Goal: Information Seeking & Learning: Learn about a topic

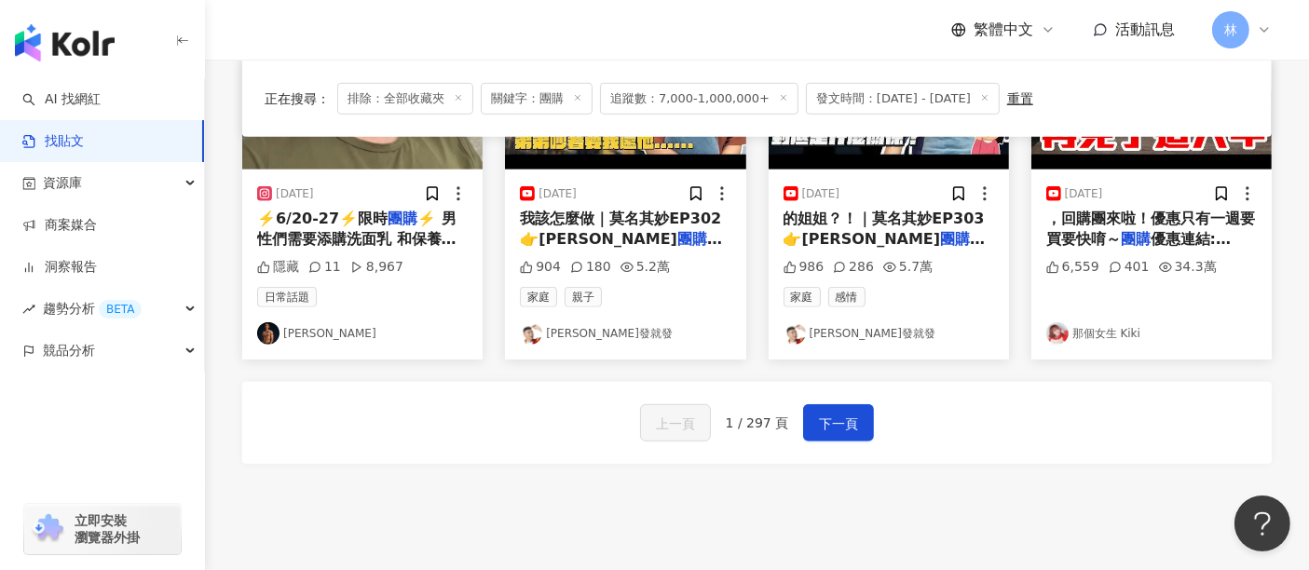
scroll to position [1115, 0]
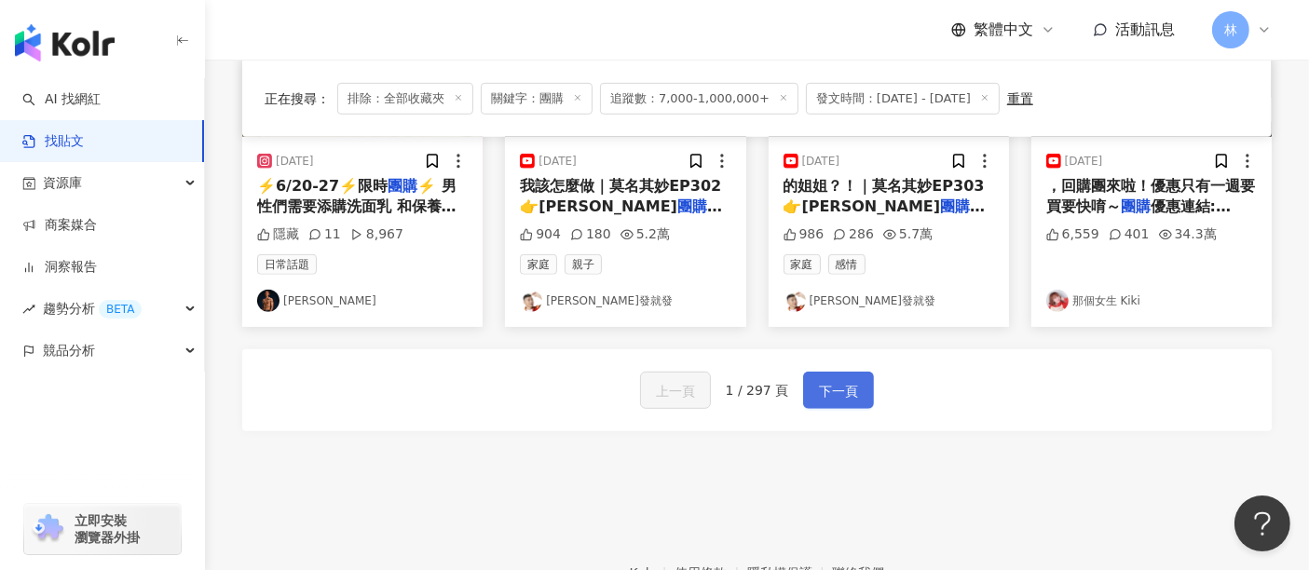
click at [833, 380] on span "下一頁" at bounding box center [838, 391] width 39 height 22
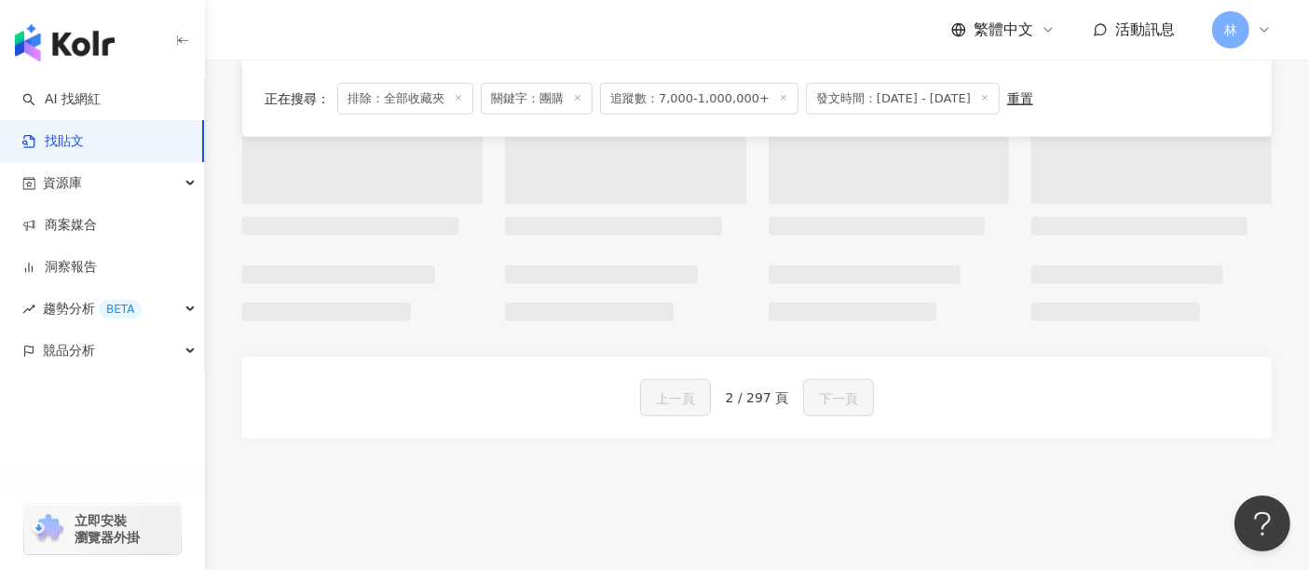
scroll to position [1133, 0]
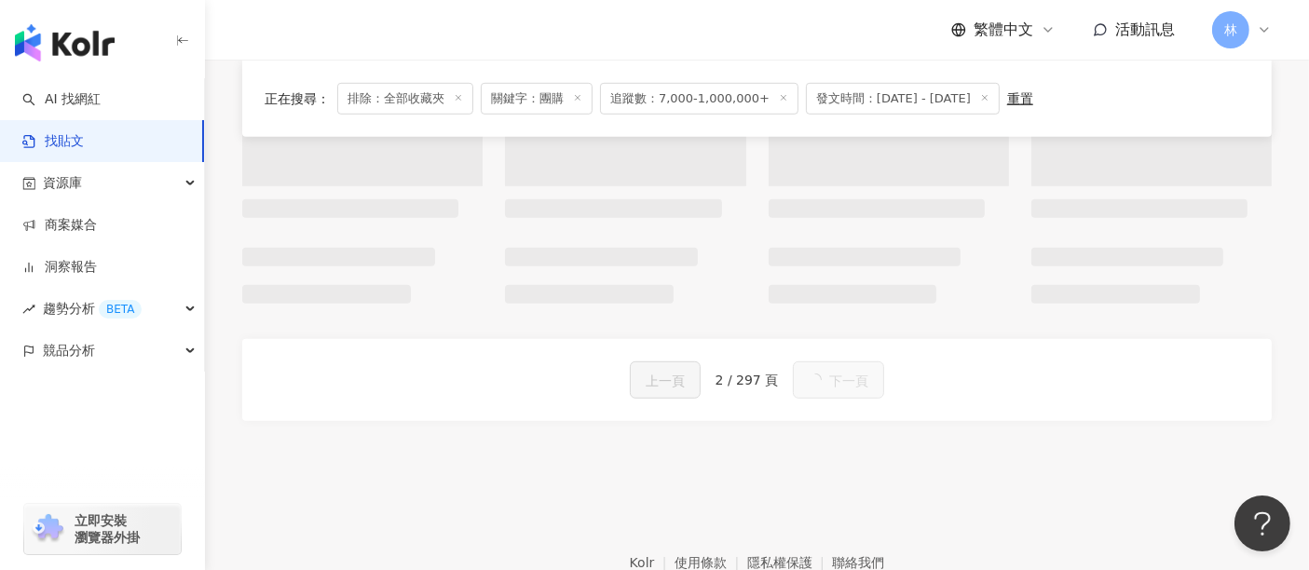
click at [855, 382] on button "下一頁" at bounding box center [838, 380] width 91 height 37
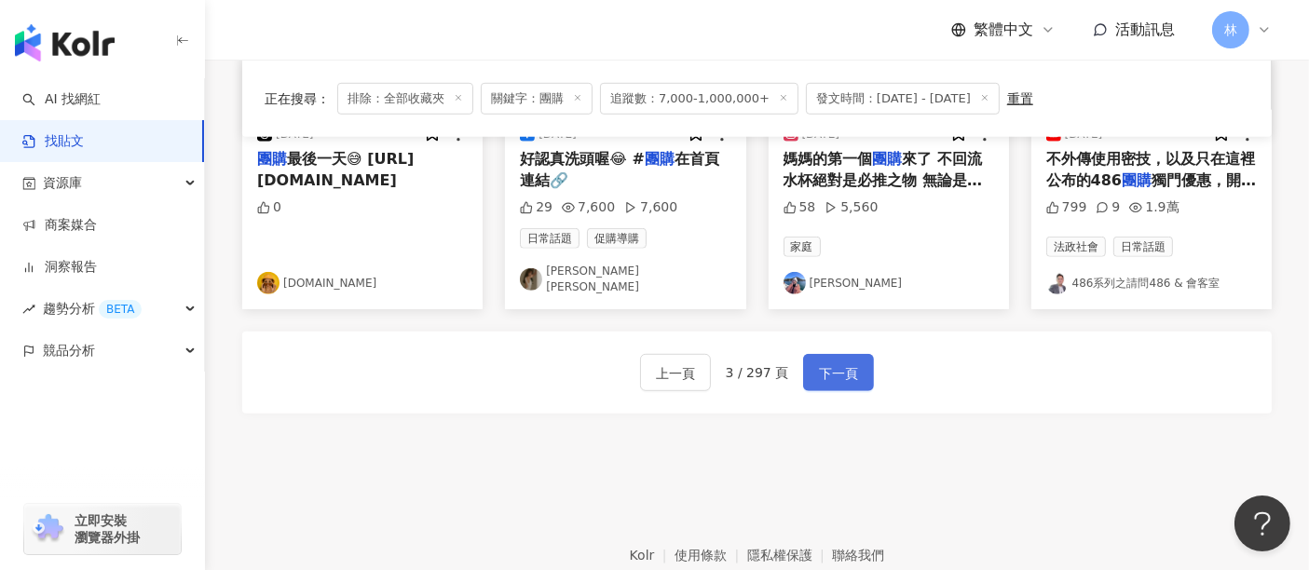
scroll to position [1115, 0]
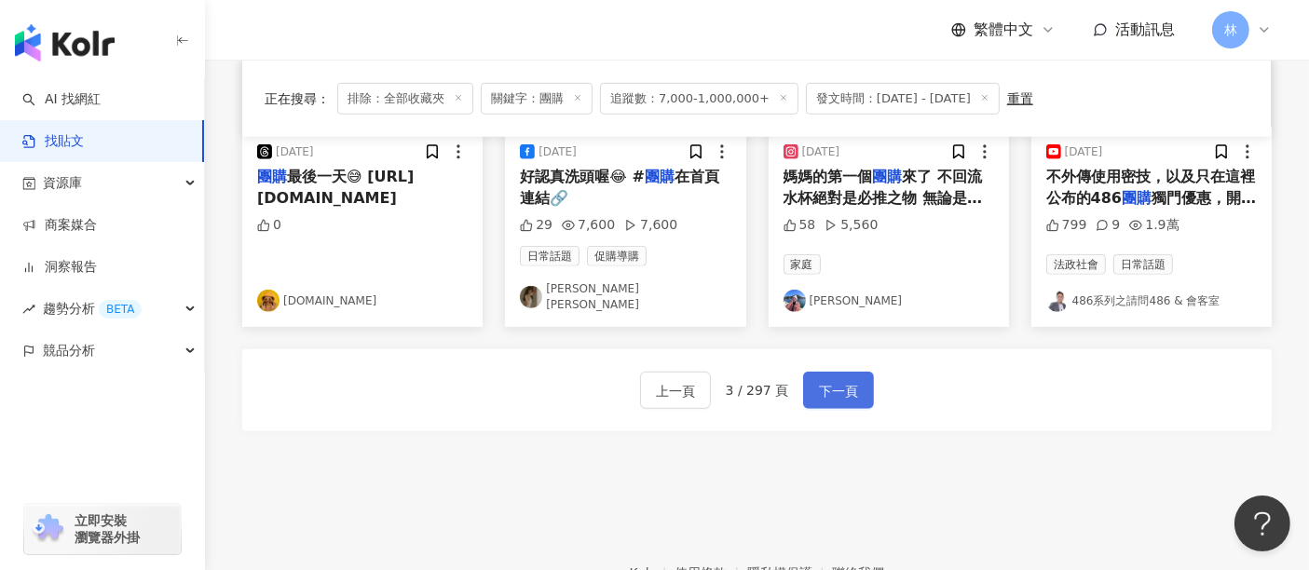
click at [855, 382] on button "下一頁" at bounding box center [838, 390] width 71 height 37
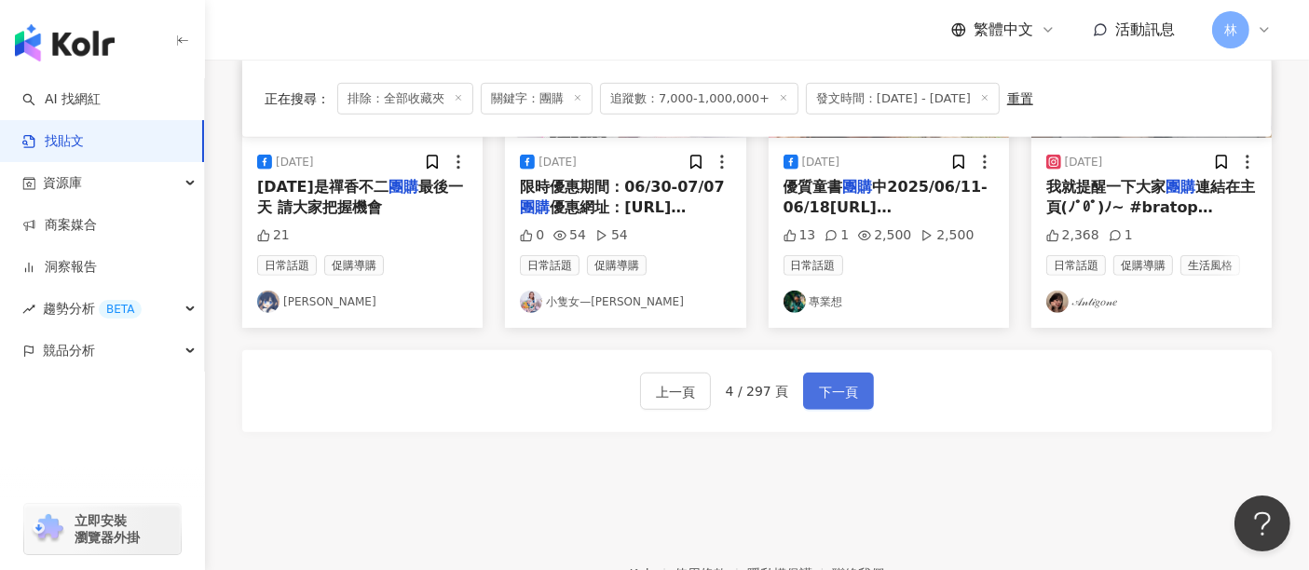
scroll to position [1143, 0]
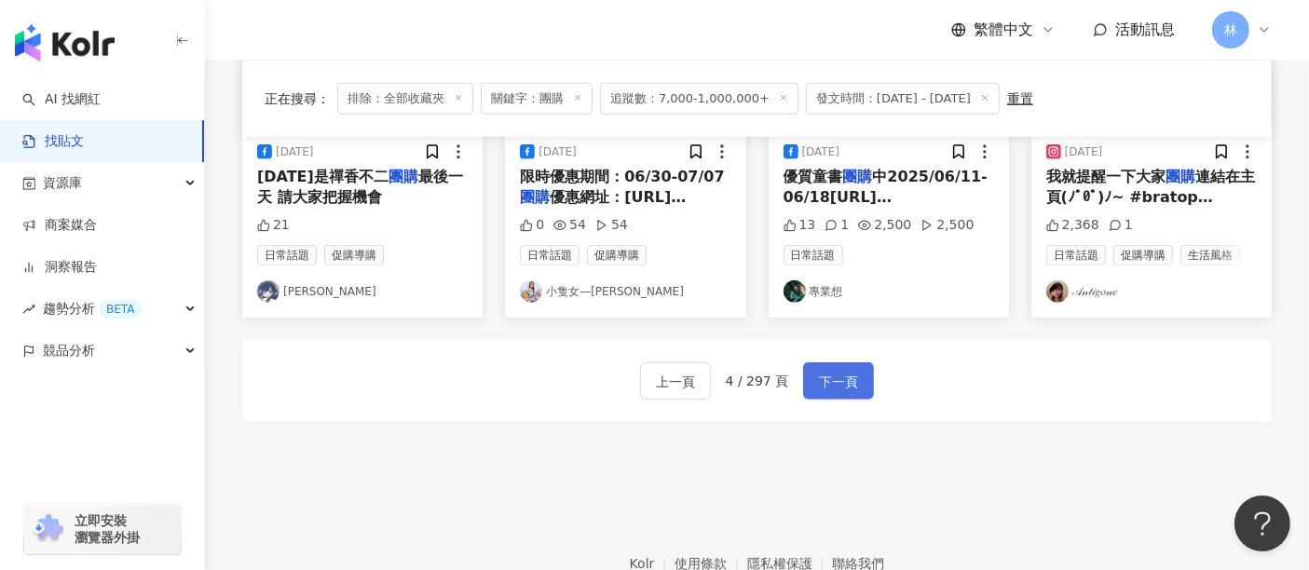
click at [855, 382] on button "下一頁" at bounding box center [838, 380] width 71 height 37
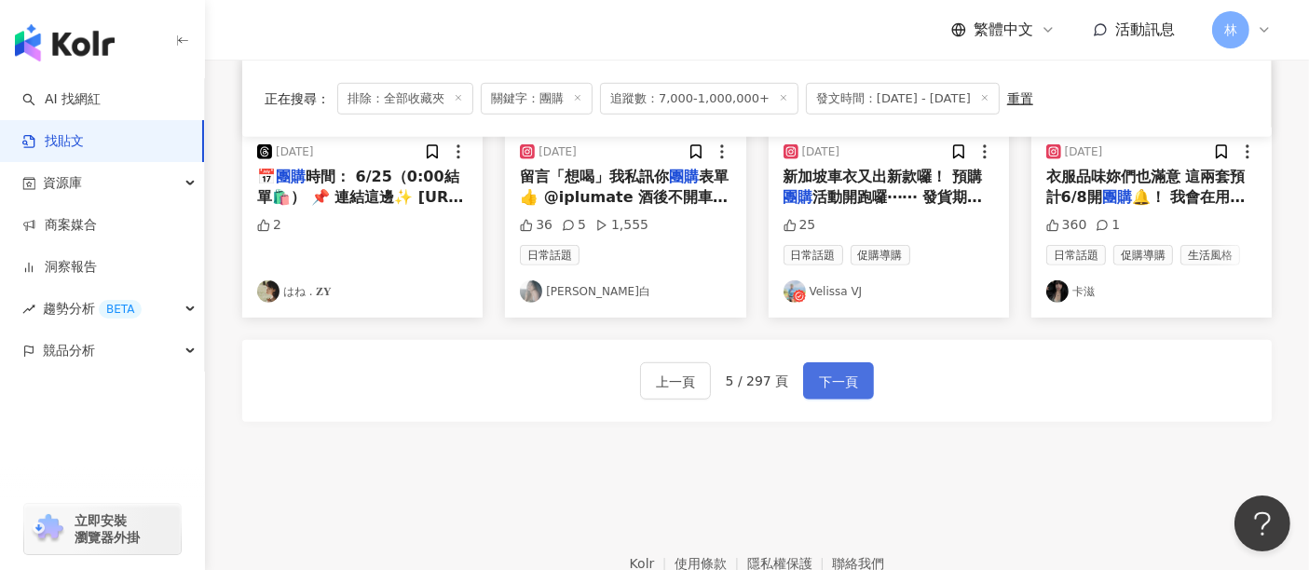
click at [855, 382] on button "下一頁" at bounding box center [838, 380] width 71 height 37
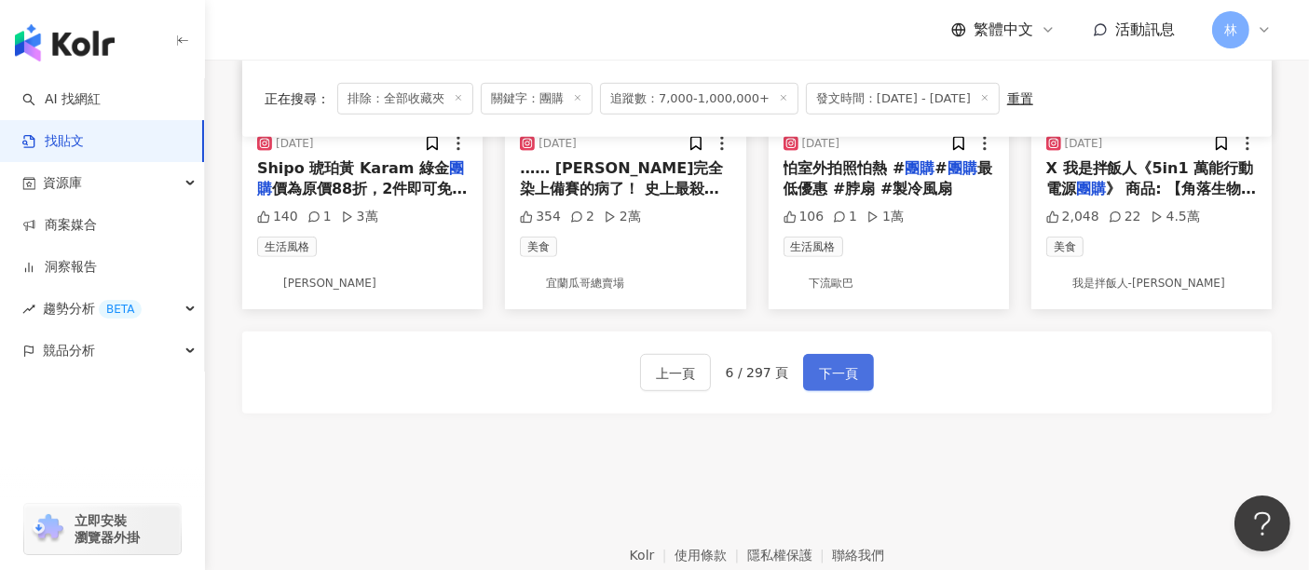
scroll to position [1125, 0]
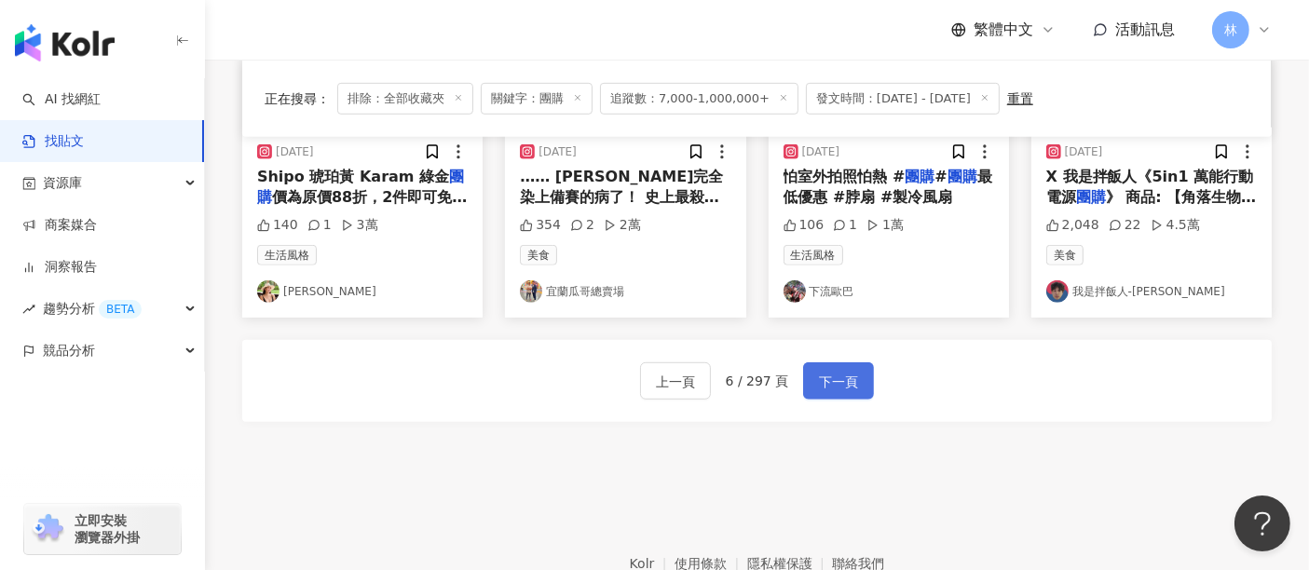
click at [855, 382] on button "下一頁" at bounding box center [838, 380] width 71 height 37
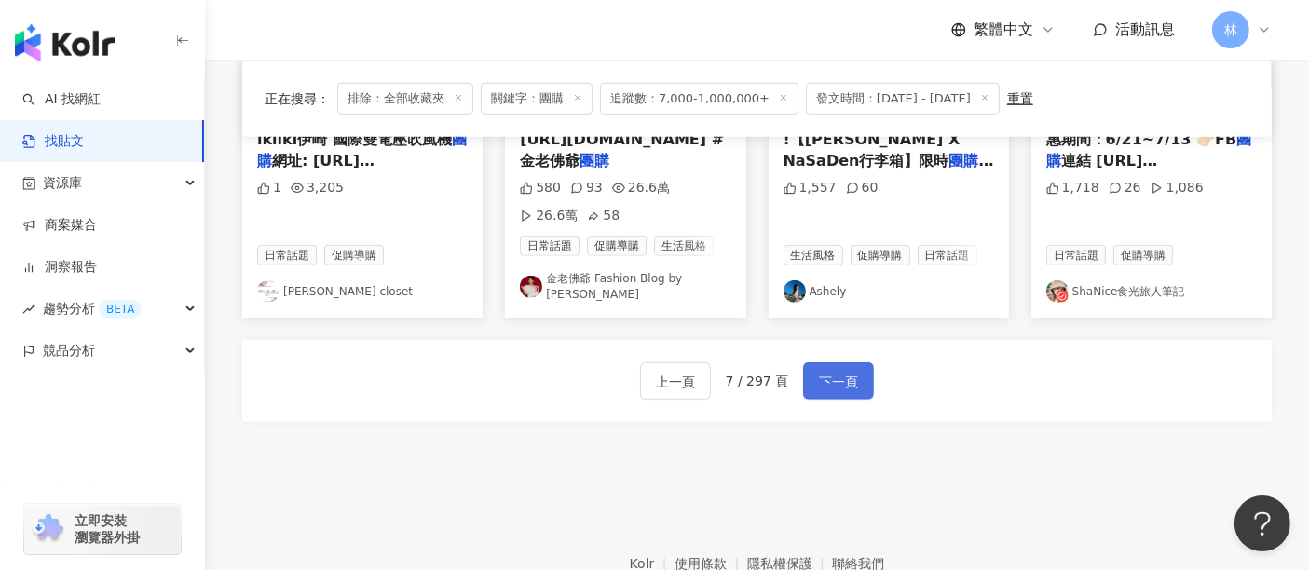
click at [855, 382] on button "下一頁" at bounding box center [838, 380] width 71 height 37
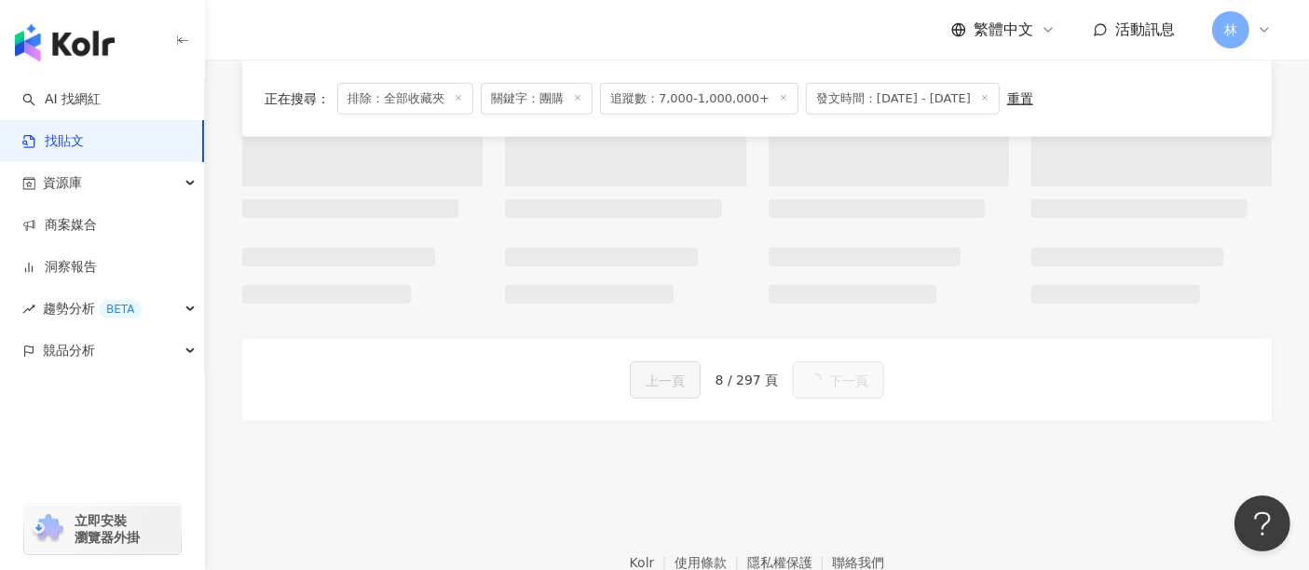
click at [855, 382] on span "下一頁" at bounding box center [848, 381] width 39 height 22
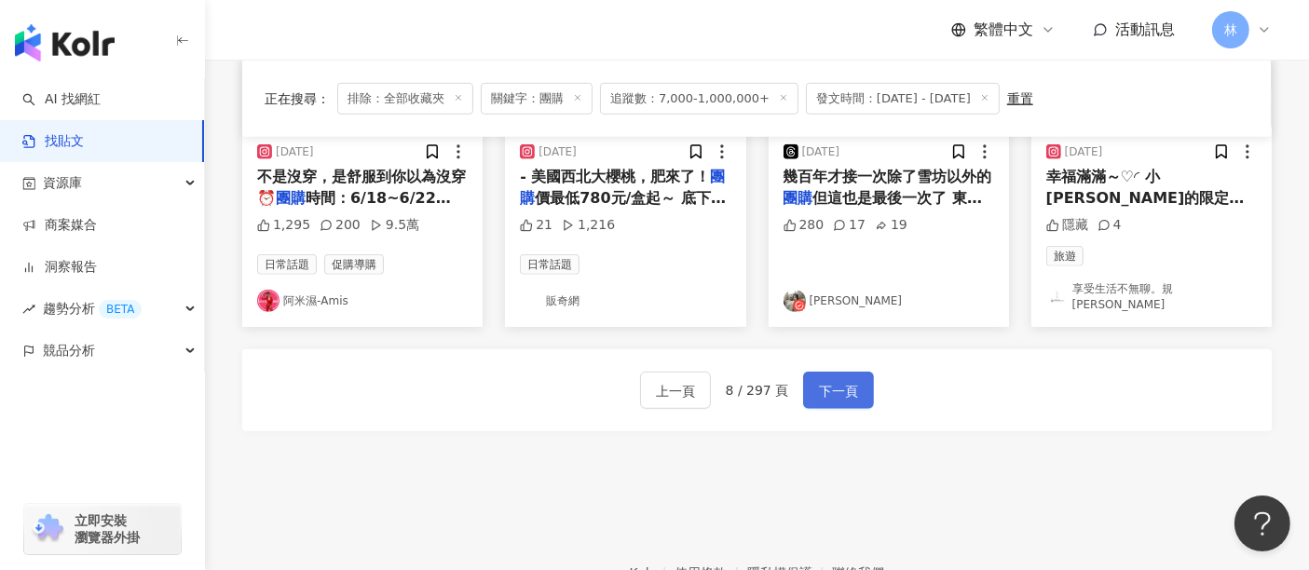
click at [855, 382] on button "下一頁" at bounding box center [838, 390] width 71 height 37
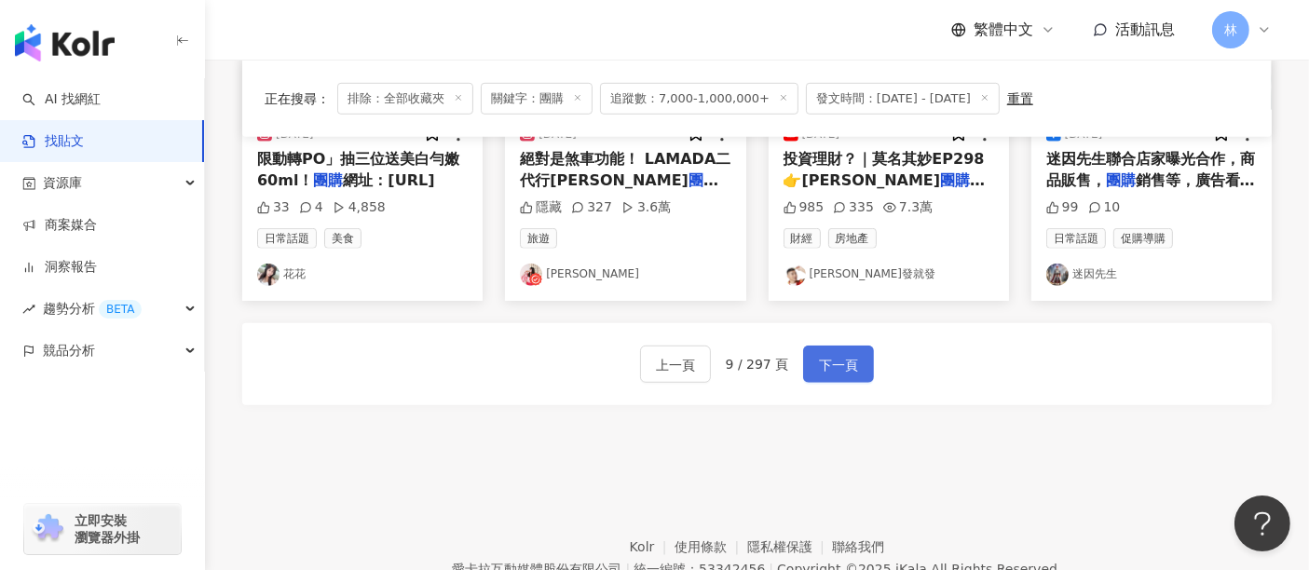
scroll to position [1115, 0]
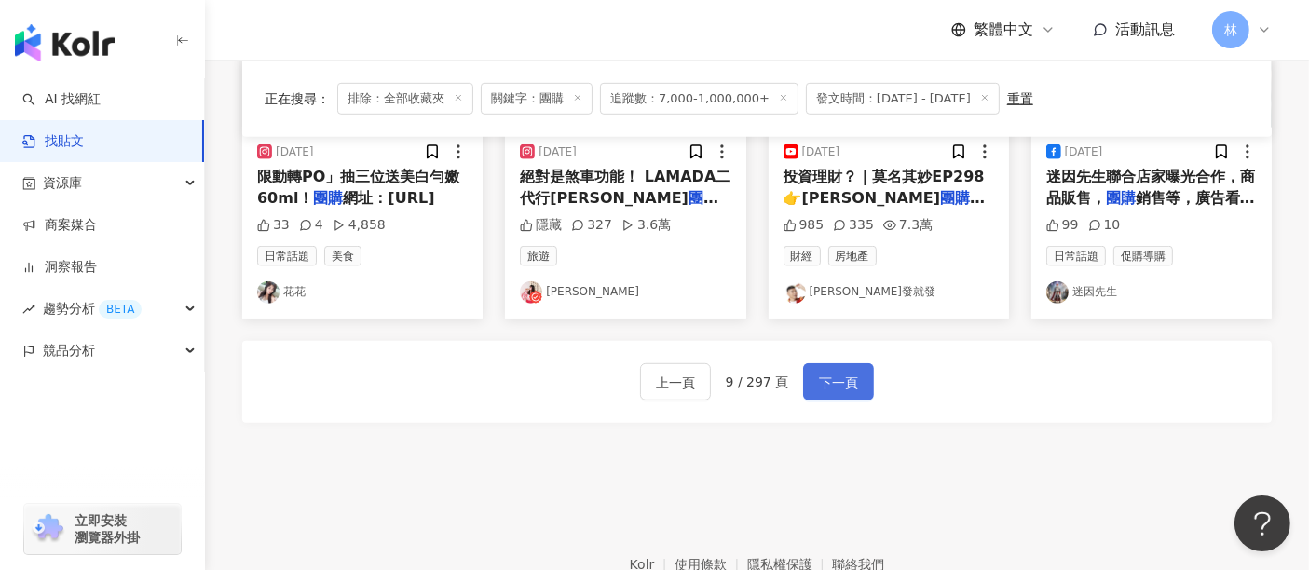
click at [855, 382] on button "下一頁" at bounding box center [838, 381] width 71 height 37
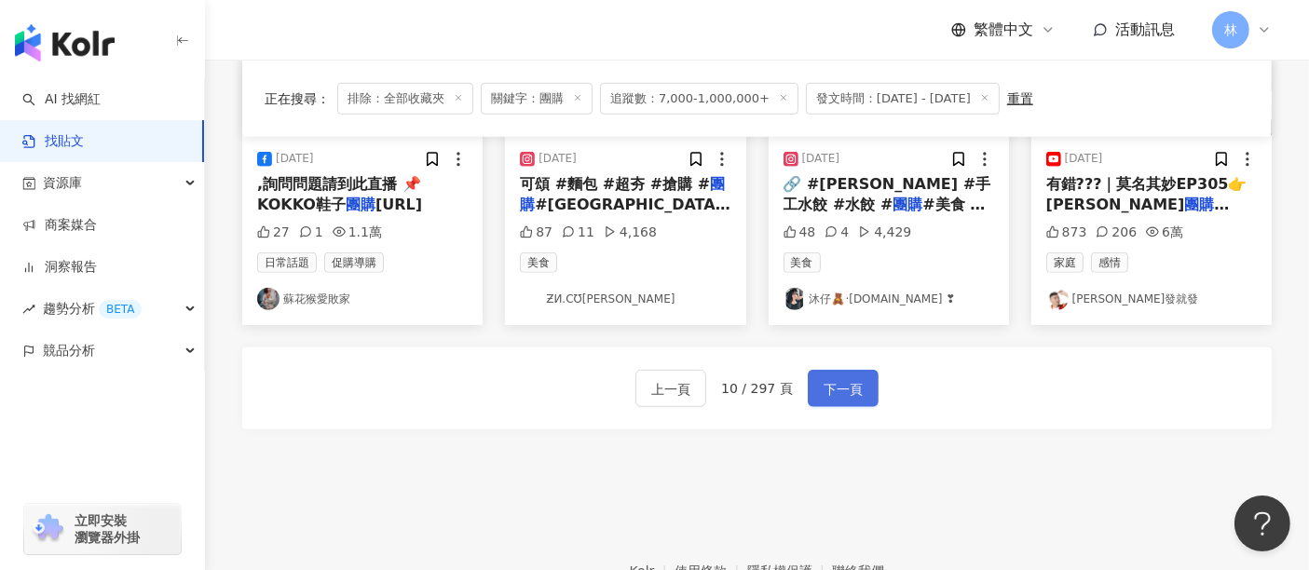
scroll to position [1125, 0]
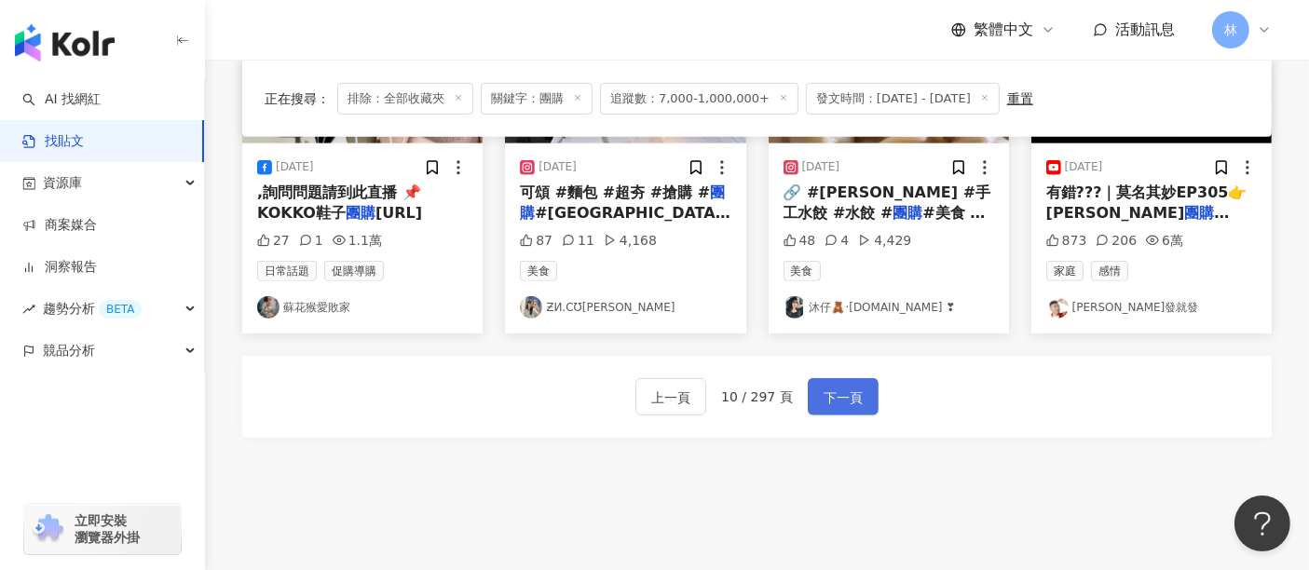
click at [855, 387] on span "下一頁" at bounding box center [843, 398] width 39 height 22
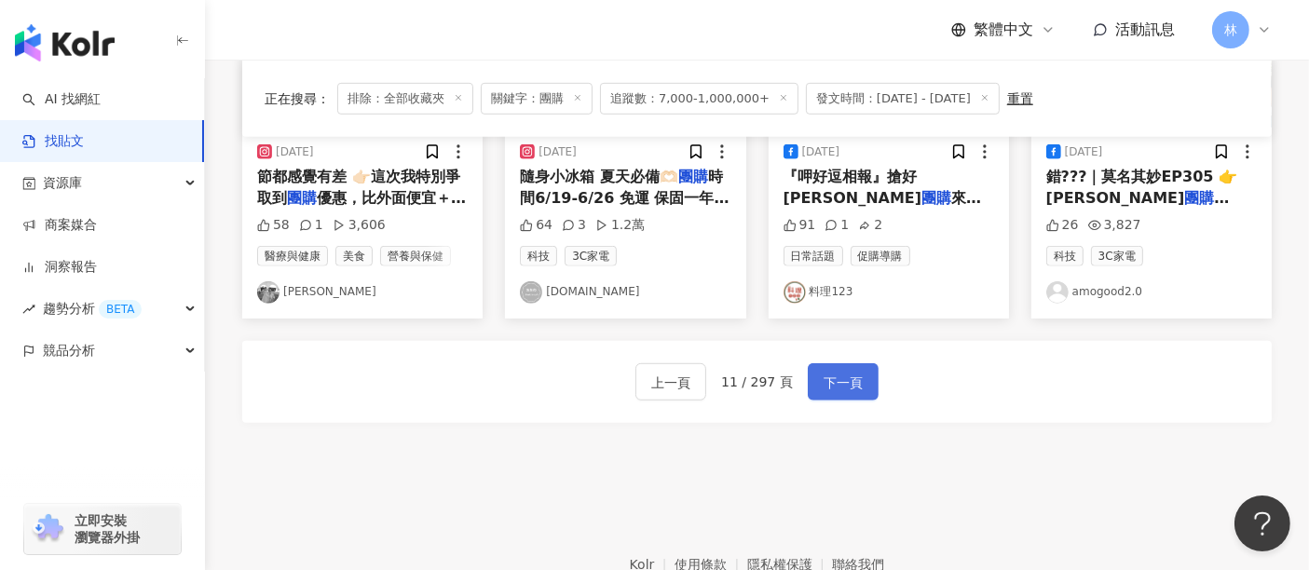
click at [855, 382] on span "下一頁" at bounding box center [843, 383] width 39 height 22
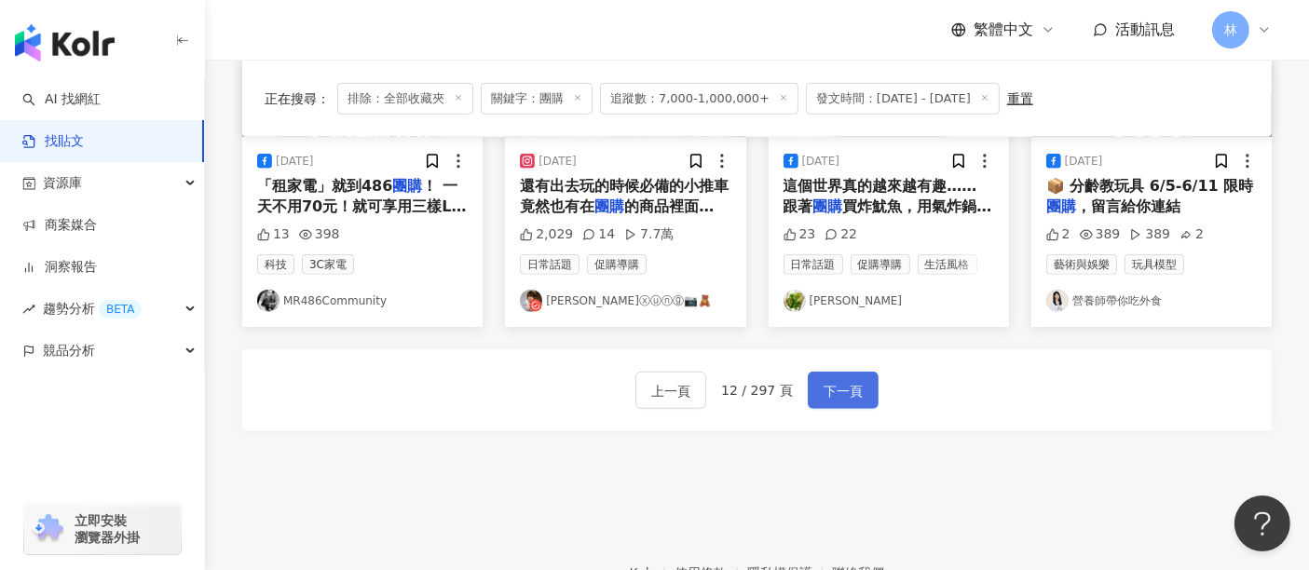
click at [855, 382] on span "下一頁" at bounding box center [843, 391] width 39 height 22
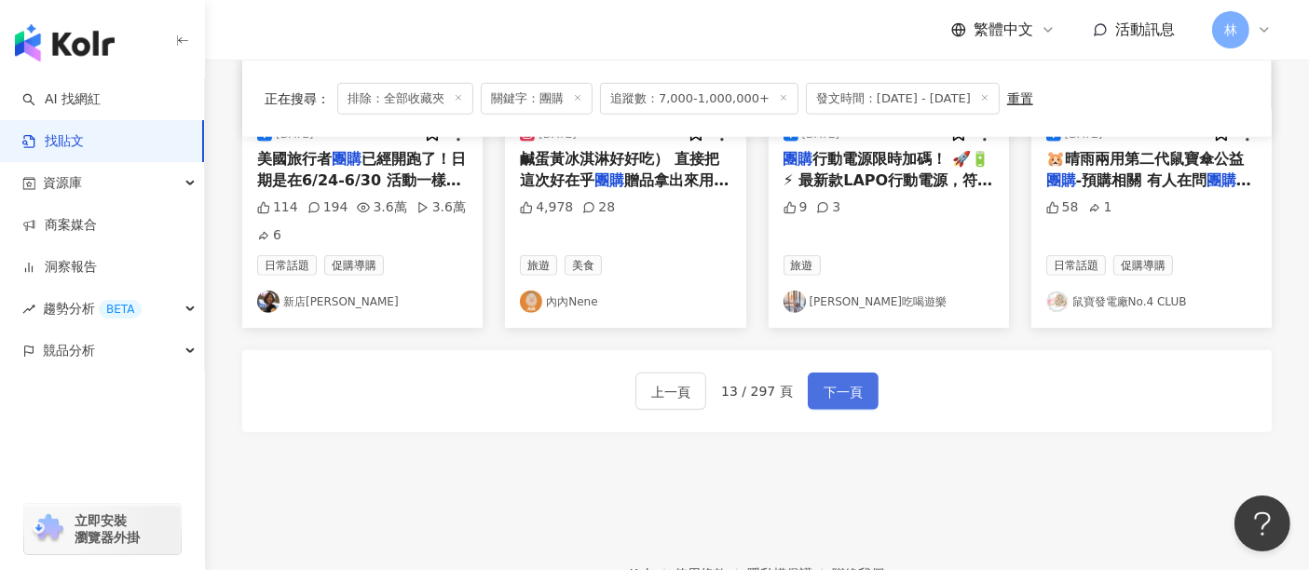
click at [855, 382] on span "下一頁" at bounding box center [843, 392] width 39 height 22
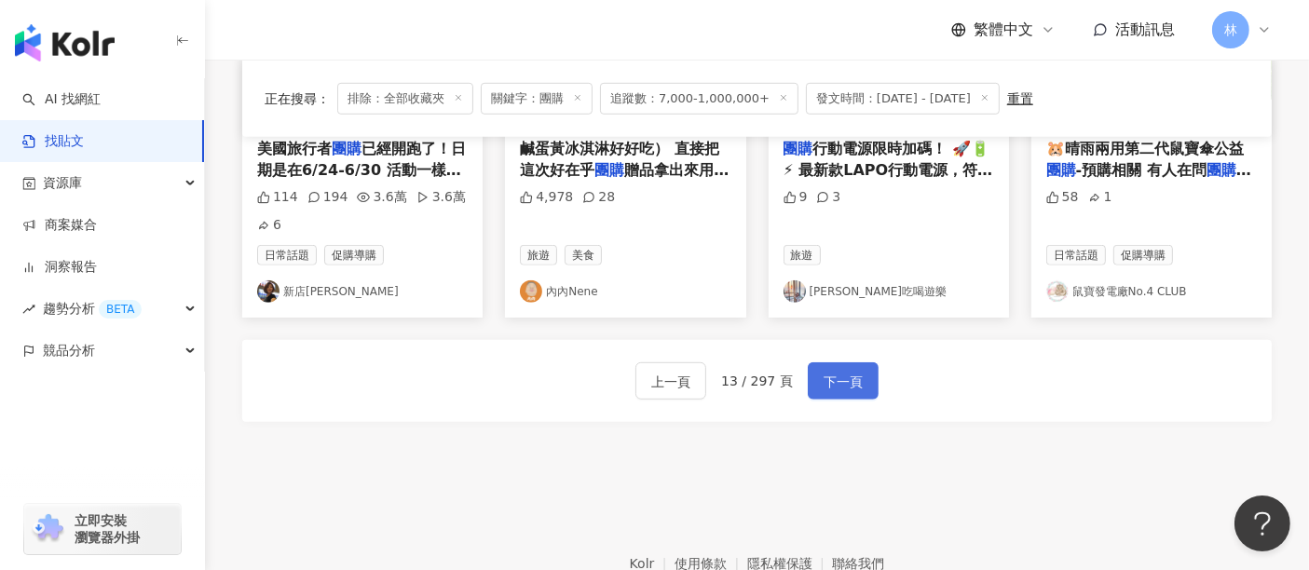
scroll to position [1133, 0]
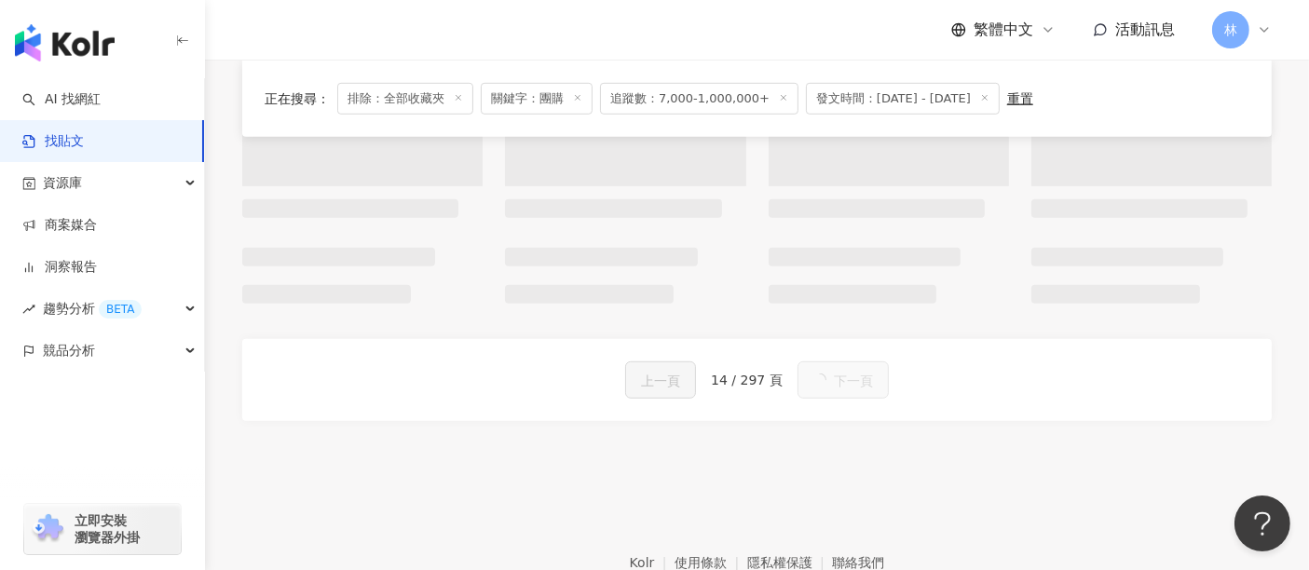
click at [855, 382] on span "下一頁" at bounding box center [853, 381] width 39 height 22
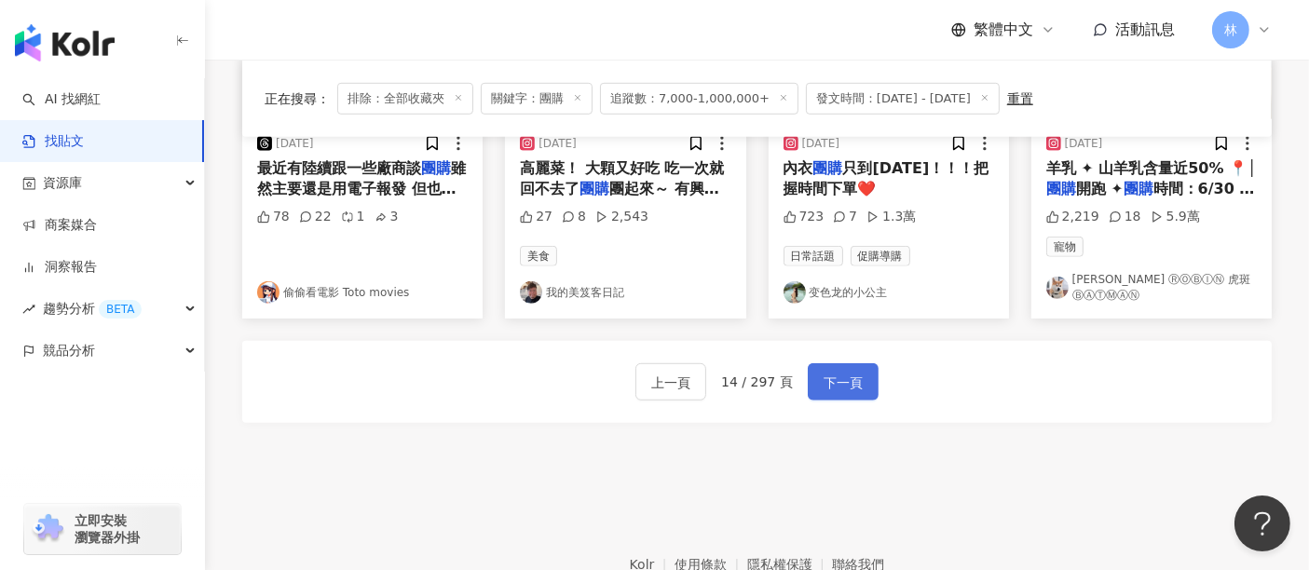
scroll to position [1115, 0]
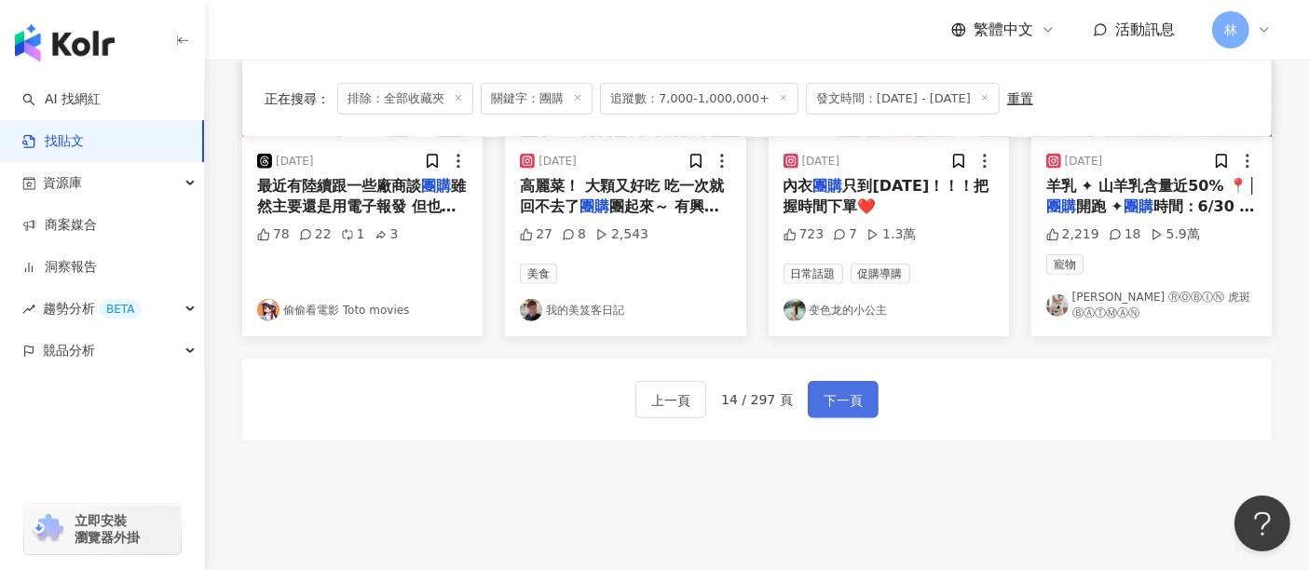
click at [855, 389] on span "下一頁" at bounding box center [843, 400] width 39 height 22
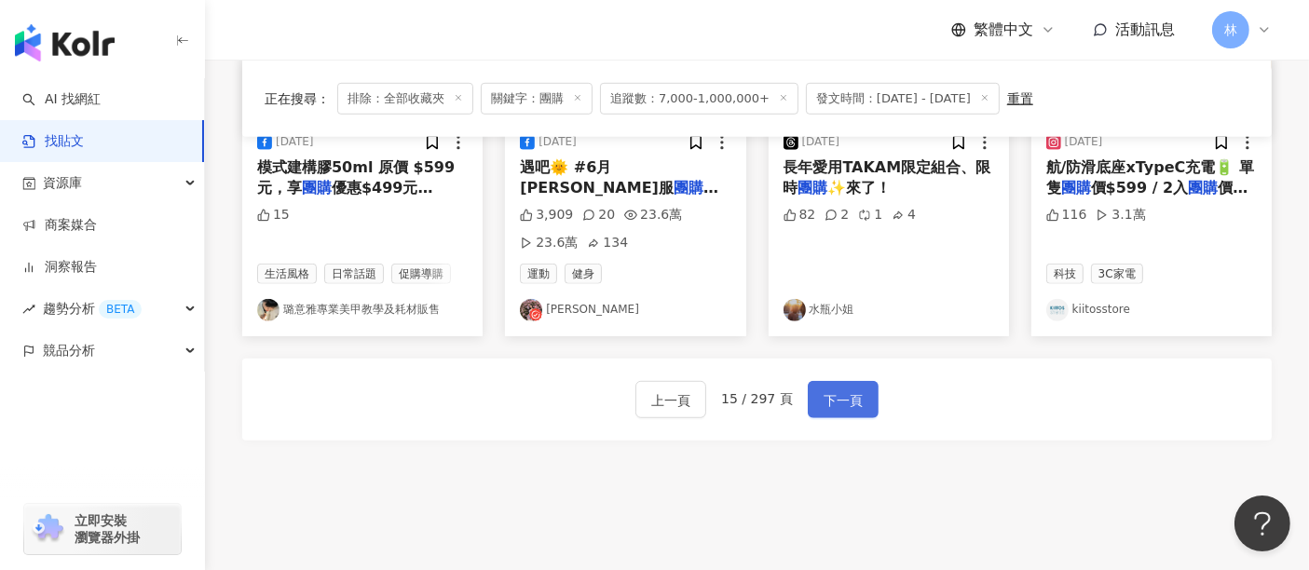
click at [855, 389] on span "下一頁" at bounding box center [843, 400] width 39 height 22
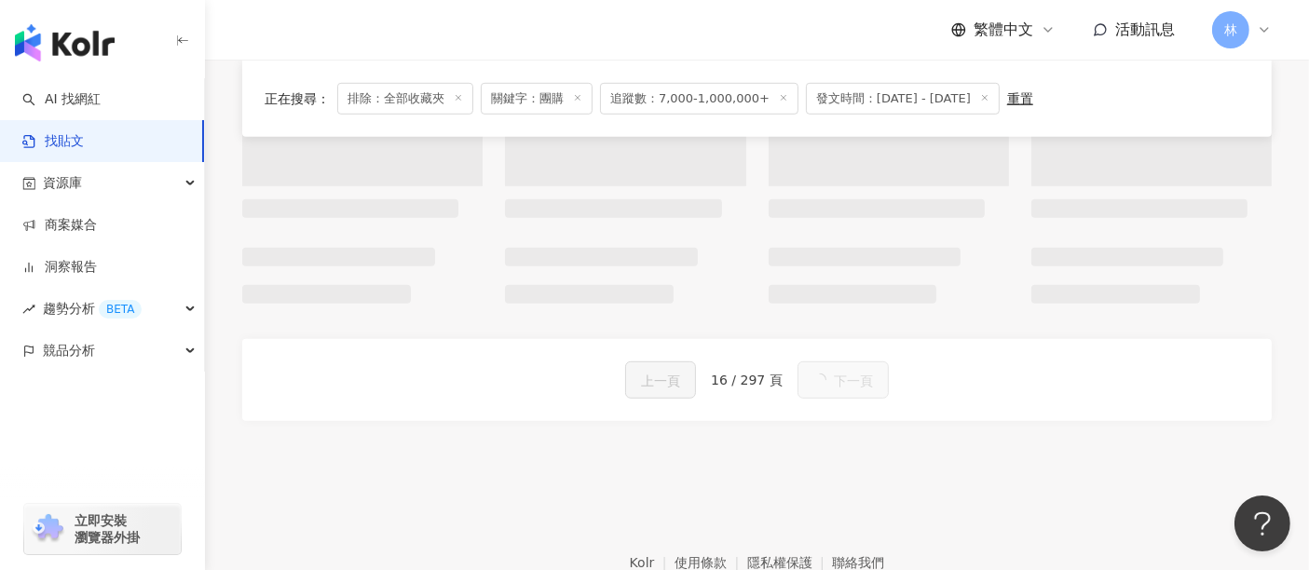
scroll to position [1125, 0]
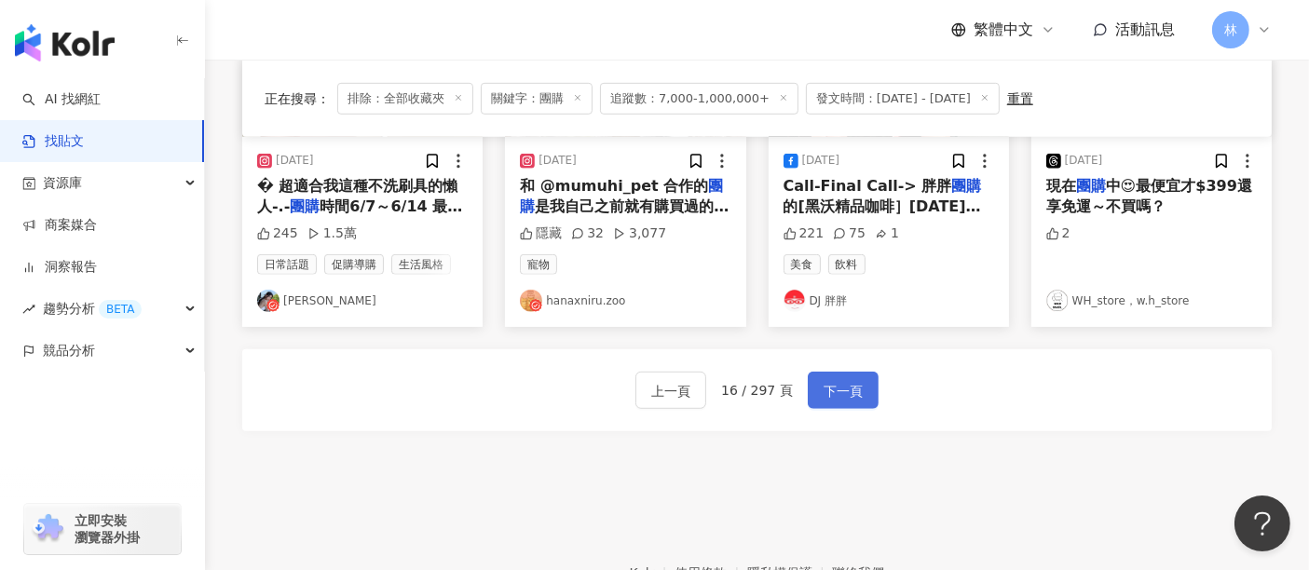
click at [855, 382] on span "下一頁" at bounding box center [843, 391] width 39 height 22
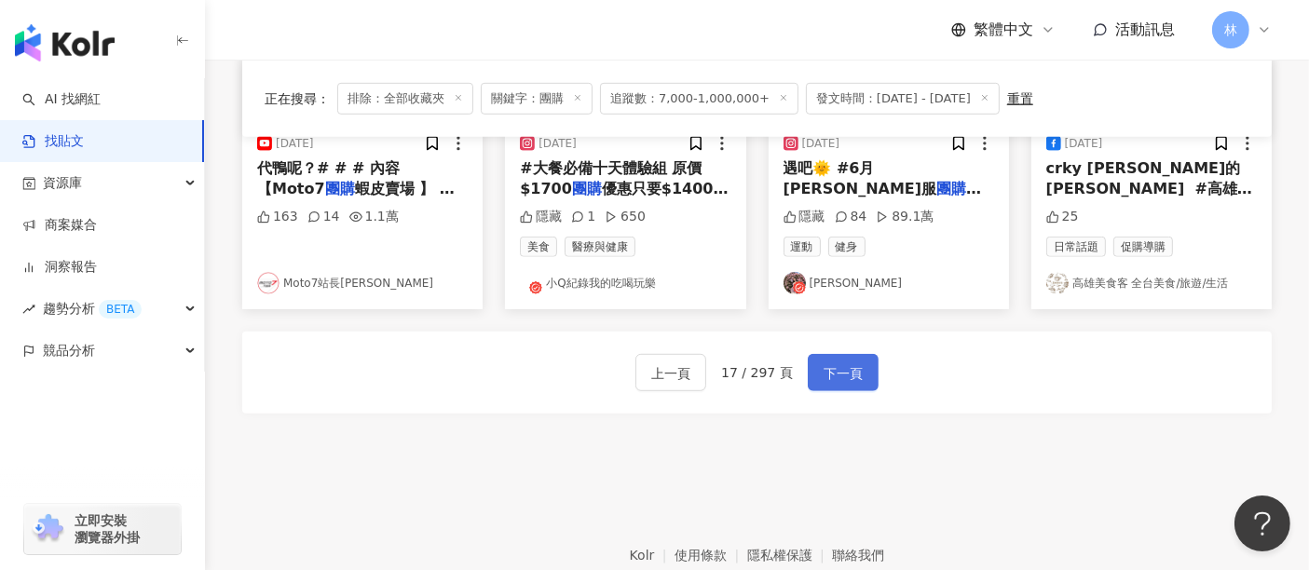
scroll to position [1115, 0]
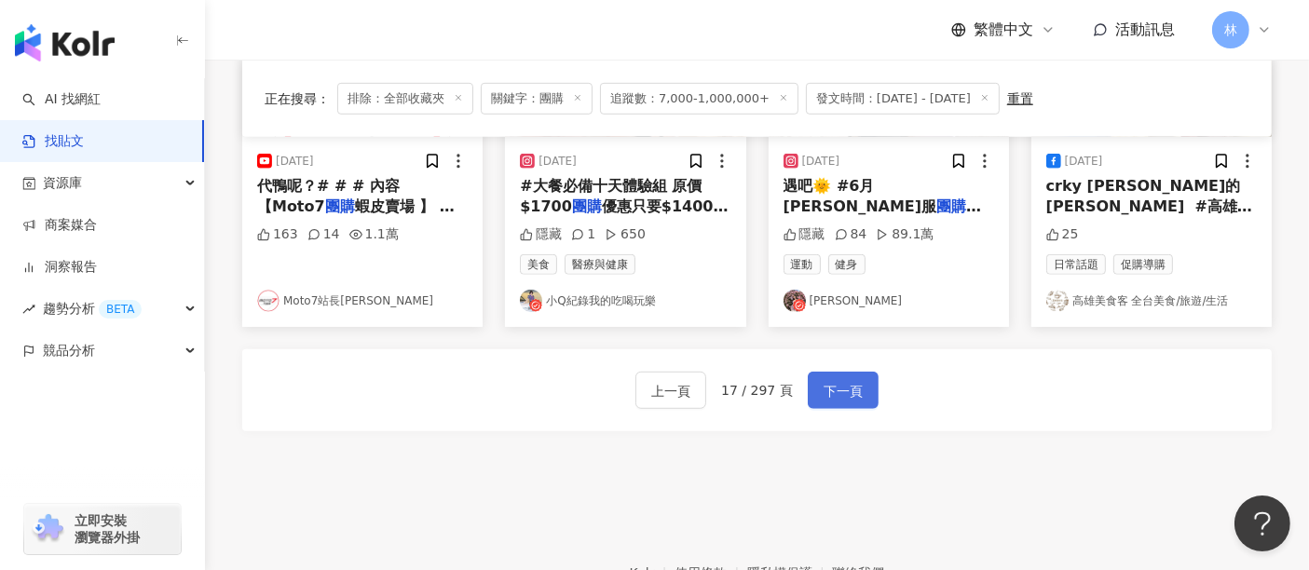
click at [855, 382] on span "下一頁" at bounding box center [843, 391] width 39 height 22
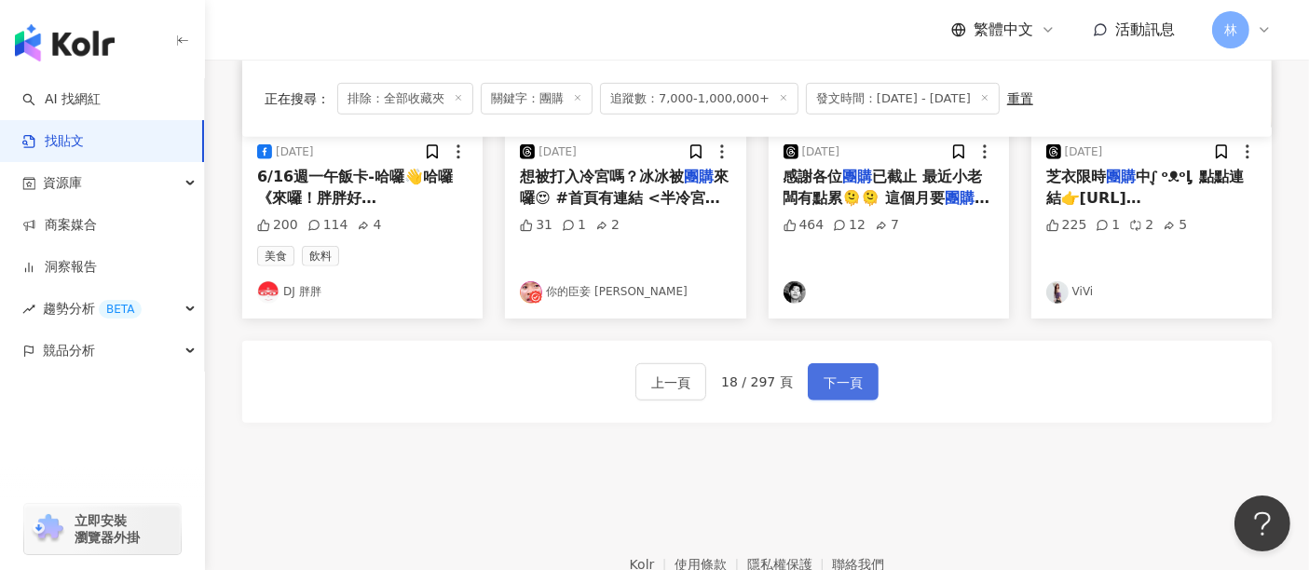
click at [855, 382] on span "下一頁" at bounding box center [843, 383] width 39 height 22
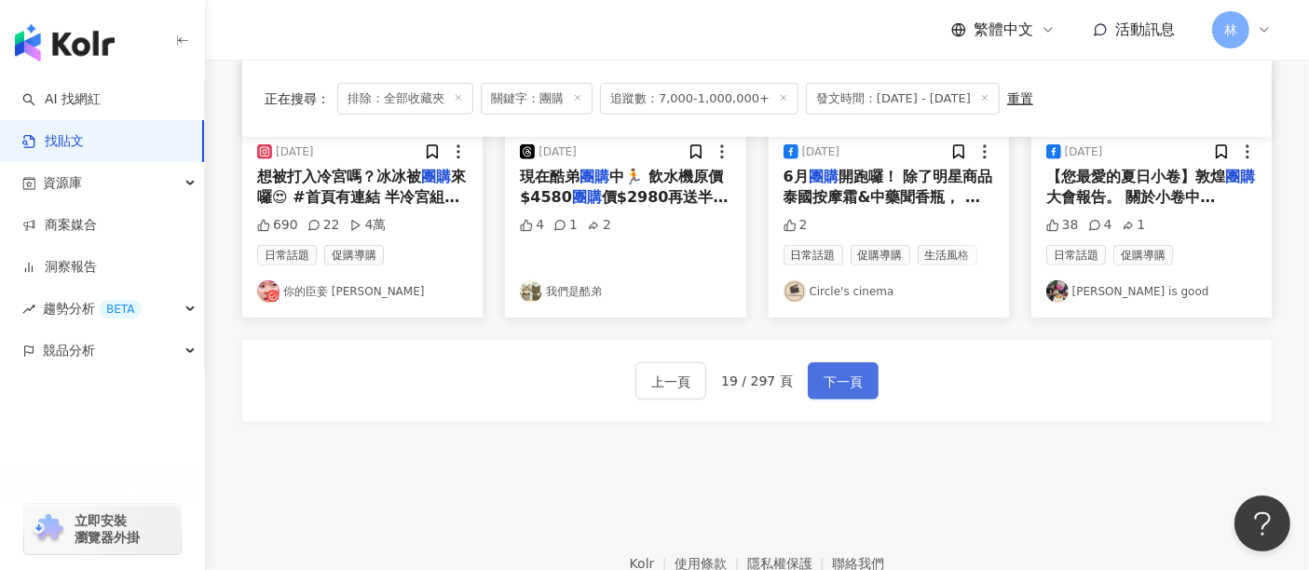
click at [855, 382] on span "下一頁" at bounding box center [843, 382] width 39 height 22
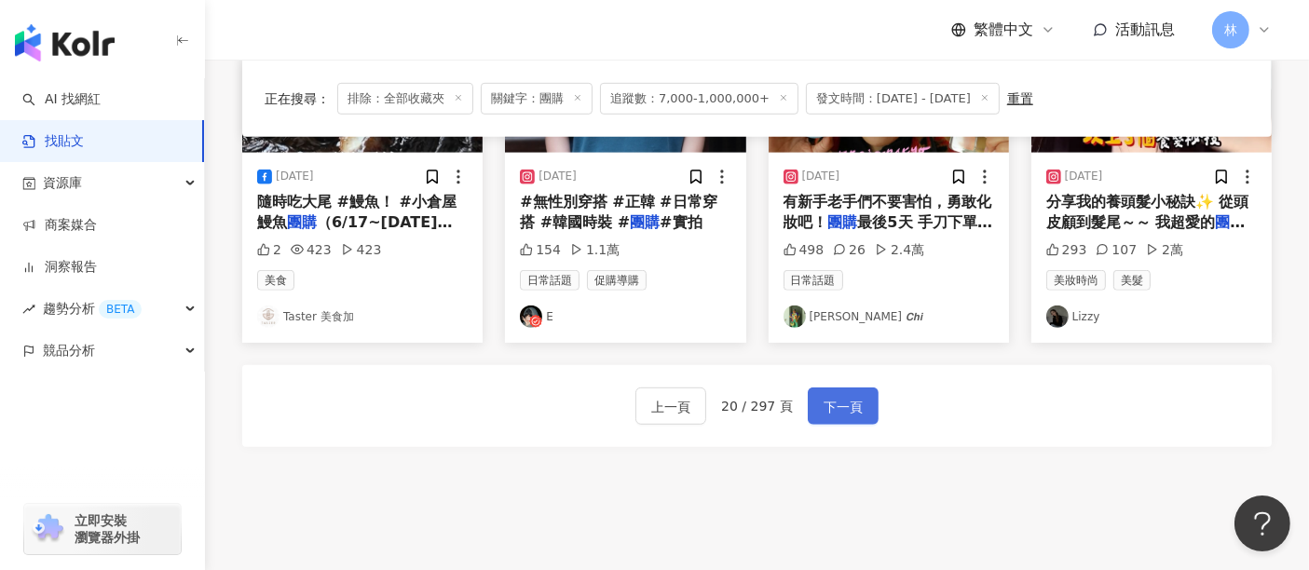
click at [855, 396] on span "下一頁" at bounding box center [843, 407] width 39 height 22
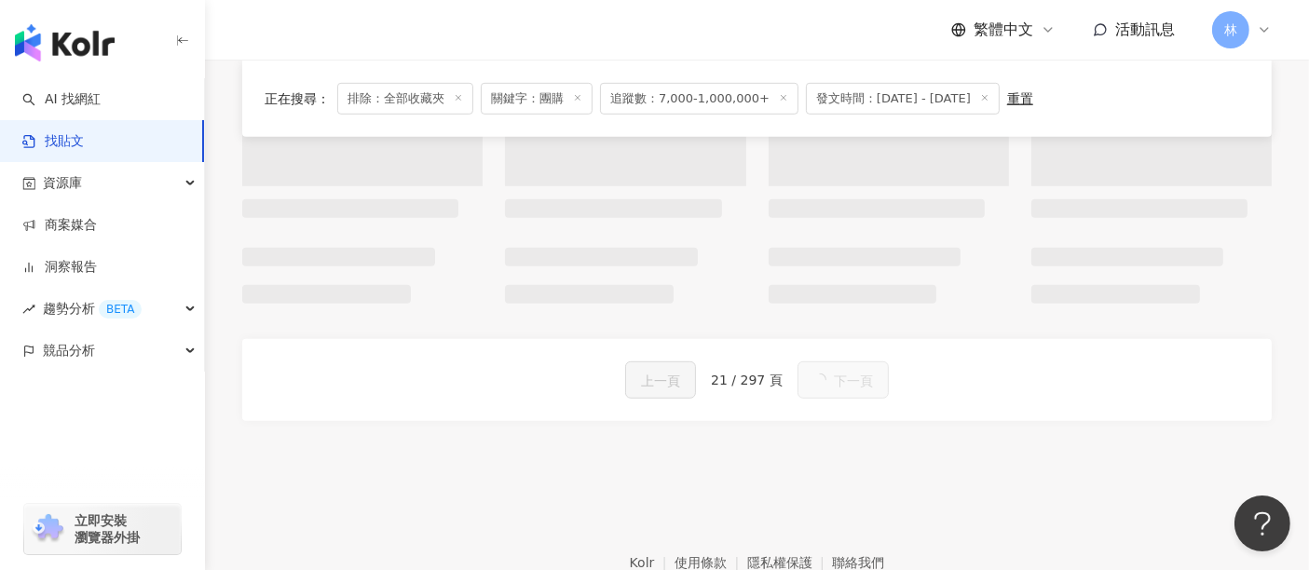
click at [855, 382] on button "下一頁" at bounding box center [843, 380] width 91 height 37
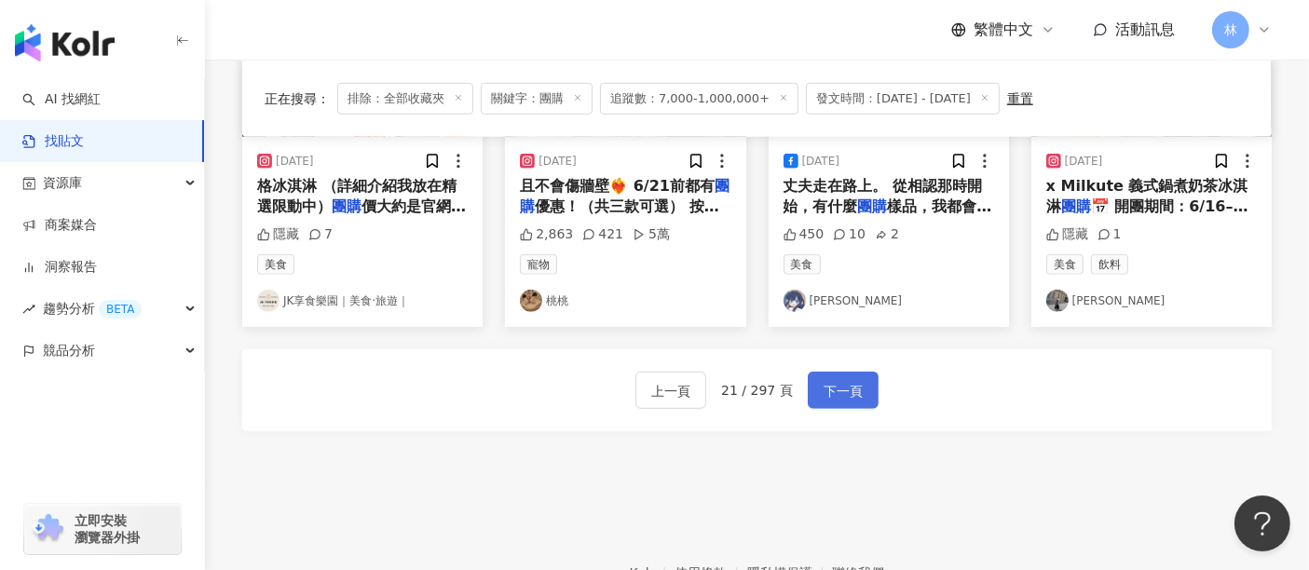
click at [855, 382] on span "下一頁" at bounding box center [843, 391] width 39 height 22
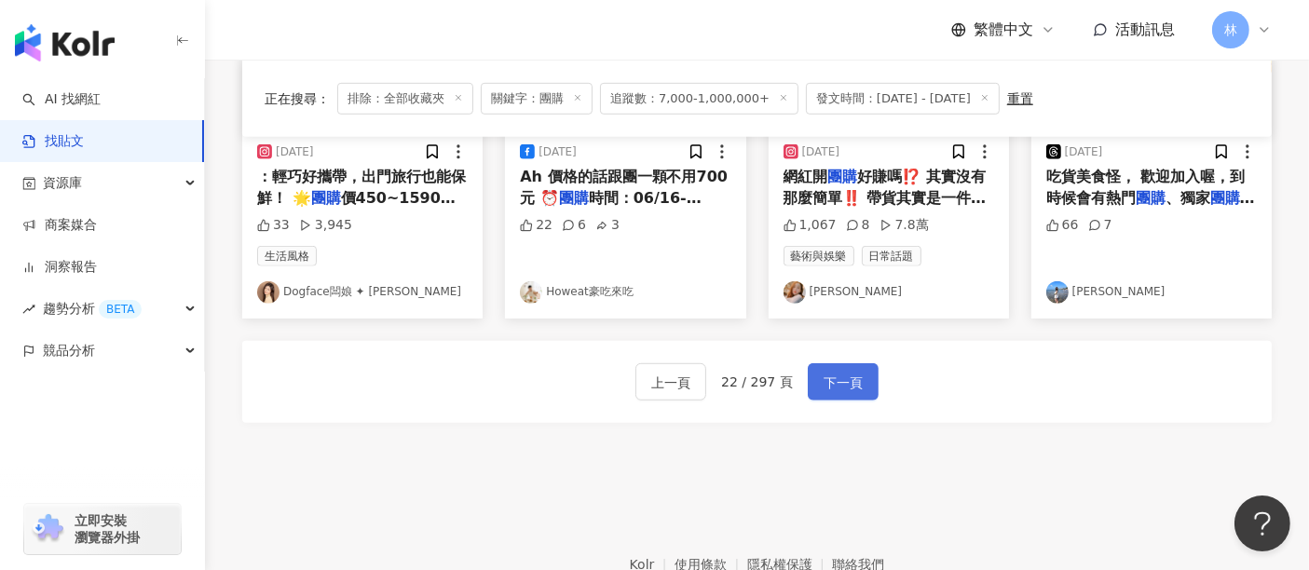
click at [855, 382] on span "下一頁" at bounding box center [843, 383] width 39 height 22
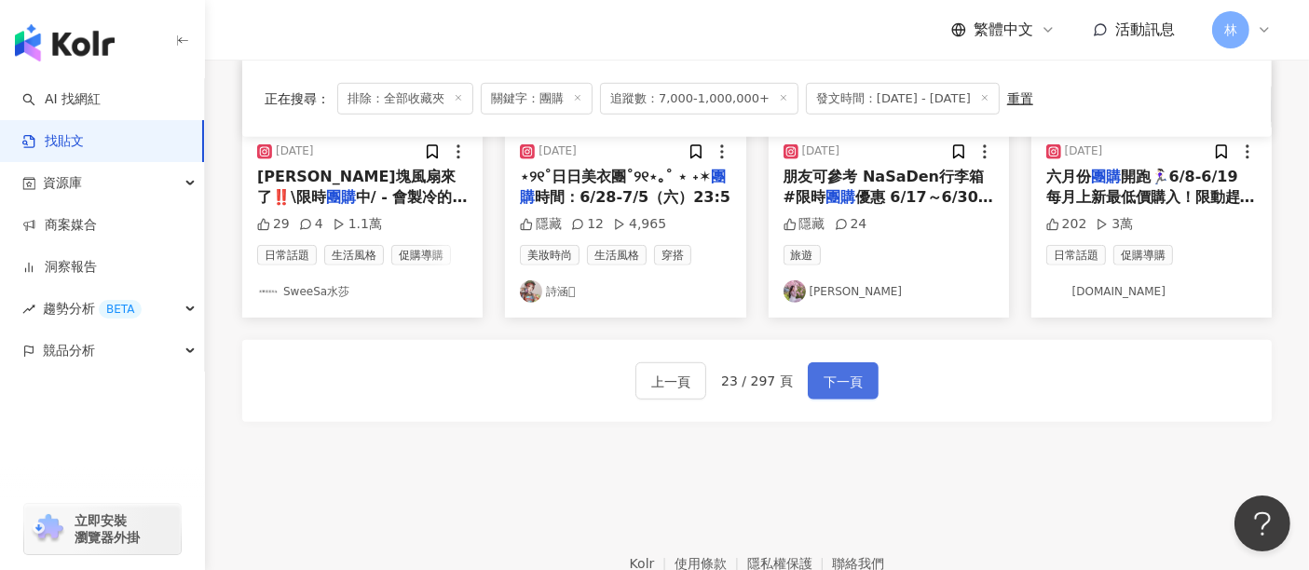
click at [855, 382] on span "下一頁" at bounding box center [843, 382] width 39 height 22
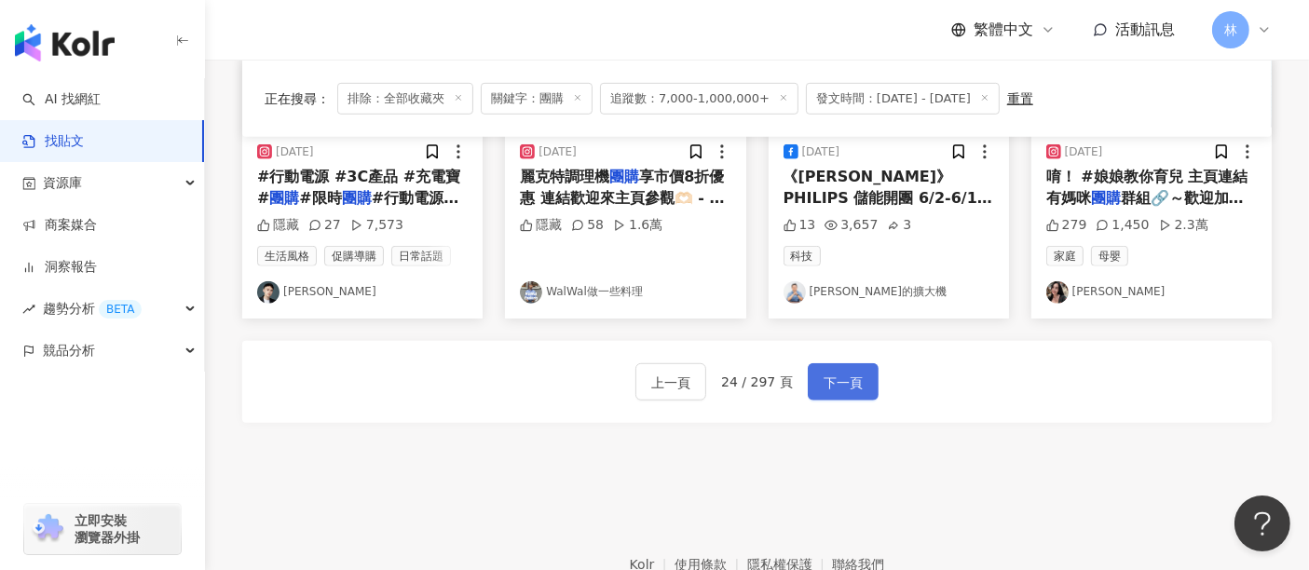
click at [833, 377] on span "下一頁" at bounding box center [843, 383] width 39 height 22
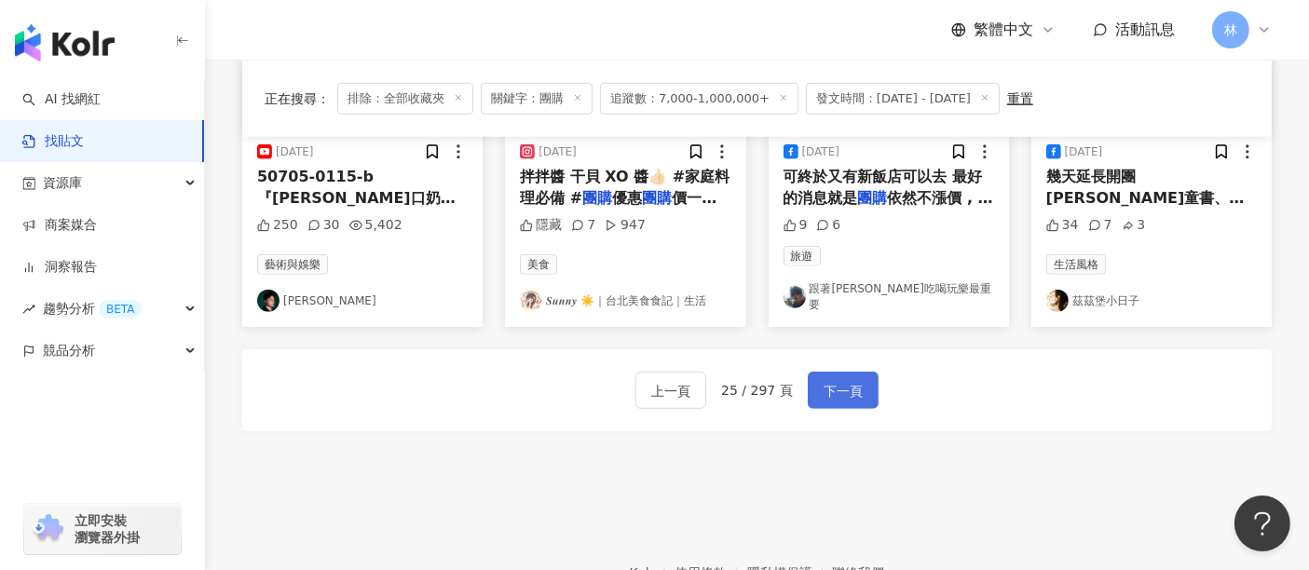
click at [833, 380] on span "下一頁" at bounding box center [843, 391] width 39 height 22
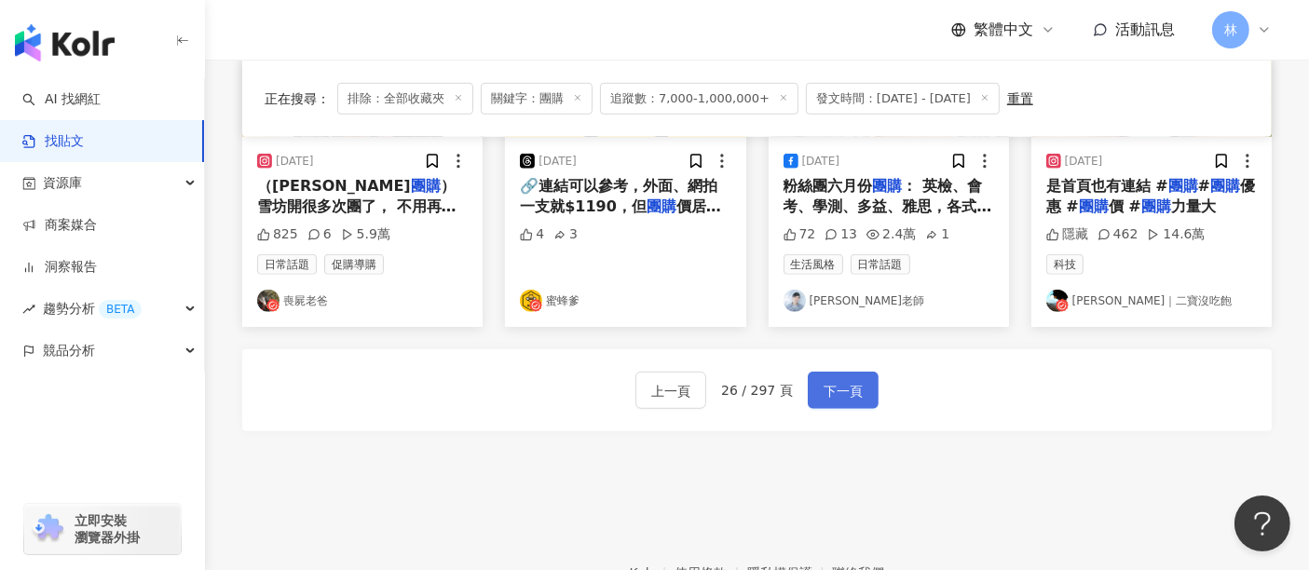
click at [833, 380] on span "下一頁" at bounding box center [843, 391] width 39 height 22
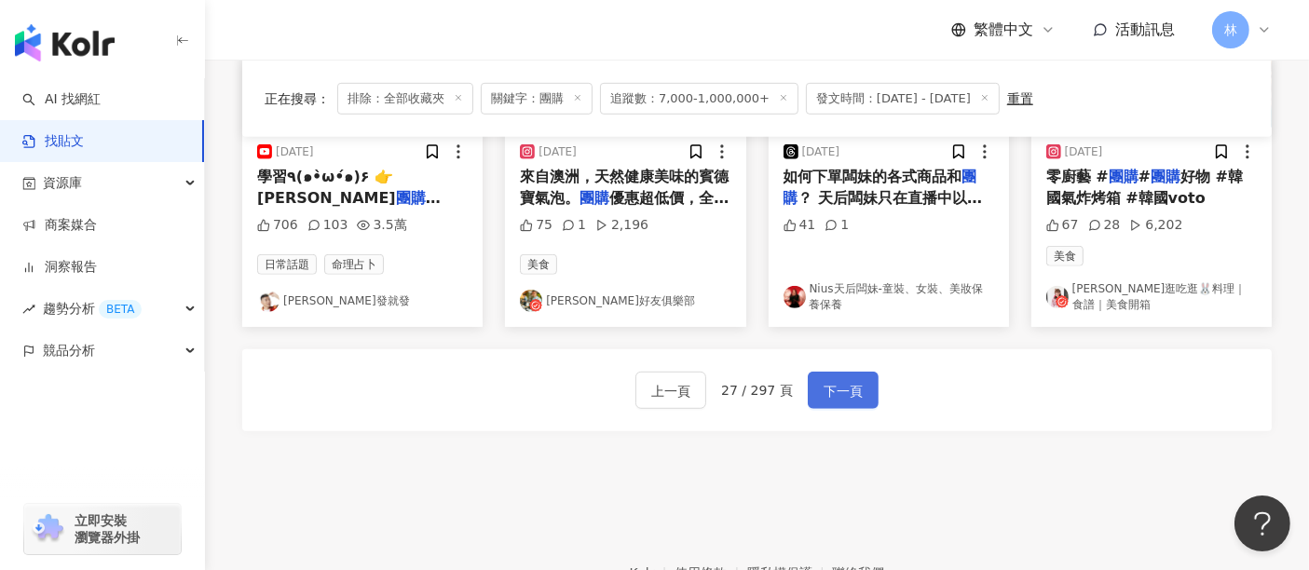
click at [833, 380] on span "下一頁" at bounding box center [843, 391] width 39 height 22
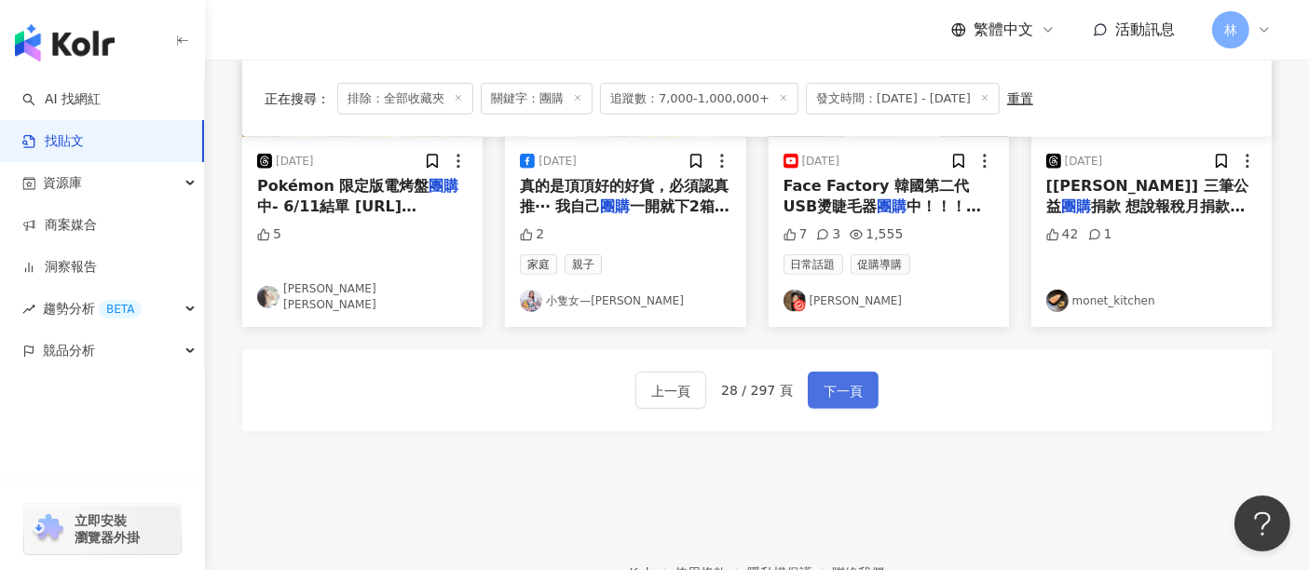
click at [833, 380] on span "下一頁" at bounding box center [843, 391] width 39 height 22
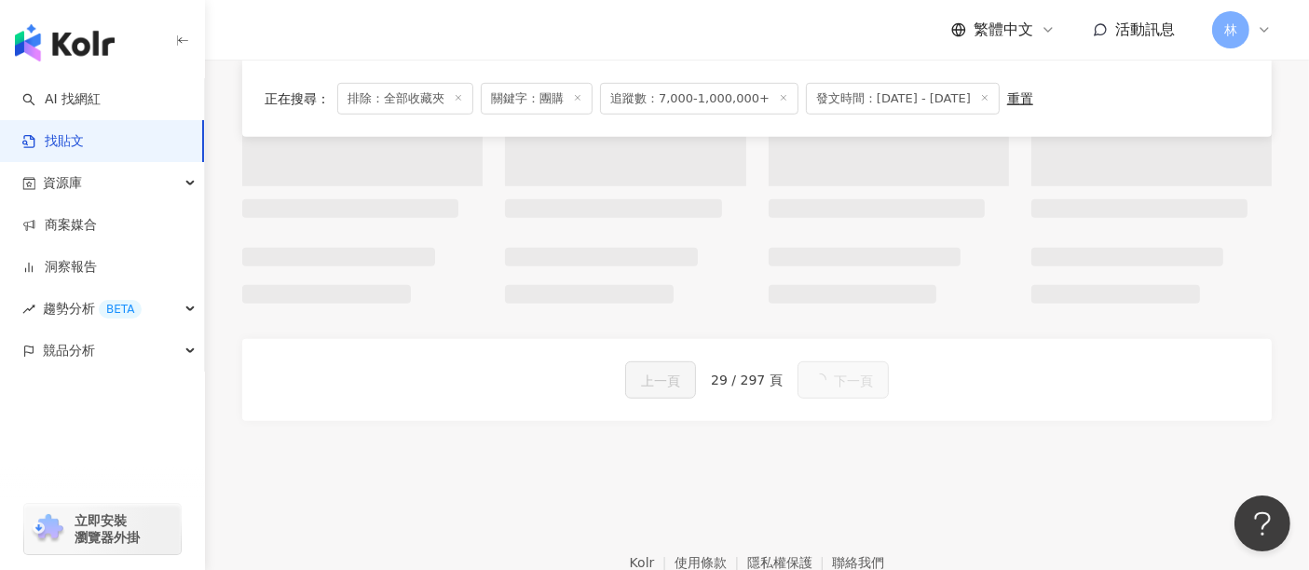
click at [834, 377] on span "下一頁" at bounding box center [853, 381] width 39 height 22
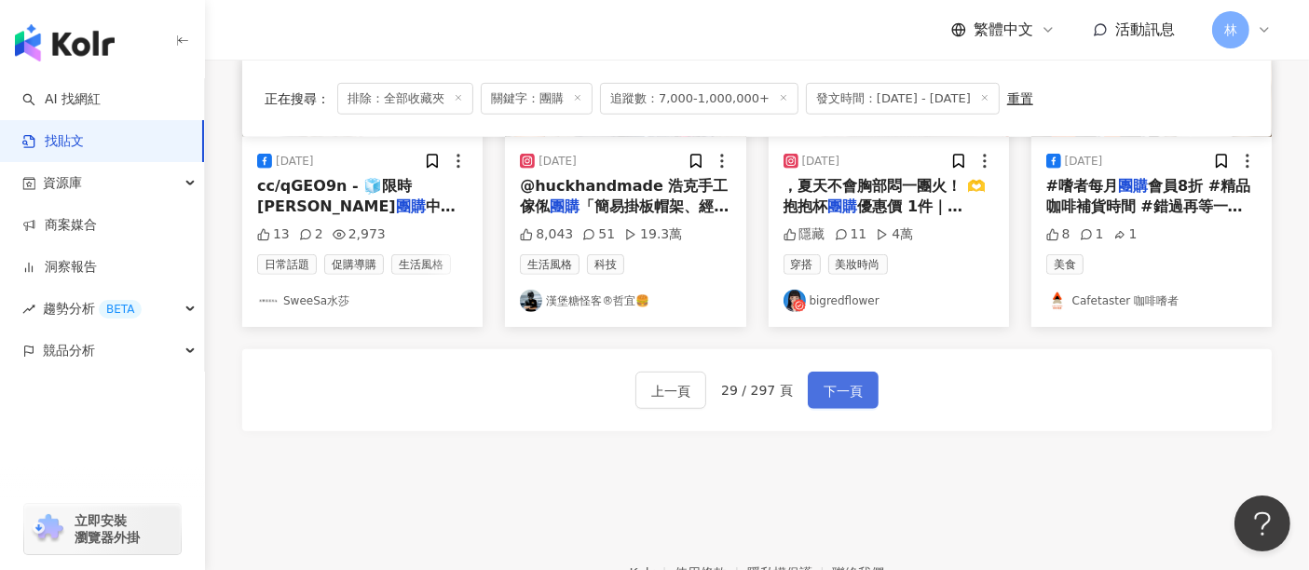
click at [833, 380] on span "下一頁" at bounding box center [843, 391] width 39 height 22
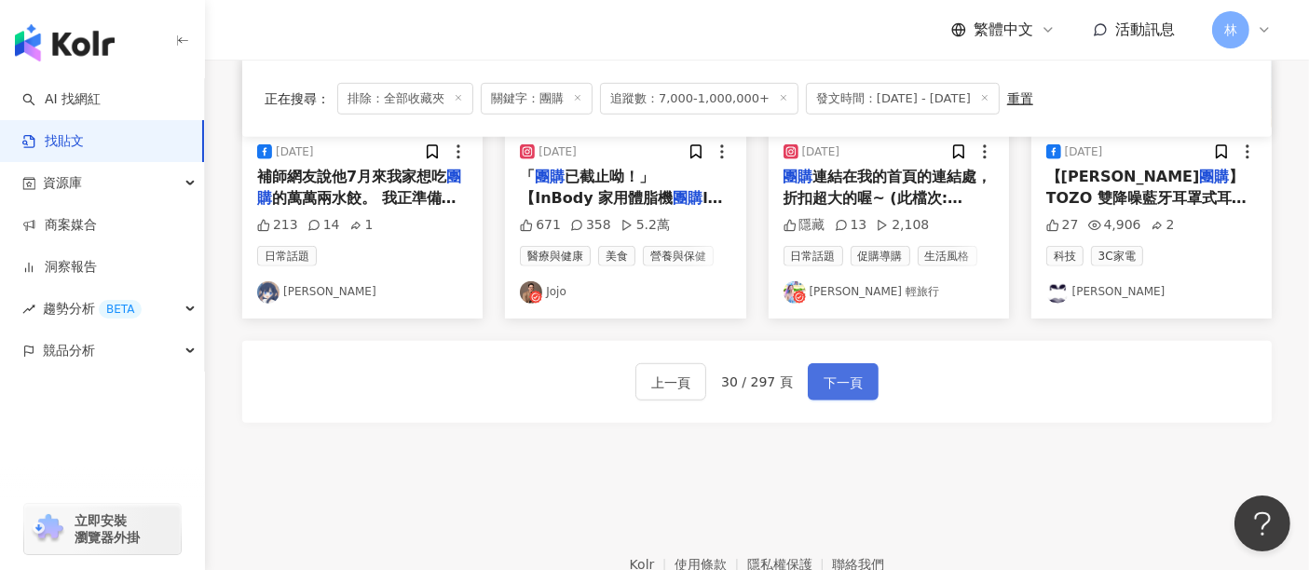
click at [833, 377] on span "下一頁" at bounding box center [843, 383] width 39 height 22
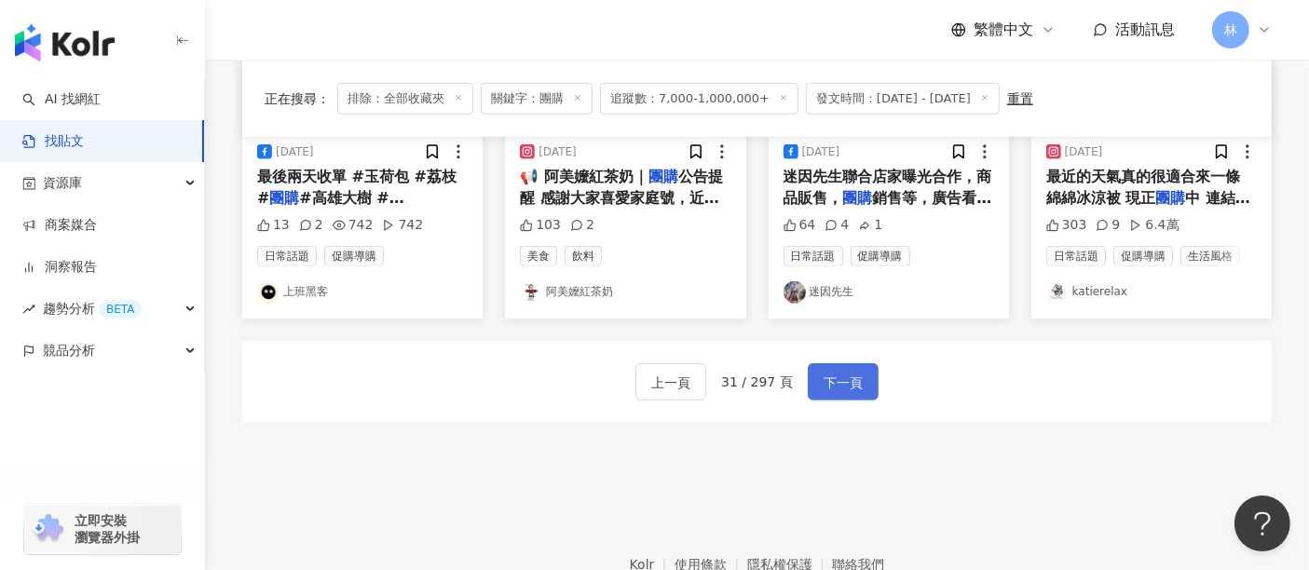
click at [833, 377] on span "下一頁" at bounding box center [843, 383] width 39 height 22
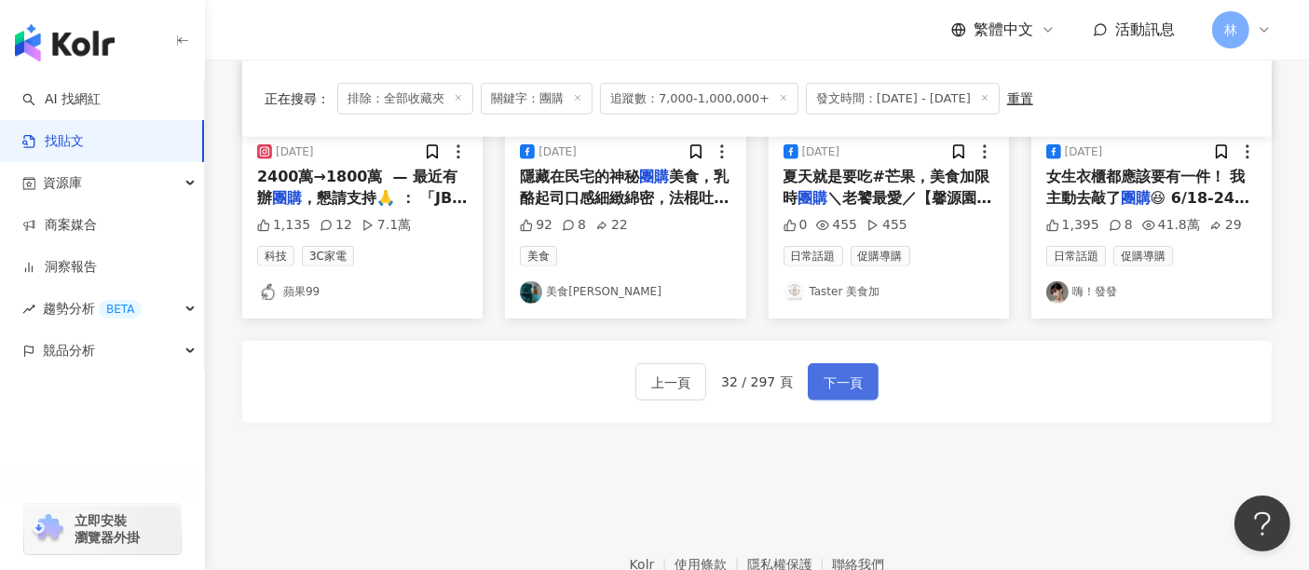
click at [833, 377] on span "下一頁" at bounding box center [843, 383] width 39 height 22
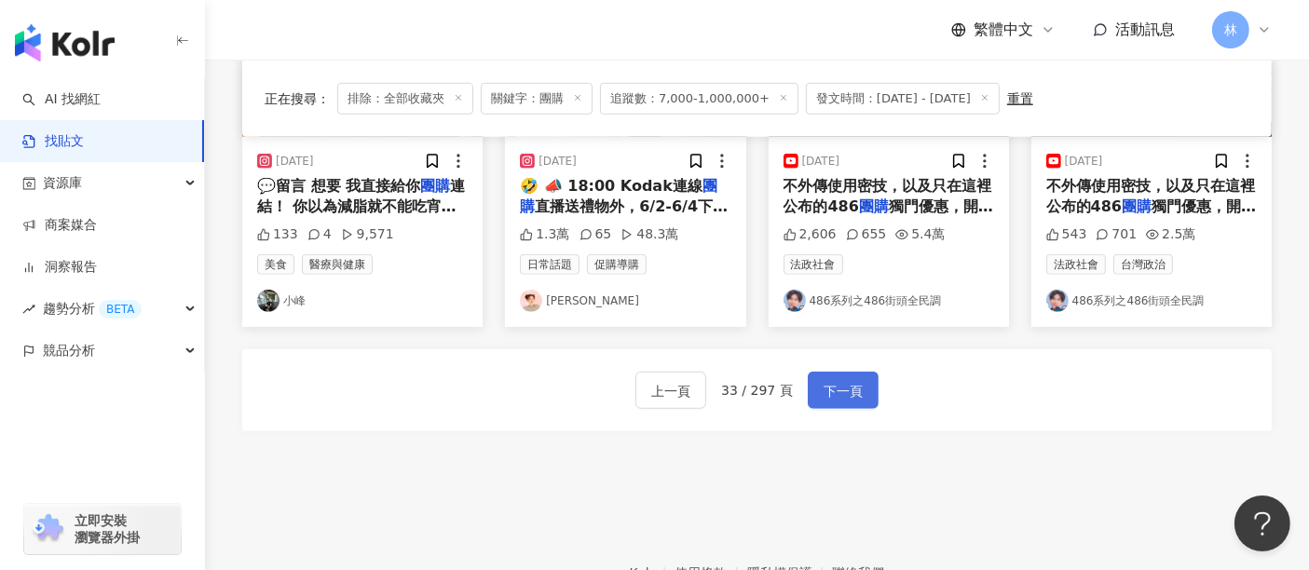
click at [833, 380] on span "下一頁" at bounding box center [843, 391] width 39 height 22
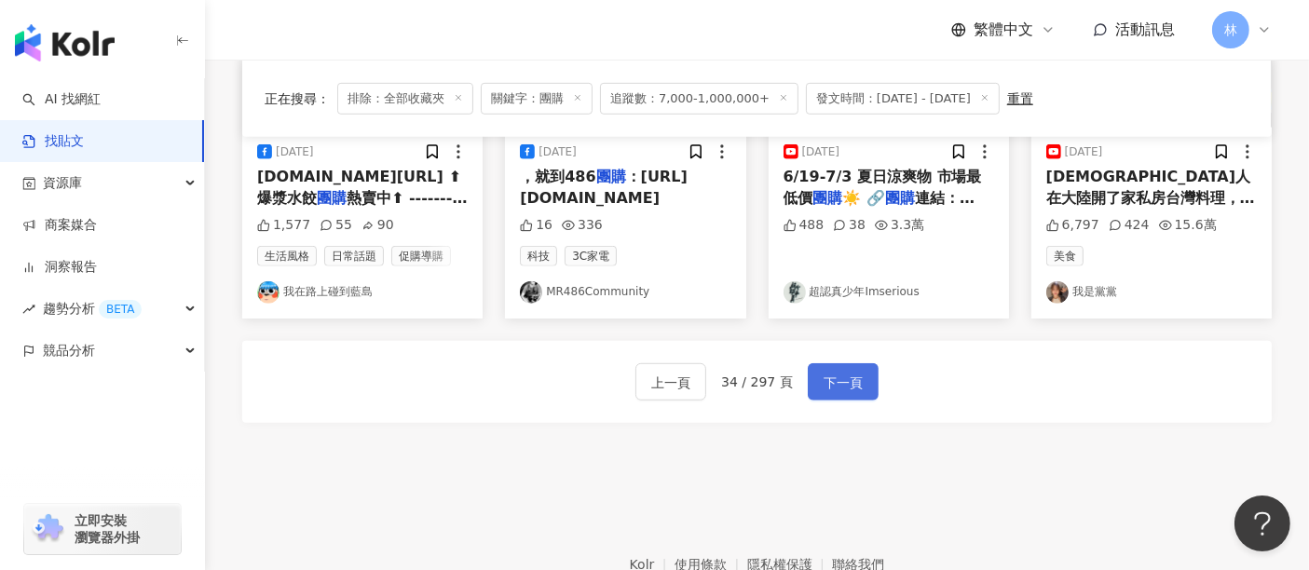
click at [833, 377] on span "下一頁" at bounding box center [843, 383] width 39 height 22
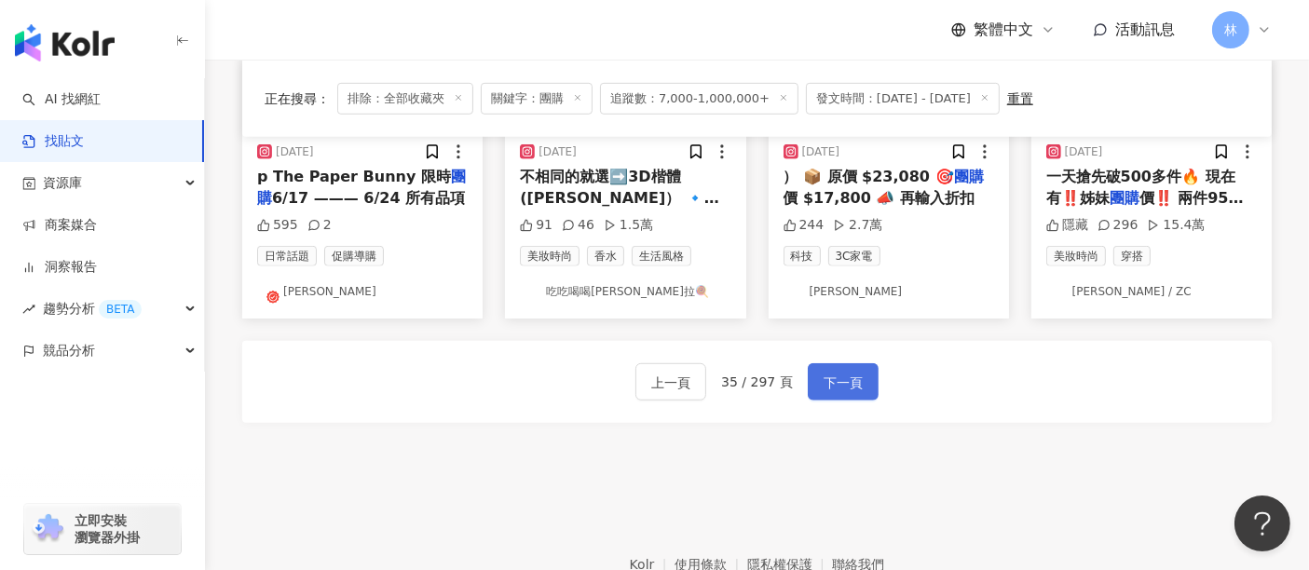
click at [833, 377] on span "下一頁" at bounding box center [843, 383] width 39 height 22
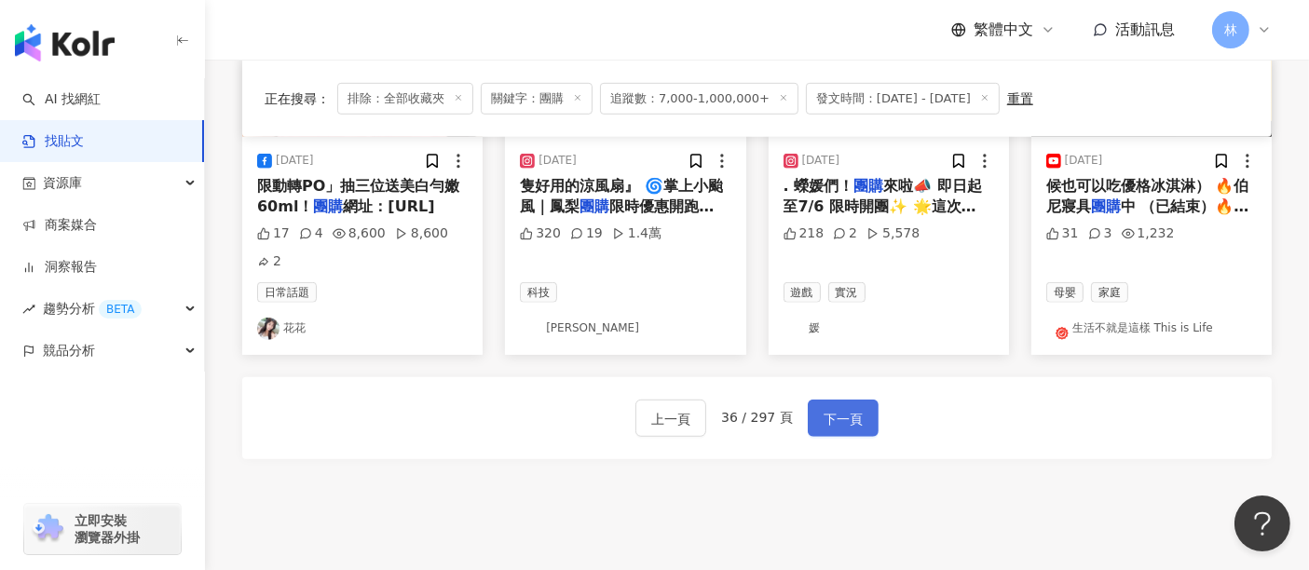
click at [833, 408] on span "下一頁" at bounding box center [843, 419] width 39 height 22
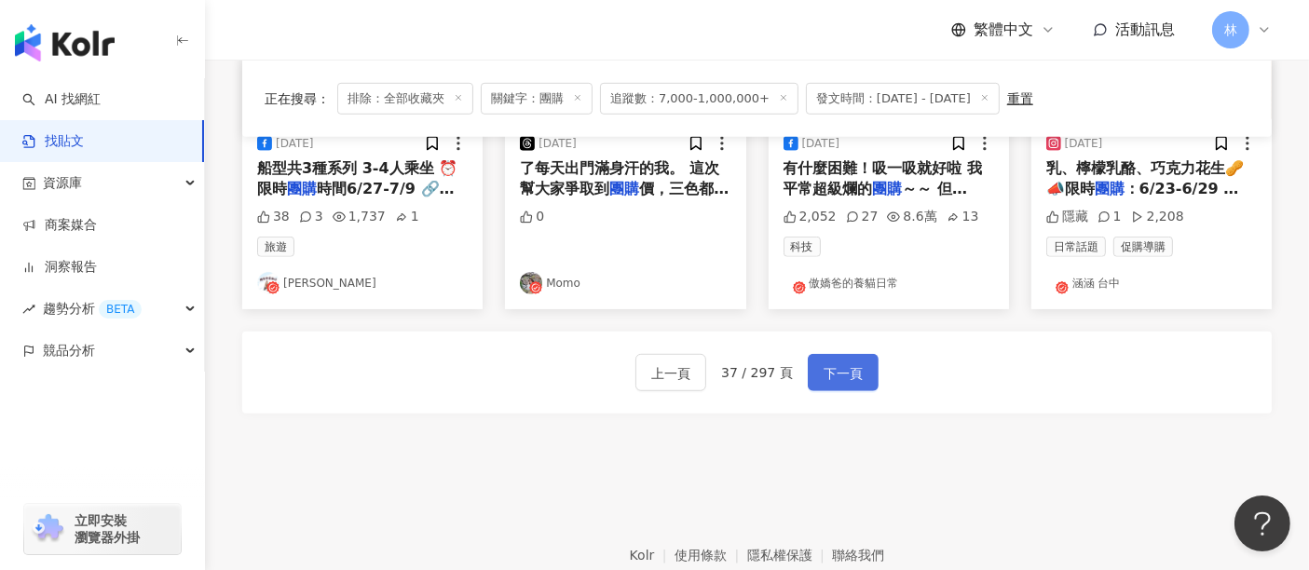
click at [833, 377] on span "下一頁" at bounding box center [843, 373] width 39 height 22
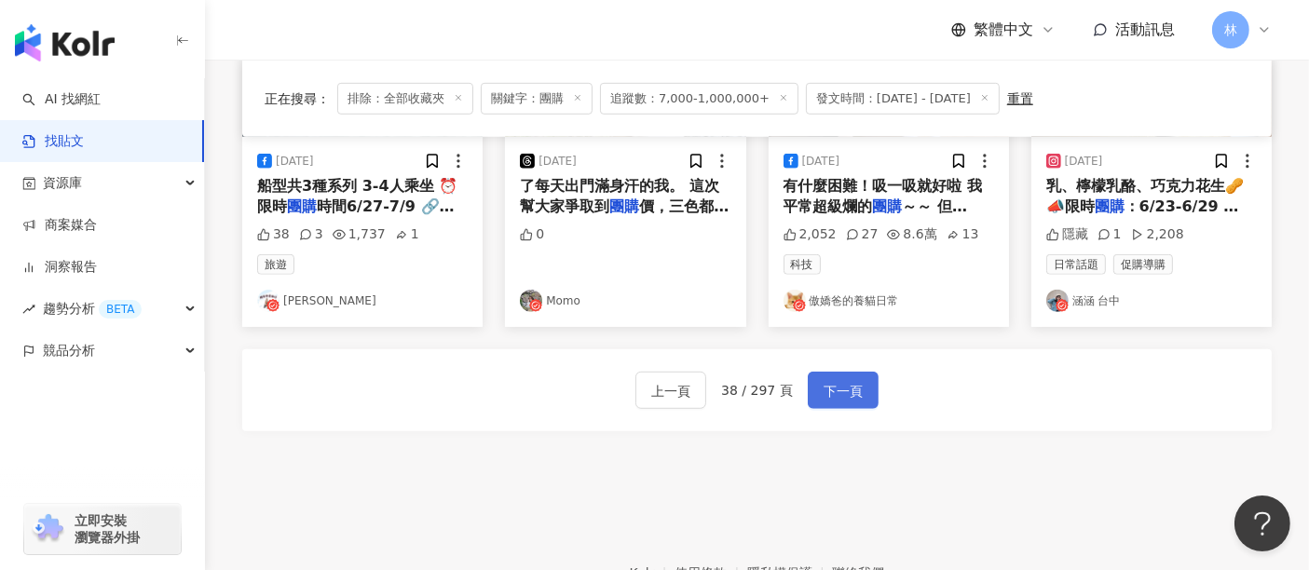
click at [833, 380] on span "下一頁" at bounding box center [843, 391] width 39 height 22
click at [843, 380] on span "下一頁" at bounding box center [843, 391] width 39 height 22
click at [842, 394] on button "下一頁" at bounding box center [843, 390] width 71 height 37
click at [842, 393] on button "下一頁" at bounding box center [843, 390] width 71 height 37
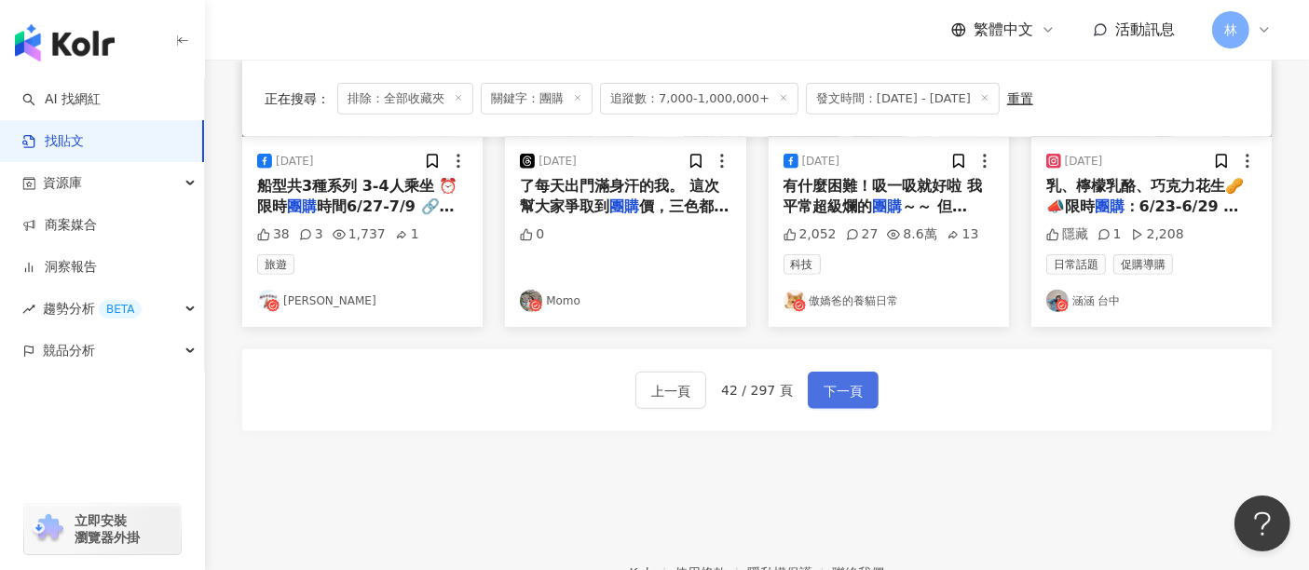
click at [842, 393] on button "下一頁" at bounding box center [843, 390] width 71 height 37
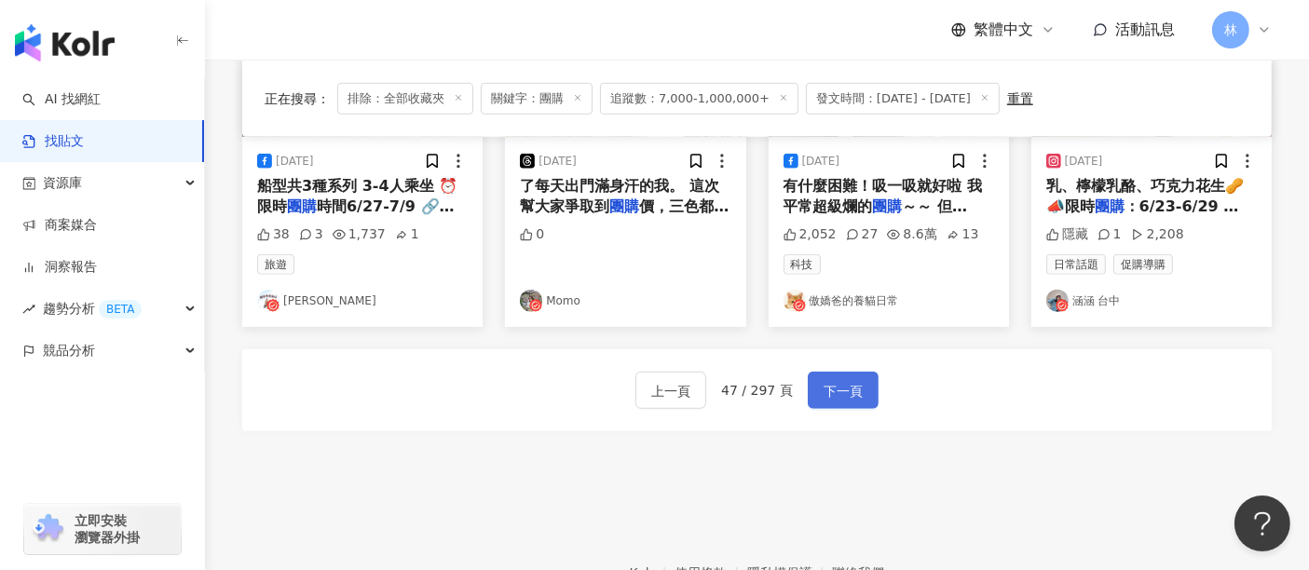
click at [842, 393] on button "下一頁" at bounding box center [843, 390] width 71 height 37
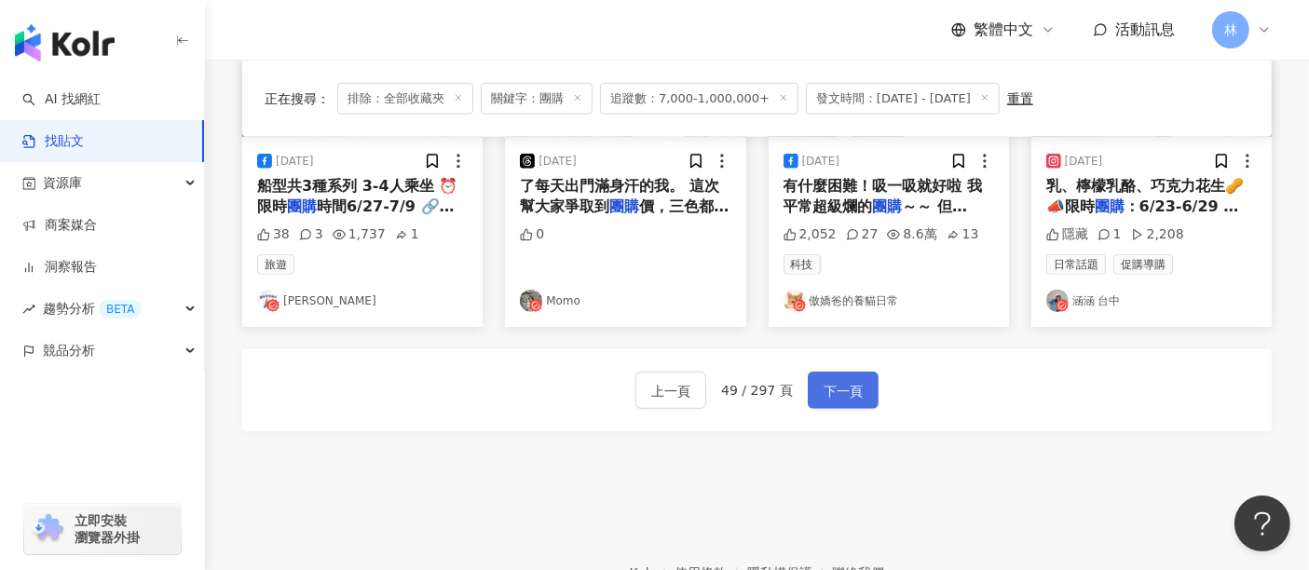
click at [842, 393] on button "下一頁" at bounding box center [843, 390] width 71 height 37
click at [854, 380] on span "下一頁" at bounding box center [843, 391] width 39 height 22
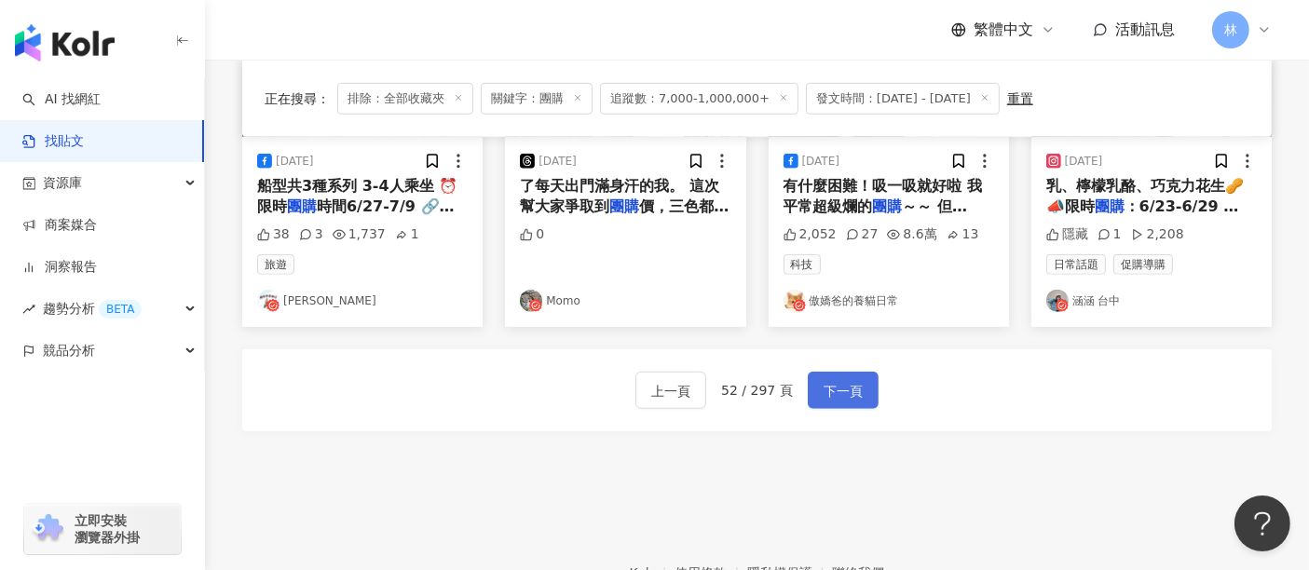
click at [854, 380] on span "下一頁" at bounding box center [843, 391] width 39 height 22
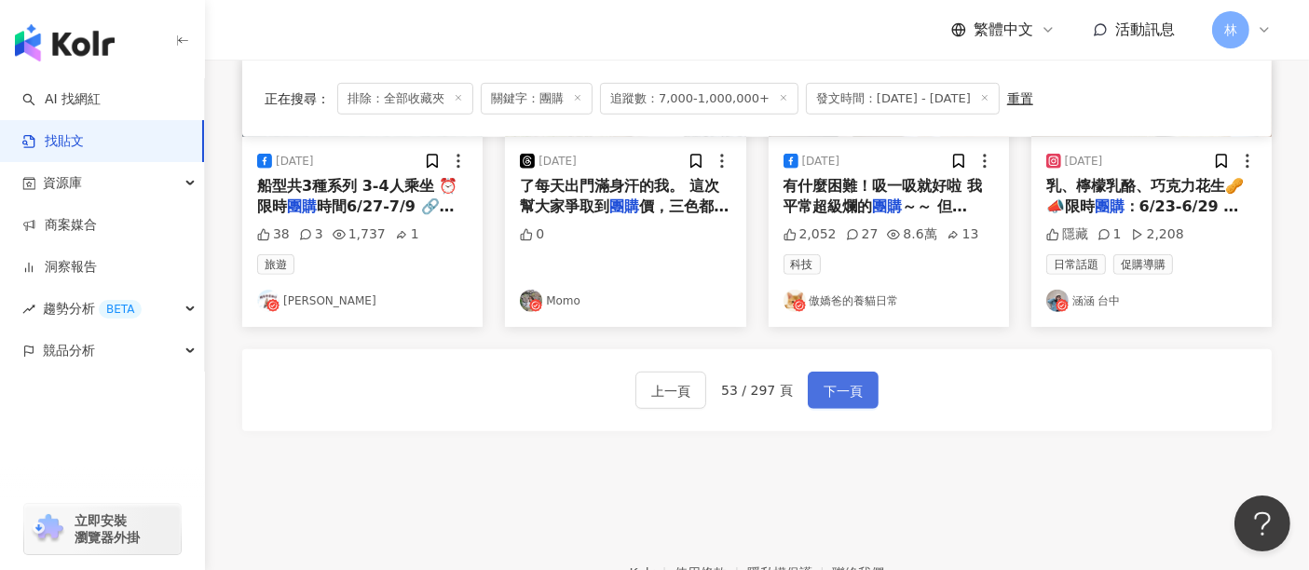
click at [854, 380] on span "下一頁" at bounding box center [843, 391] width 39 height 22
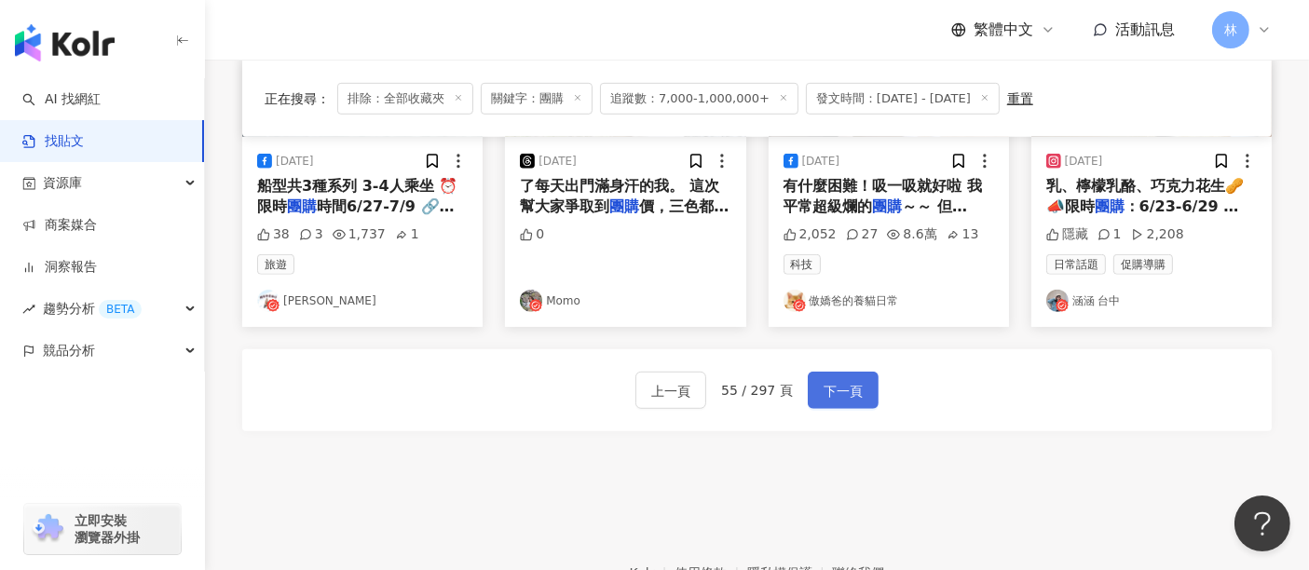
click at [854, 380] on span "下一頁" at bounding box center [843, 391] width 39 height 22
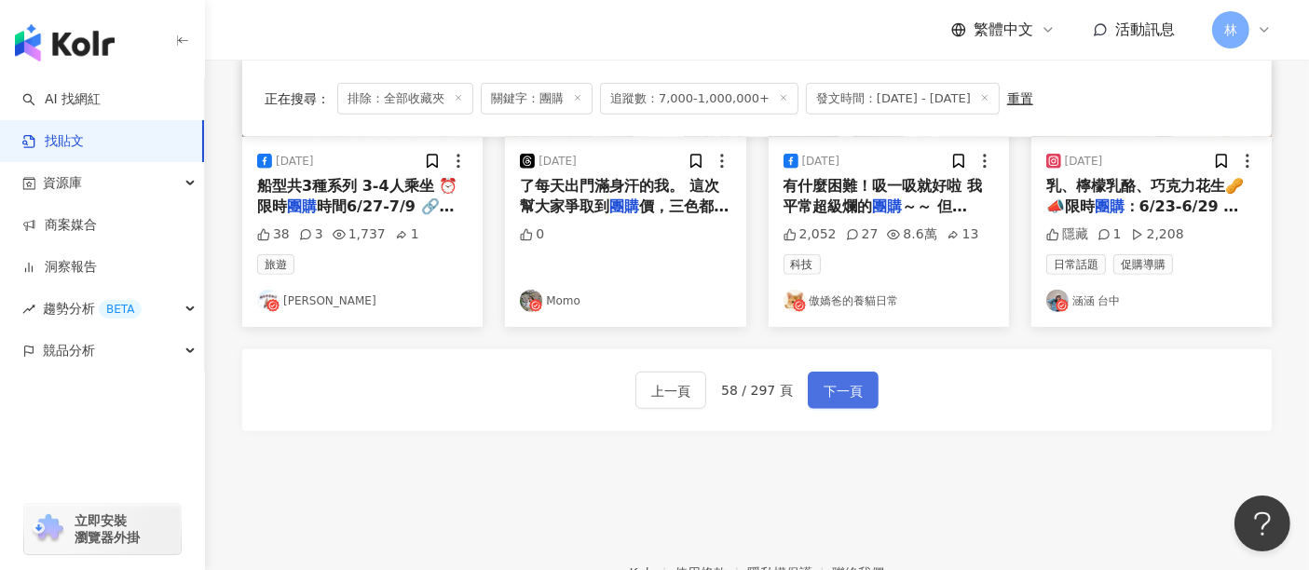
click at [854, 380] on span "下一頁" at bounding box center [843, 391] width 39 height 22
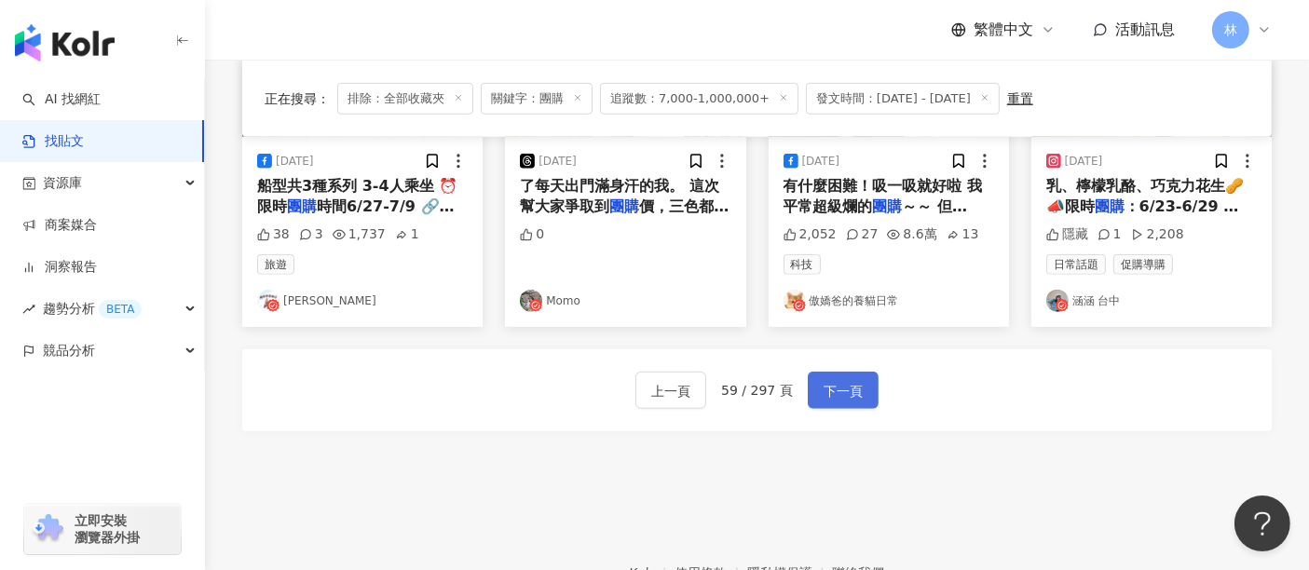
click at [854, 380] on span "下一頁" at bounding box center [843, 391] width 39 height 22
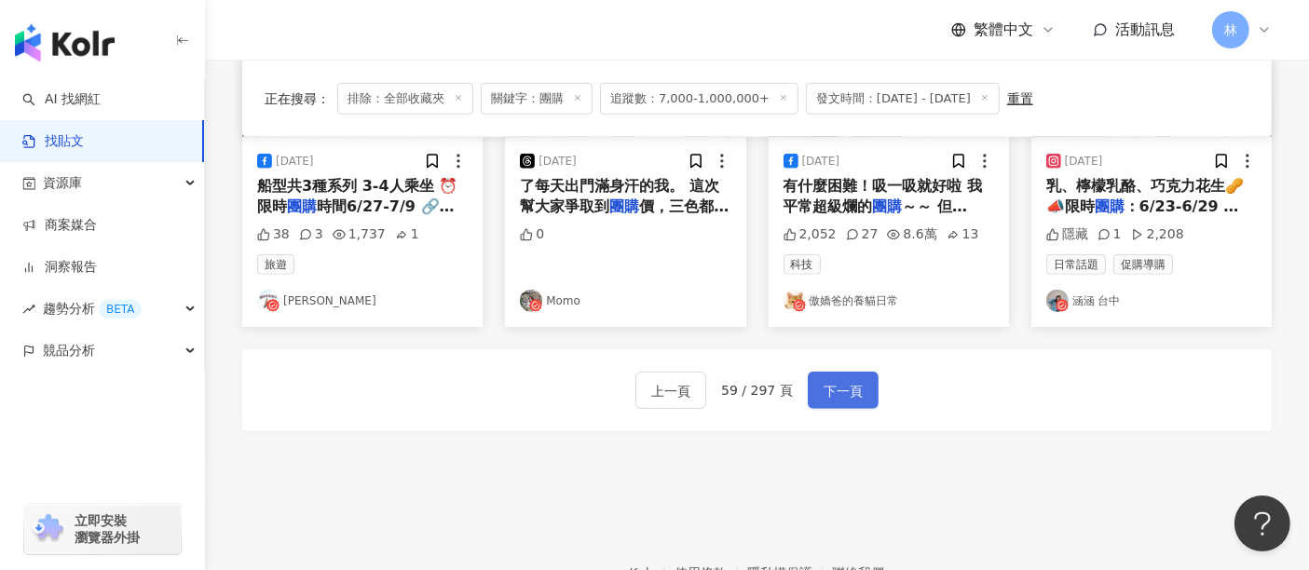
click at [854, 380] on span "下一頁" at bounding box center [843, 391] width 39 height 22
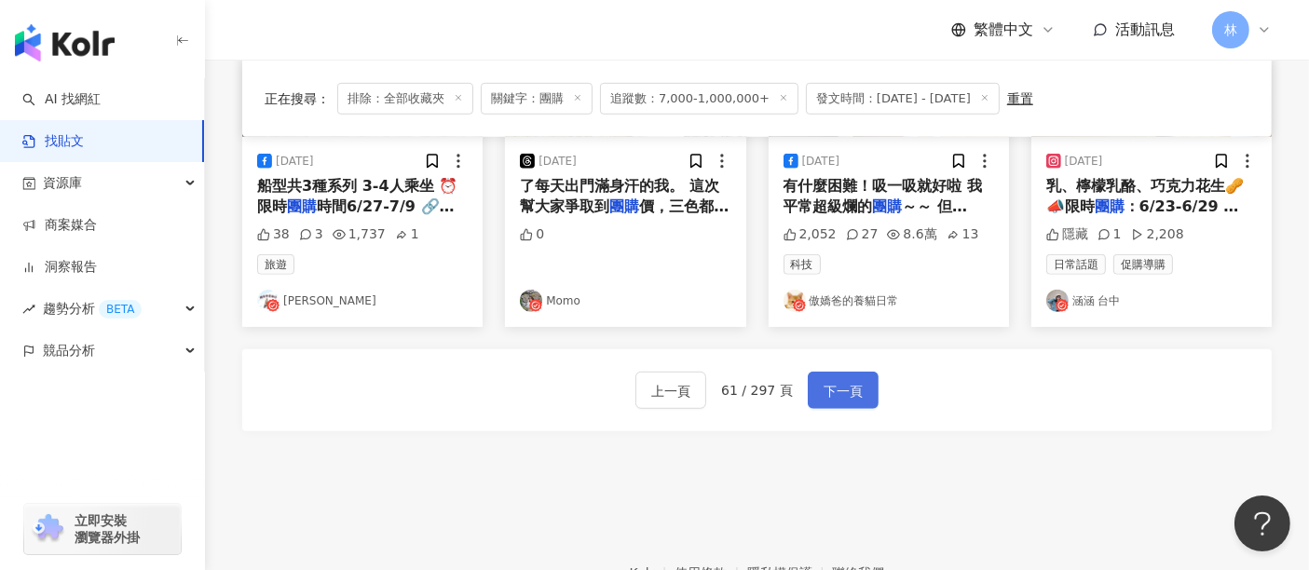
click at [839, 380] on span "下一頁" at bounding box center [843, 391] width 39 height 22
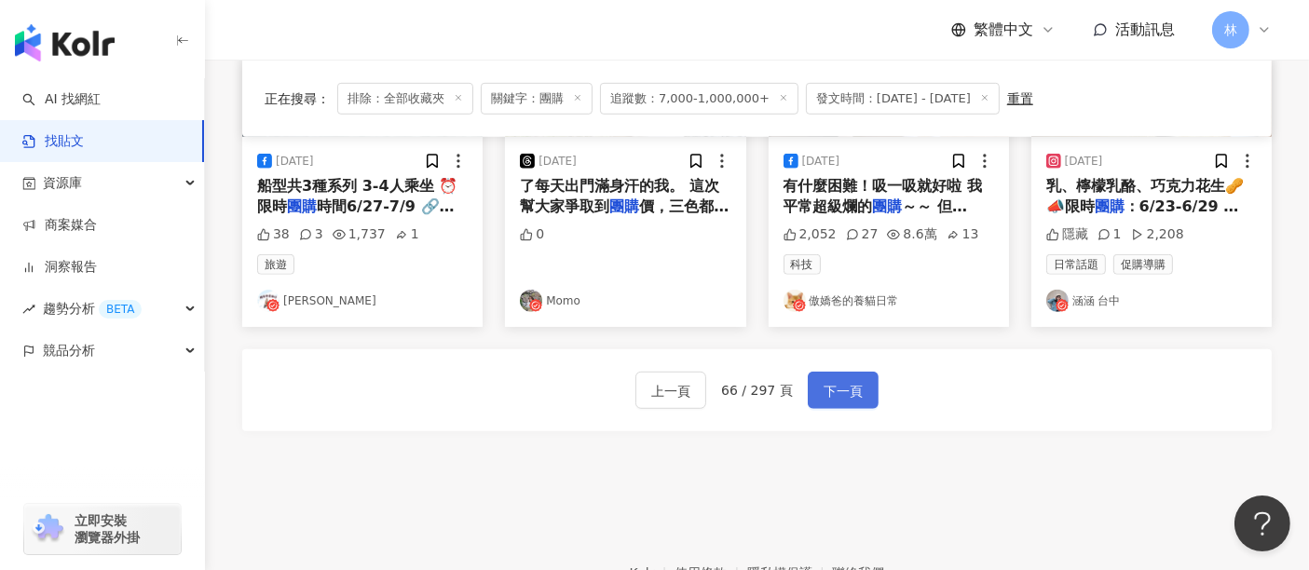
click at [839, 380] on span "下一頁" at bounding box center [843, 391] width 39 height 22
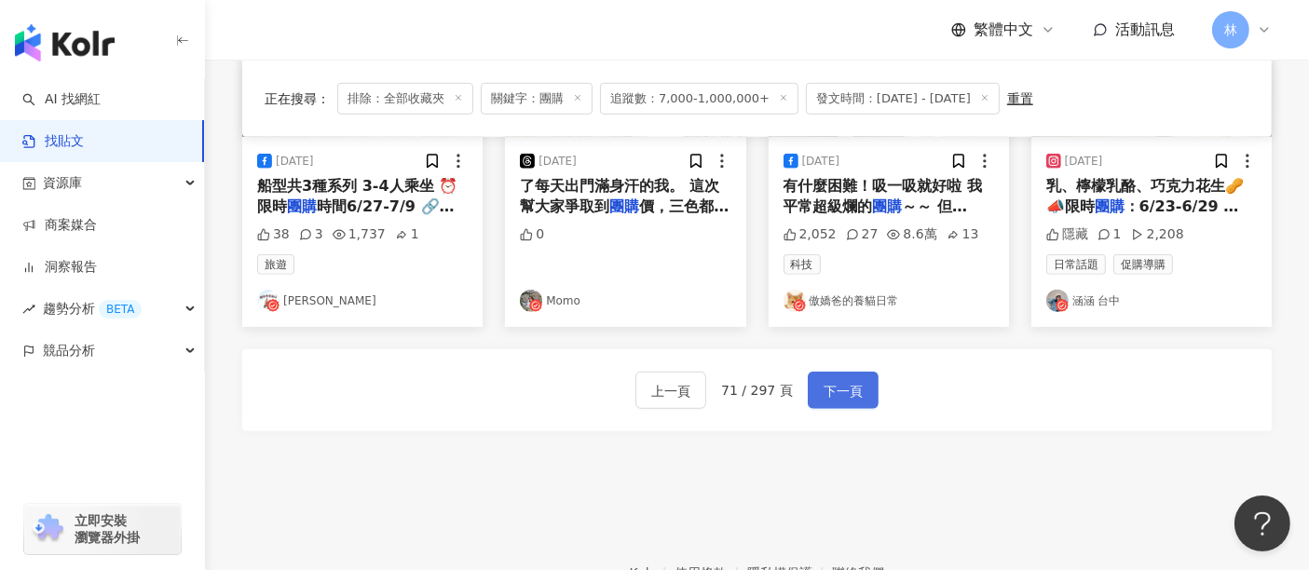
click at [839, 380] on span "下一頁" at bounding box center [843, 391] width 39 height 22
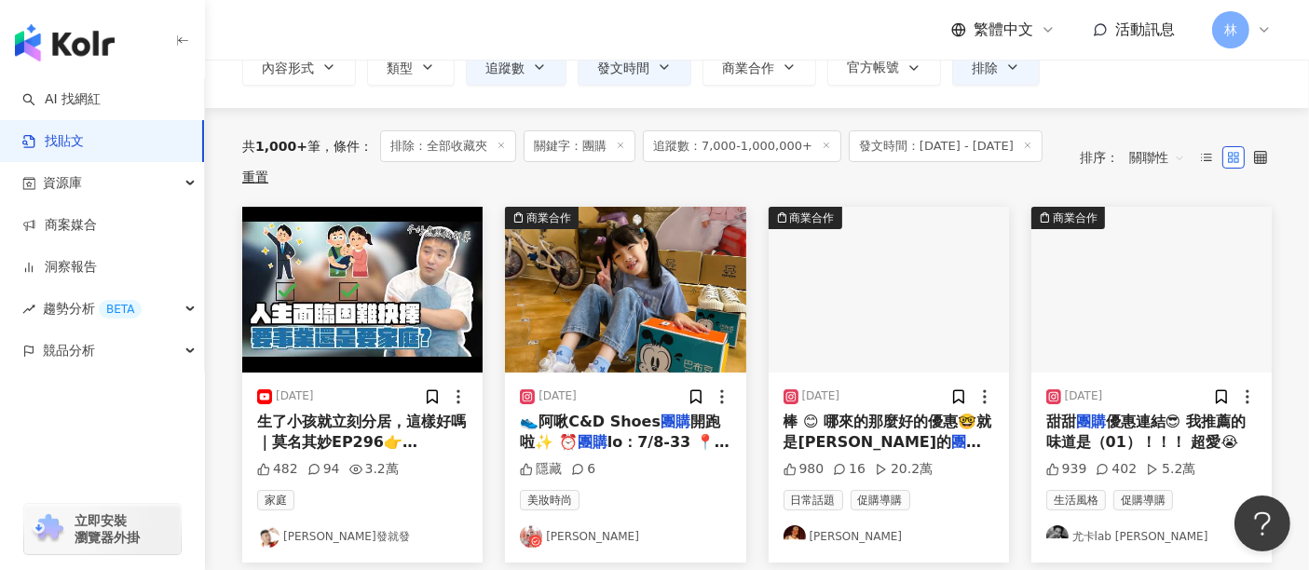
scroll to position [0, 0]
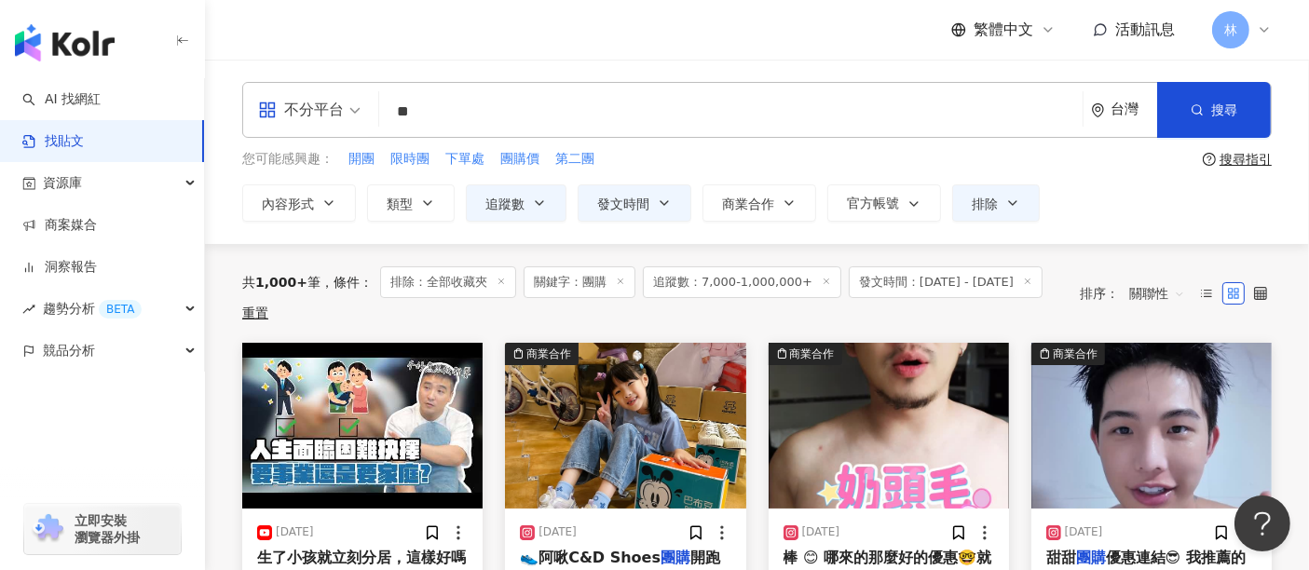
click at [1110, 206] on div "**********" at bounding box center [757, 202] width 1030 height 37
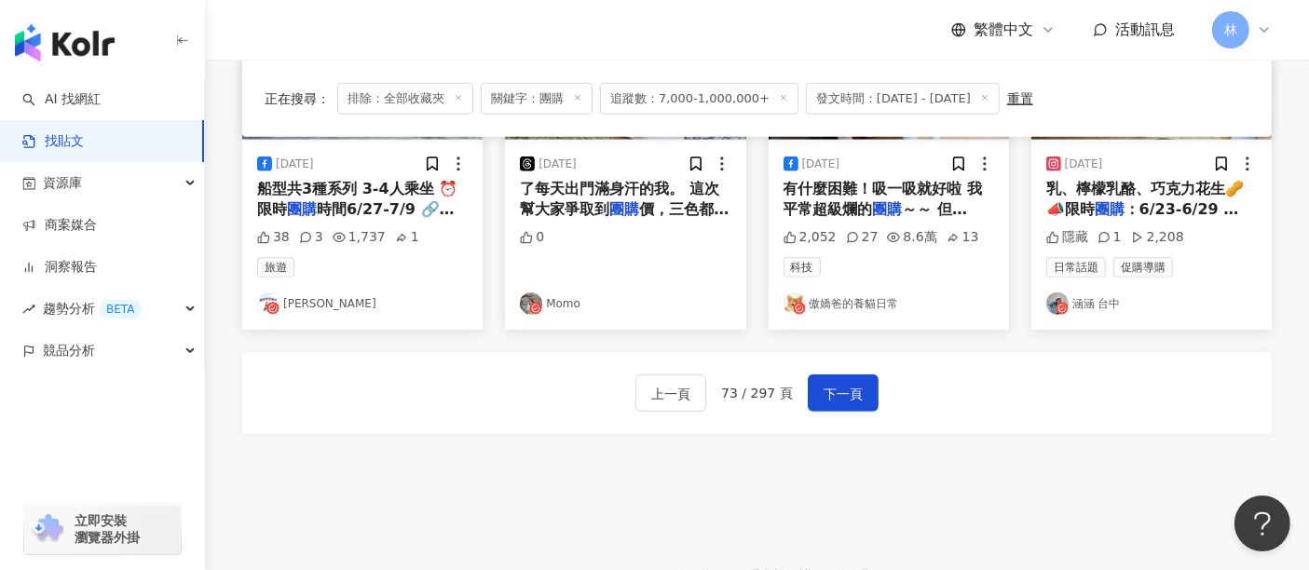
scroll to position [1139, 0]
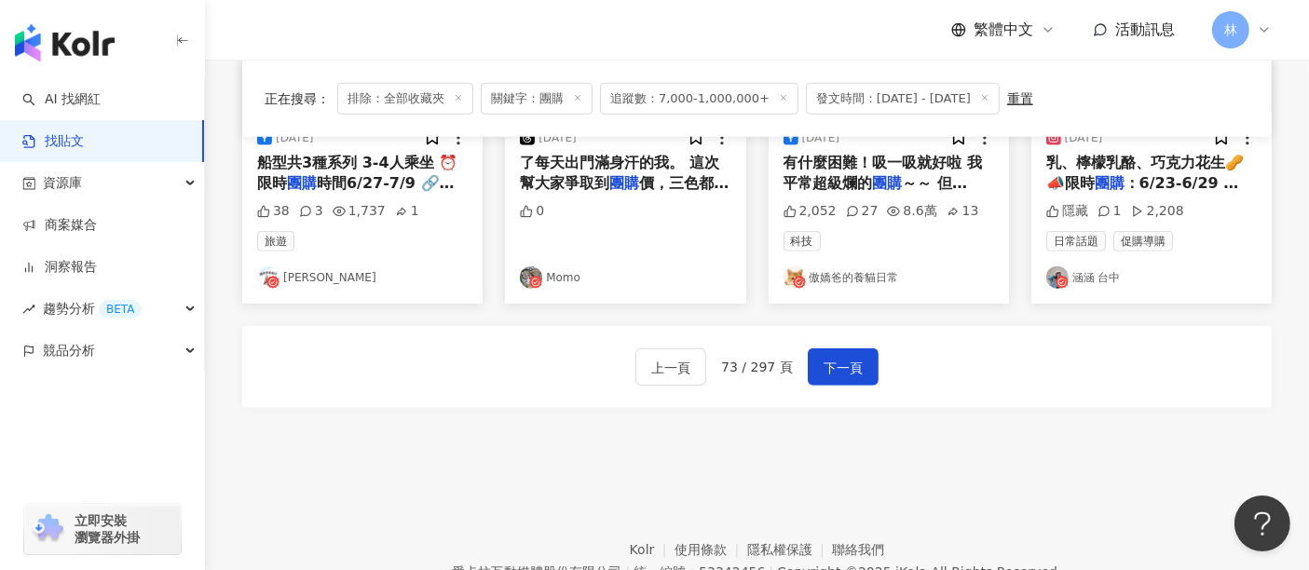
click at [846, 335] on div "上一頁 73 / 297 頁 下一頁" at bounding box center [757, 367] width 1030 height 82
click at [845, 357] on span "下一頁" at bounding box center [843, 368] width 39 height 22
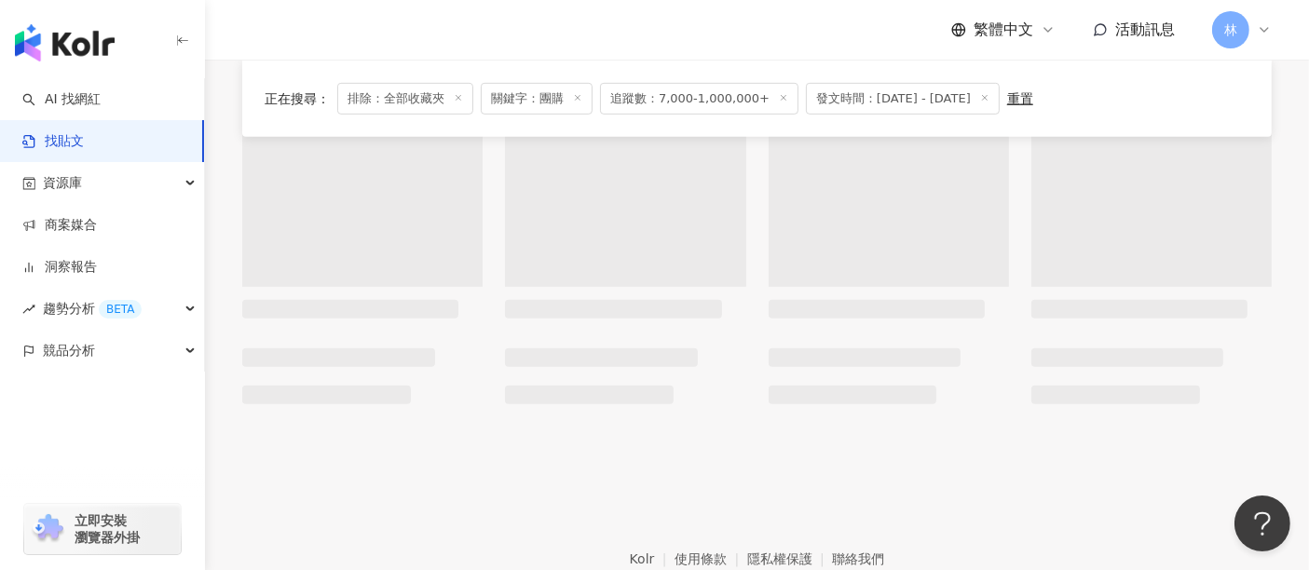
scroll to position [1130, 0]
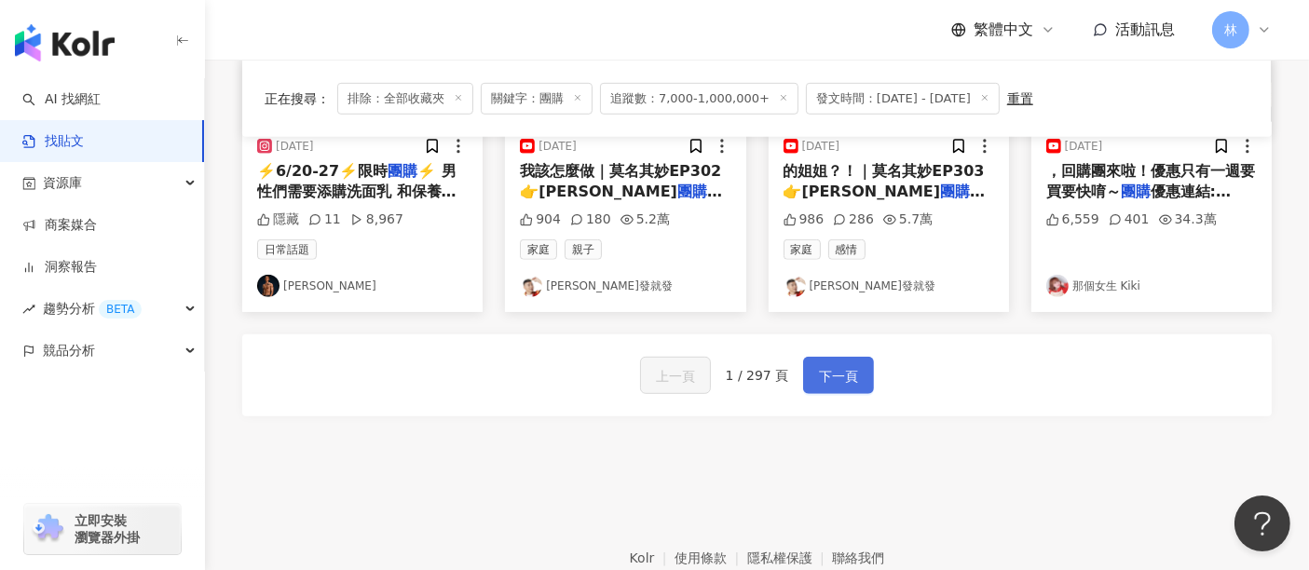
click at [825, 368] on span "下一頁" at bounding box center [838, 376] width 39 height 22
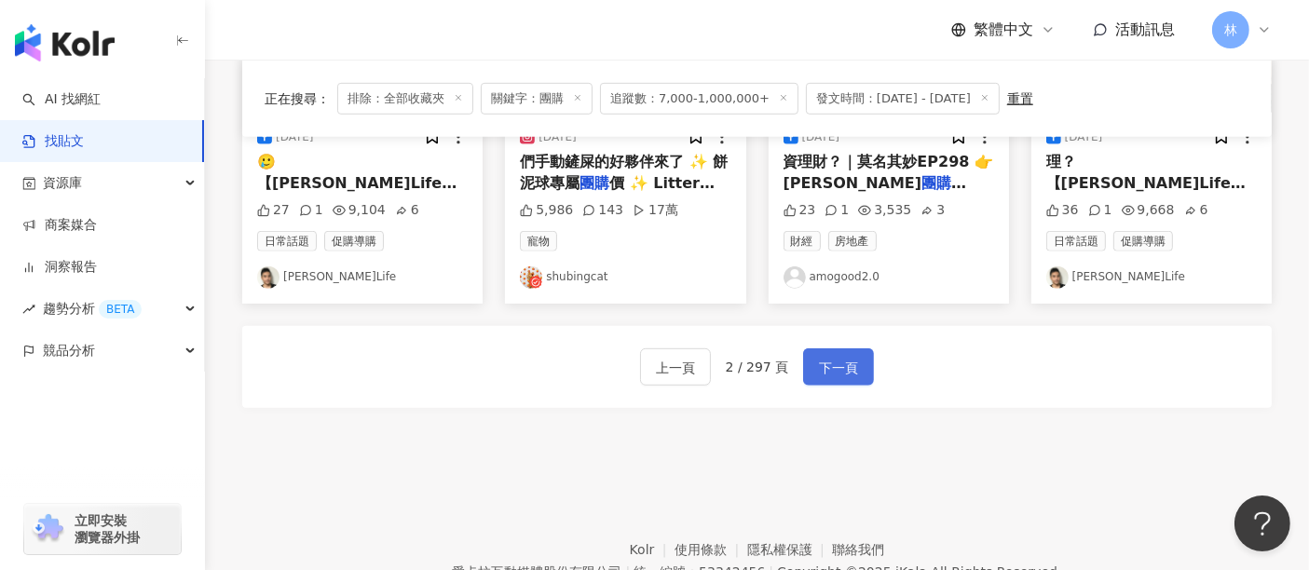
click at [829, 372] on span "下一頁" at bounding box center [838, 368] width 39 height 22
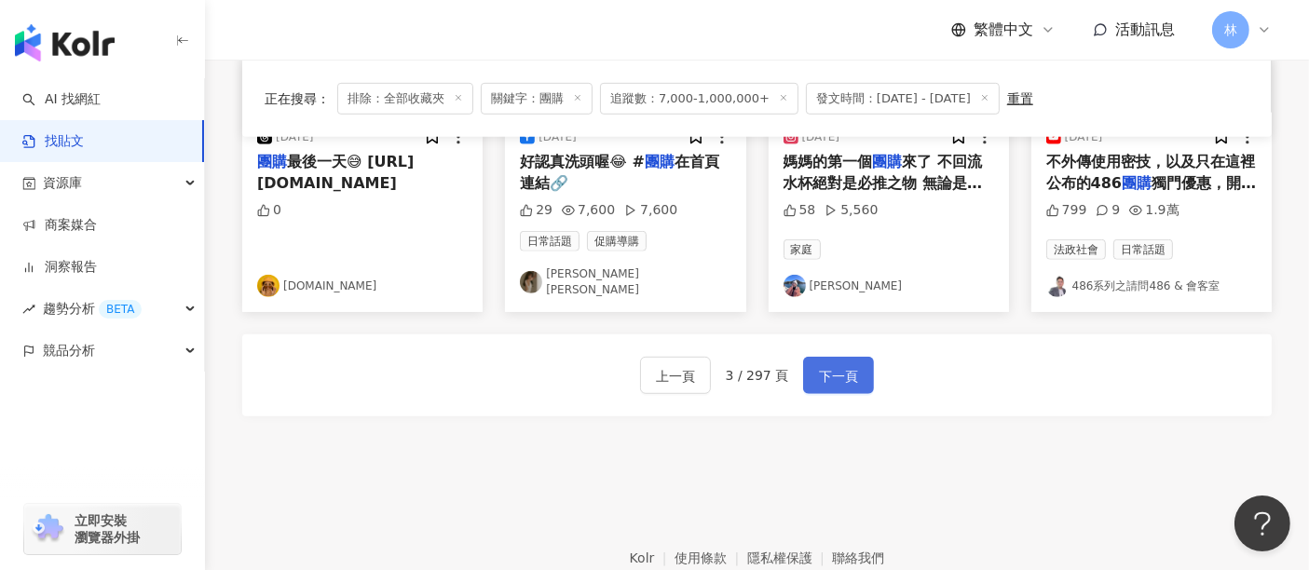
click at [829, 372] on span "下一頁" at bounding box center [838, 376] width 39 height 22
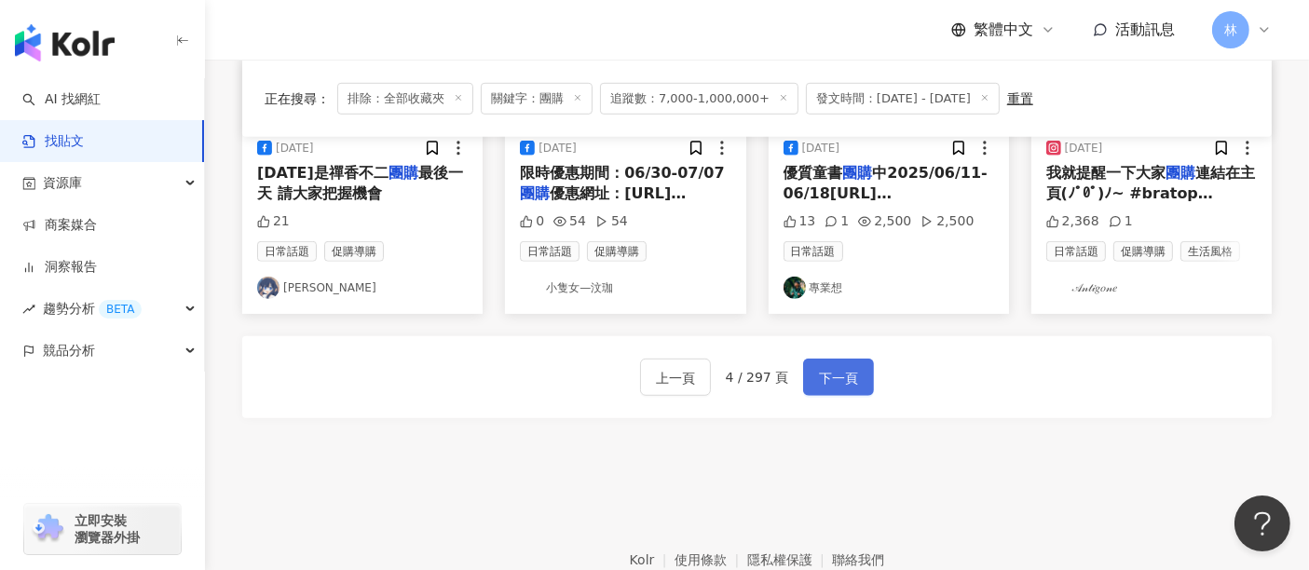
scroll to position [1157, 0]
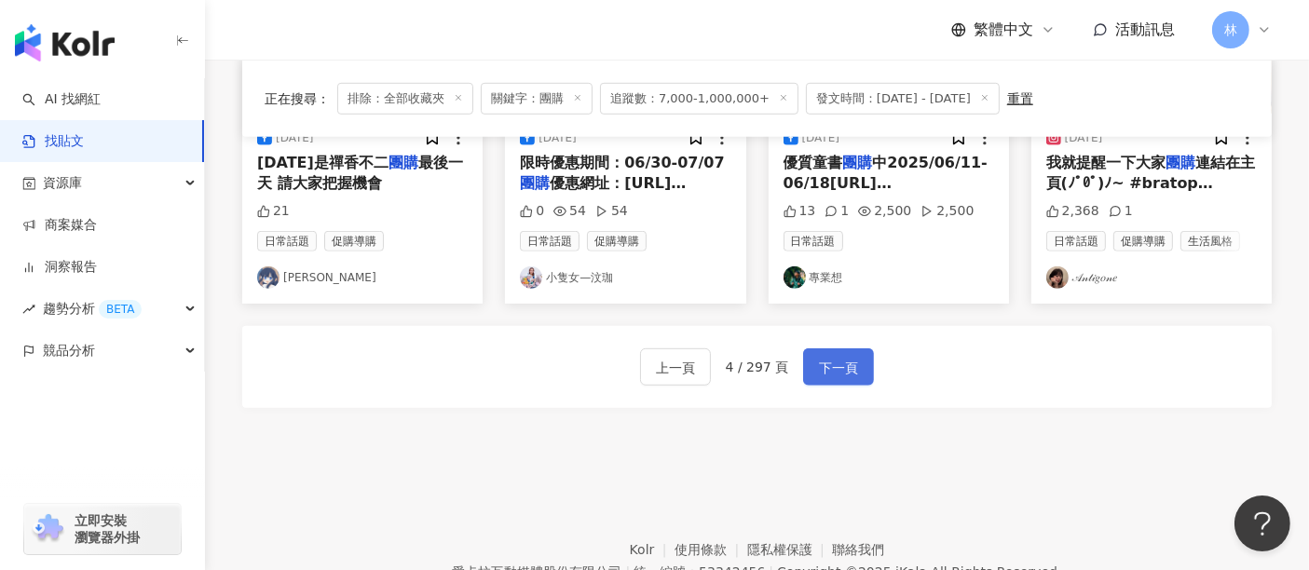
click at [836, 348] on button "下一頁" at bounding box center [838, 366] width 71 height 37
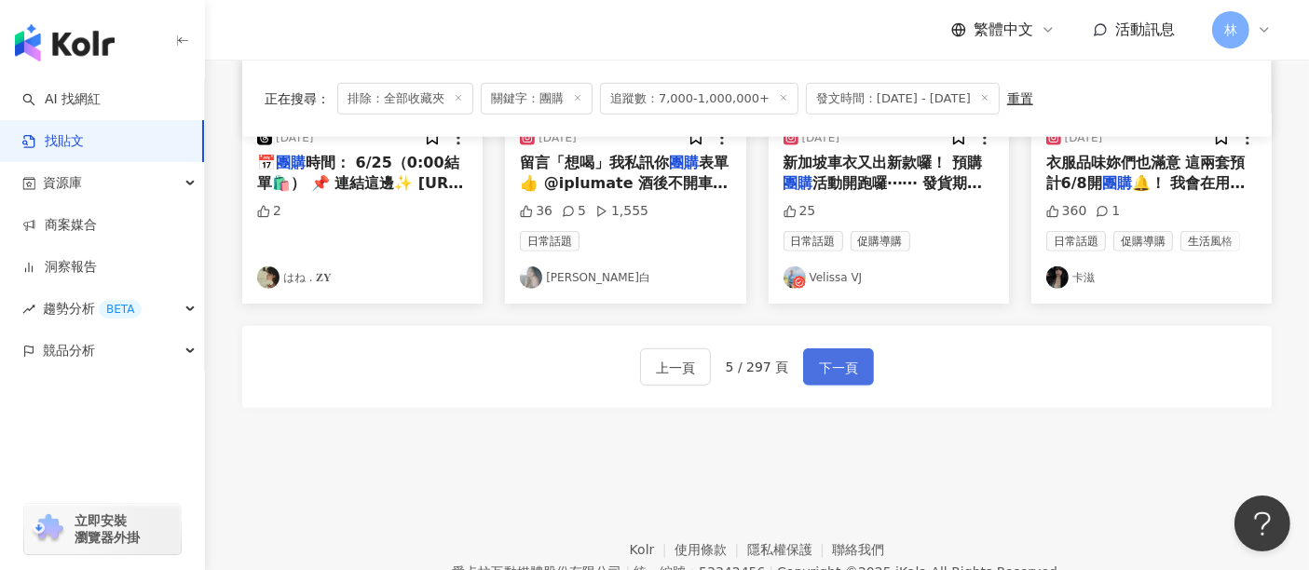
click at [836, 348] on button "下一頁" at bounding box center [838, 366] width 71 height 37
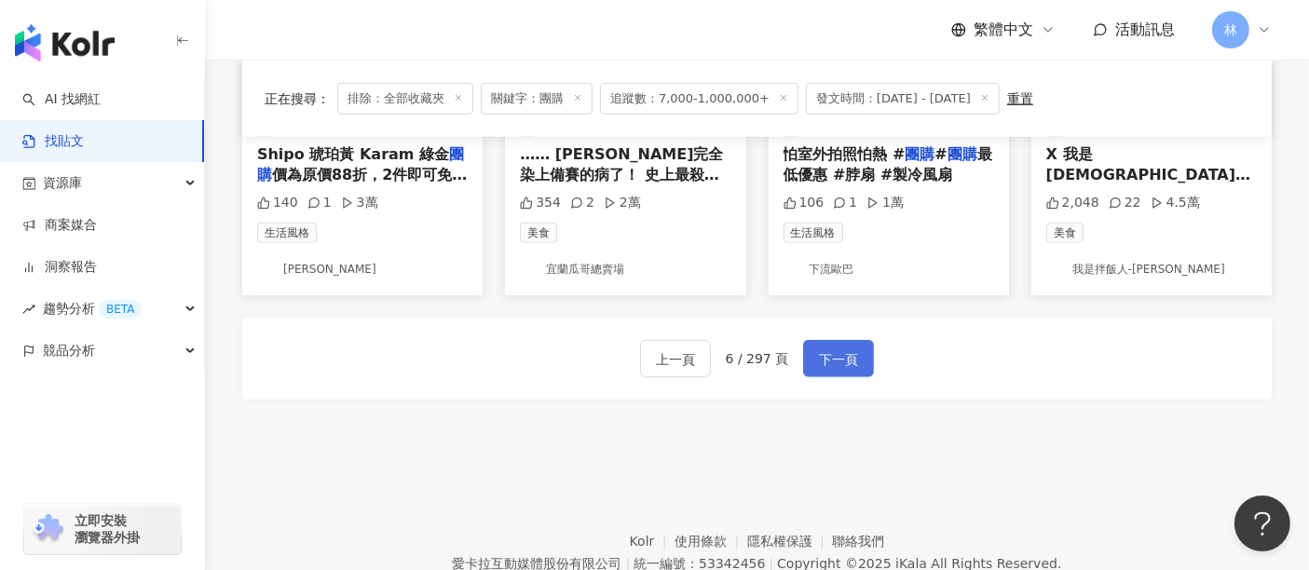
scroll to position [1139, 0]
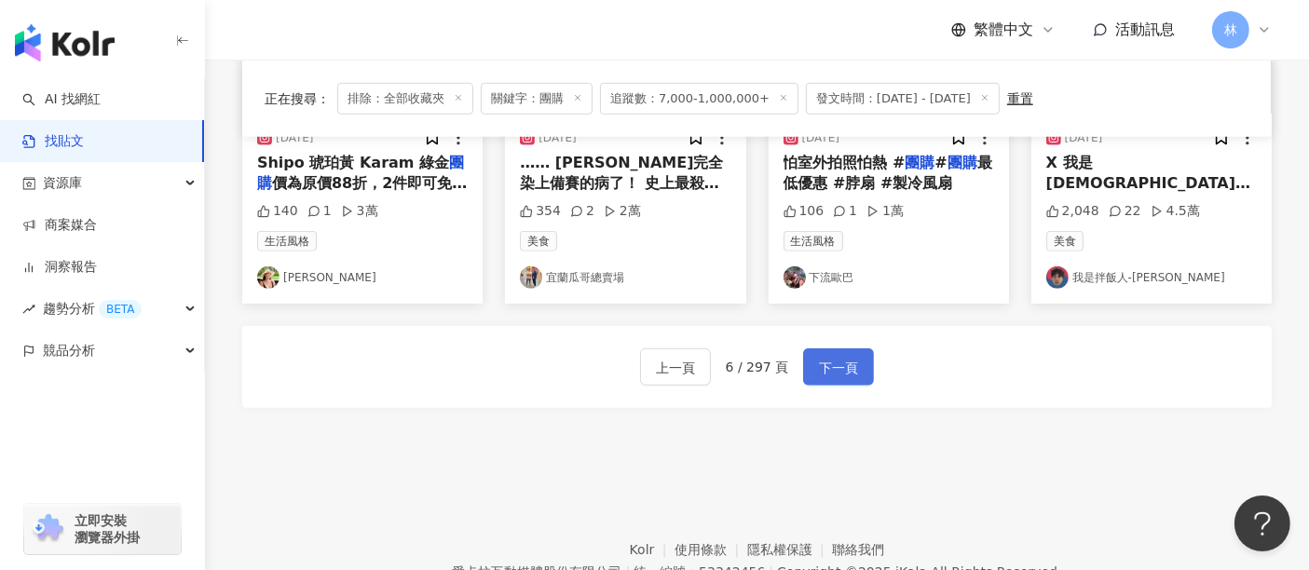
click at [856, 348] on button "下一頁" at bounding box center [838, 366] width 71 height 37
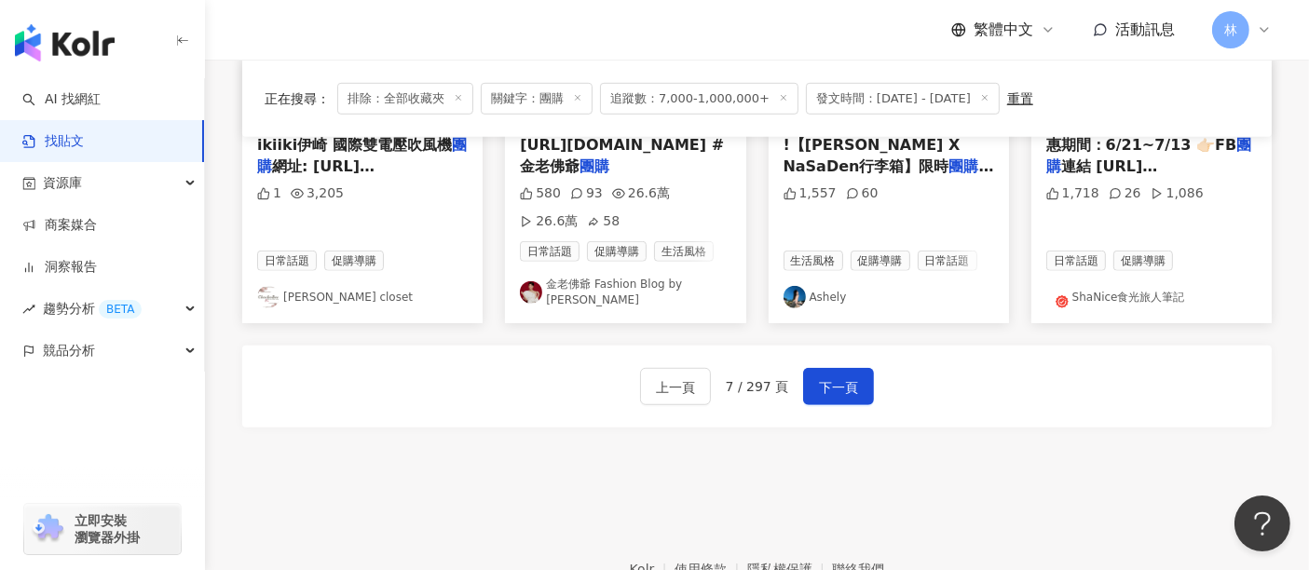
scroll to position [1167, 0]
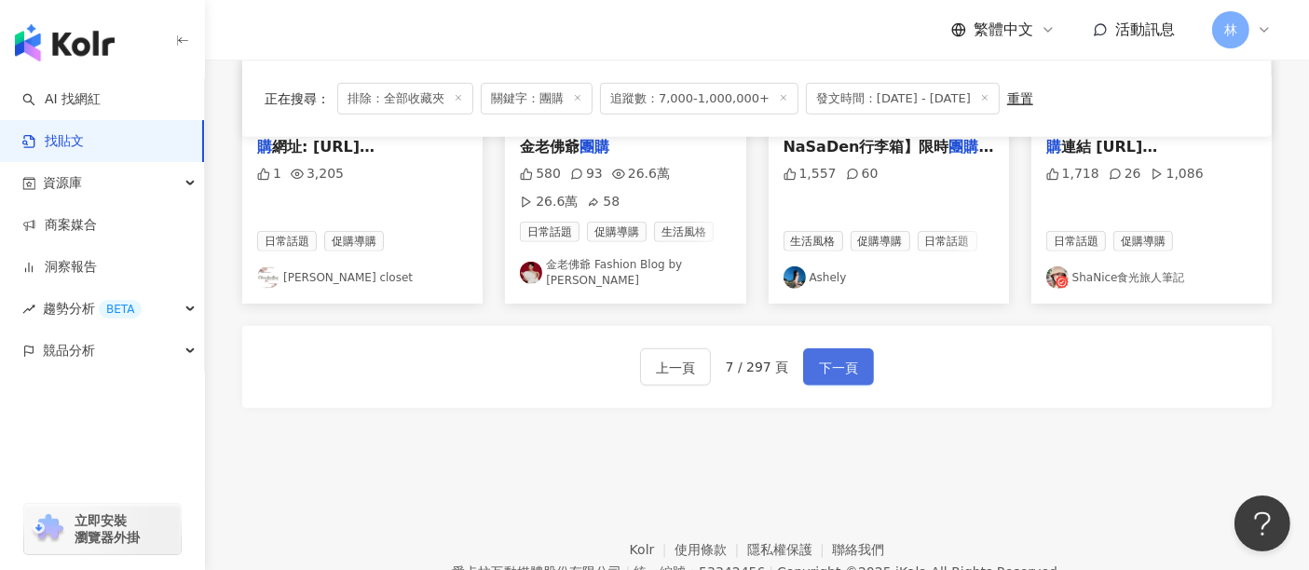
click at [823, 365] on span "下一頁" at bounding box center [838, 368] width 39 height 22
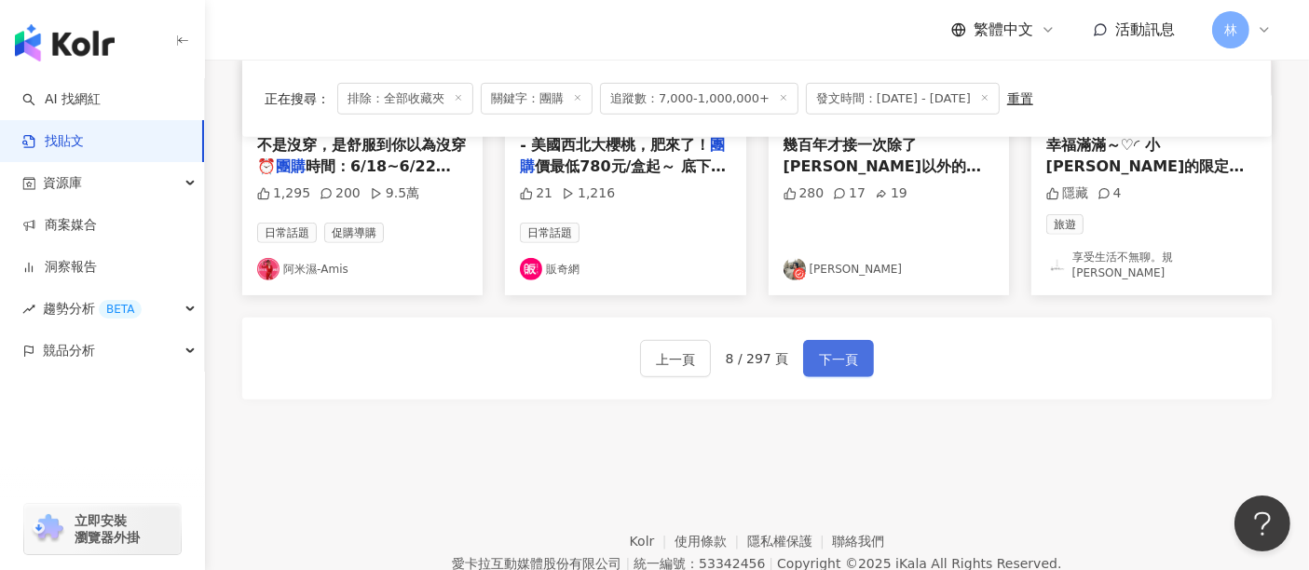
scroll to position [1130, 0]
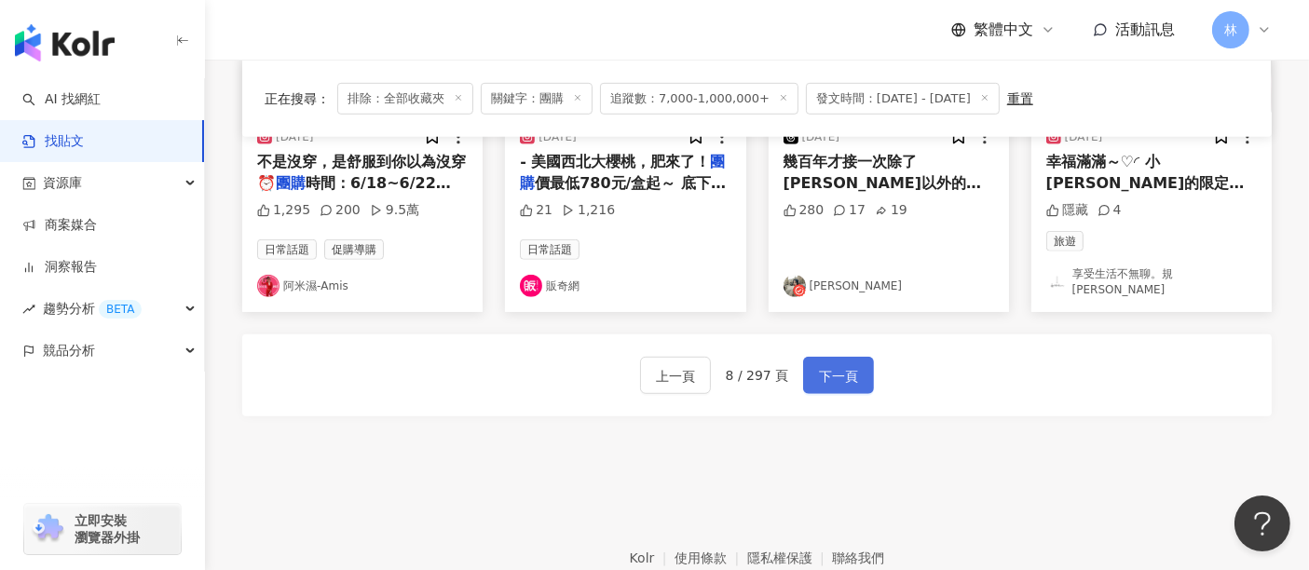
click at [828, 376] on button "下一頁" at bounding box center [838, 375] width 71 height 37
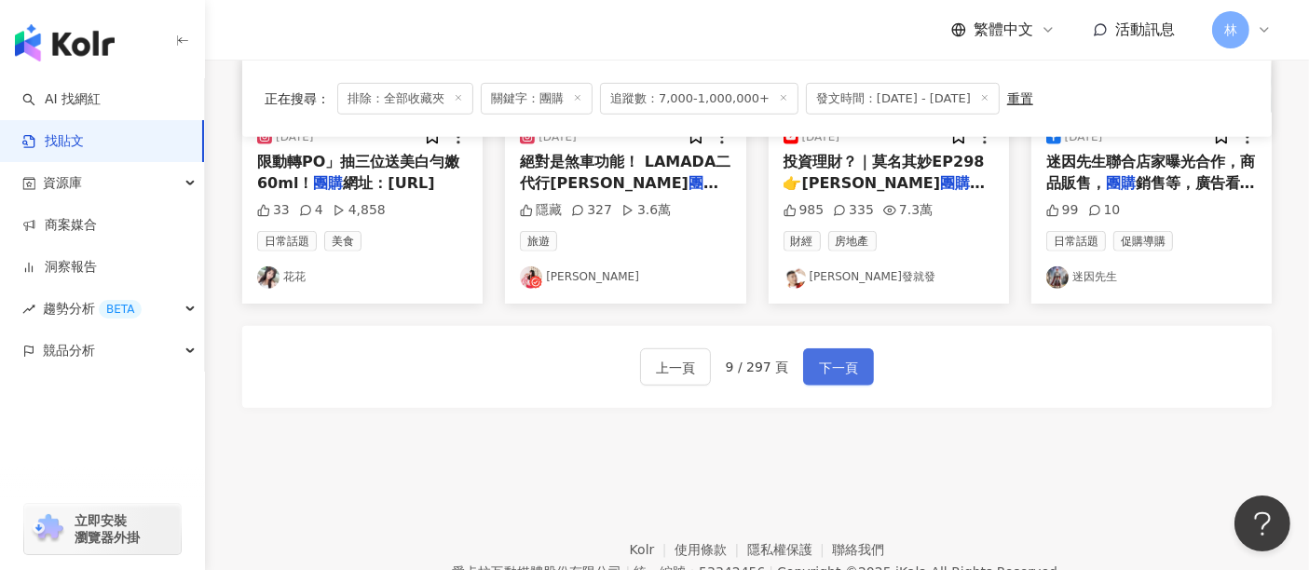
click at [828, 376] on button "下一頁" at bounding box center [838, 366] width 71 height 37
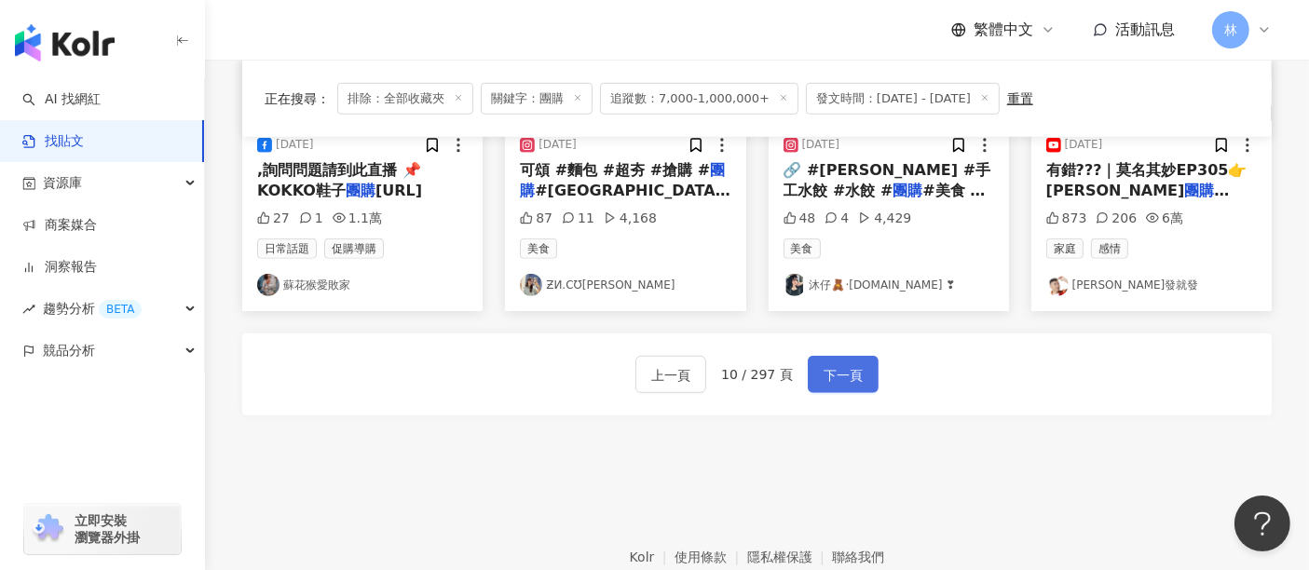
scroll to position [1139, 0]
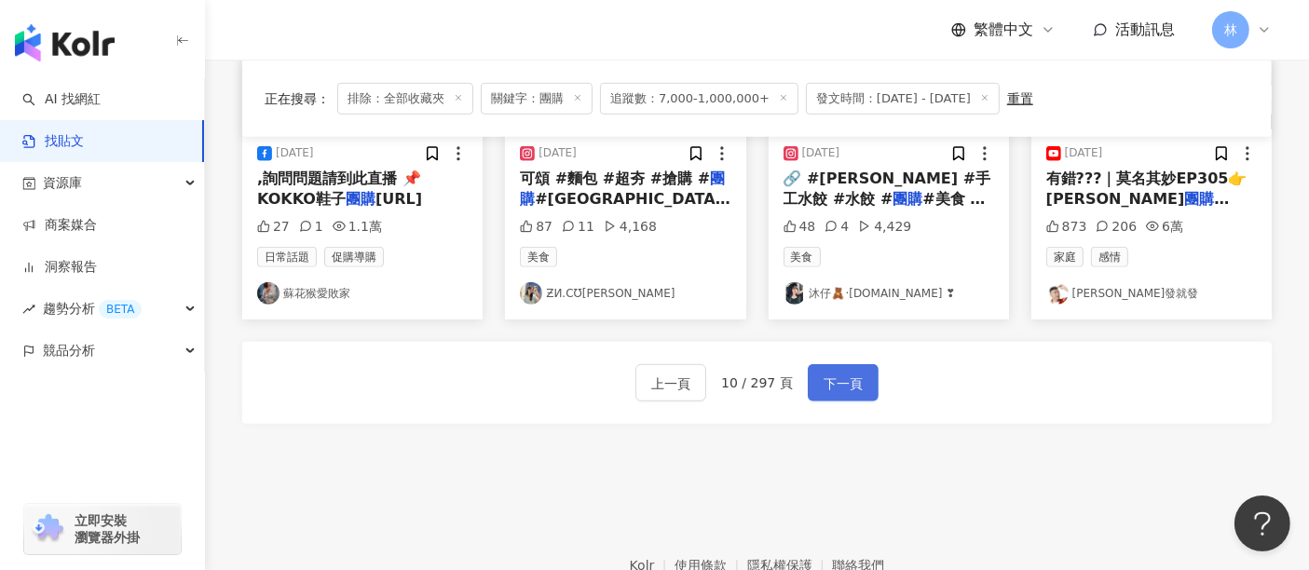
click at [828, 376] on button "下一頁" at bounding box center [843, 382] width 71 height 37
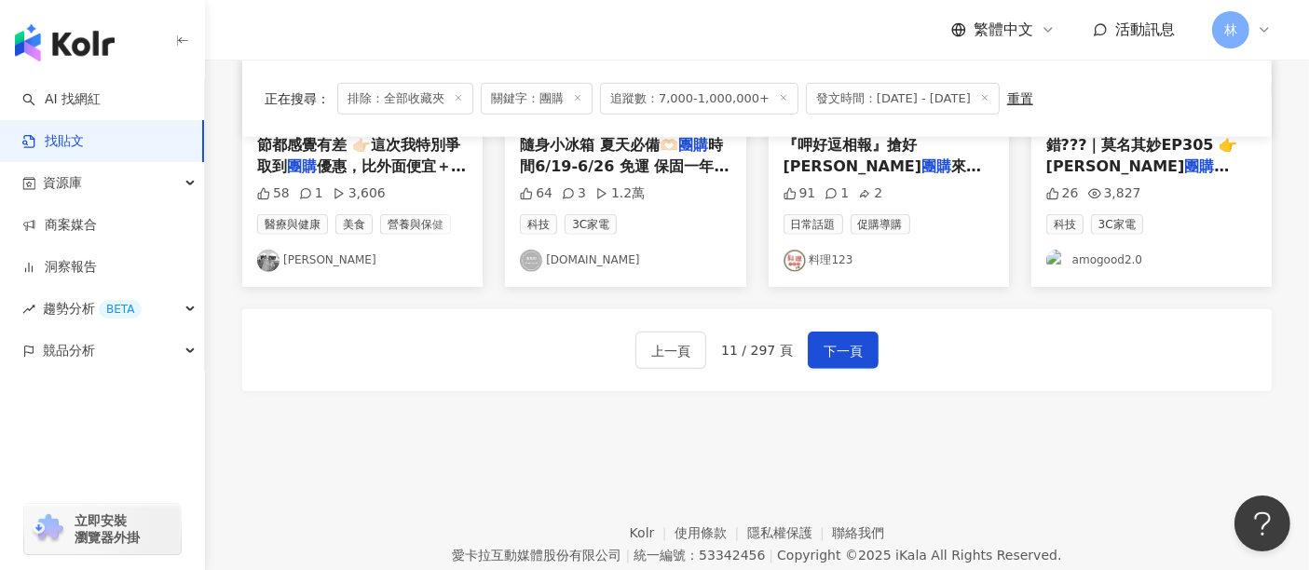
scroll to position [1130, 0]
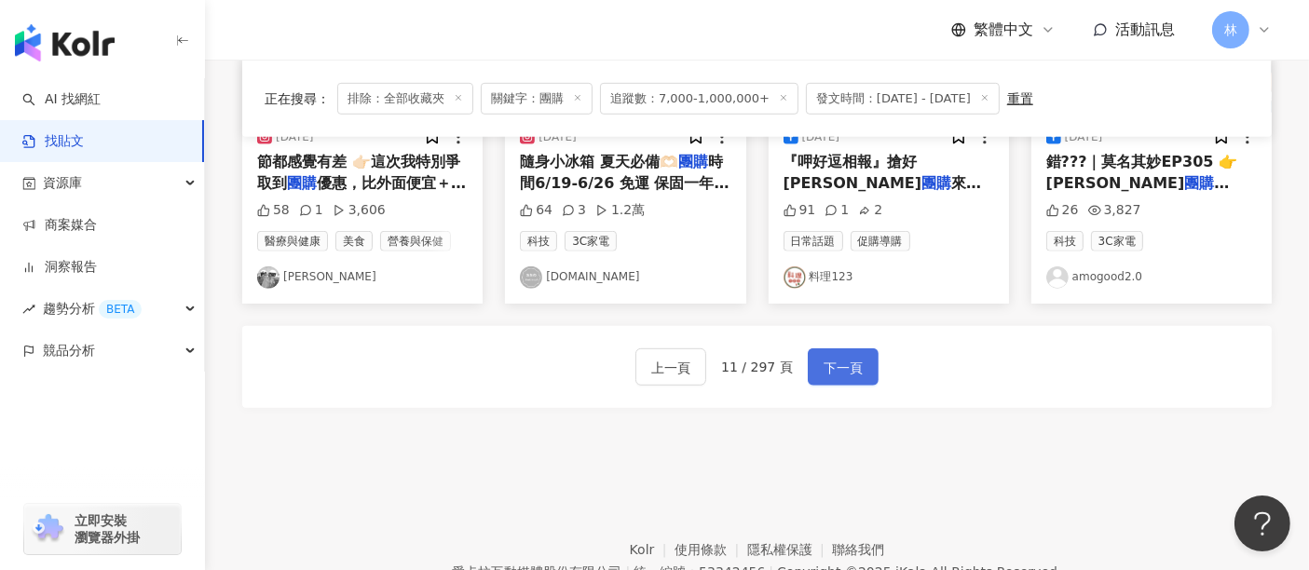
click at [843, 373] on span "下一頁" at bounding box center [843, 368] width 39 height 22
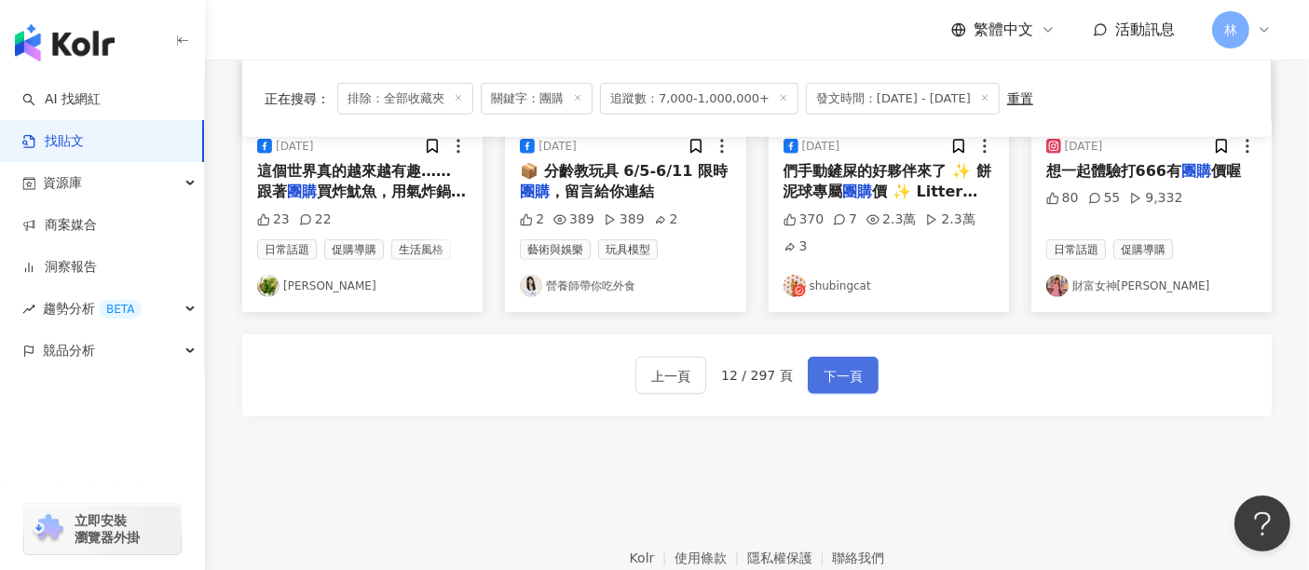
click at [867, 357] on button "下一頁" at bounding box center [843, 375] width 71 height 37
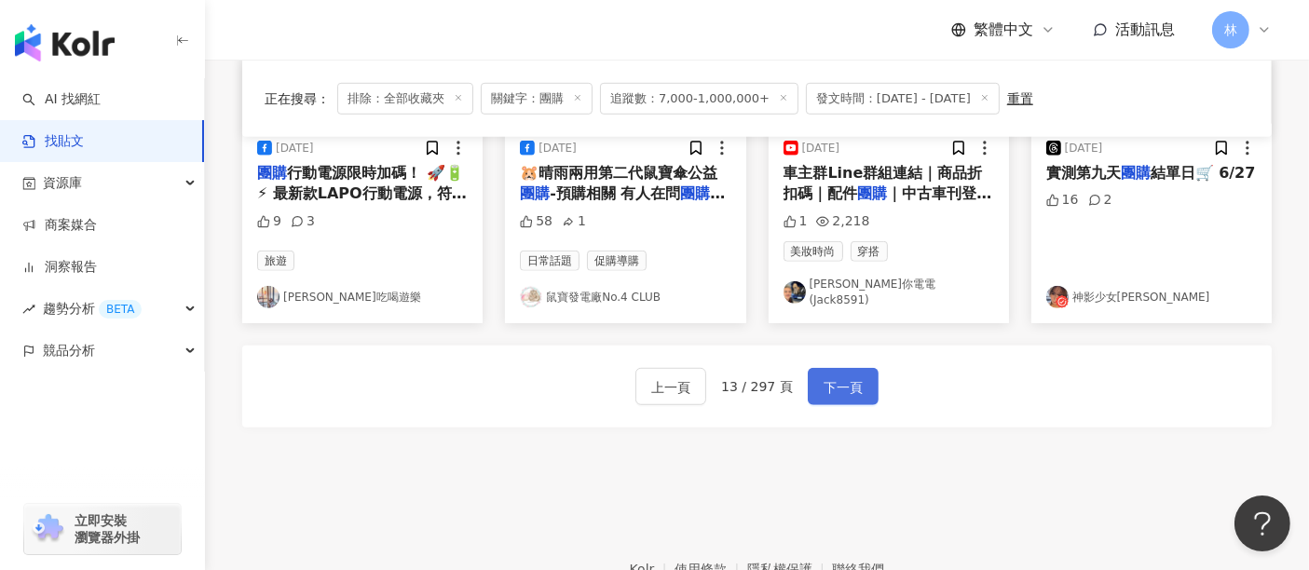
scroll to position [1157, 0]
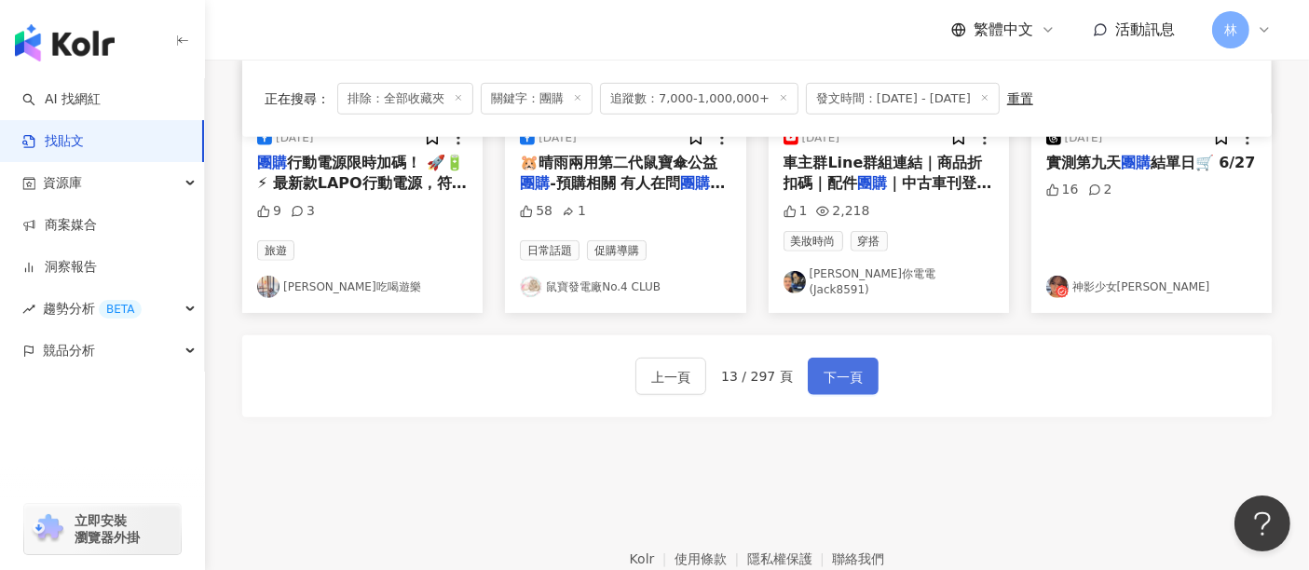
click at [862, 363] on button "下一頁" at bounding box center [843, 376] width 71 height 37
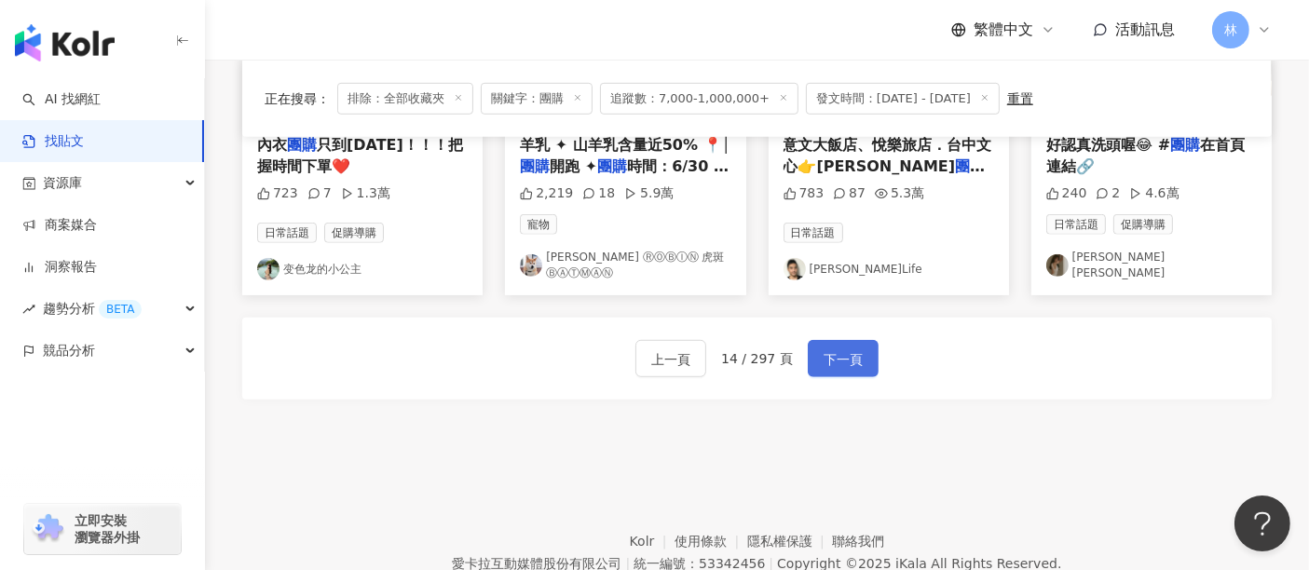
scroll to position [1130, 0]
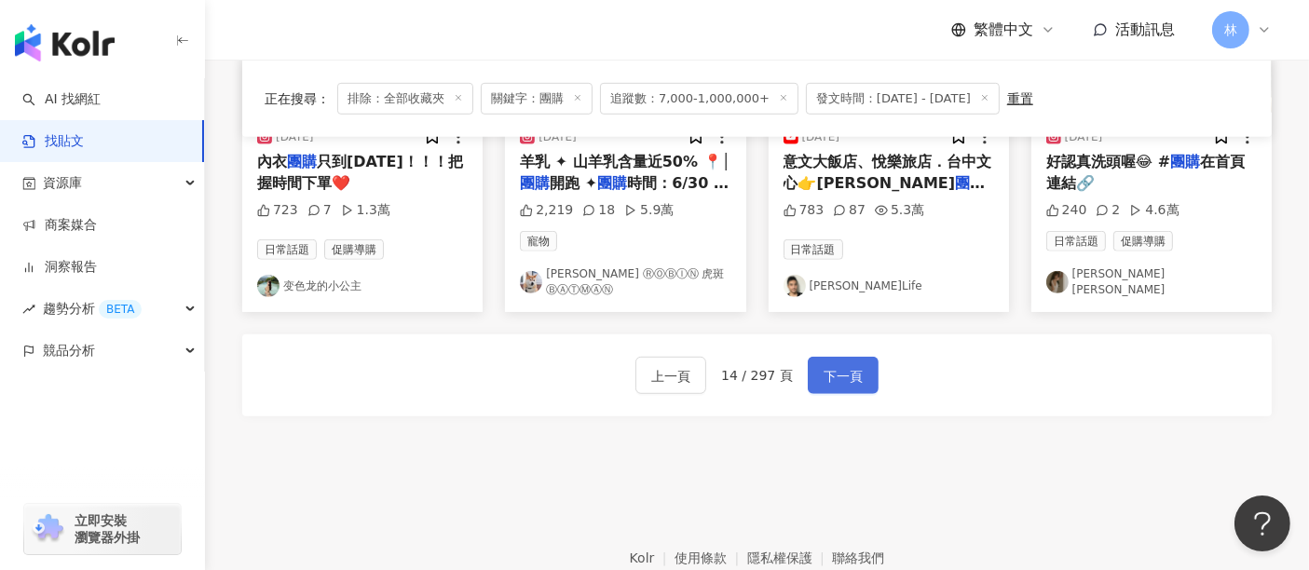
click at [863, 363] on button "下一頁" at bounding box center [843, 375] width 71 height 37
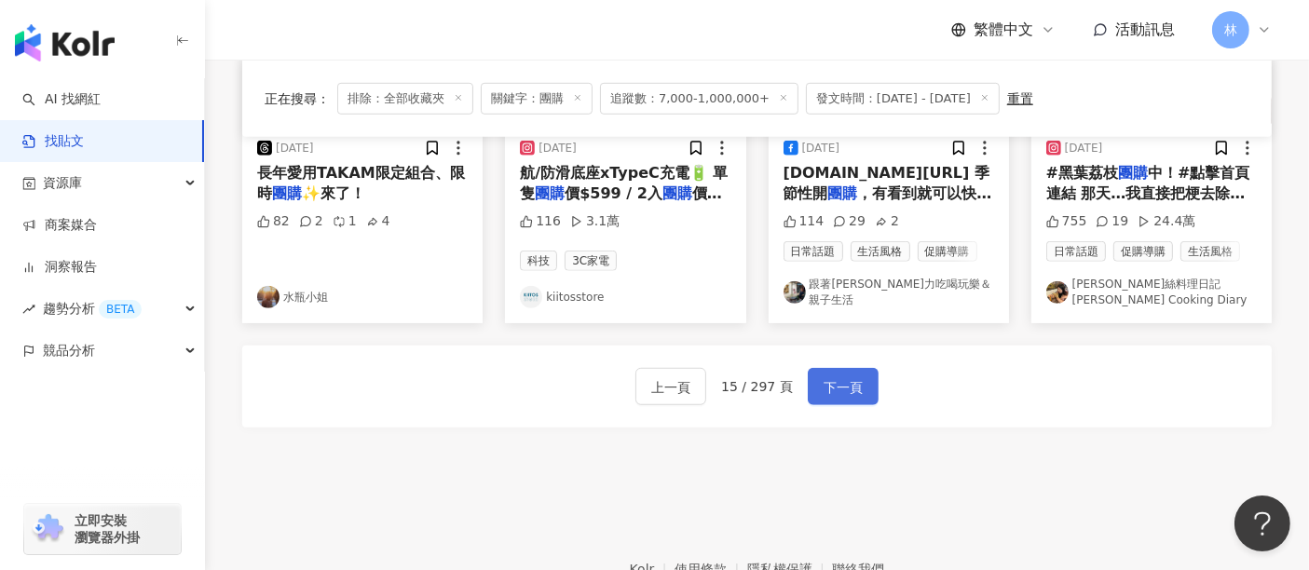
scroll to position [1167, 0]
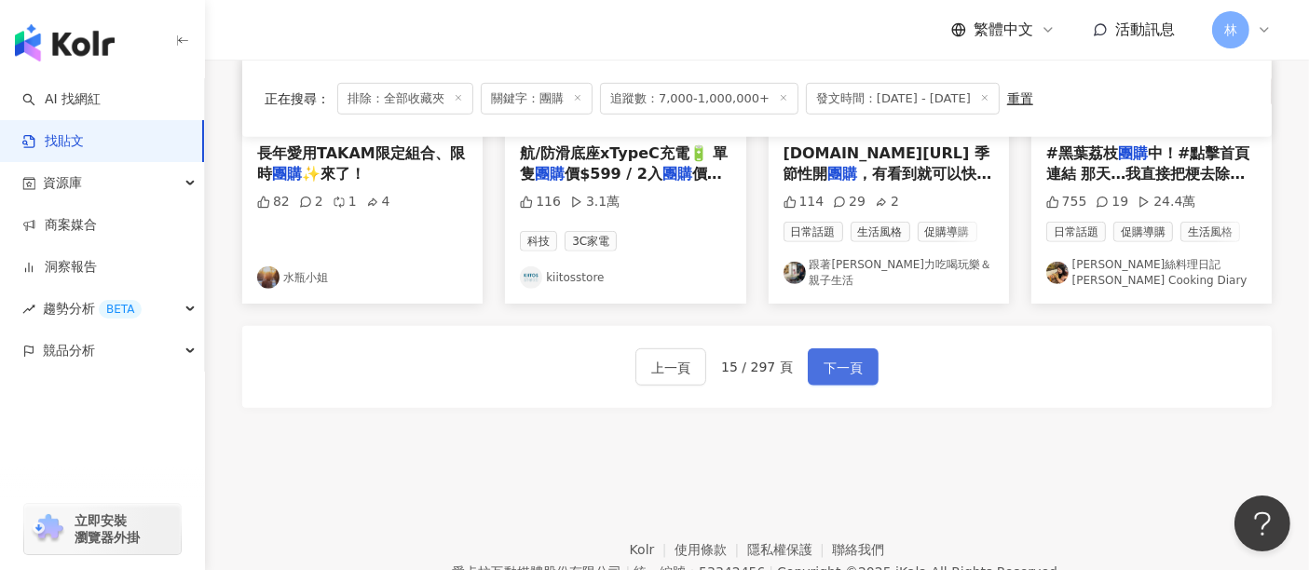
click at [865, 363] on button "下一頁" at bounding box center [843, 366] width 71 height 37
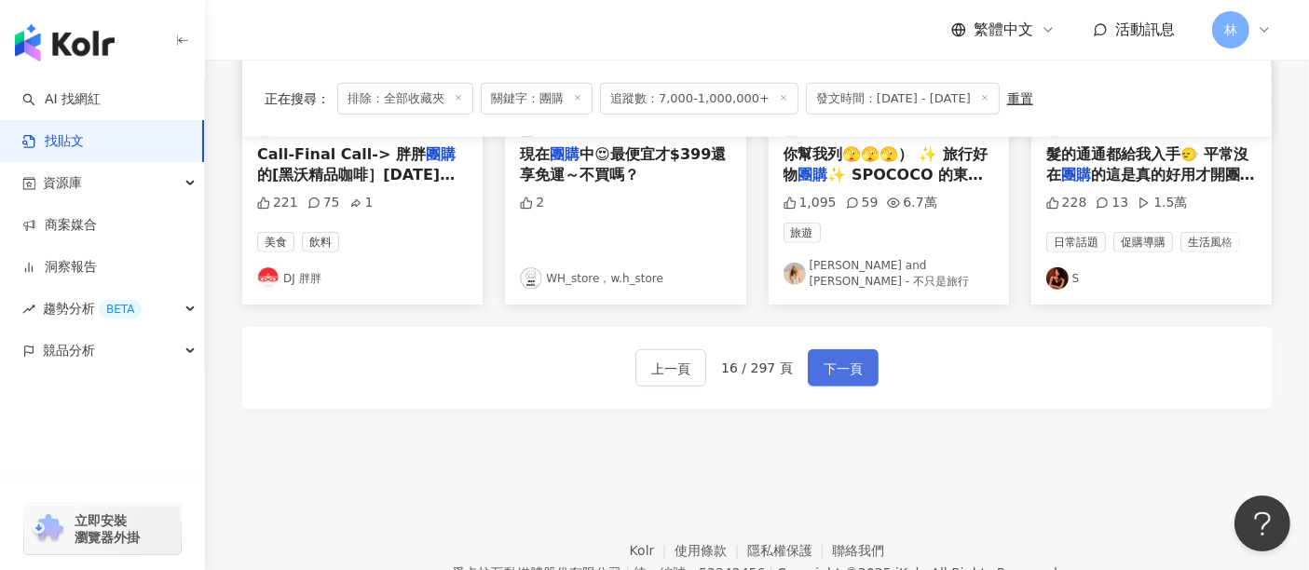
scroll to position [1130, 0]
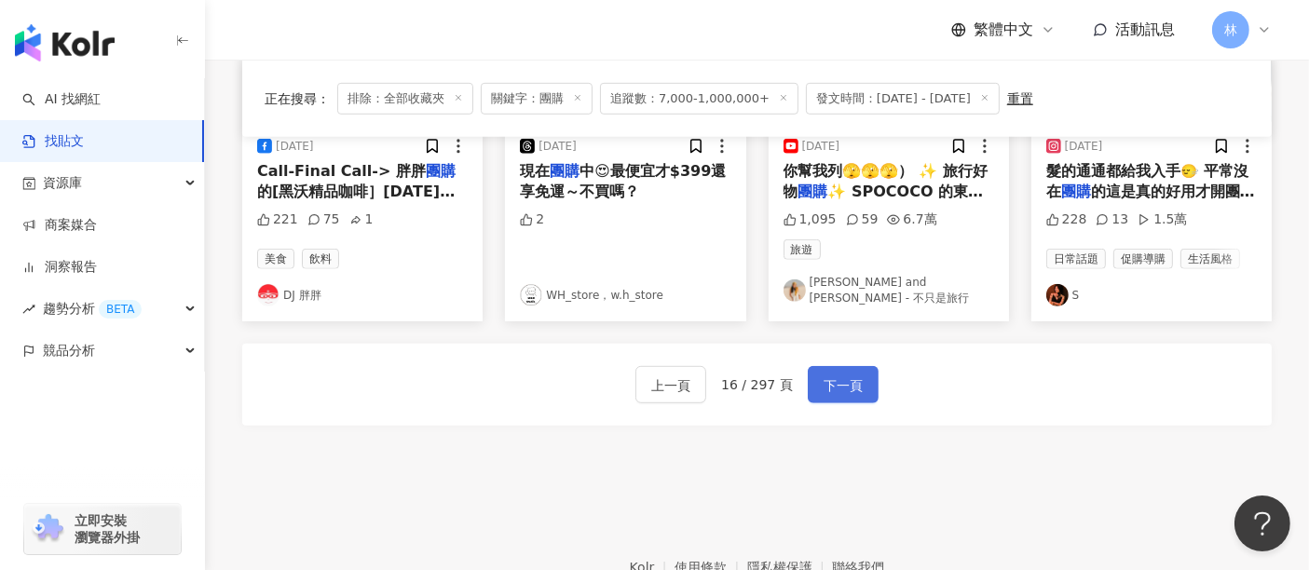
click at [865, 366] on button "下一頁" at bounding box center [843, 384] width 71 height 37
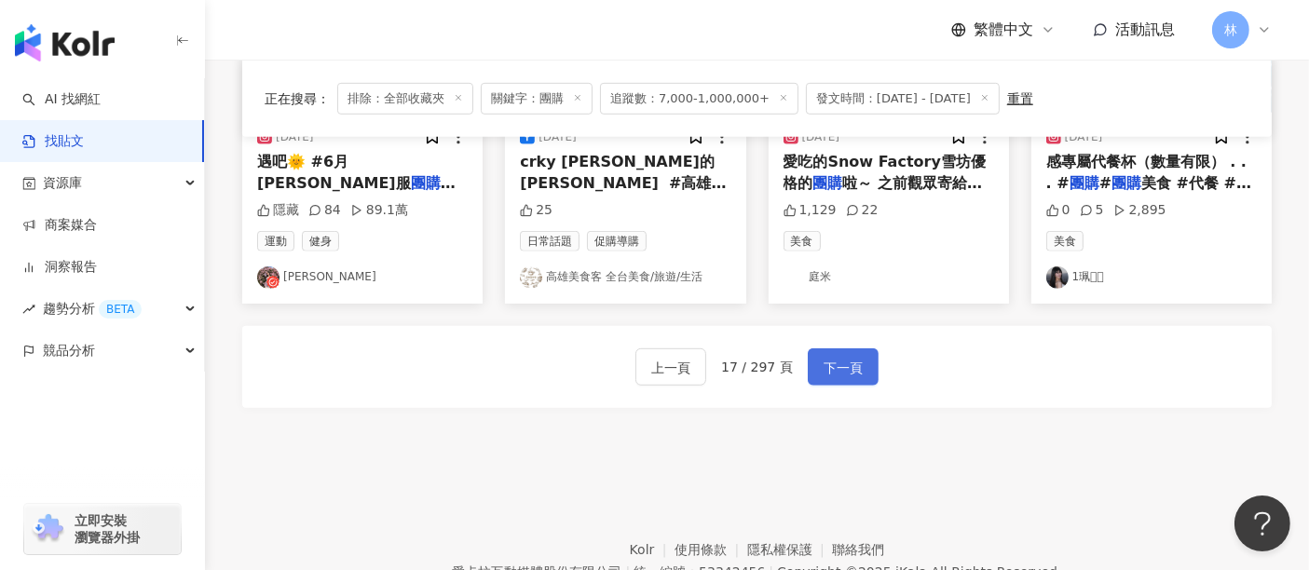
click at [865, 363] on button "下一頁" at bounding box center [843, 366] width 71 height 37
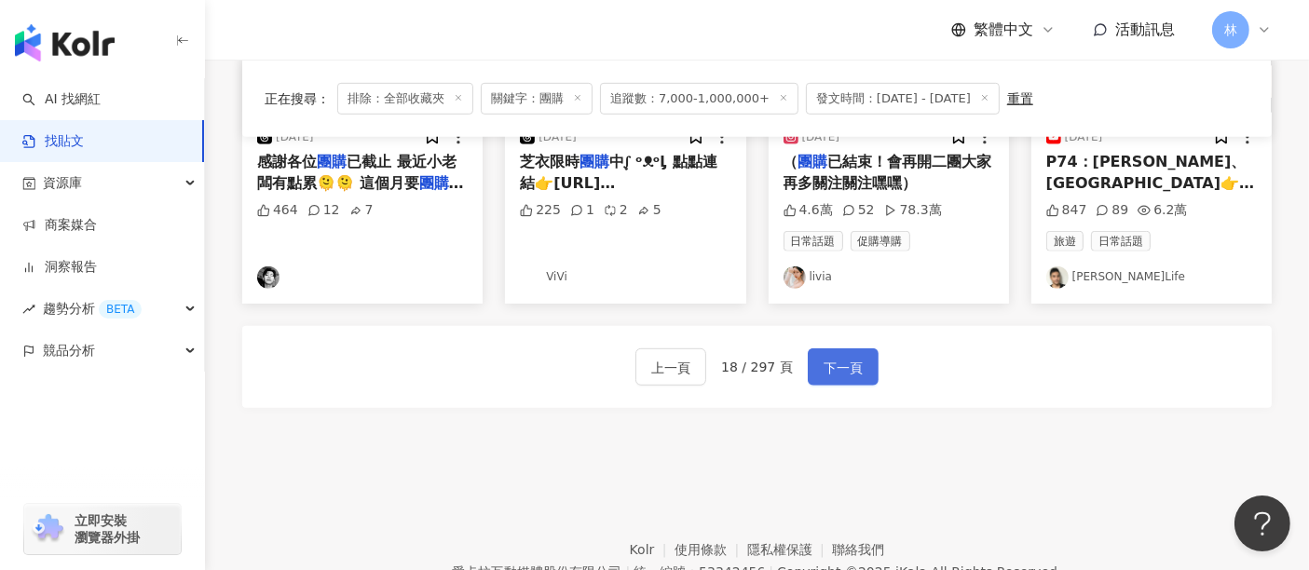
click at [865, 363] on button "下一頁" at bounding box center [843, 366] width 71 height 37
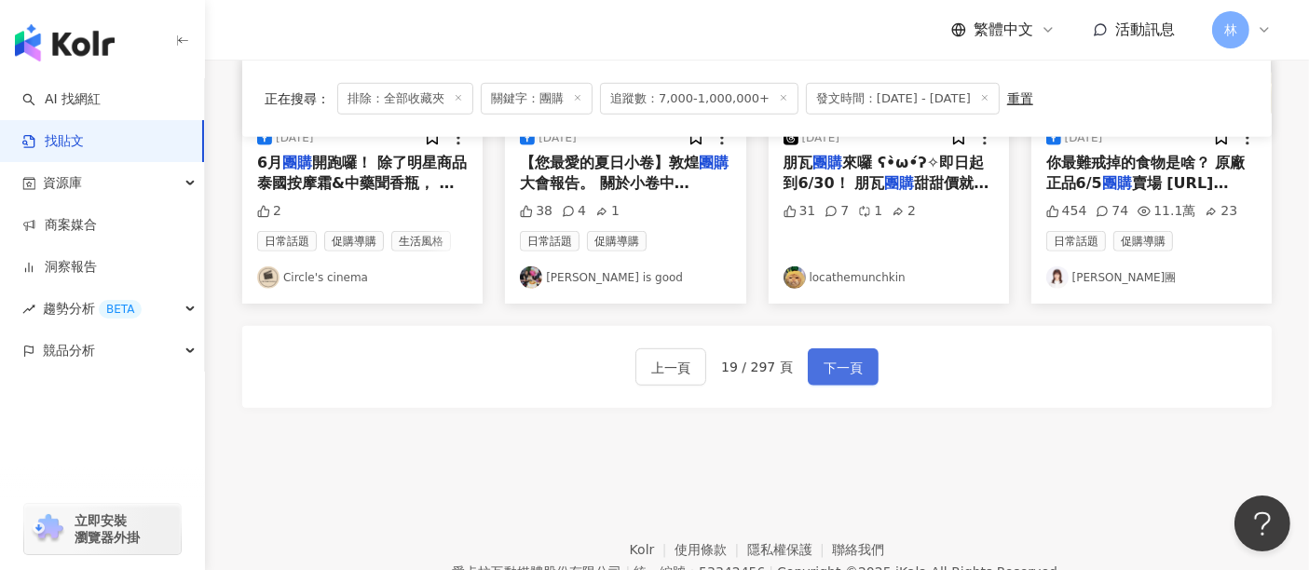
click at [865, 363] on button "下一頁" at bounding box center [843, 366] width 71 height 37
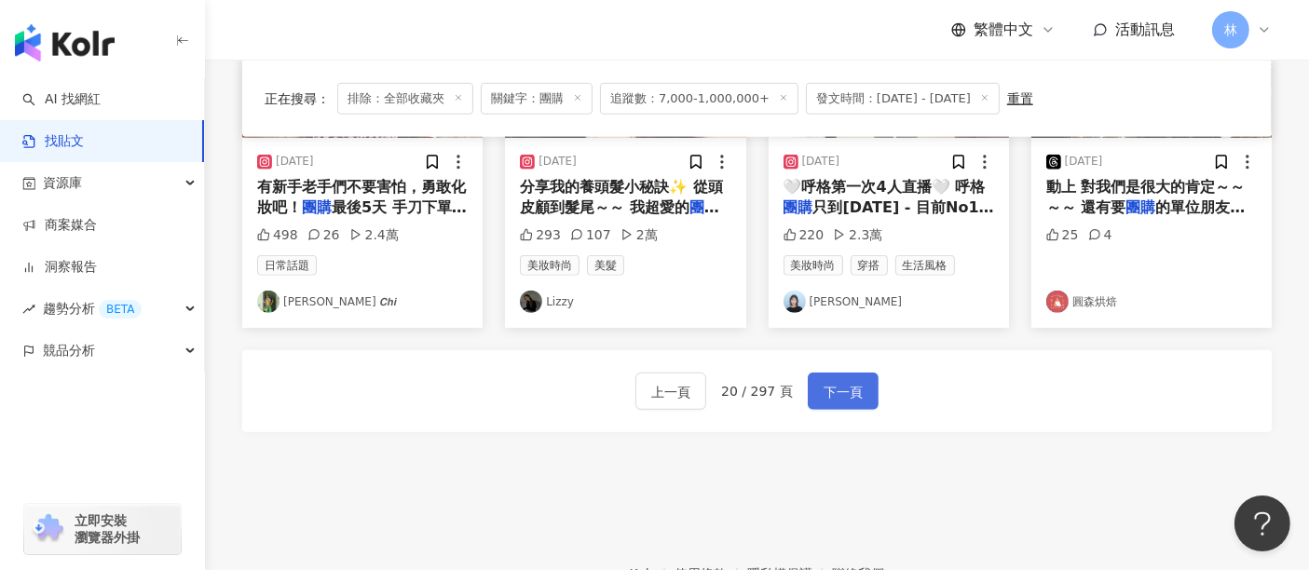
click at [865, 373] on button "下一頁" at bounding box center [843, 391] width 71 height 37
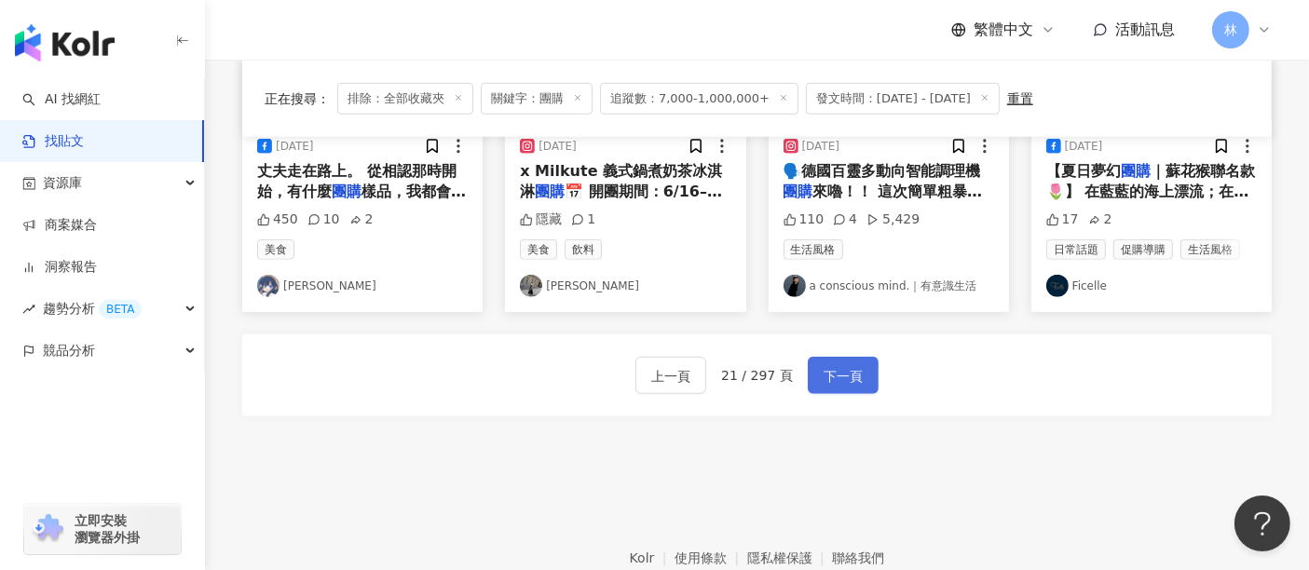
click at [865, 363] on button "下一頁" at bounding box center [843, 375] width 71 height 37
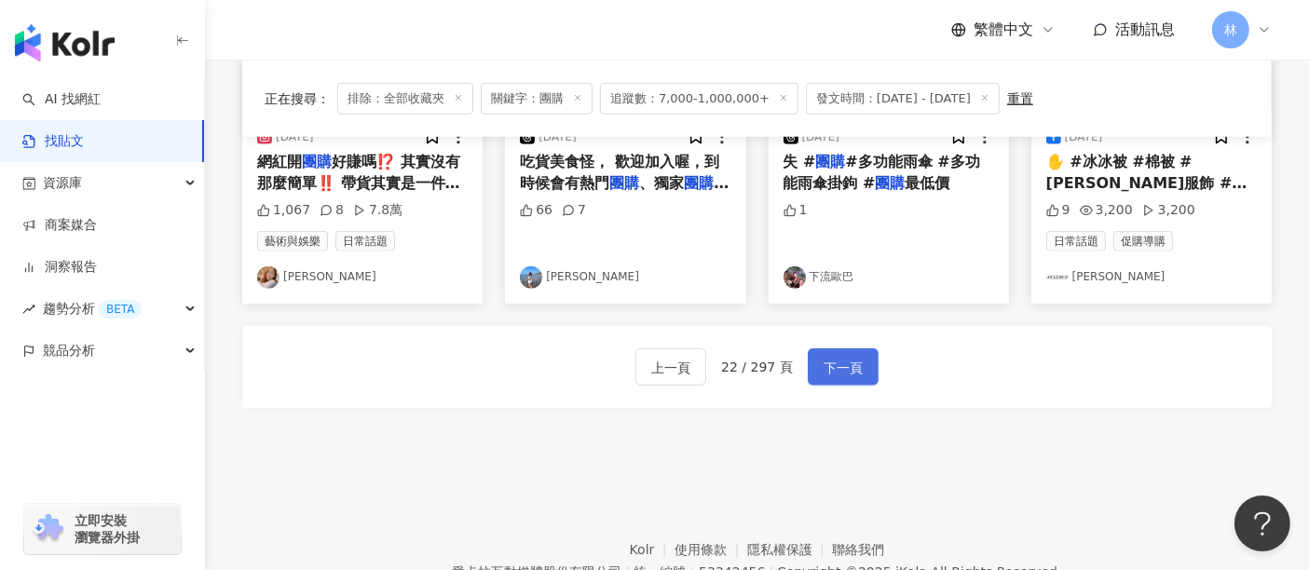
click at [865, 363] on button "下一頁" at bounding box center [843, 366] width 71 height 37
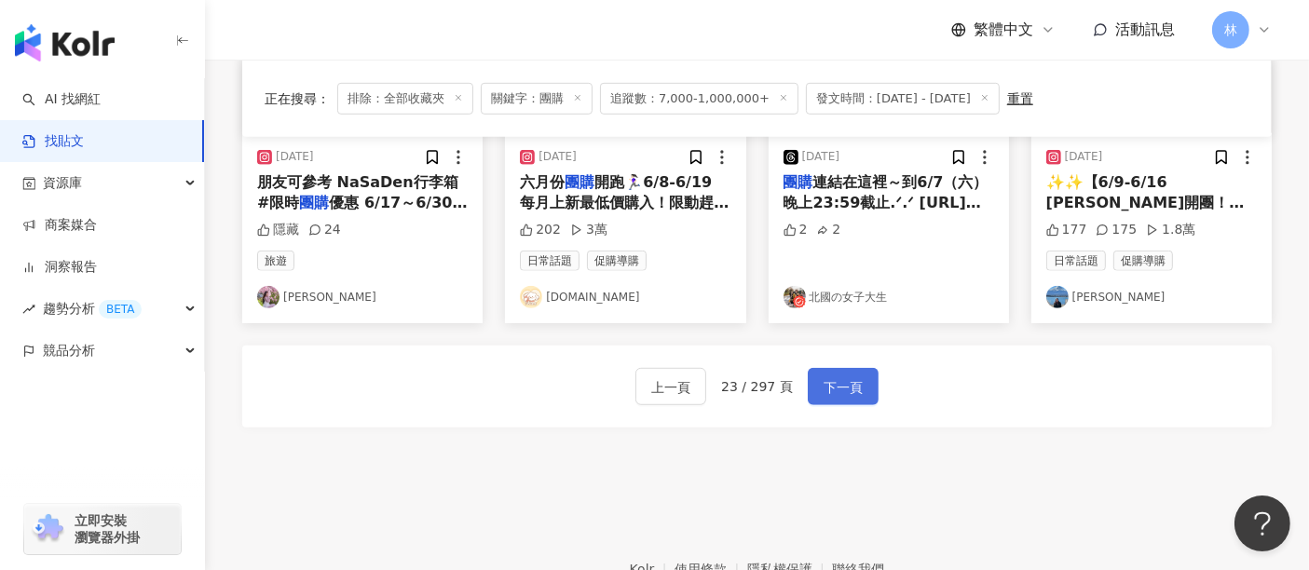
scroll to position [1167, 0]
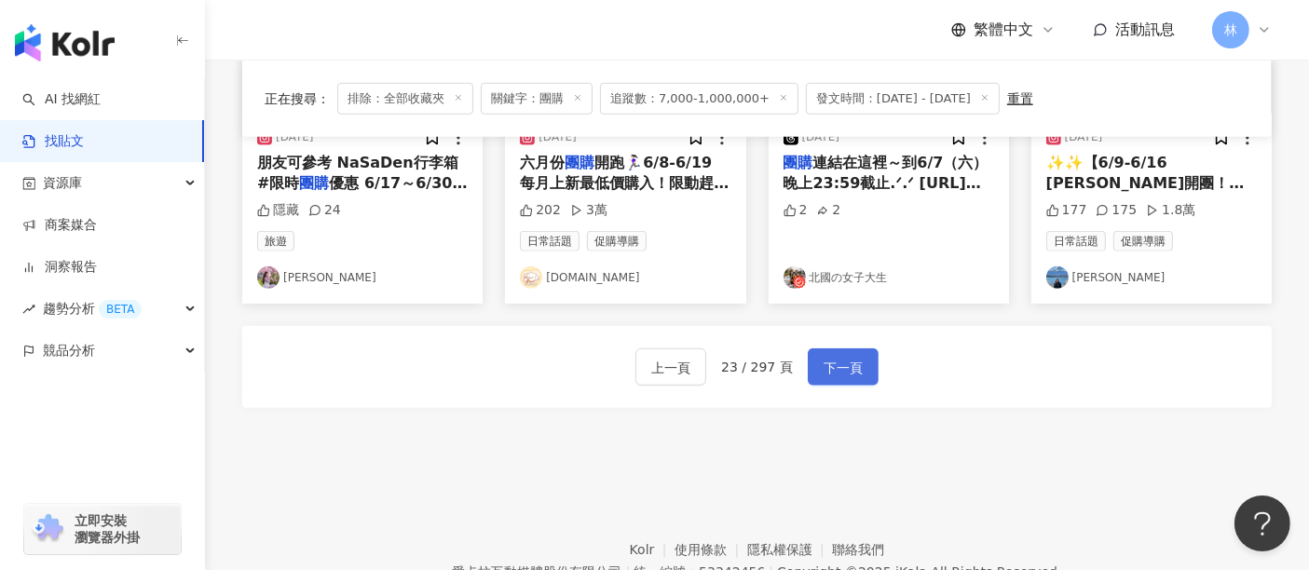
click at [867, 365] on button "下一頁" at bounding box center [843, 366] width 71 height 37
click at [846, 370] on span "下一頁" at bounding box center [843, 368] width 39 height 22
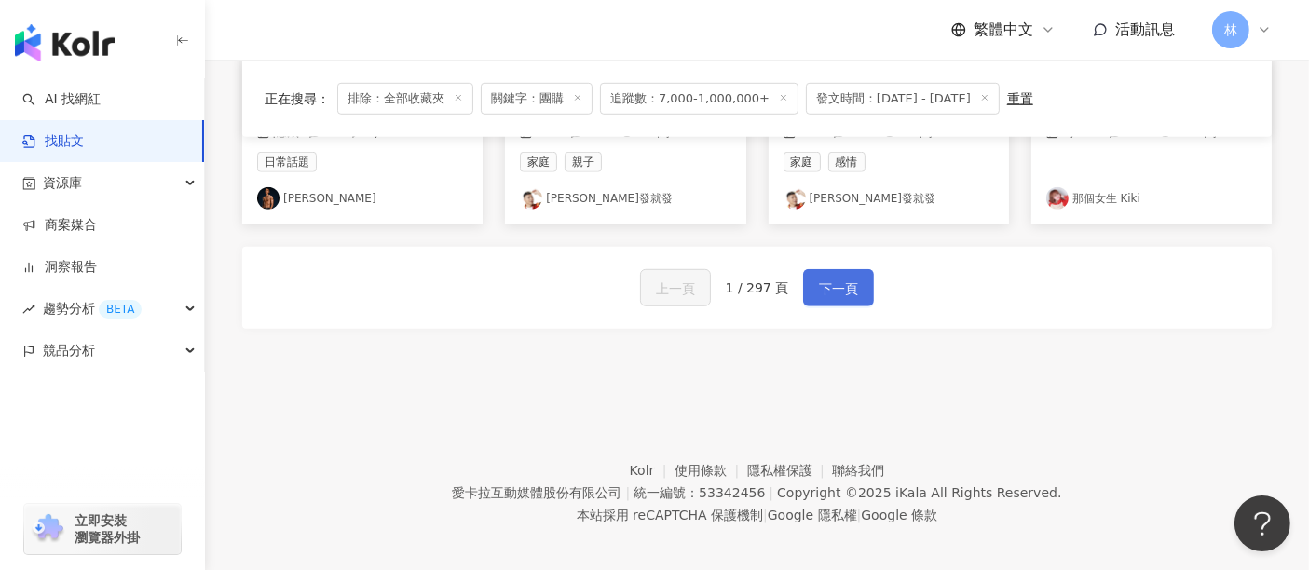
click at [839, 290] on button "下一頁" at bounding box center [838, 287] width 71 height 37
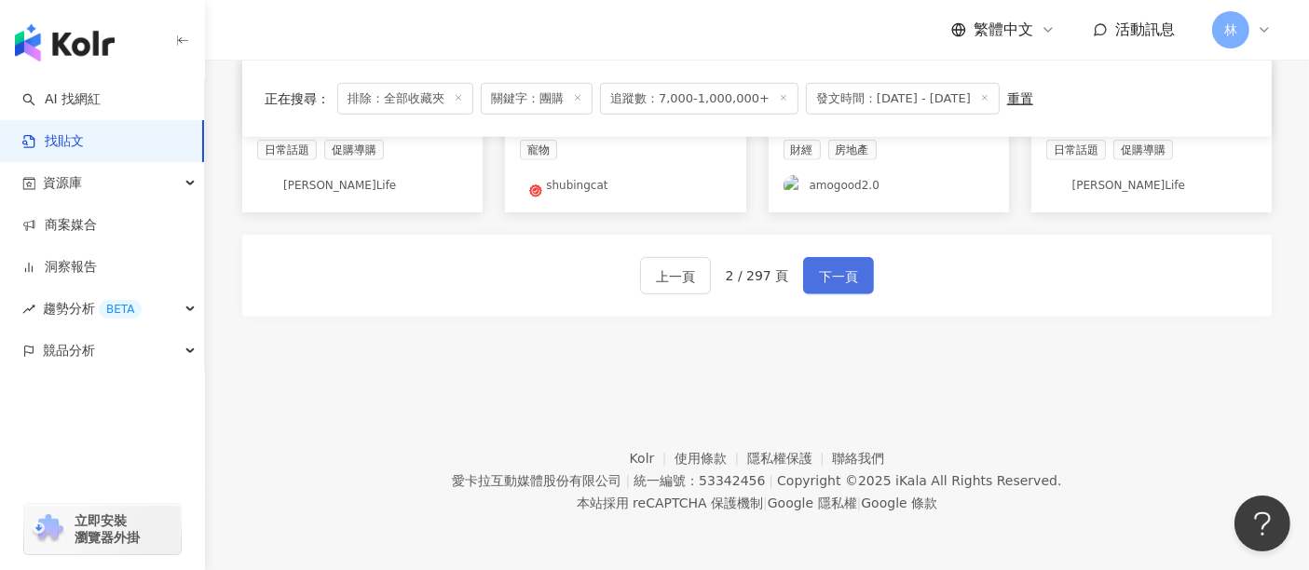
scroll to position [1218, 0]
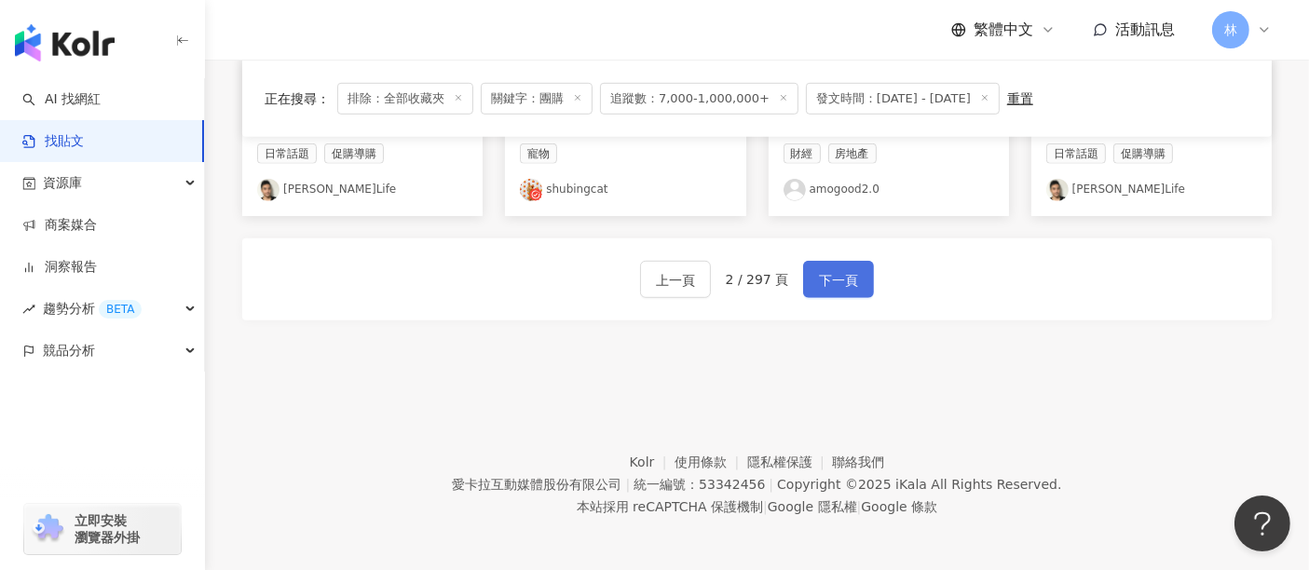
click at [841, 278] on span "下一頁" at bounding box center [838, 280] width 39 height 22
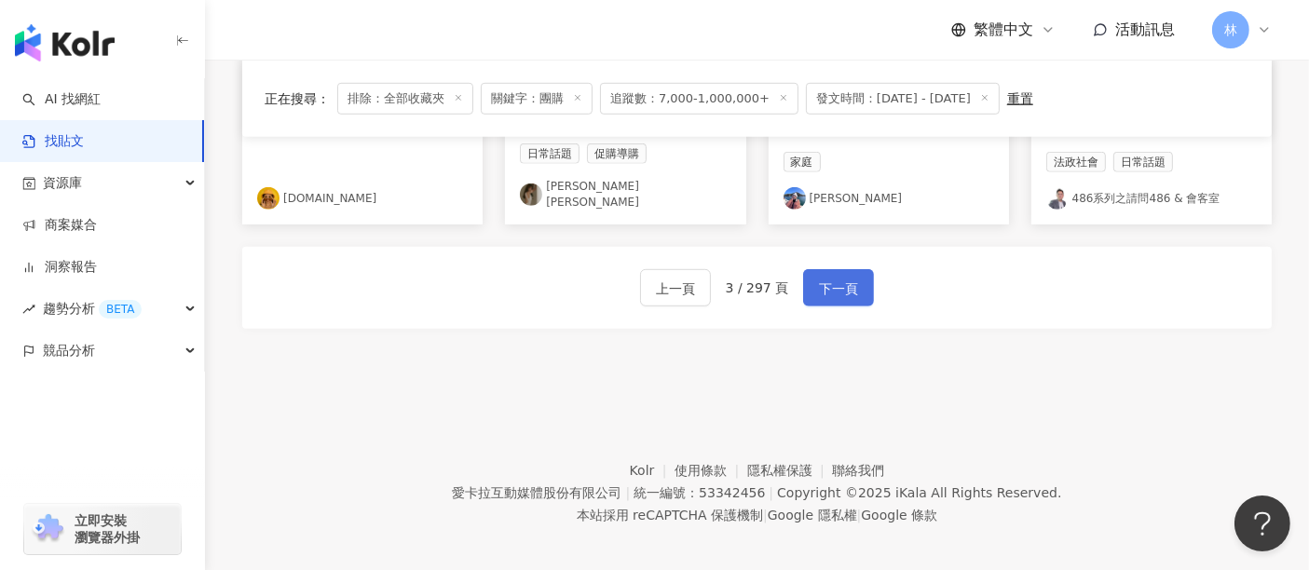
click at [841, 278] on span "下一頁" at bounding box center [838, 289] width 39 height 22
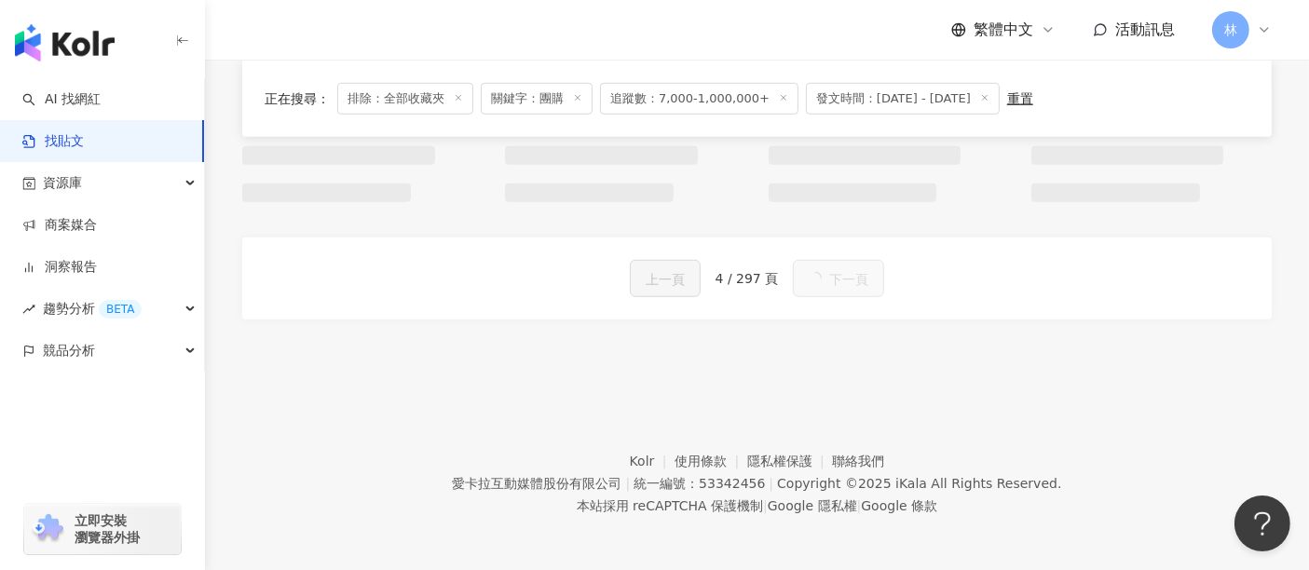
click at [841, 278] on button "下一頁" at bounding box center [838, 278] width 91 height 37
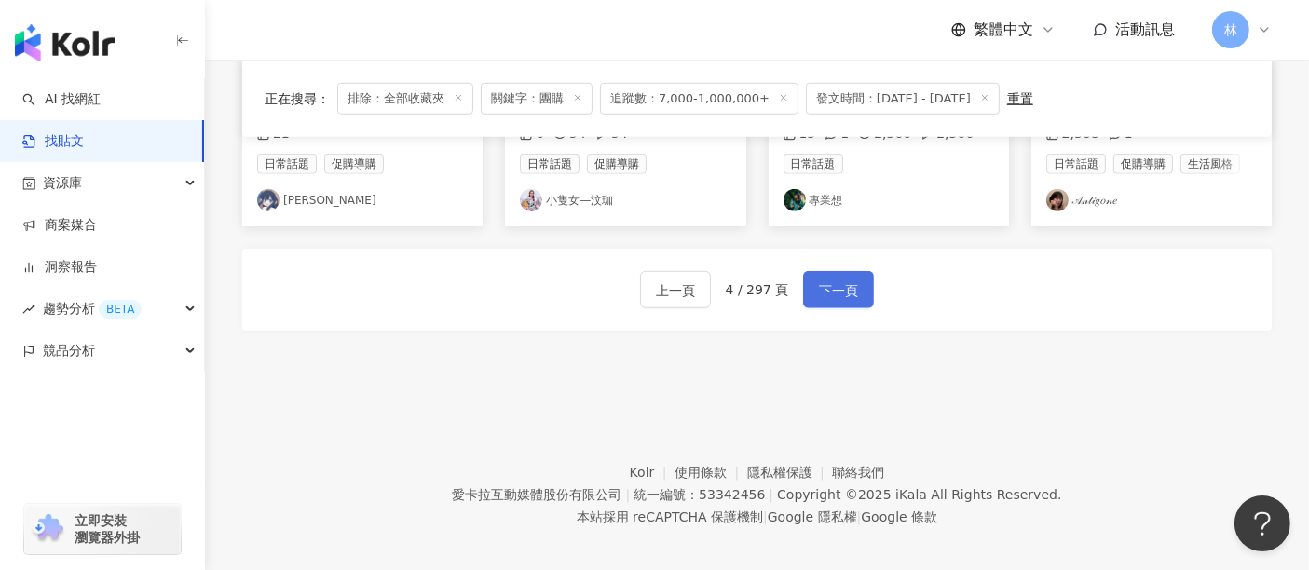
scroll to position [1246, 0]
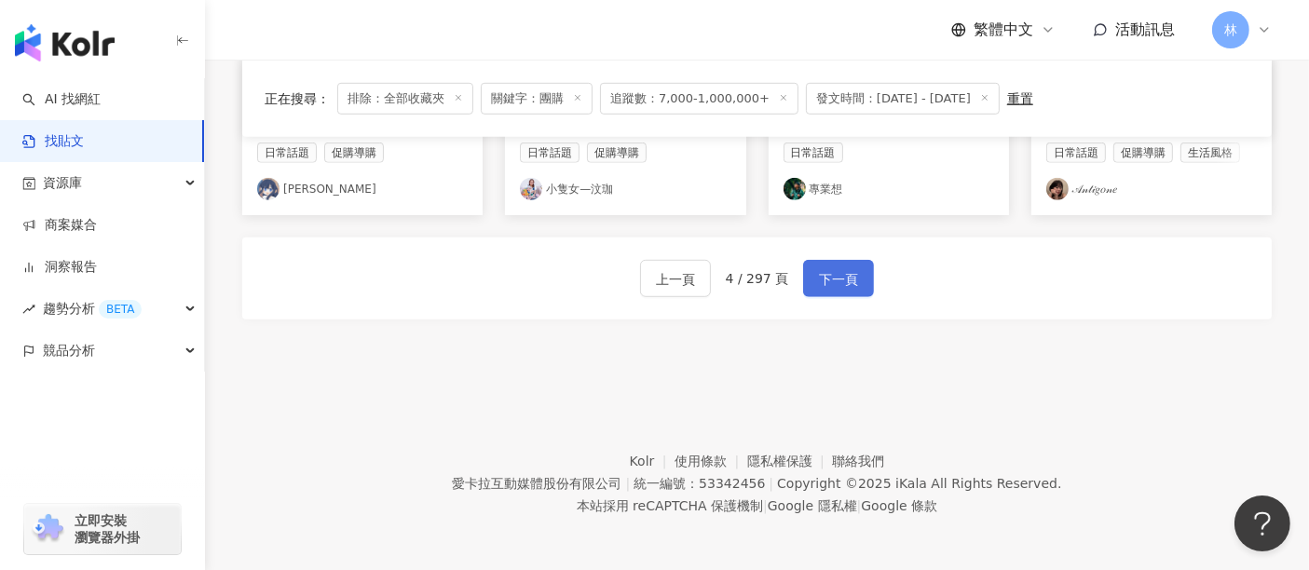
click at [841, 278] on span "下一頁" at bounding box center [838, 279] width 39 height 22
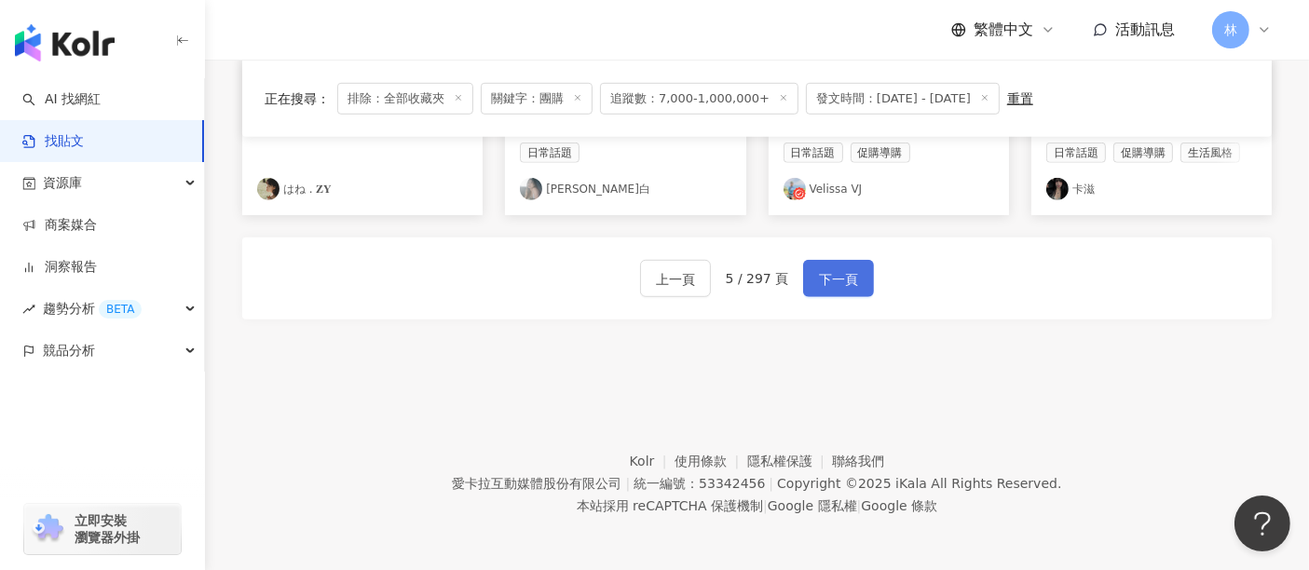
click at [841, 278] on span "下一頁" at bounding box center [838, 279] width 39 height 22
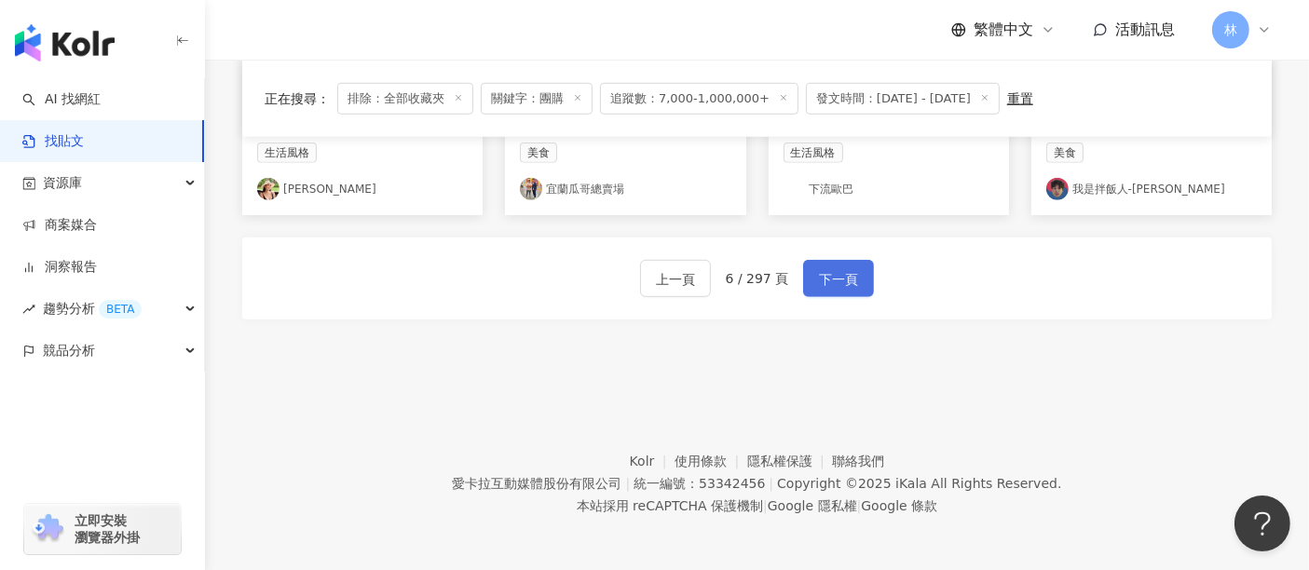
click at [841, 278] on span "下一頁" at bounding box center [838, 279] width 39 height 22
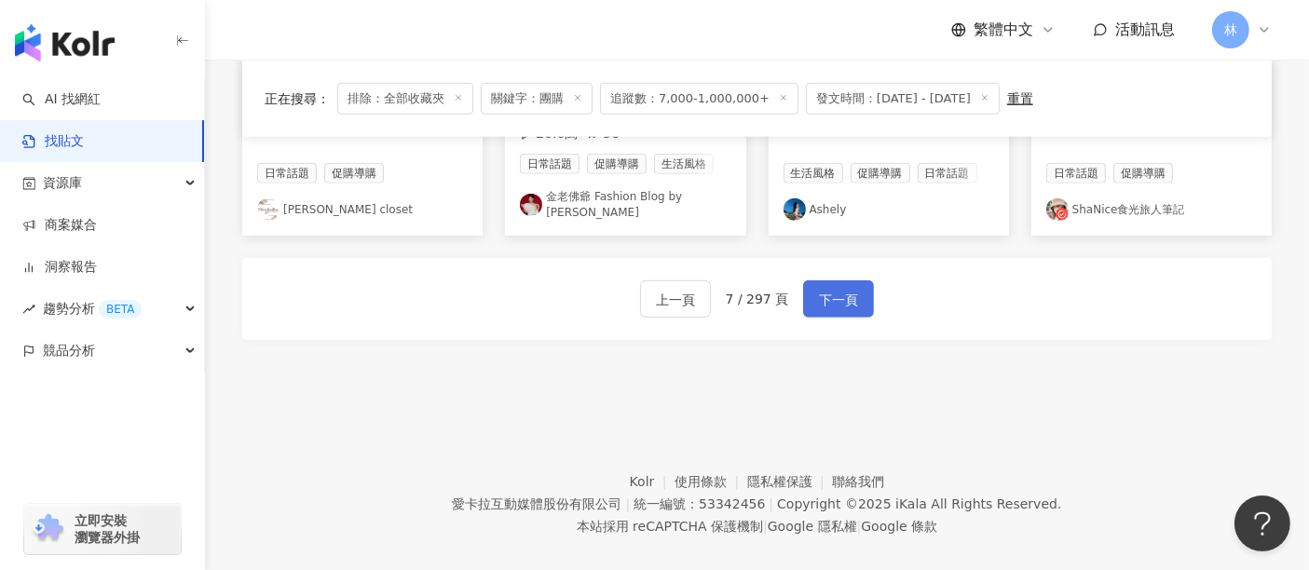
scroll to position [1254, 0]
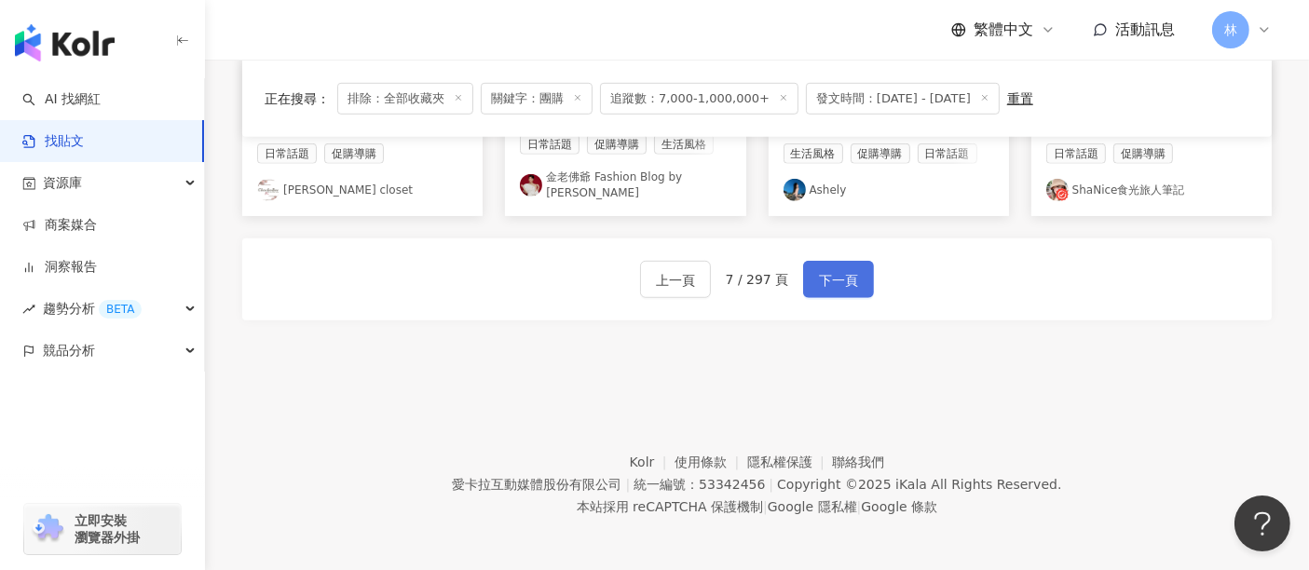
click at [841, 278] on span "下一頁" at bounding box center [838, 280] width 39 height 22
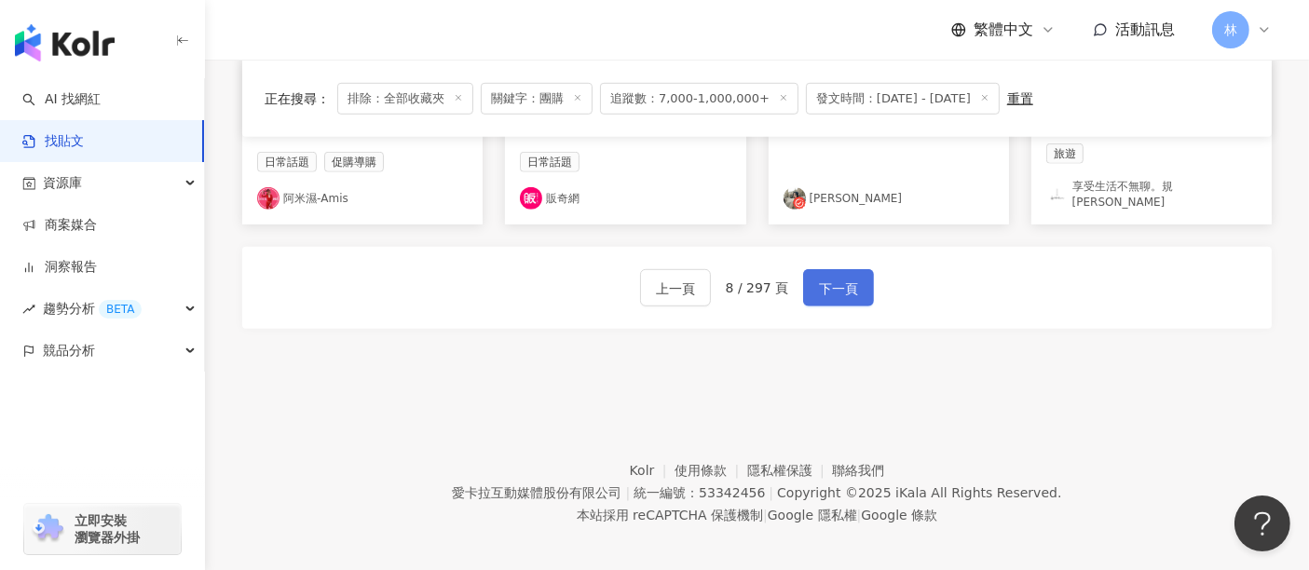
click at [841, 278] on span "下一頁" at bounding box center [838, 289] width 39 height 22
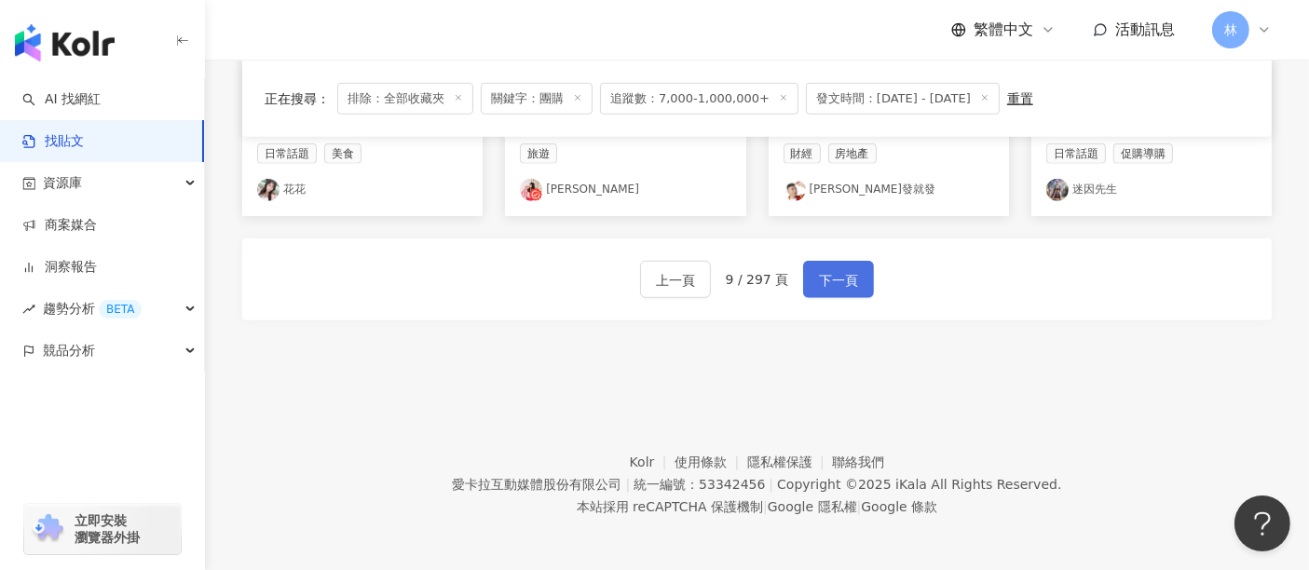
click at [841, 278] on span "下一頁" at bounding box center [838, 280] width 39 height 22
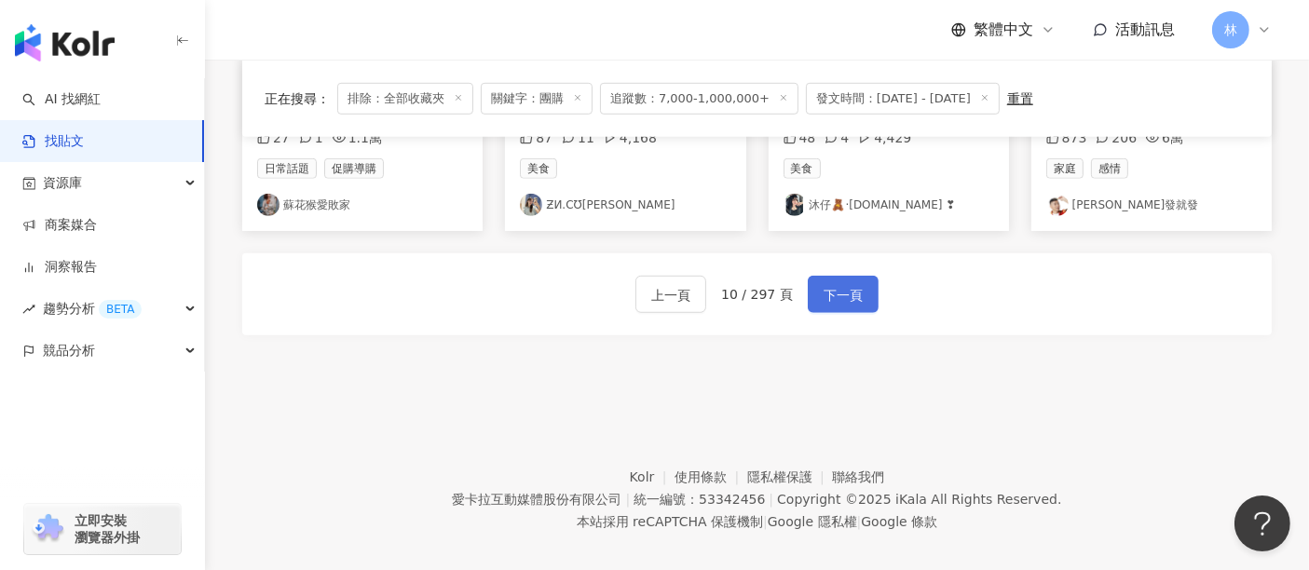
click at [841, 284] on span "下一頁" at bounding box center [843, 295] width 39 height 22
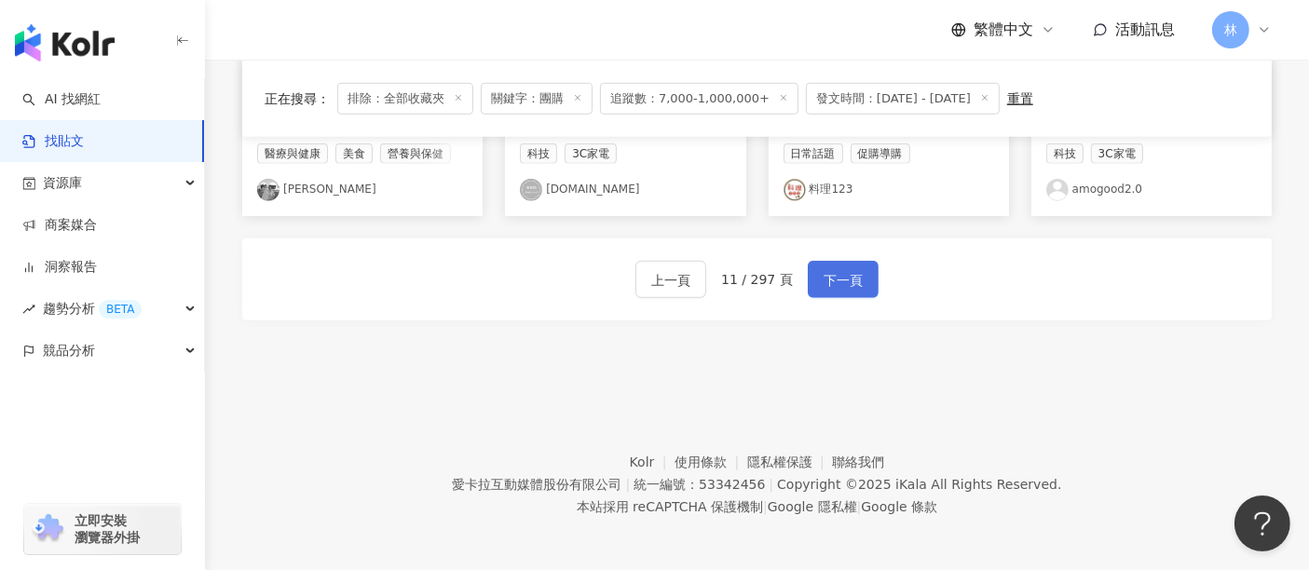
click at [841, 278] on span "下一頁" at bounding box center [843, 280] width 39 height 22
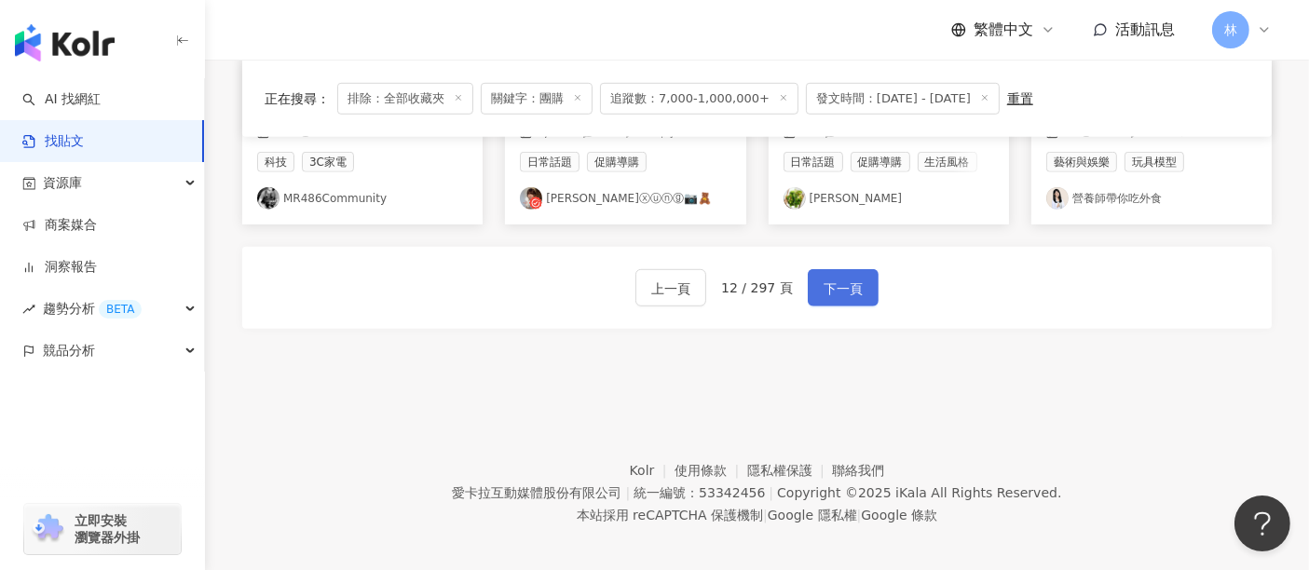
click at [841, 278] on span "下一頁" at bounding box center [843, 289] width 39 height 22
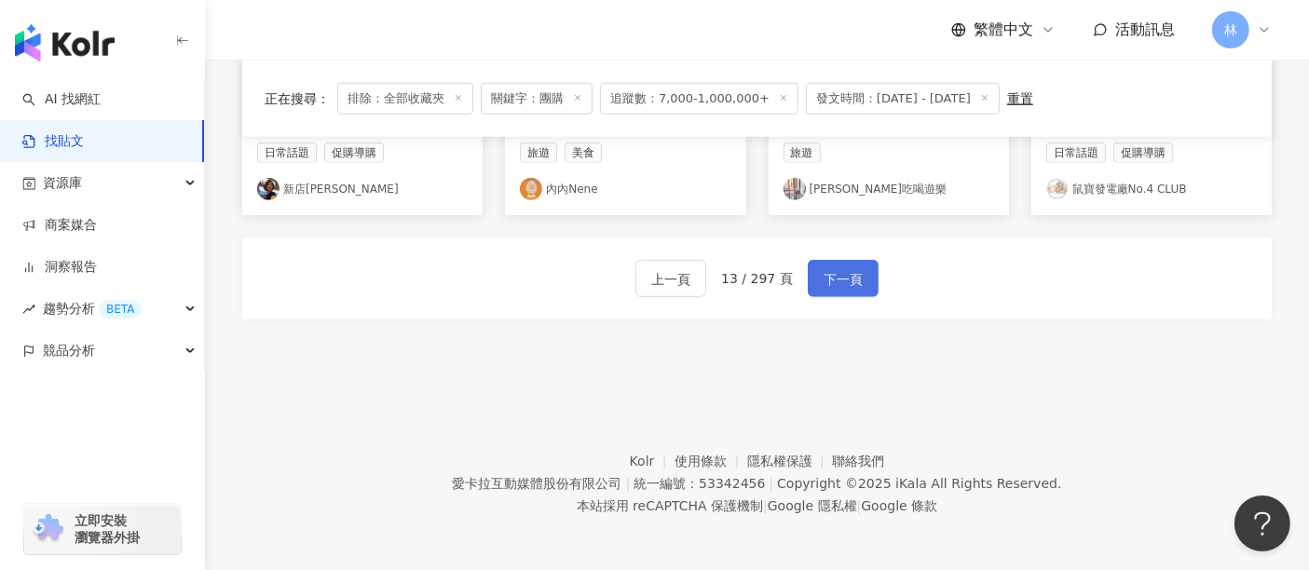
click at [841, 278] on span "下一頁" at bounding box center [843, 279] width 39 height 22
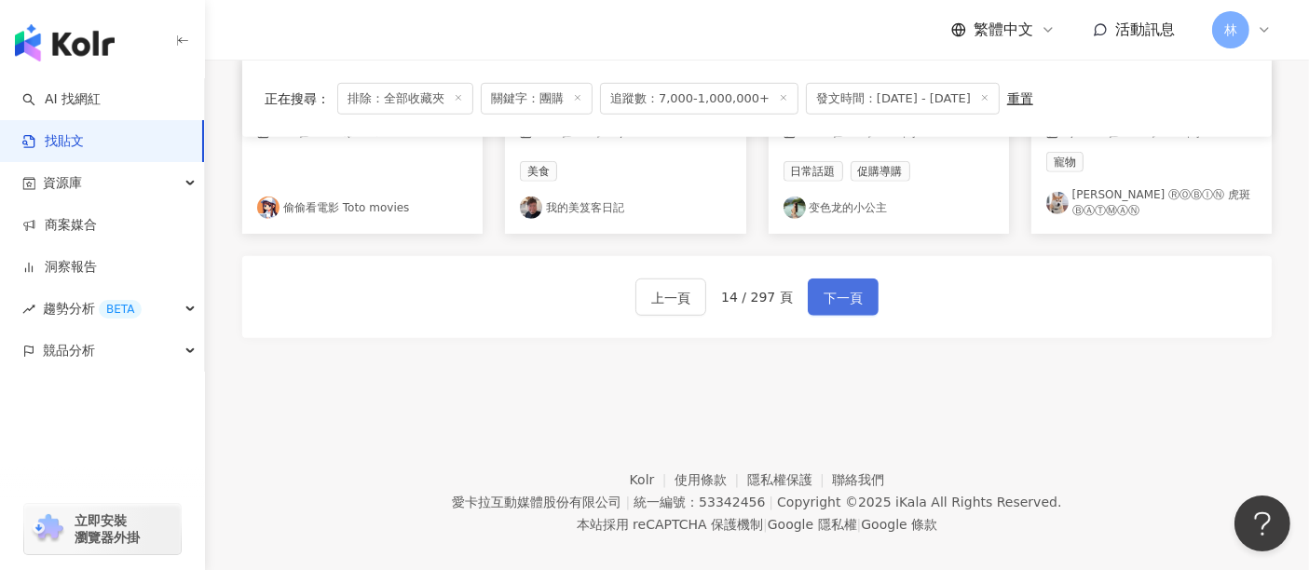
click at [841, 287] on span "下一頁" at bounding box center [843, 298] width 39 height 22
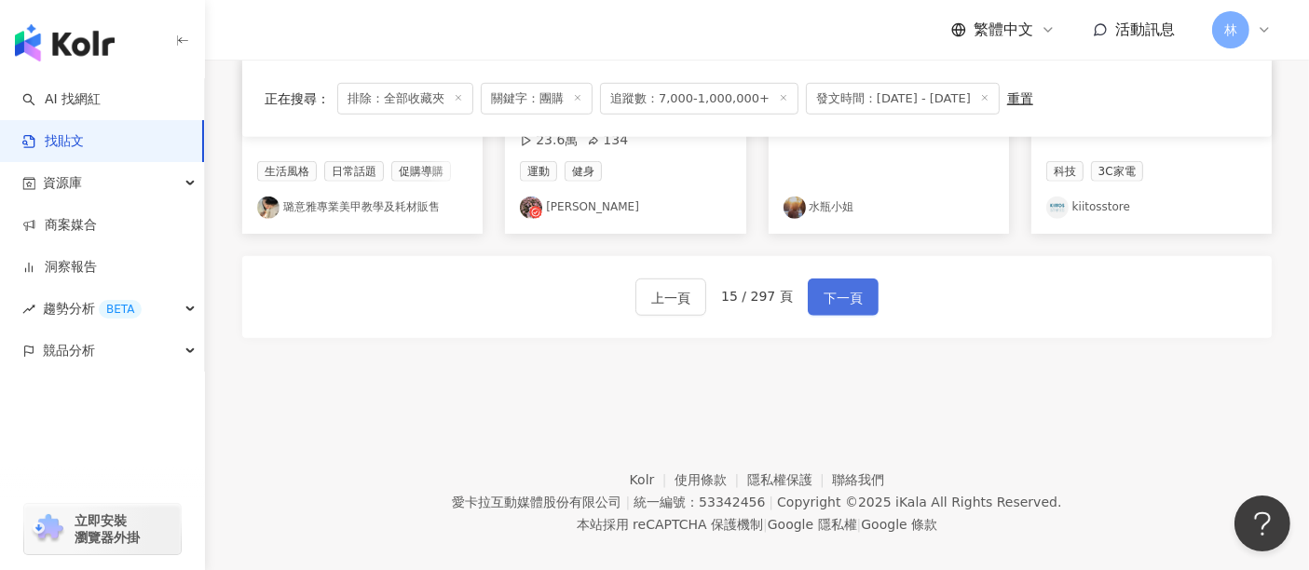
click at [841, 287] on span "下一頁" at bounding box center [843, 298] width 39 height 22
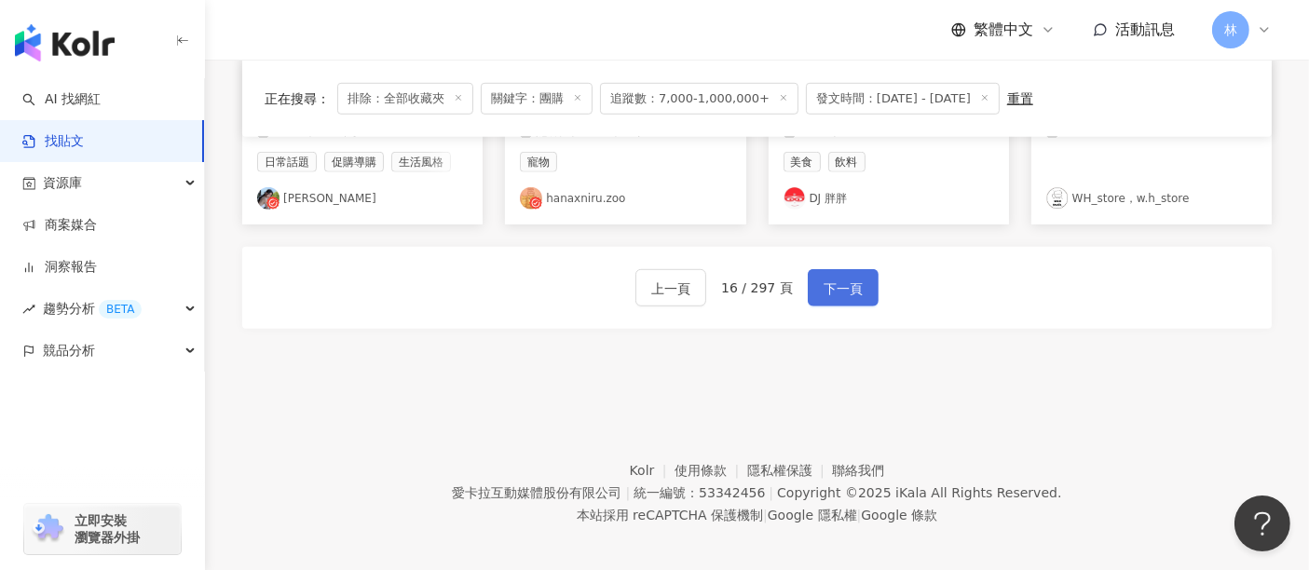
click at [841, 278] on span "下一頁" at bounding box center [843, 289] width 39 height 22
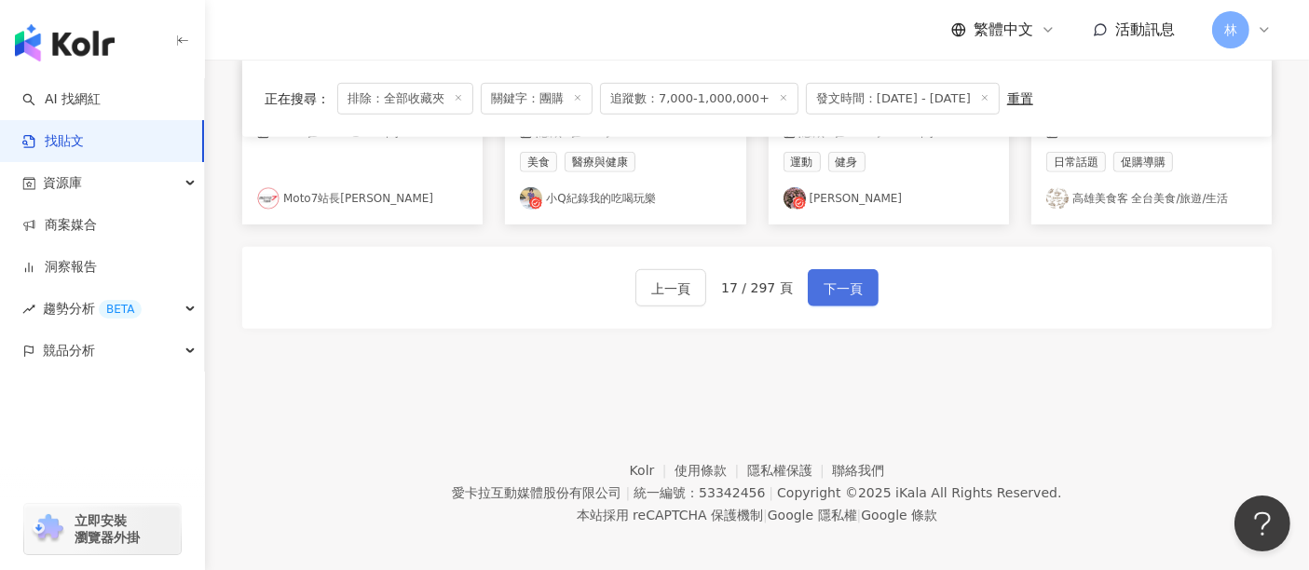
click at [841, 278] on span "下一頁" at bounding box center [843, 289] width 39 height 22
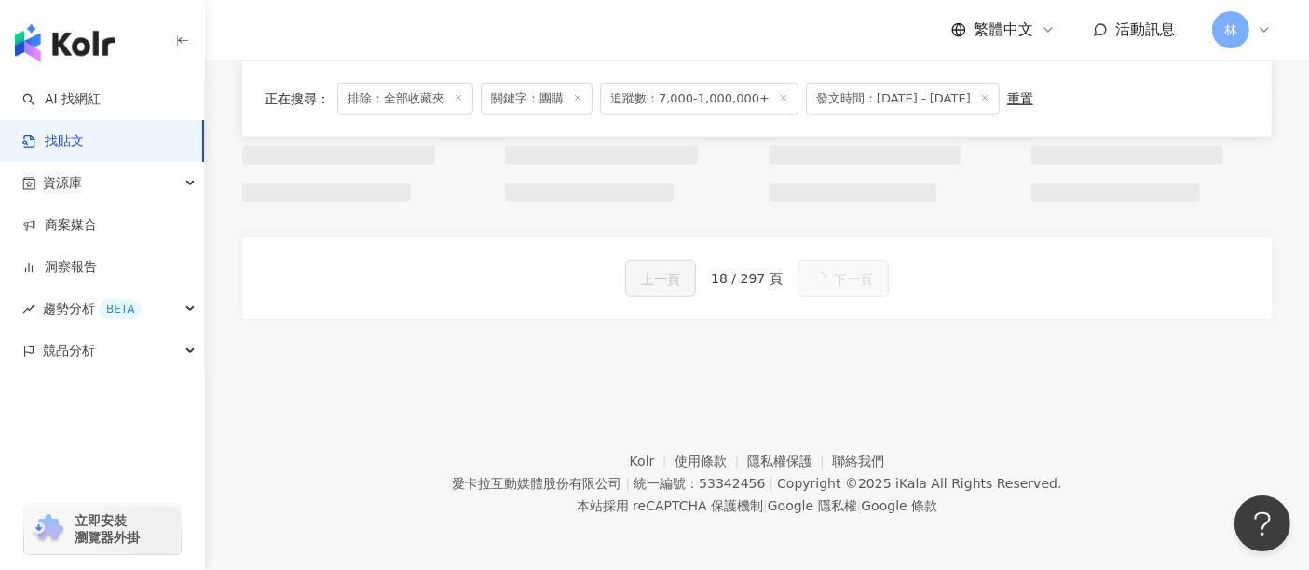
scroll to position [1218, 0]
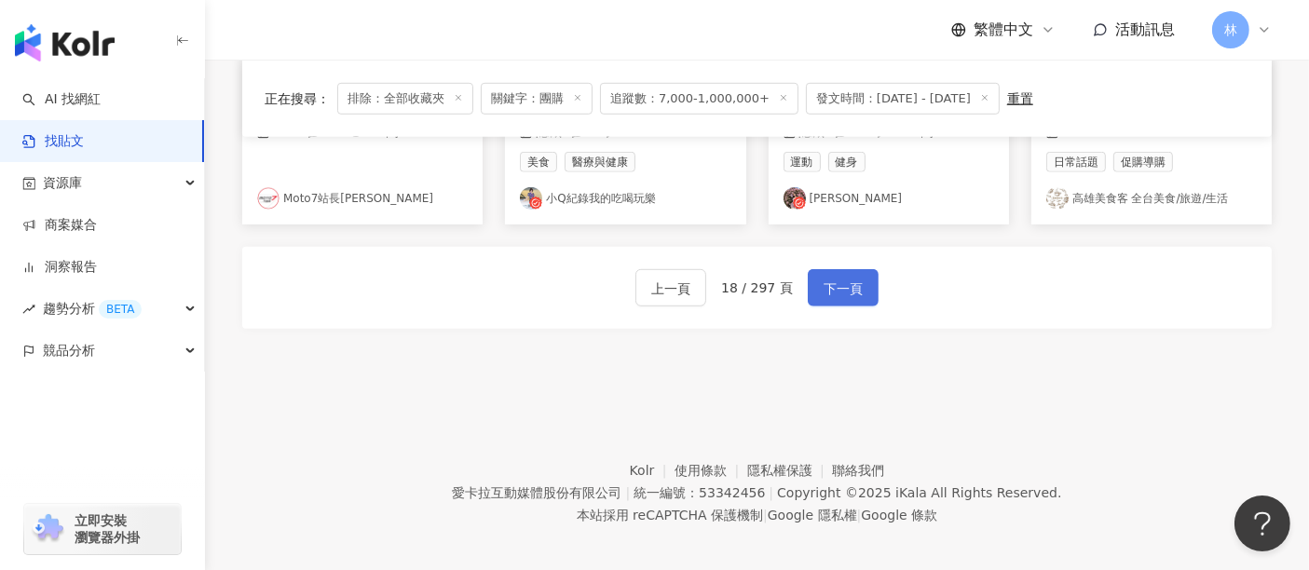
click at [841, 278] on span "下一頁" at bounding box center [843, 289] width 39 height 22
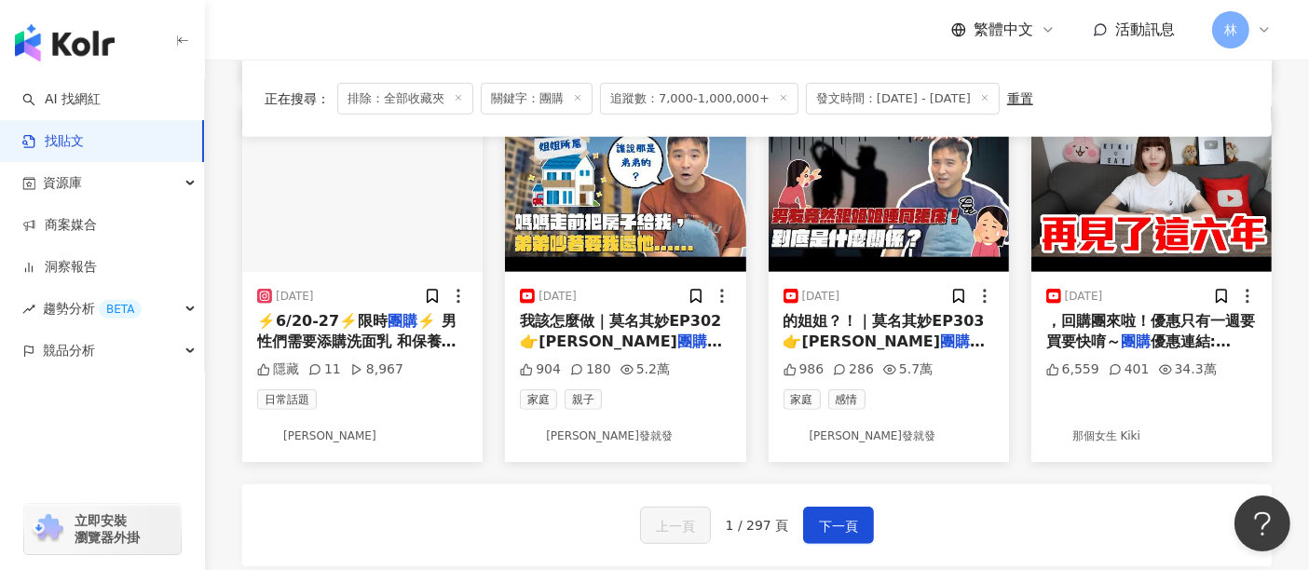
scroll to position [1218, 0]
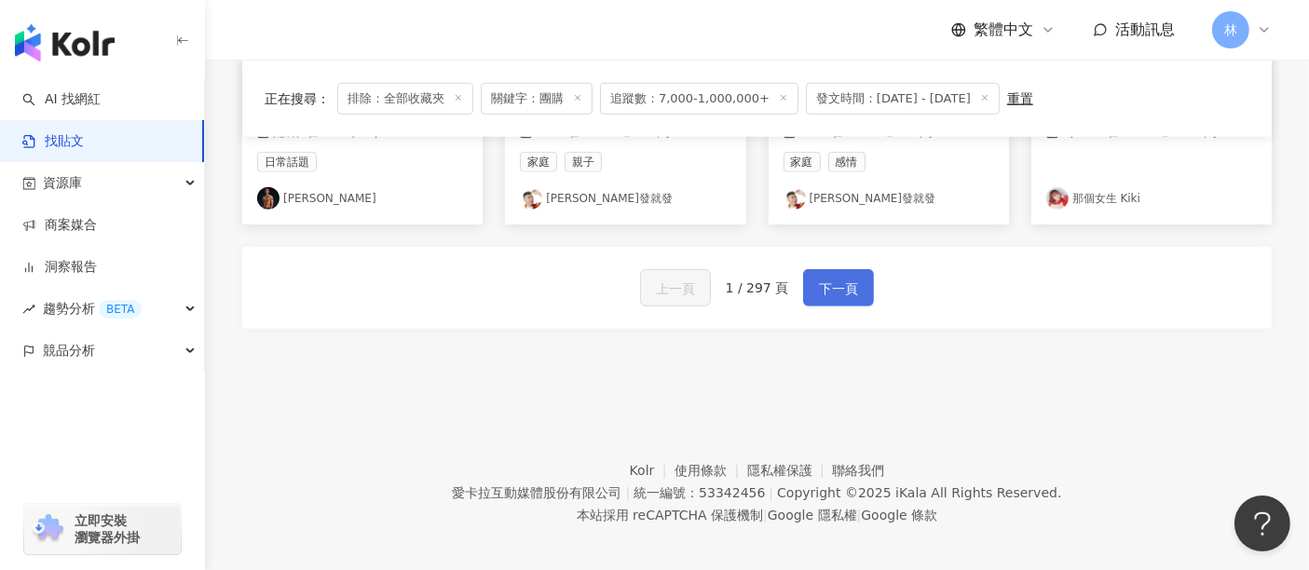
click at [827, 284] on span "下一頁" at bounding box center [838, 289] width 39 height 22
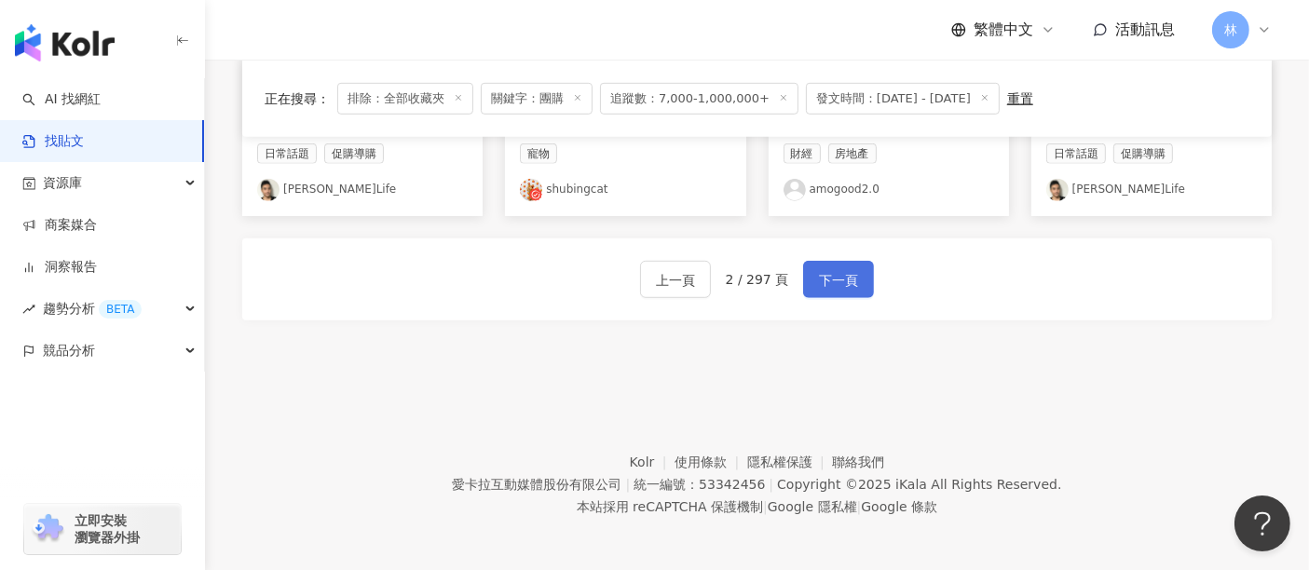
click at [827, 284] on span "下一頁" at bounding box center [838, 280] width 39 height 22
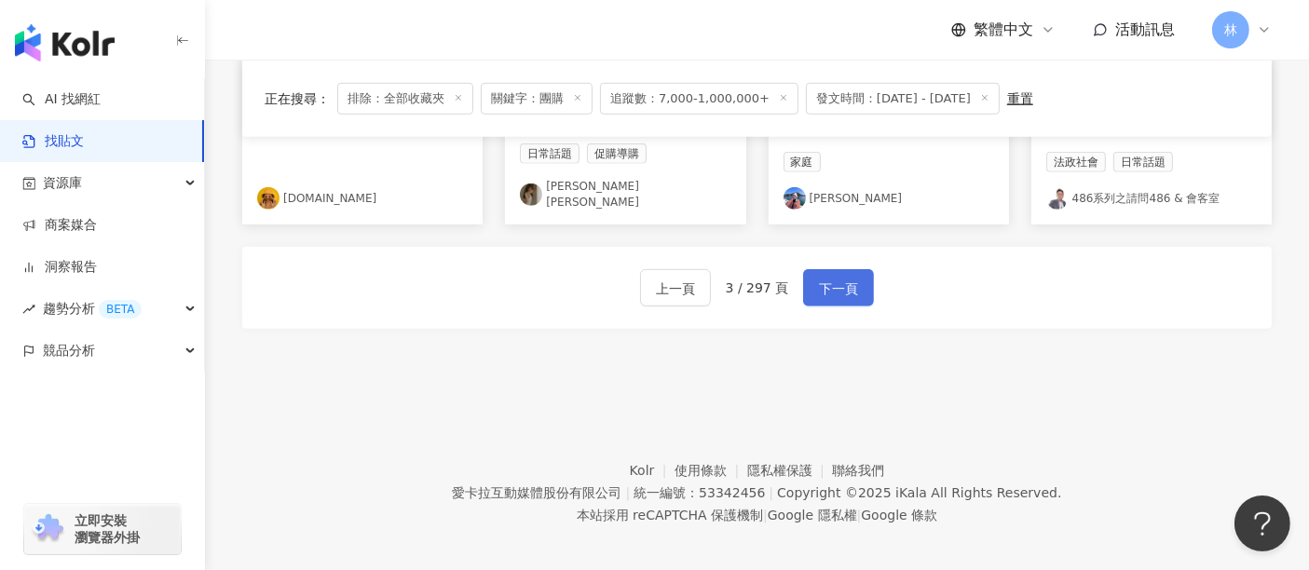
click at [827, 284] on span "下一頁" at bounding box center [838, 289] width 39 height 22
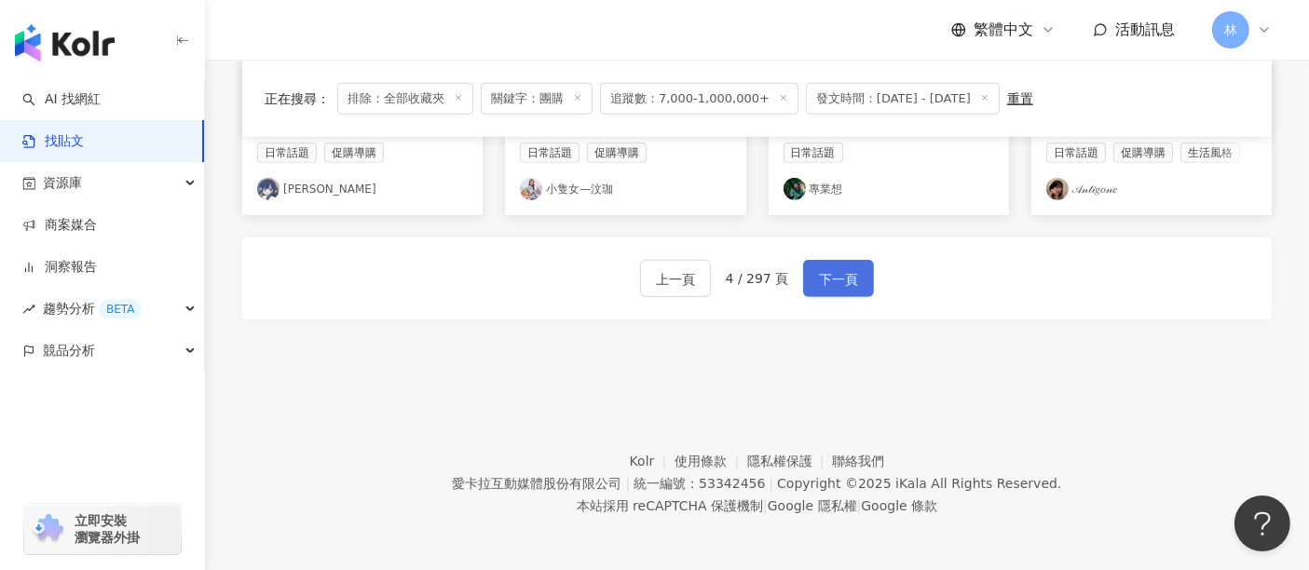
click at [827, 284] on span "下一頁" at bounding box center [838, 279] width 39 height 22
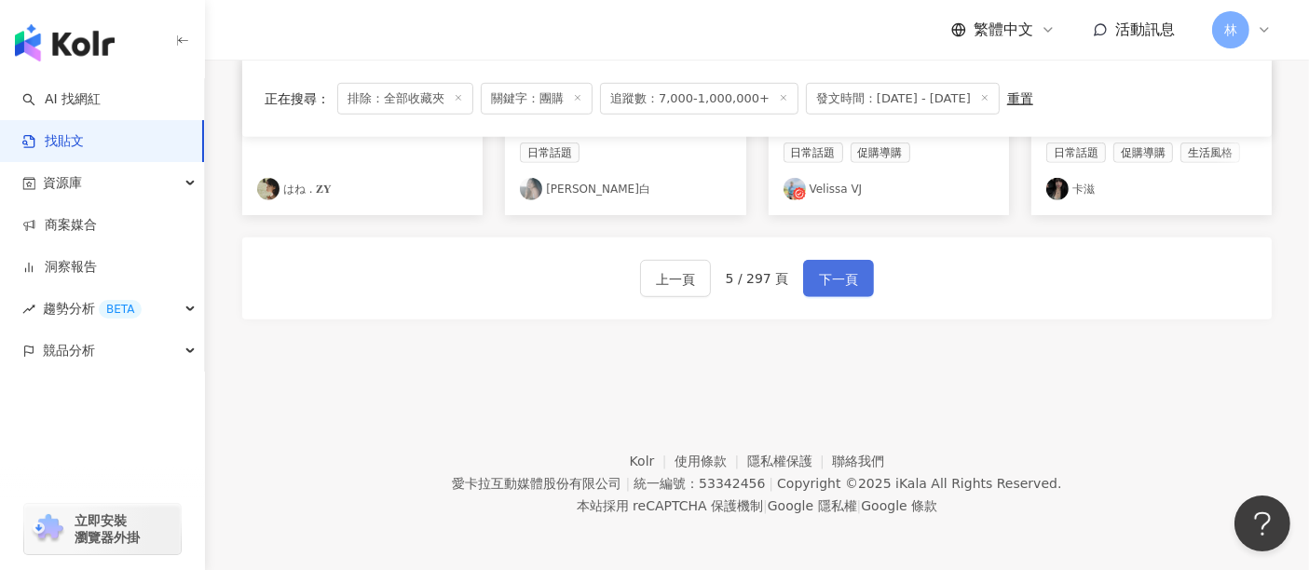
click at [827, 284] on span "下一頁" at bounding box center [838, 279] width 39 height 22
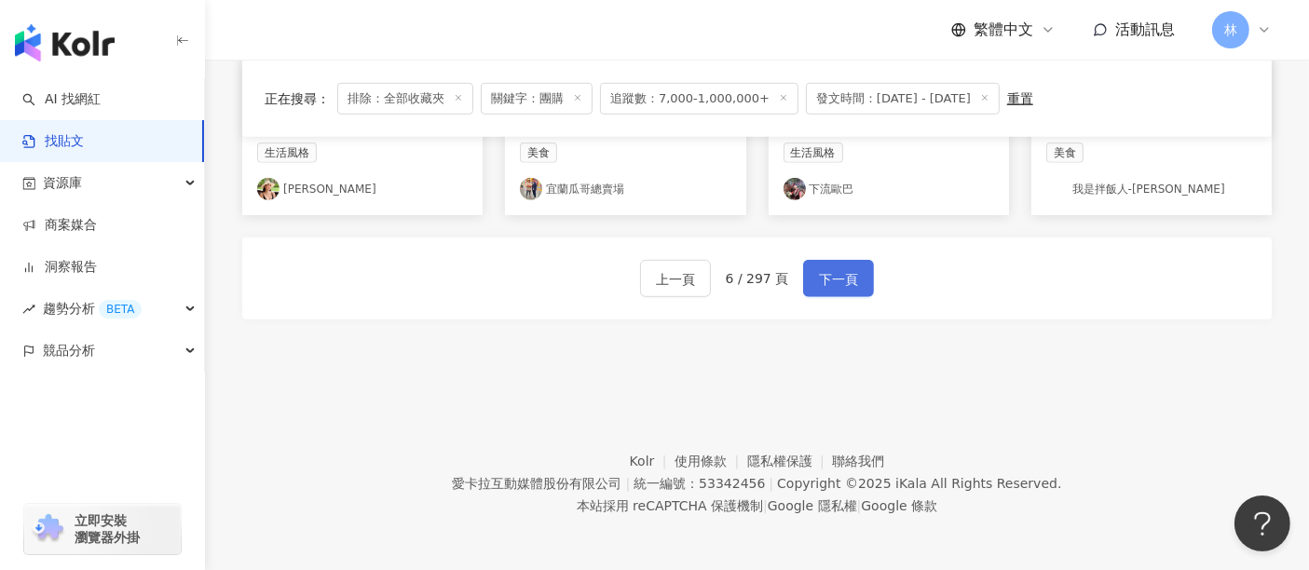
click at [827, 284] on span "下一頁" at bounding box center [838, 279] width 39 height 22
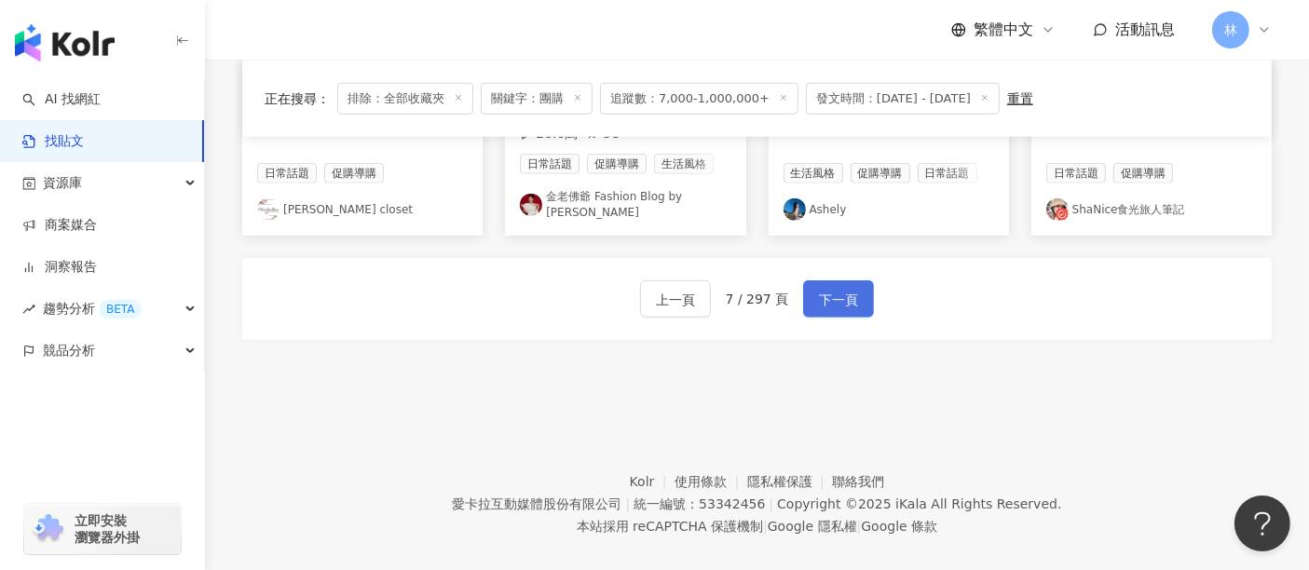
scroll to position [1254, 0]
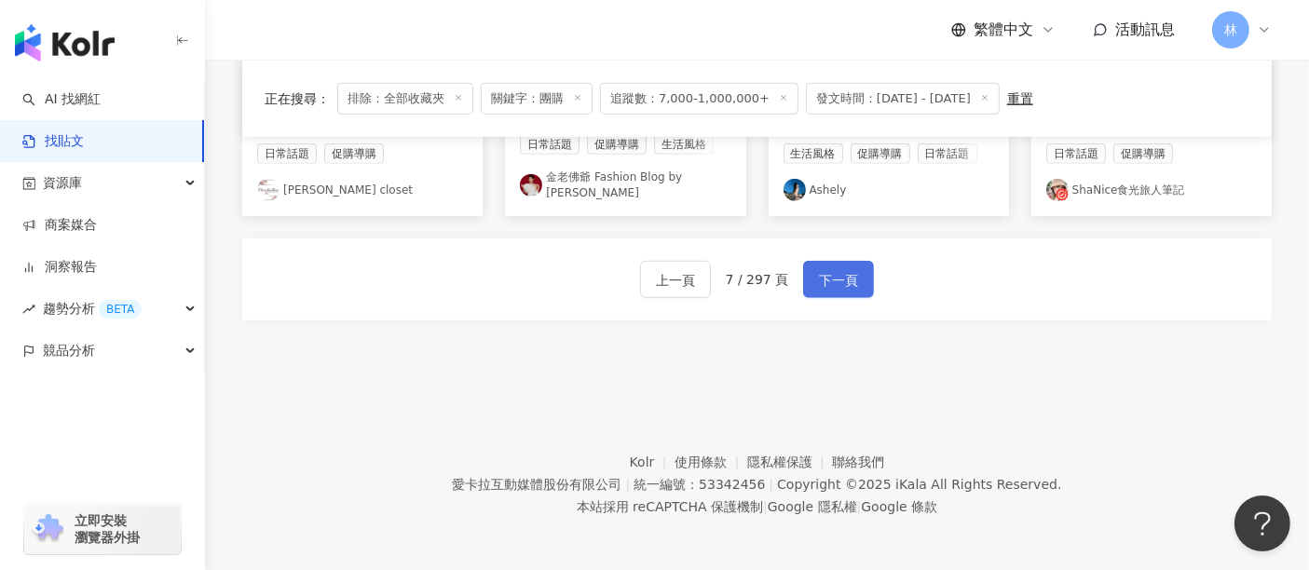
click at [826, 283] on span "下一頁" at bounding box center [838, 280] width 39 height 22
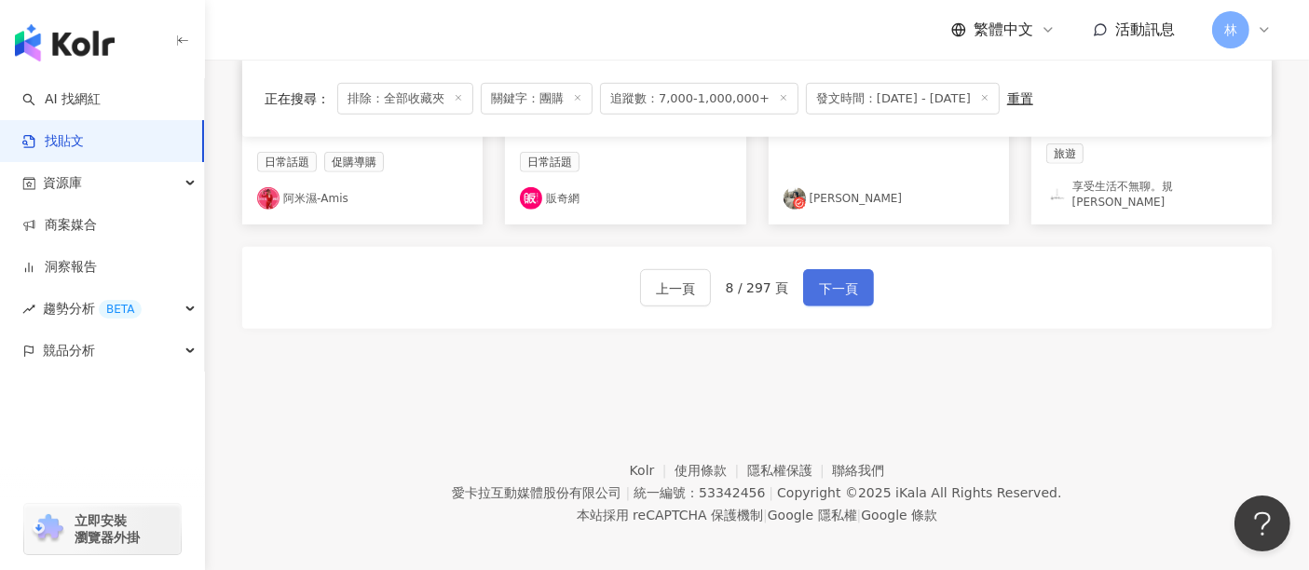
click at [825, 279] on span "下一頁" at bounding box center [838, 289] width 39 height 22
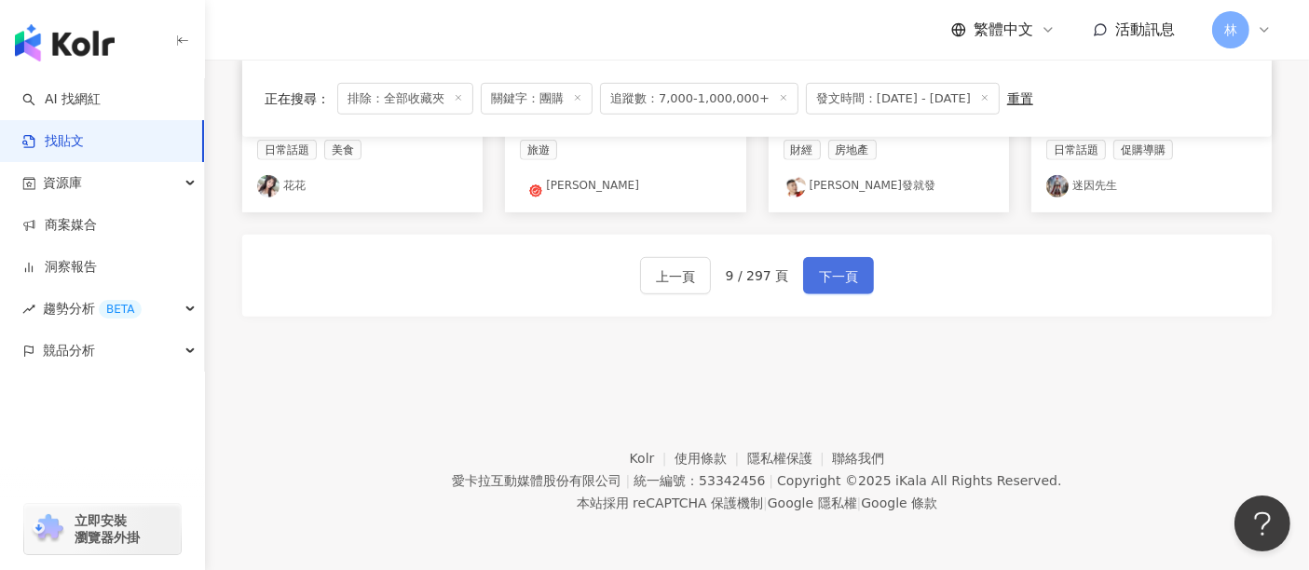
scroll to position [1218, 0]
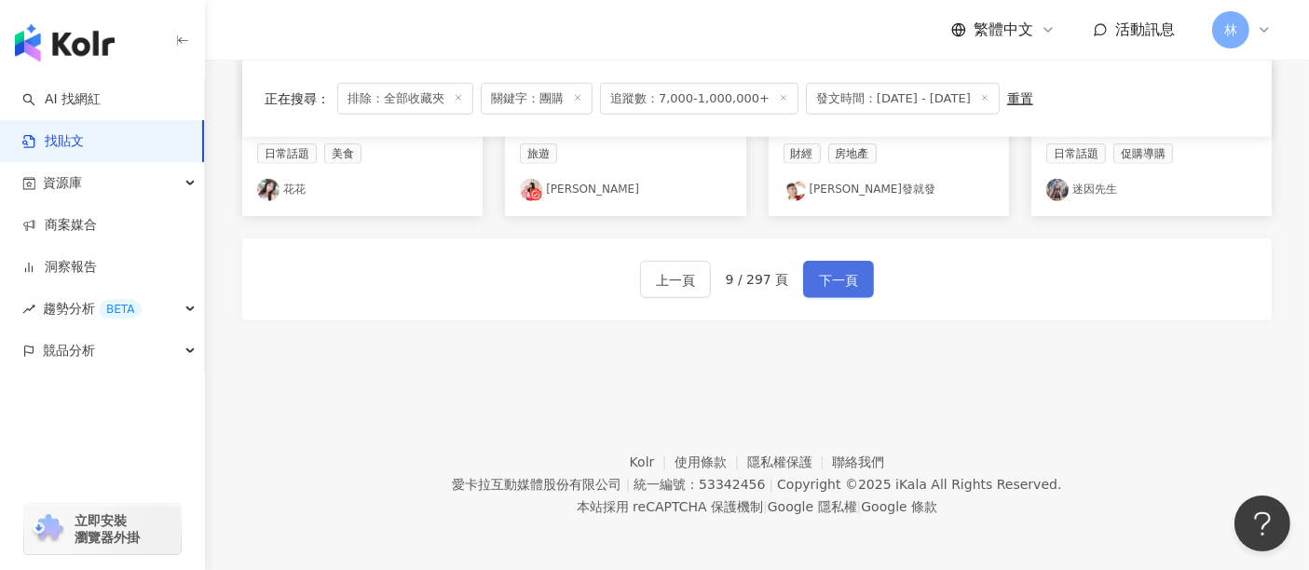
click at [835, 279] on span "下一頁" at bounding box center [838, 280] width 39 height 22
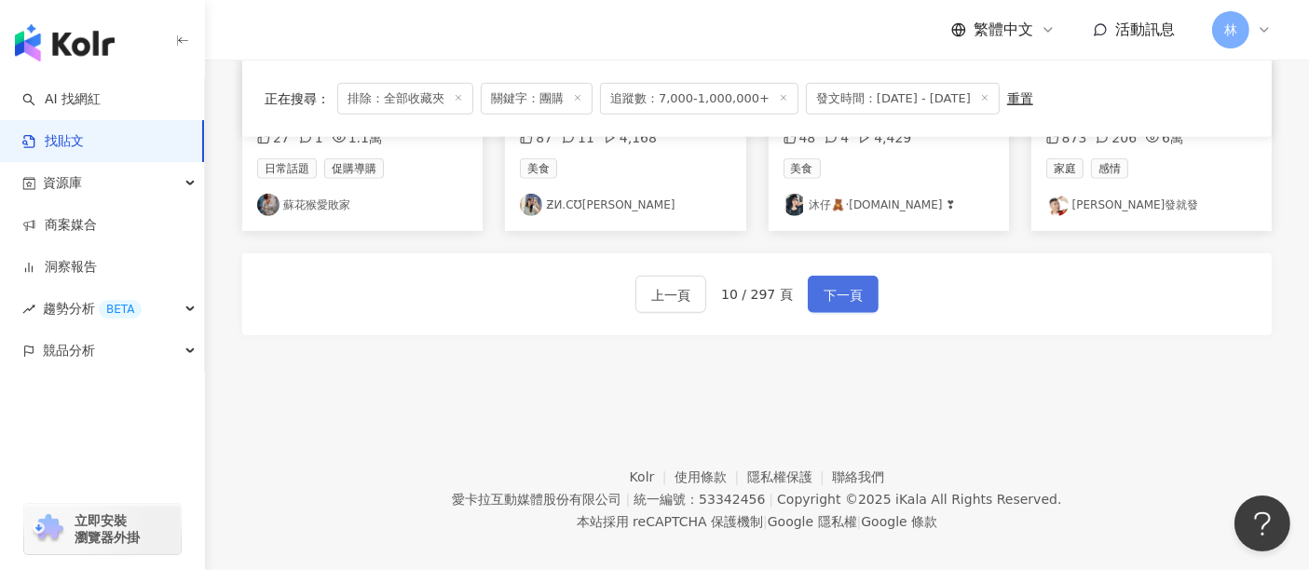
click at [835, 284] on span "下一頁" at bounding box center [843, 295] width 39 height 22
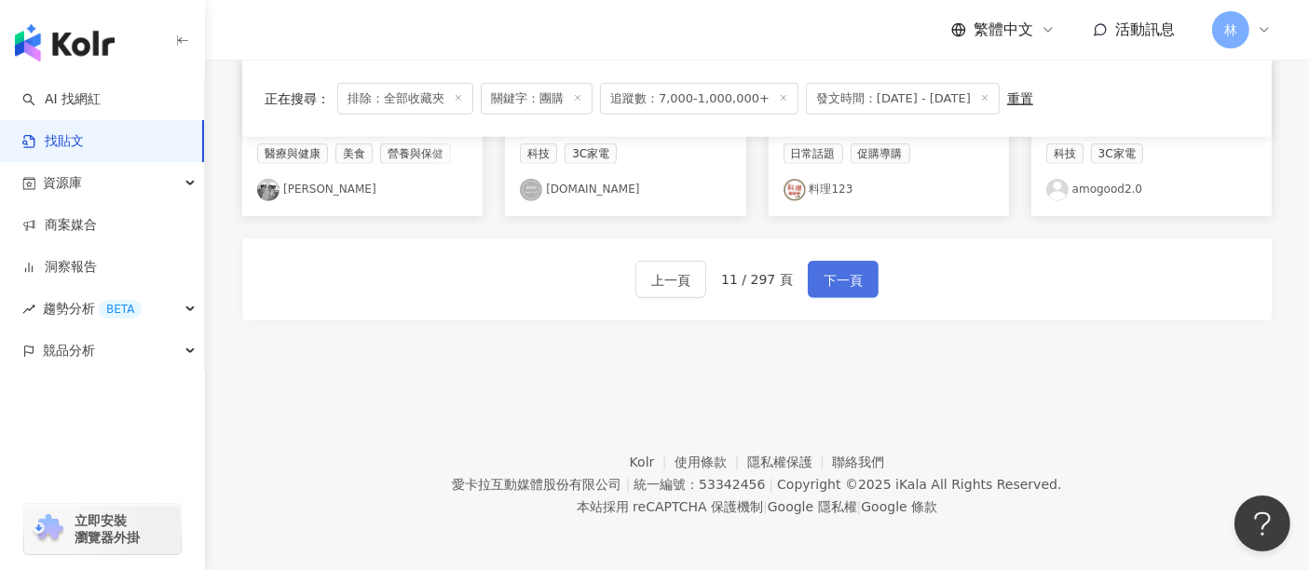
click at [835, 279] on span "下一頁" at bounding box center [843, 280] width 39 height 22
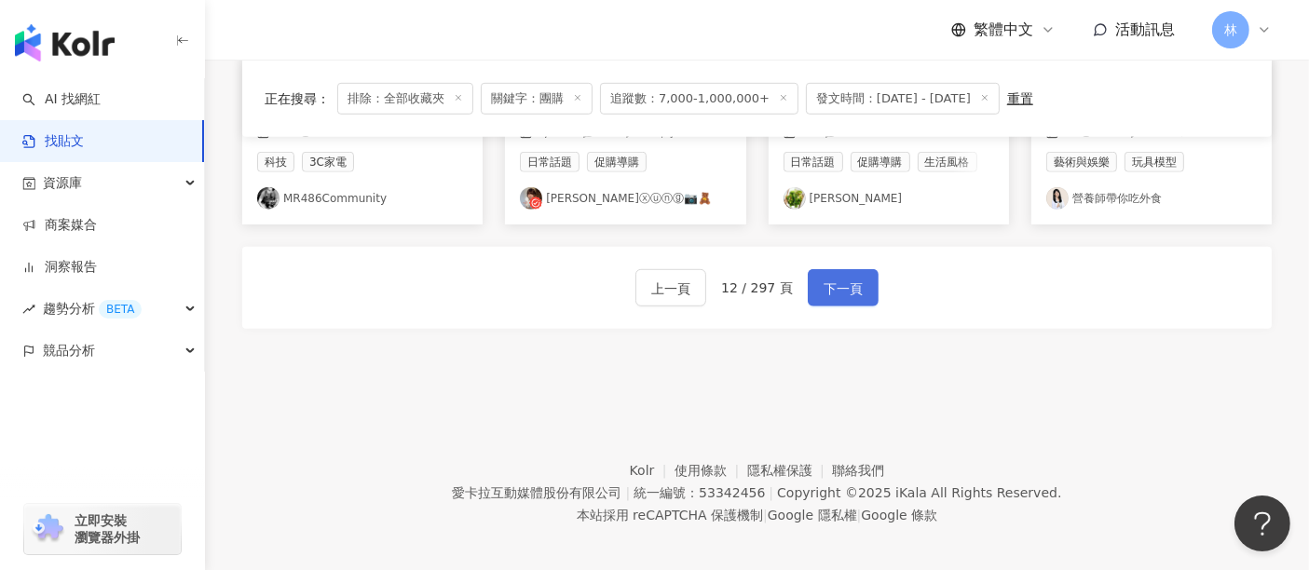
click at [835, 279] on span "下一頁" at bounding box center [843, 289] width 39 height 22
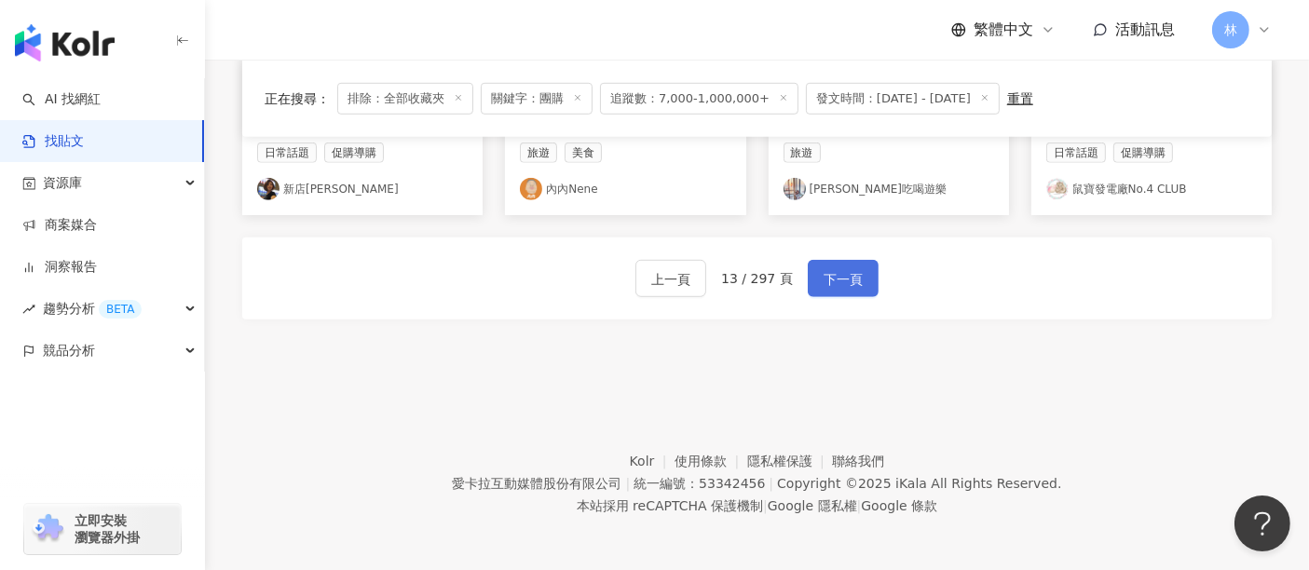
click at [835, 279] on span "下一頁" at bounding box center [843, 279] width 39 height 22
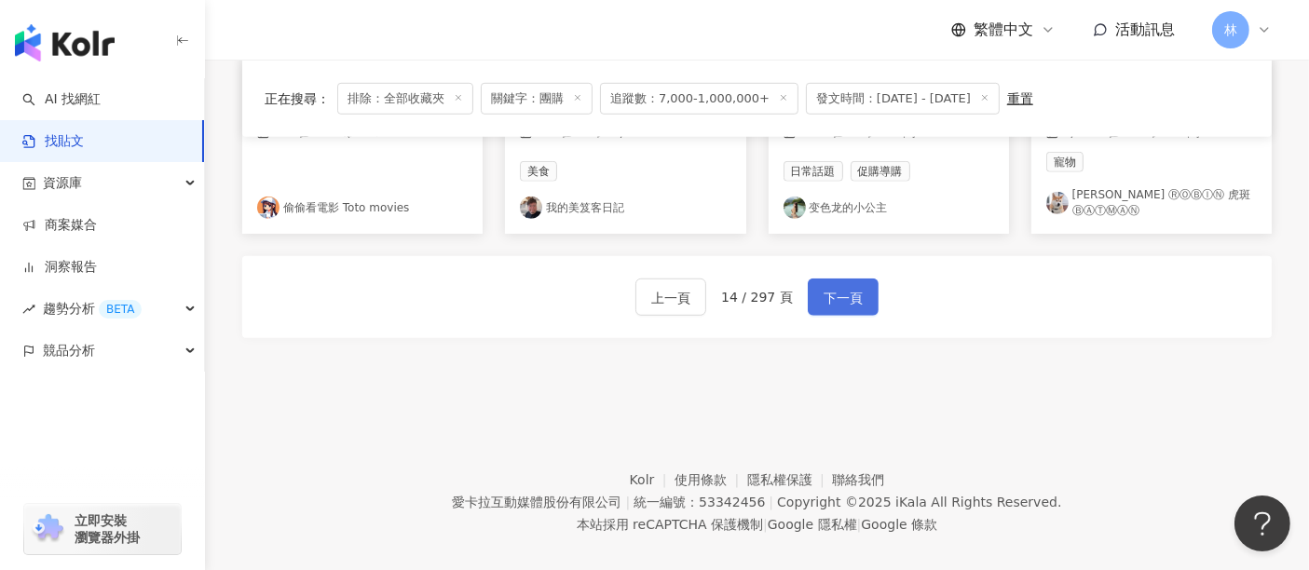
click at [835, 287] on span "下一頁" at bounding box center [843, 298] width 39 height 22
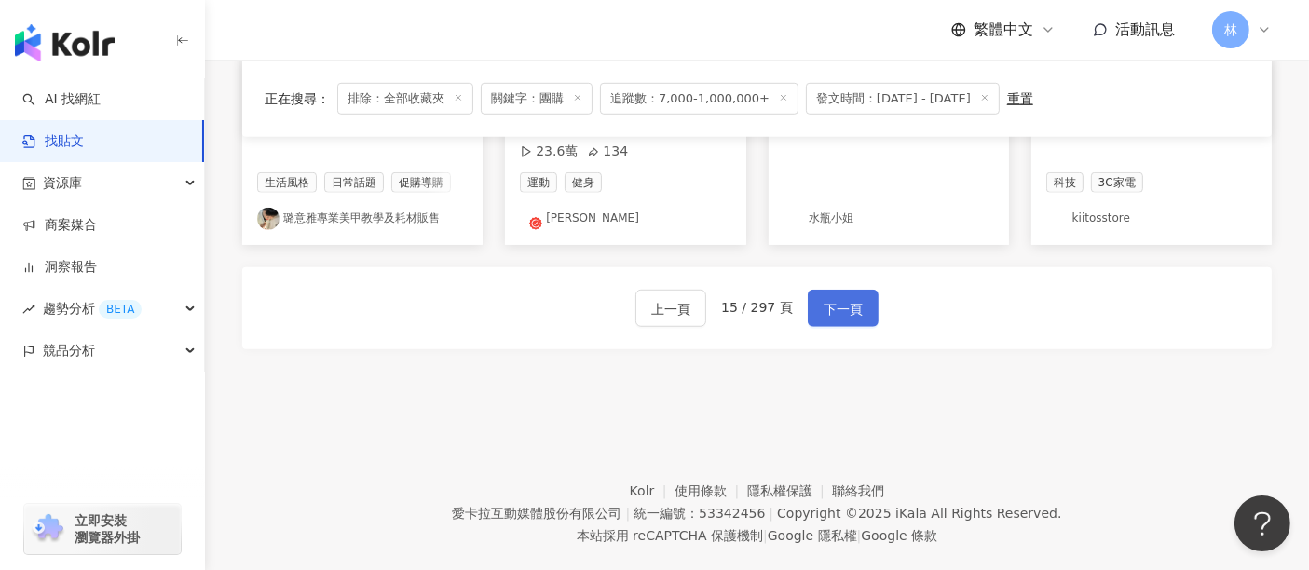
scroll to position [1246, 0]
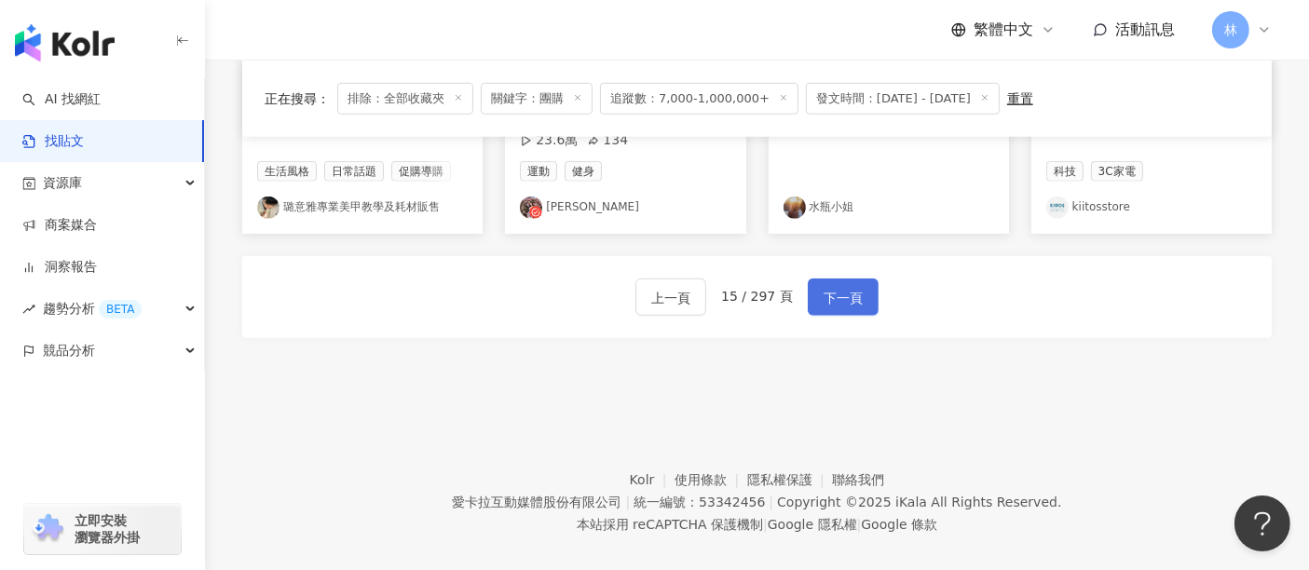
click at [835, 287] on span "下一頁" at bounding box center [843, 298] width 39 height 22
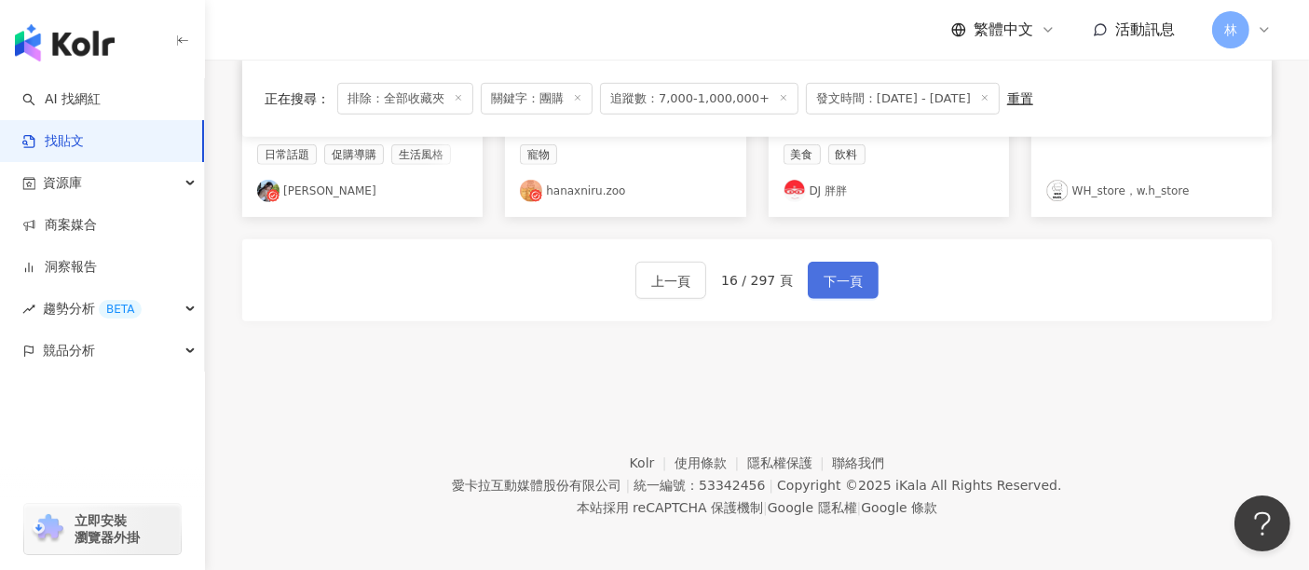
scroll to position [1227, 0]
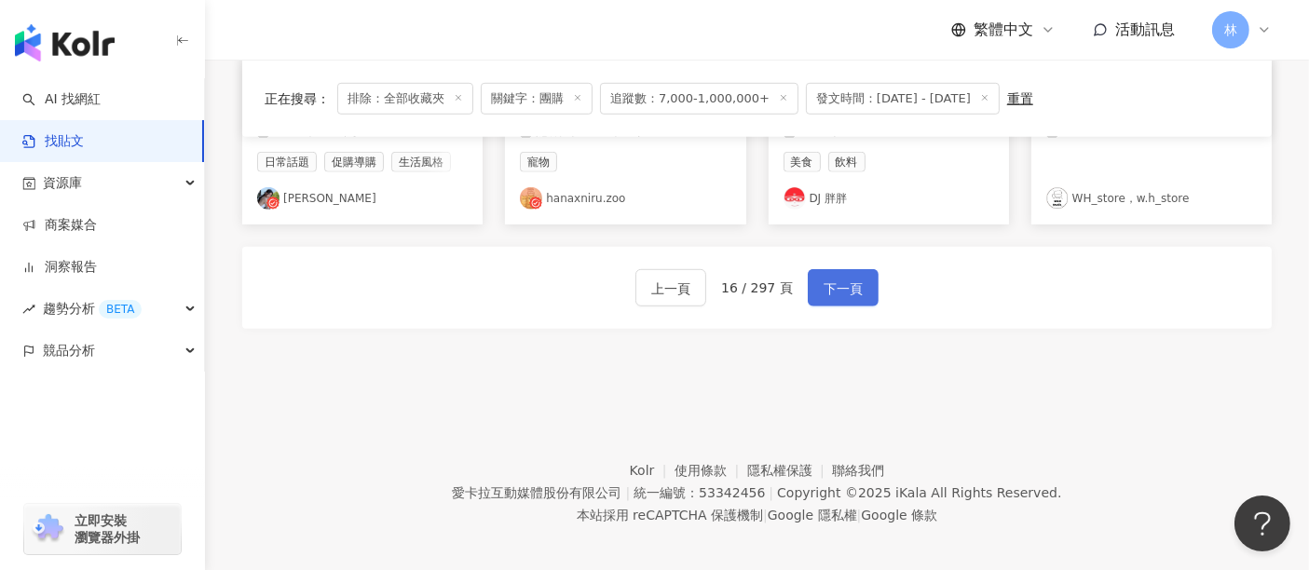
click at [835, 279] on span "下一頁" at bounding box center [843, 289] width 39 height 22
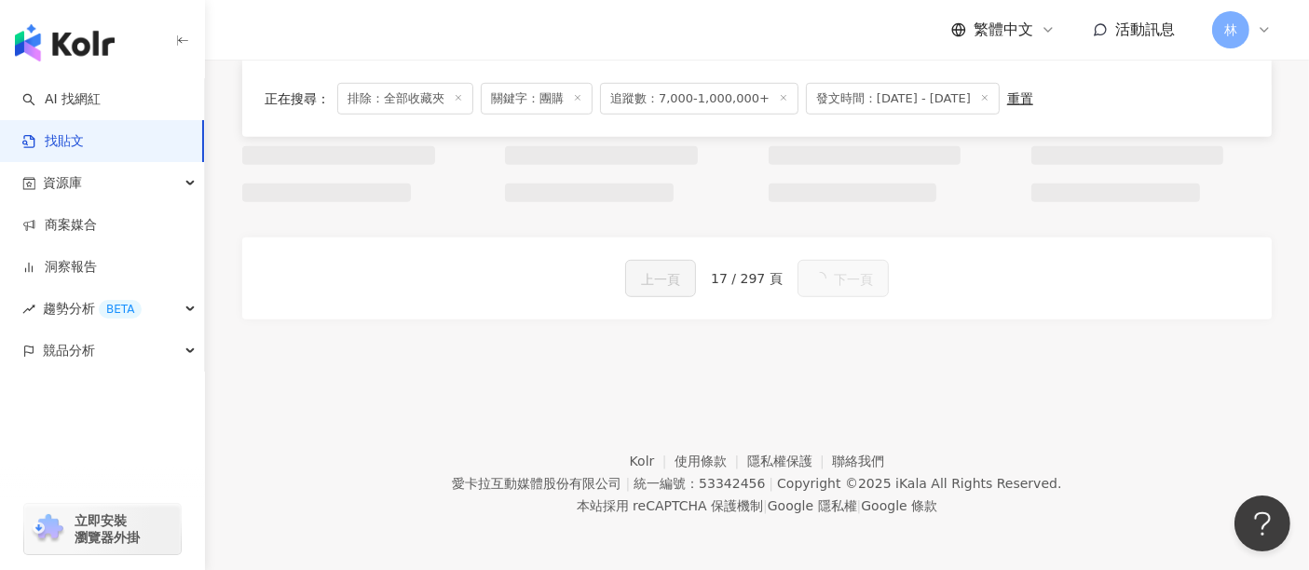
scroll to position [1218, 0]
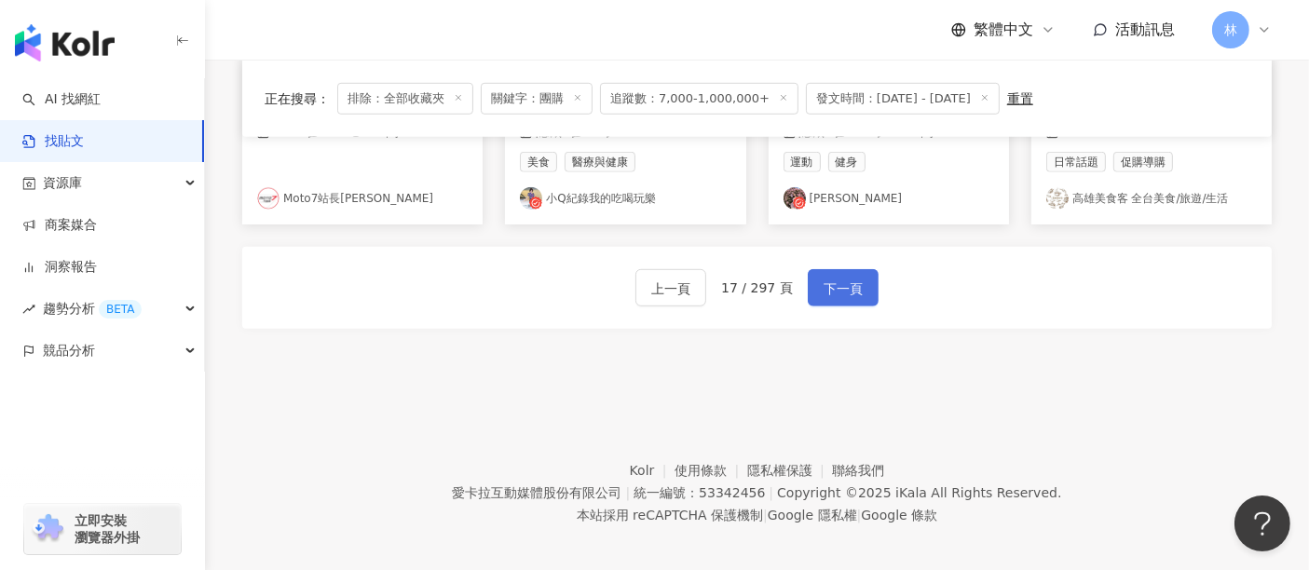
click at [835, 279] on span "下一頁" at bounding box center [843, 289] width 39 height 22
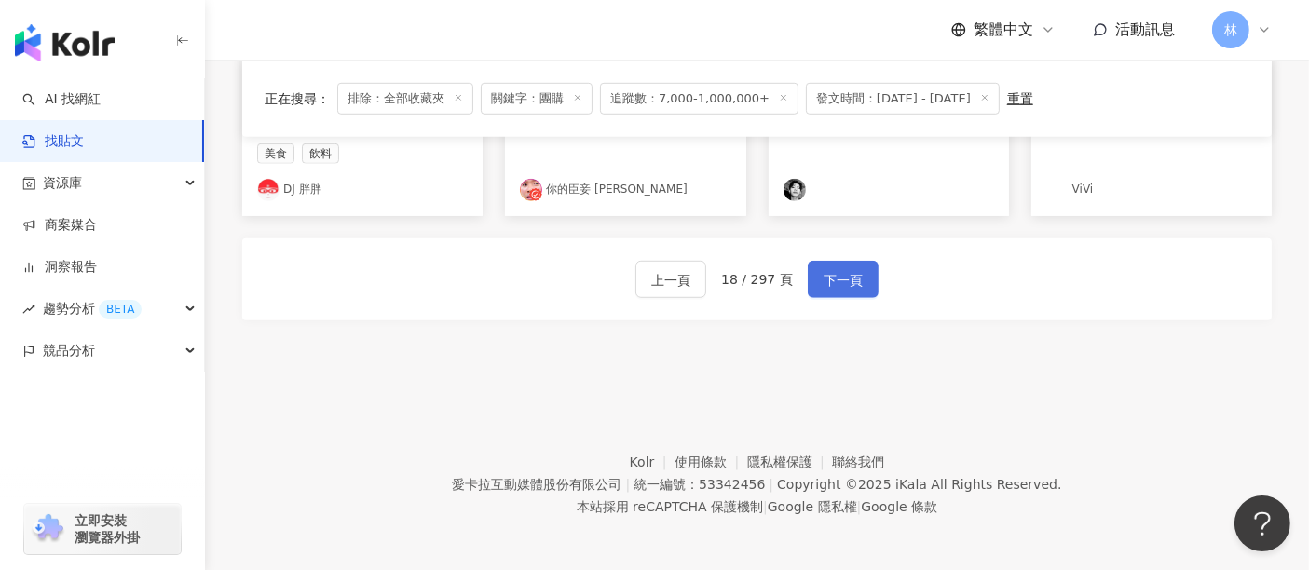
click at [835, 279] on span "下一頁" at bounding box center [843, 280] width 39 height 22
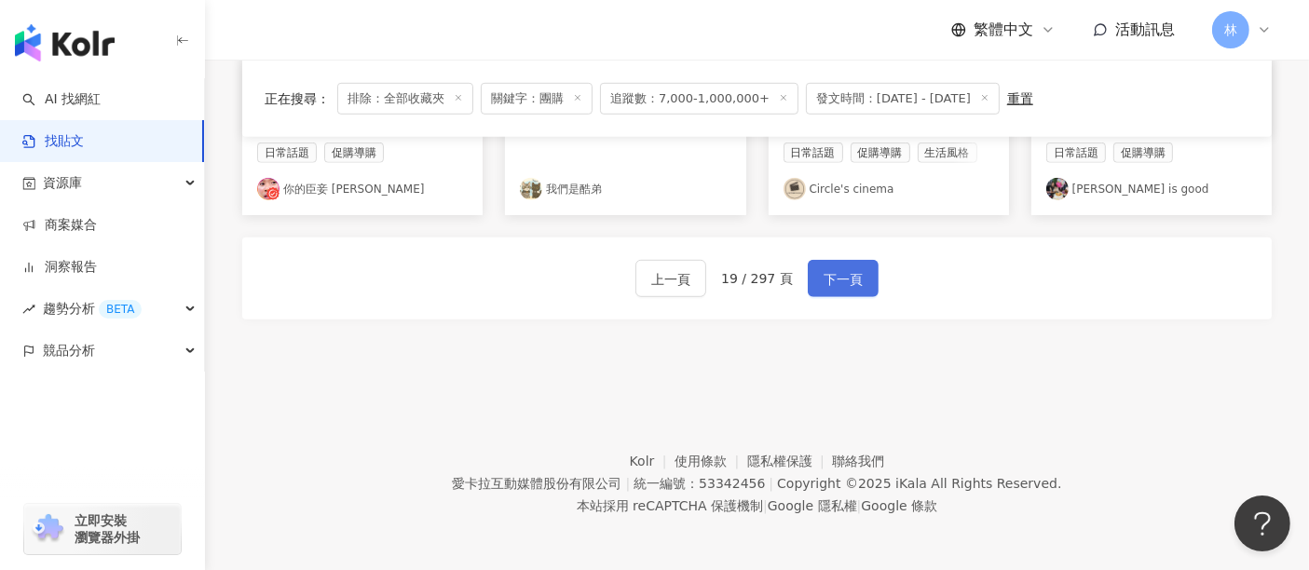
click at [835, 279] on span "下一頁" at bounding box center [843, 279] width 39 height 22
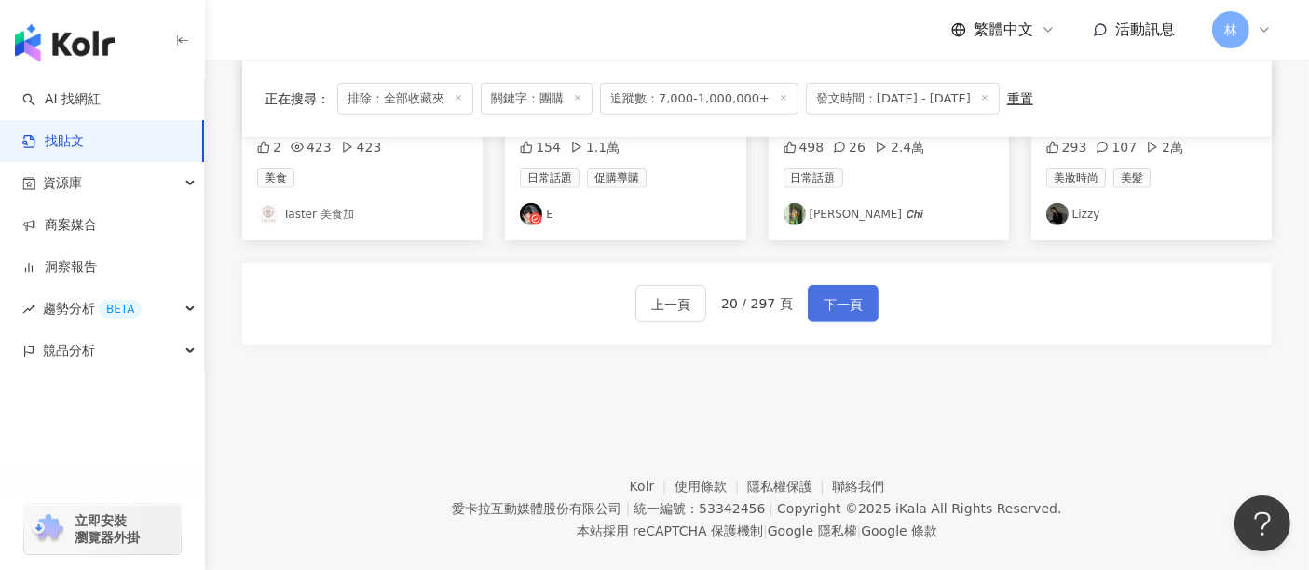
click at [835, 293] on span "下一頁" at bounding box center [843, 304] width 39 height 22
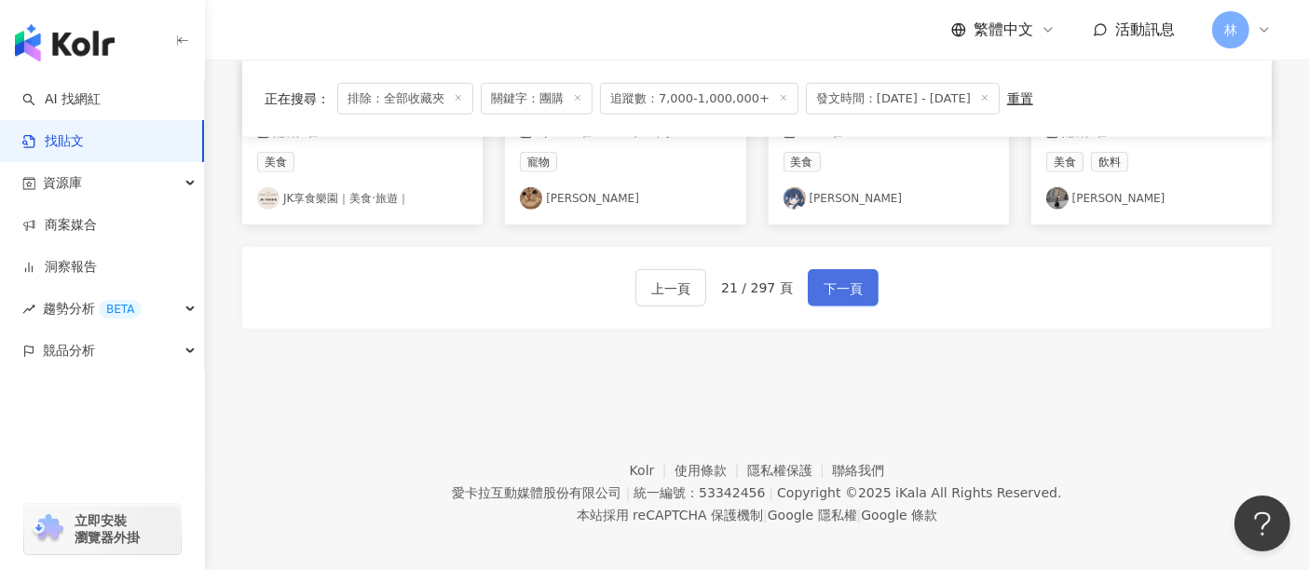
click at [835, 279] on span "下一頁" at bounding box center [843, 289] width 39 height 22
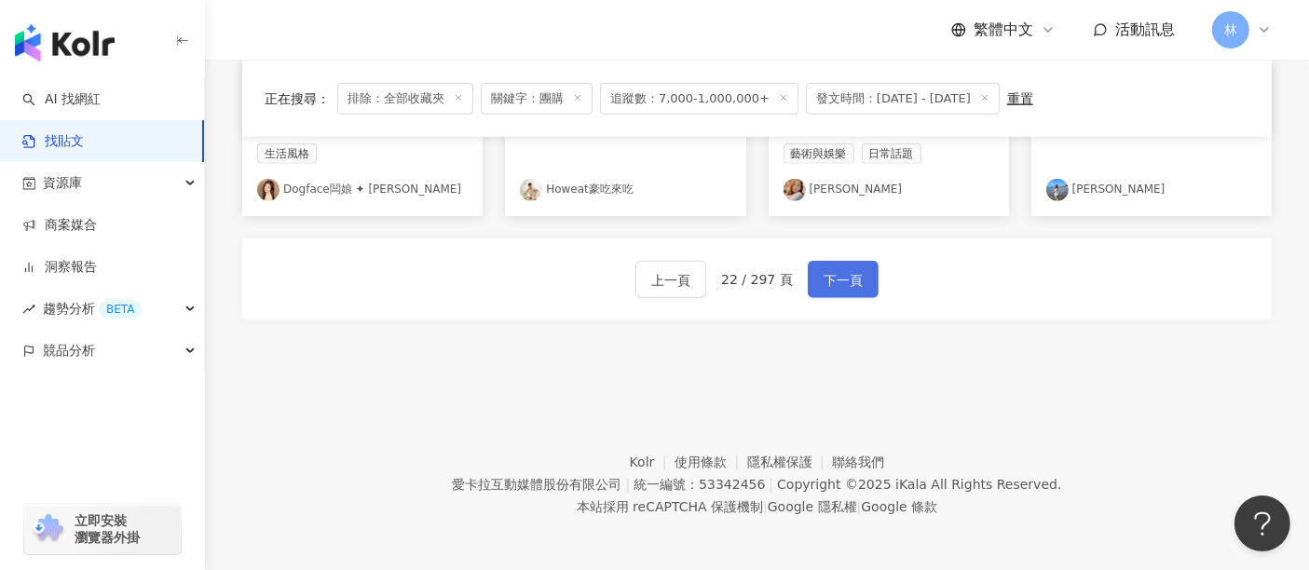
click at [835, 279] on span "下一頁" at bounding box center [843, 280] width 39 height 22
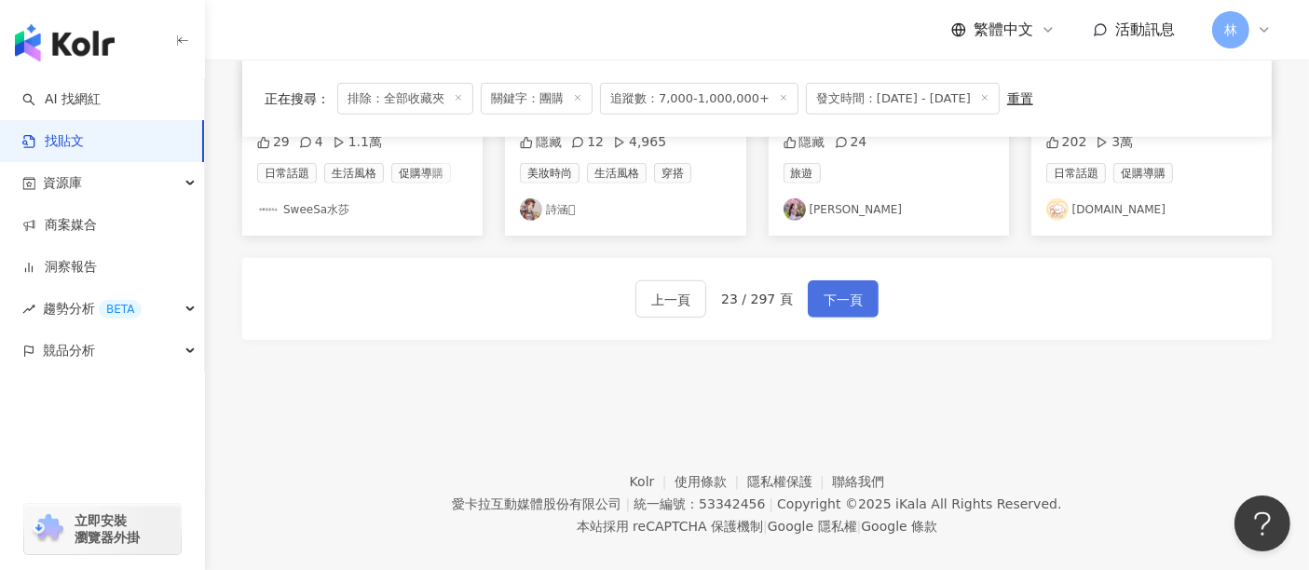
scroll to position [1254, 0]
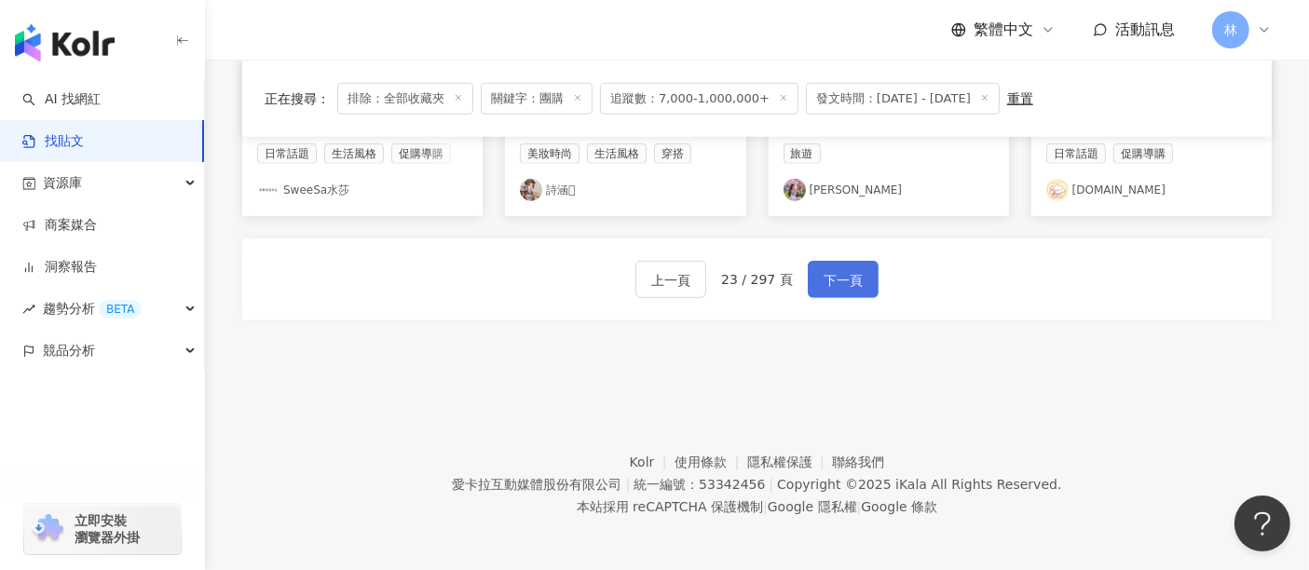
click at [835, 279] on span "下一頁" at bounding box center [843, 280] width 39 height 22
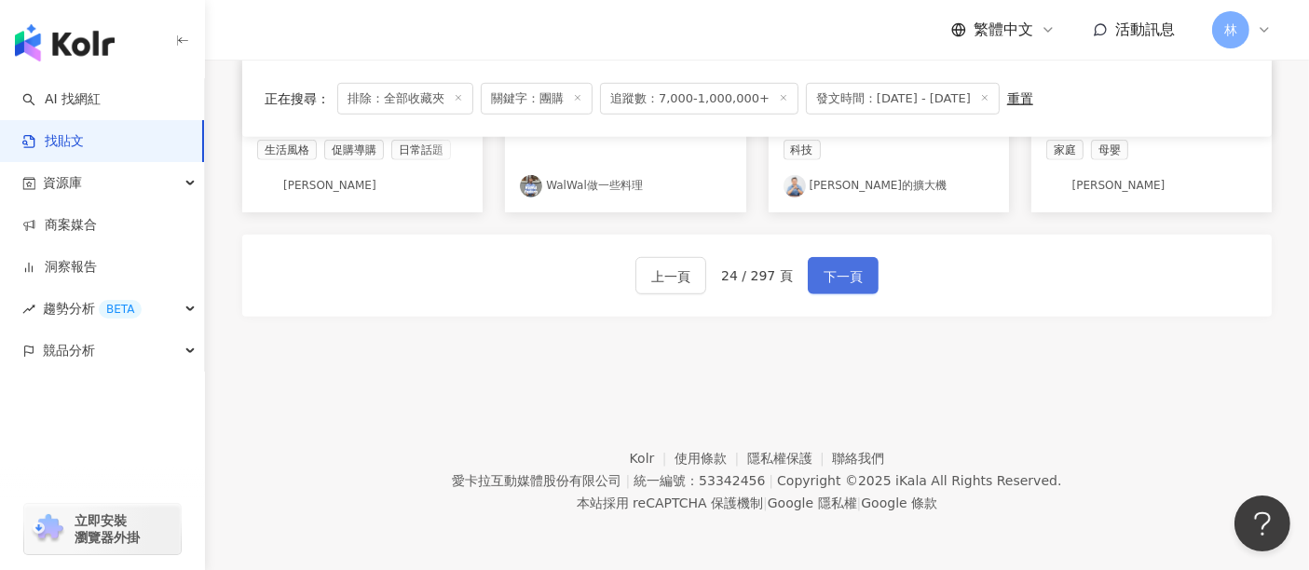
scroll to position [1218, 0]
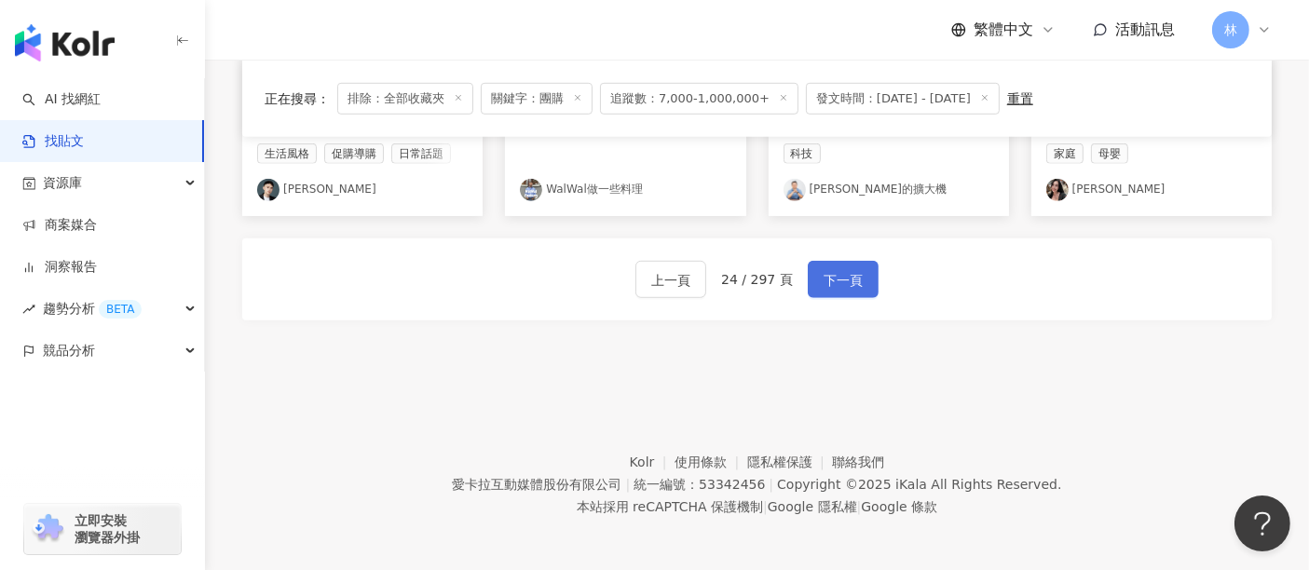
click at [835, 279] on span "下一頁" at bounding box center [843, 280] width 39 height 22
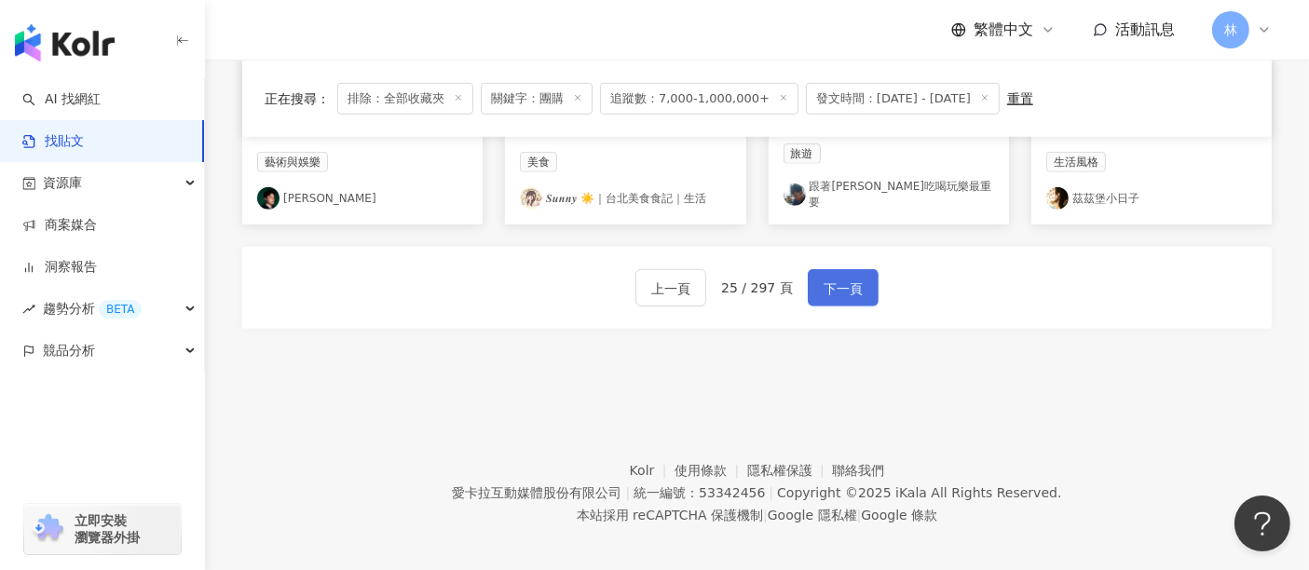
click at [835, 279] on span "下一頁" at bounding box center [843, 289] width 39 height 22
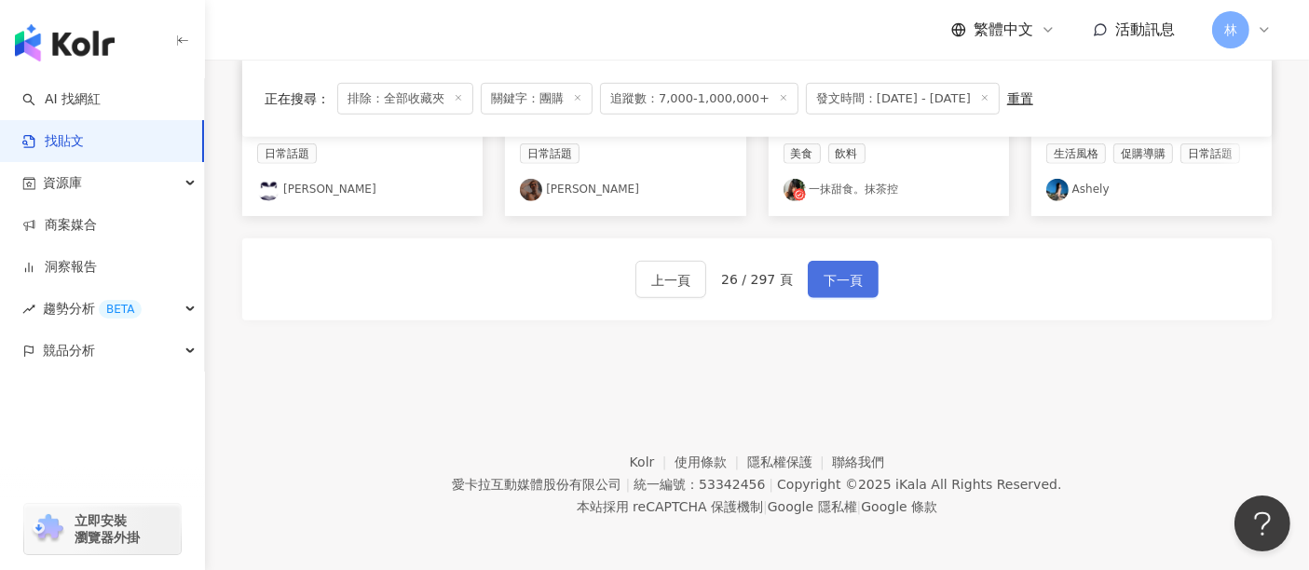
click at [835, 279] on span "下一頁" at bounding box center [843, 280] width 39 height 22
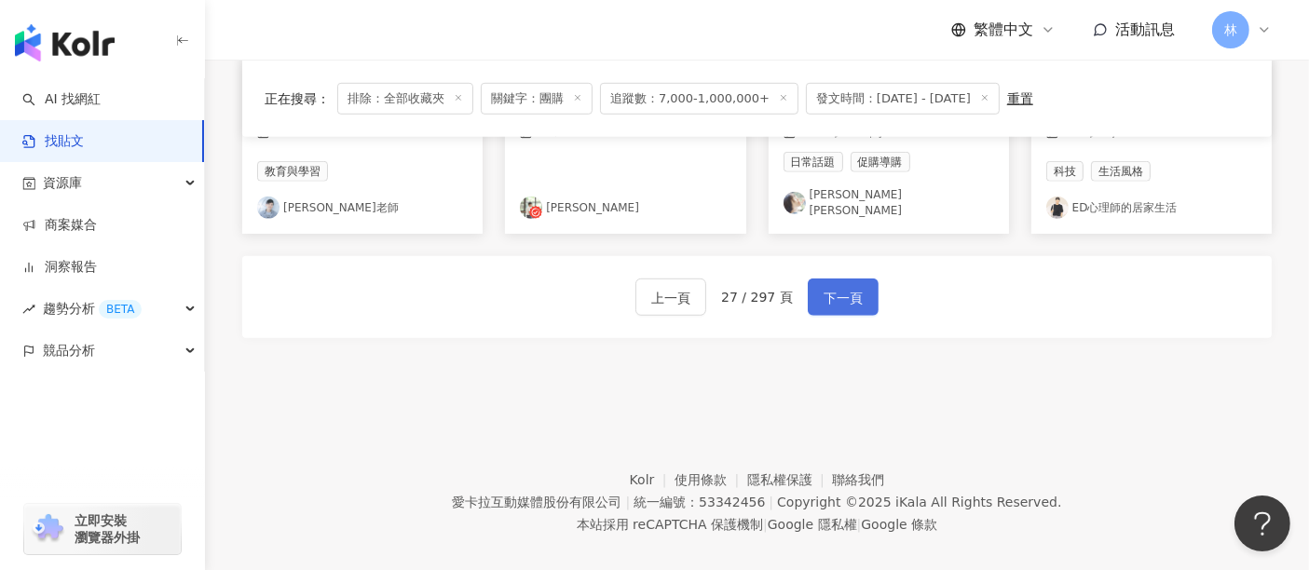
click at [835, 287] on span "下一頁" at bounding box center [843, 298] width 39 height 22
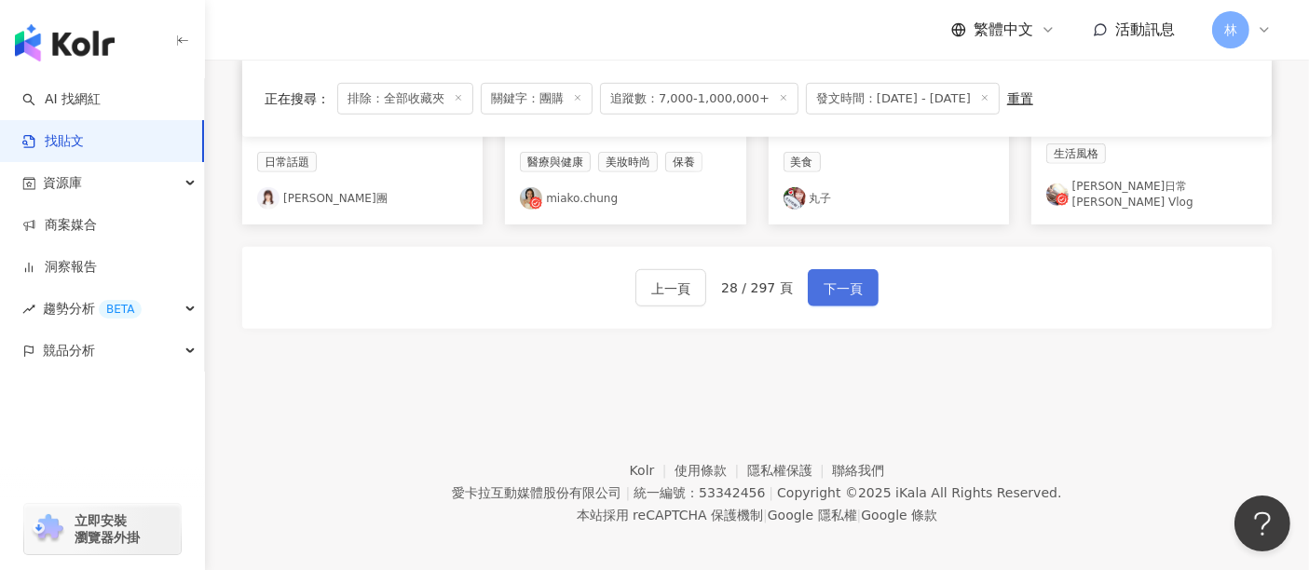
click at [835, 279] on span "下一頁" at bounding box center [843, 289] width 39 height 22
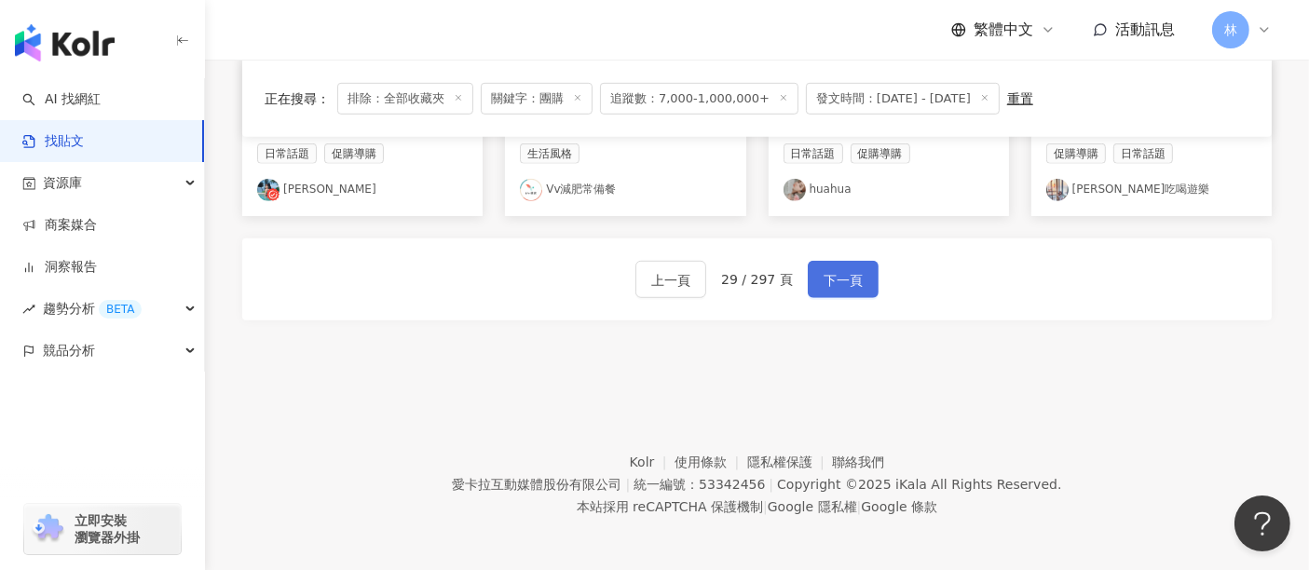
click at [835, 279] on span "下一頁" at bounding box center [843, 280] width 39 height 22
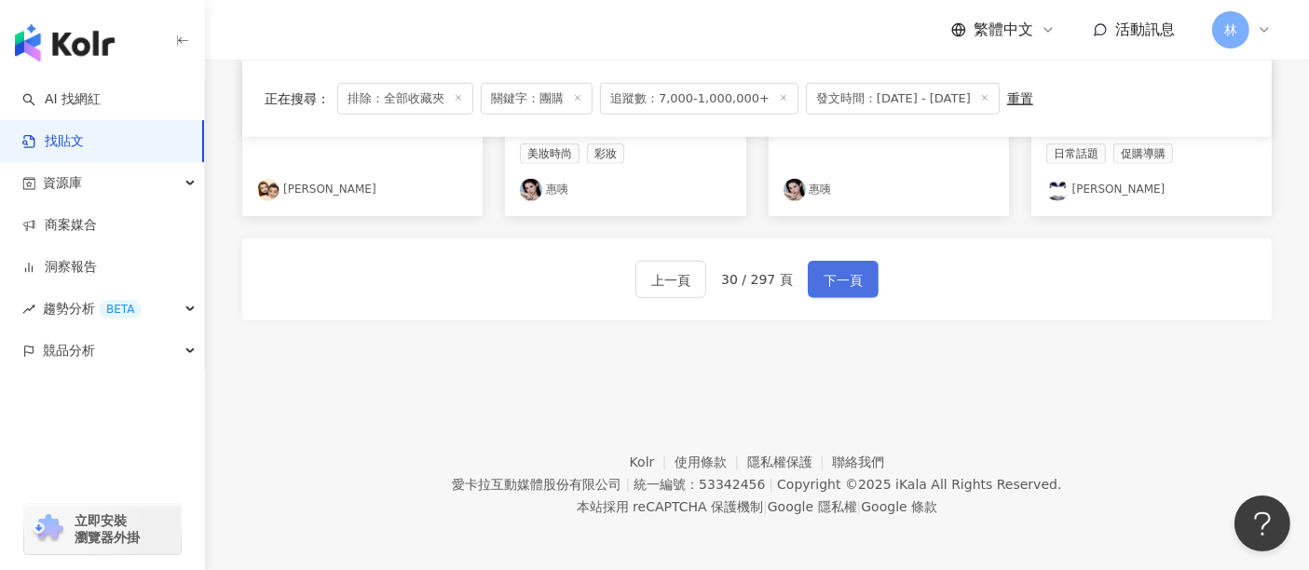
click at [835, 279] on span "下一頁" at bounding box center [843, 280] width 39 height 22
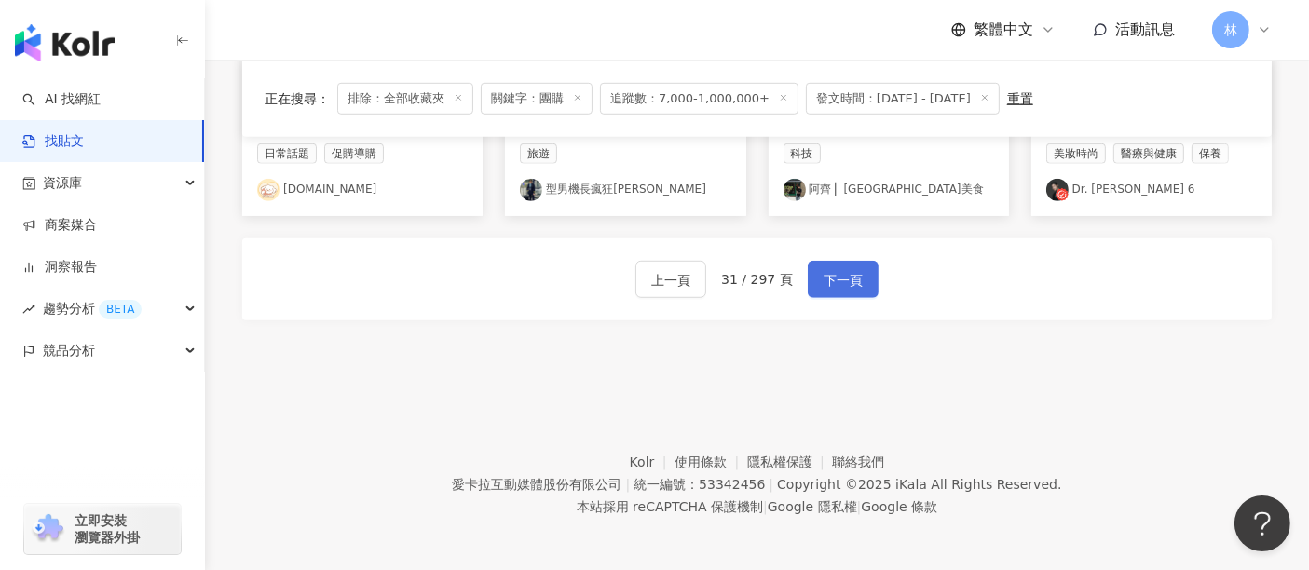
click at [835, 279] on span "下一頁" at bounding box center [843, 280] width 39 height 22
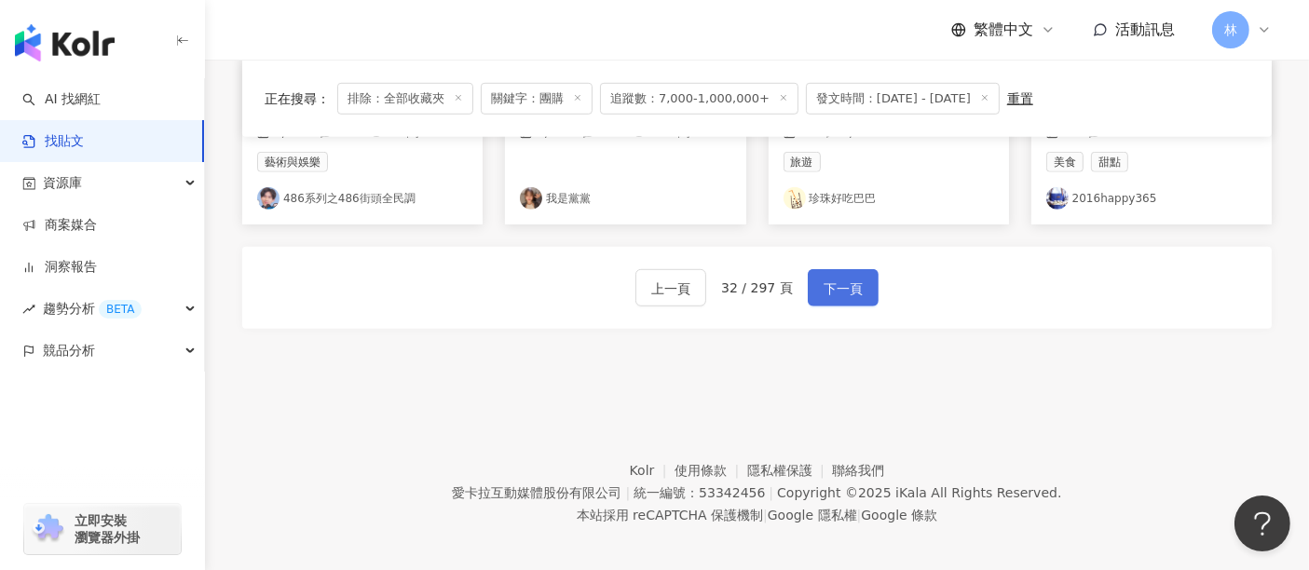
click at [835, 279] on span "下一頁" at bounding box center [843, 289] width 39 height 22
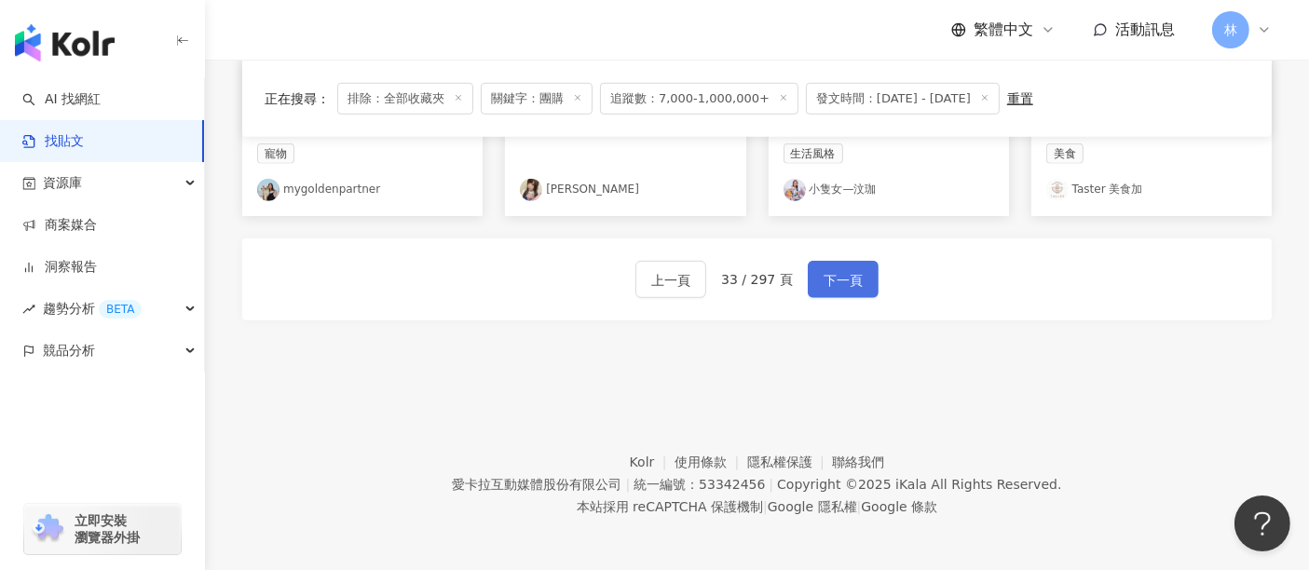
click at [835, 279] on span "下一頁" at bounding box center [843, 280] width 39 height 22
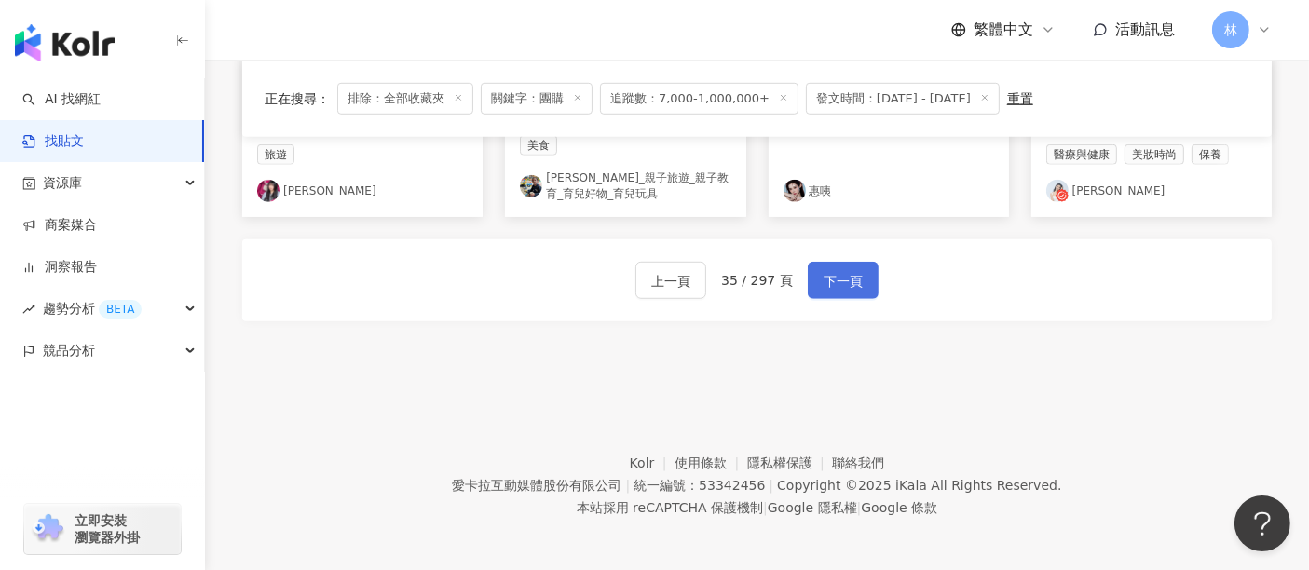
scroll to position [1227, 0]
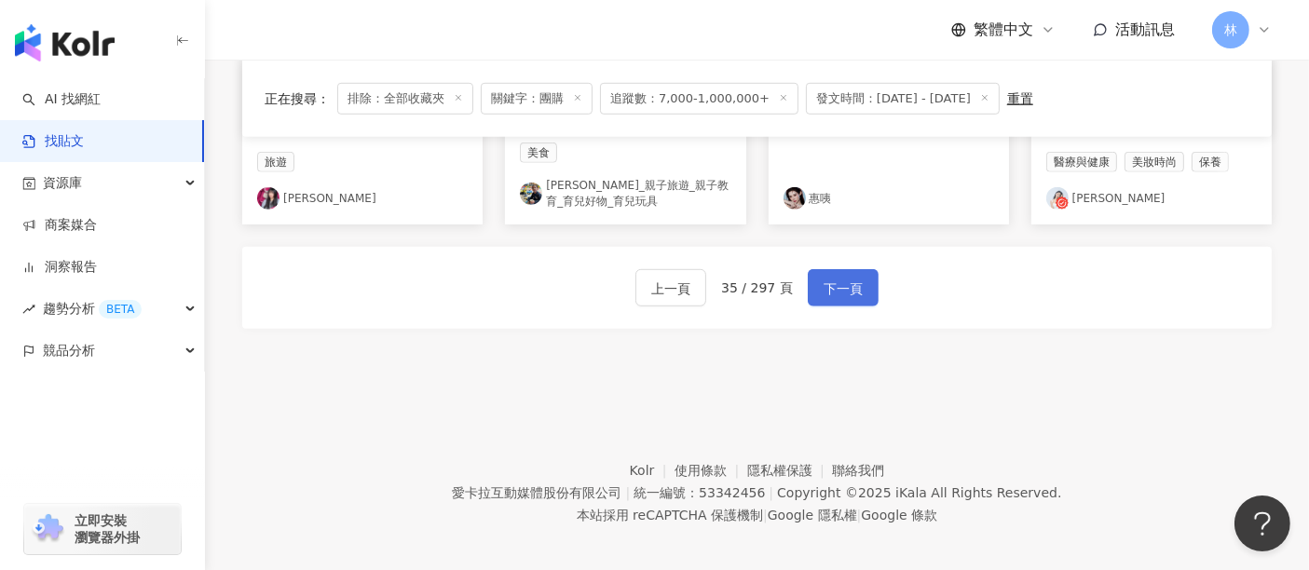
click at [835, 279] on span "下一頁" at bounding box center [843, 289] width 39 height 22
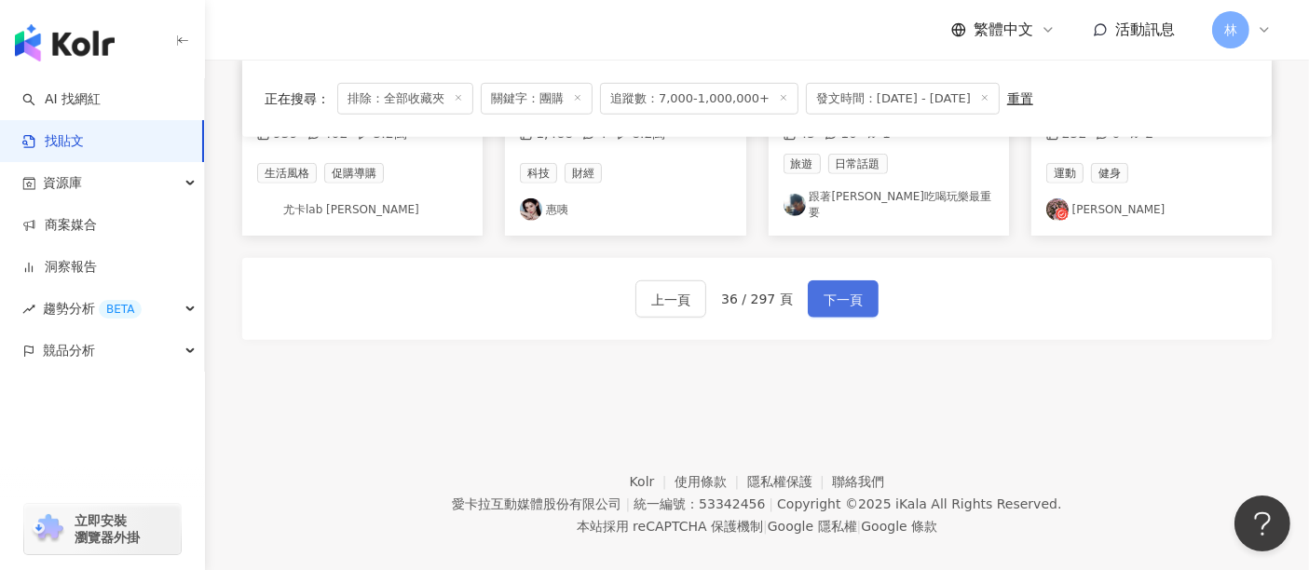
scroll to position [1218, 0]
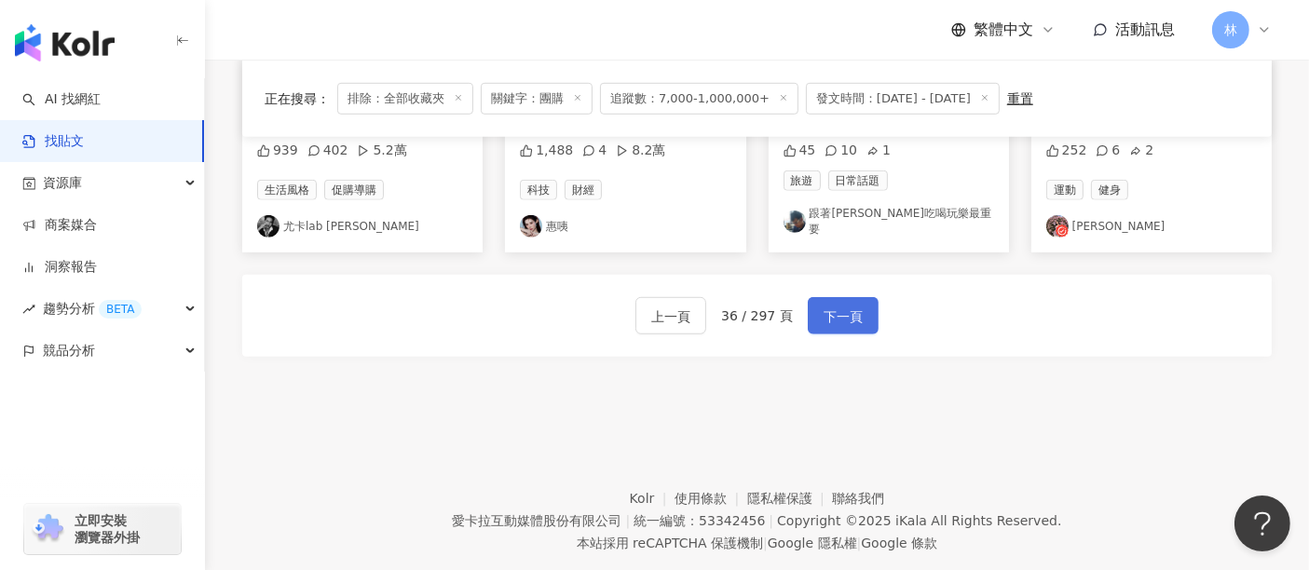
click at [835, 306] on span "下一頁" at bounding box center [843, 317] width 39 height 22
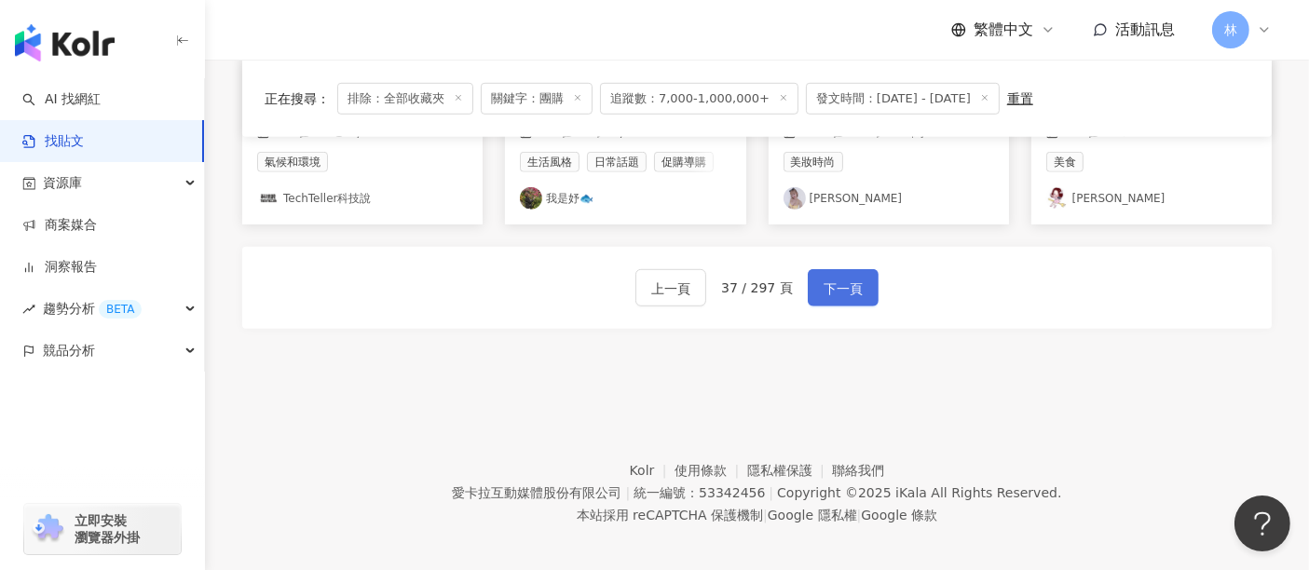
click at [835, 279] on span "下一頁" at bounding box center [843, 289] width 39 height 22
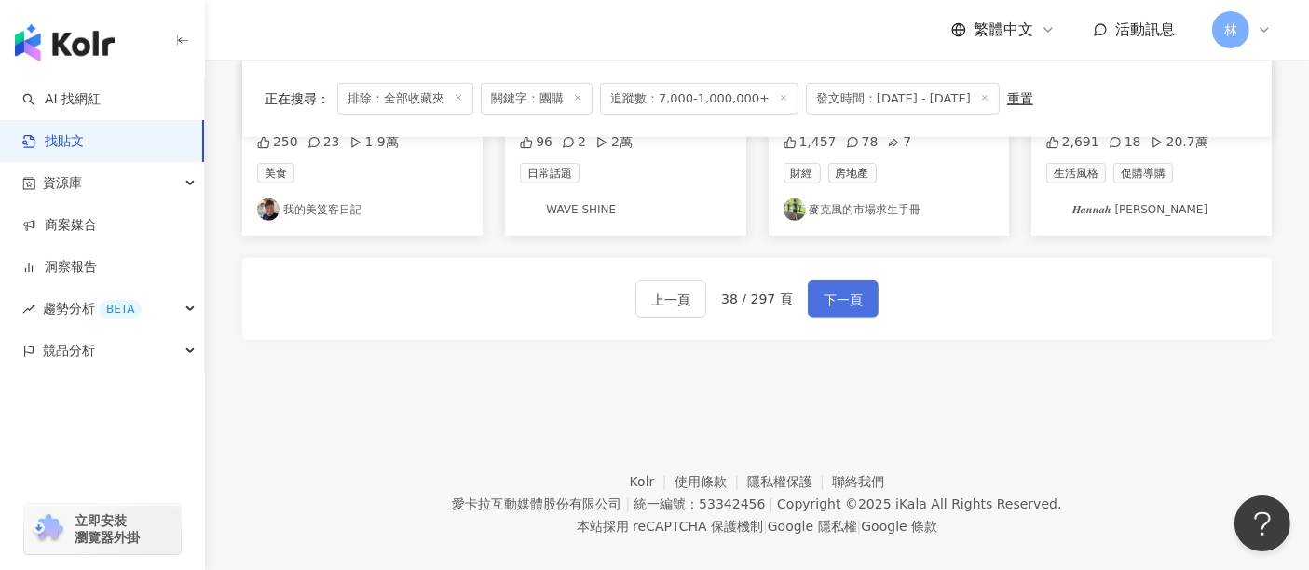
scroll to position [1246, 0]
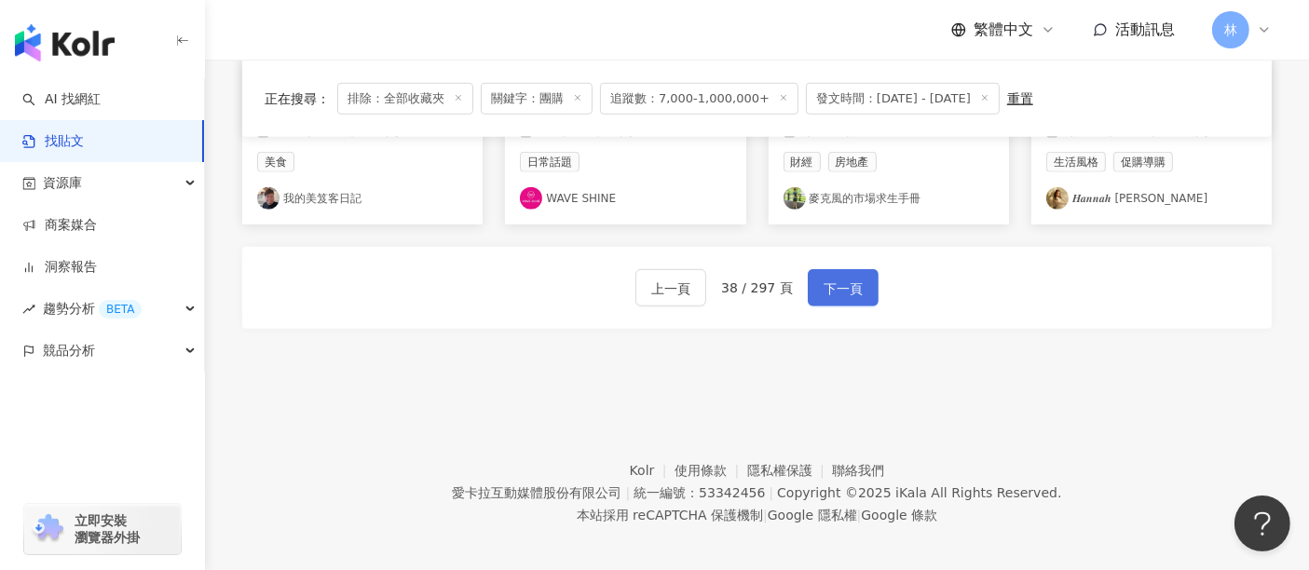
click at [835, 279] on span "下一頁" at bounding box center [843, 289] width 39 height 22
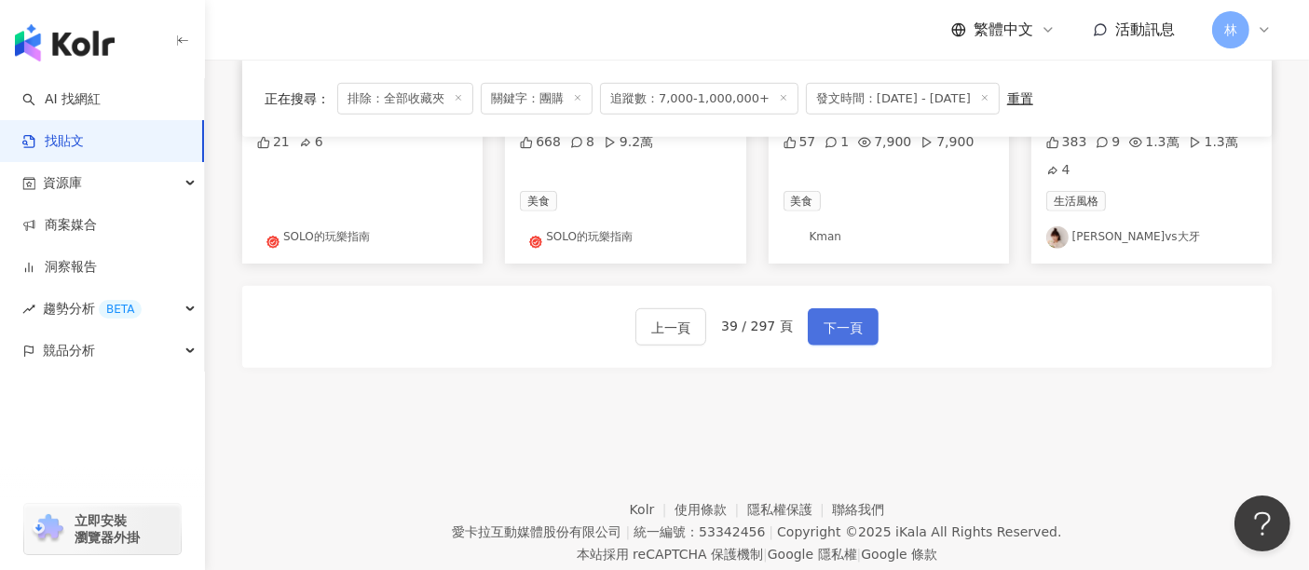
scroll to position [1273, 0]
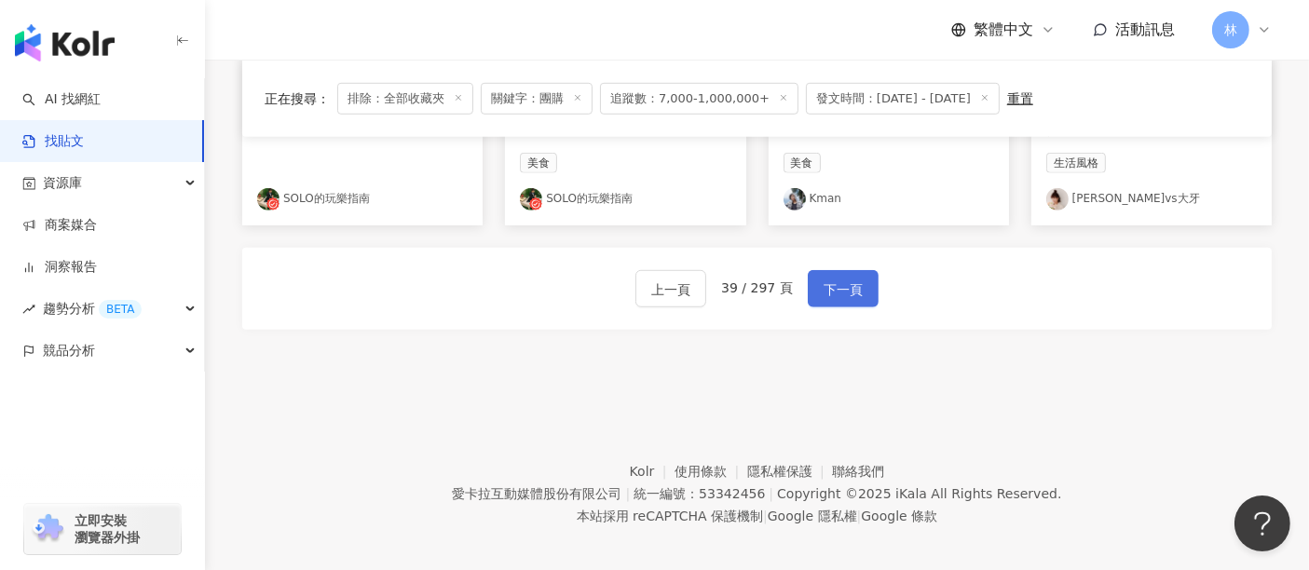
click at [835, 279] on span "下一頁" at bounding box center [843, 290] width 39 height 22
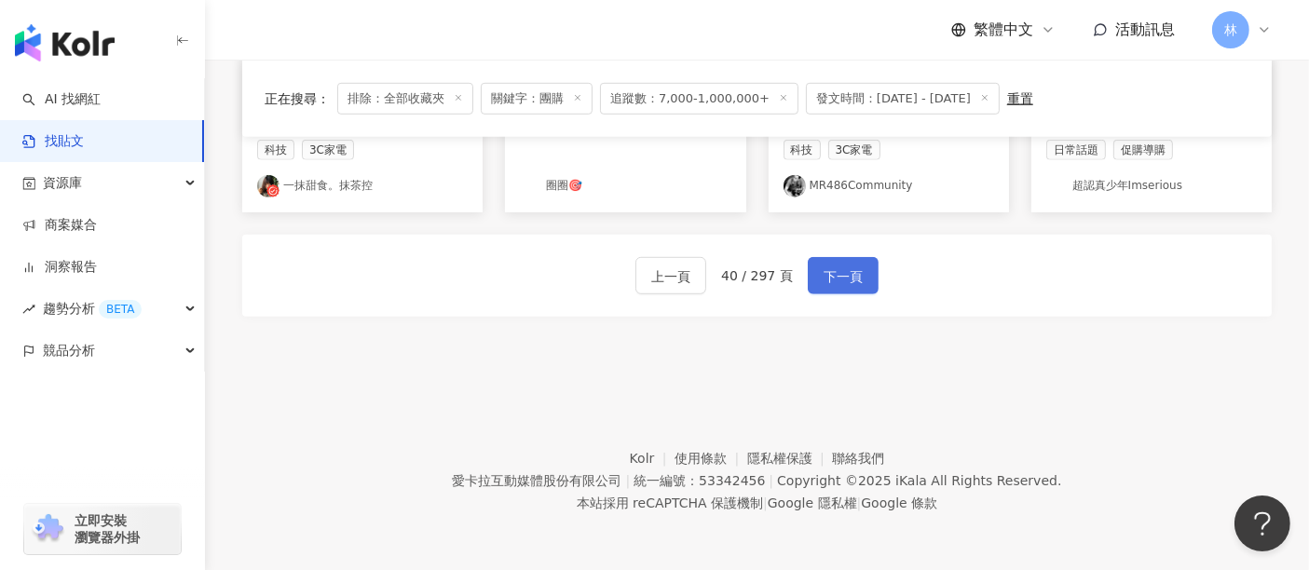
scroll to position [1218, 0]
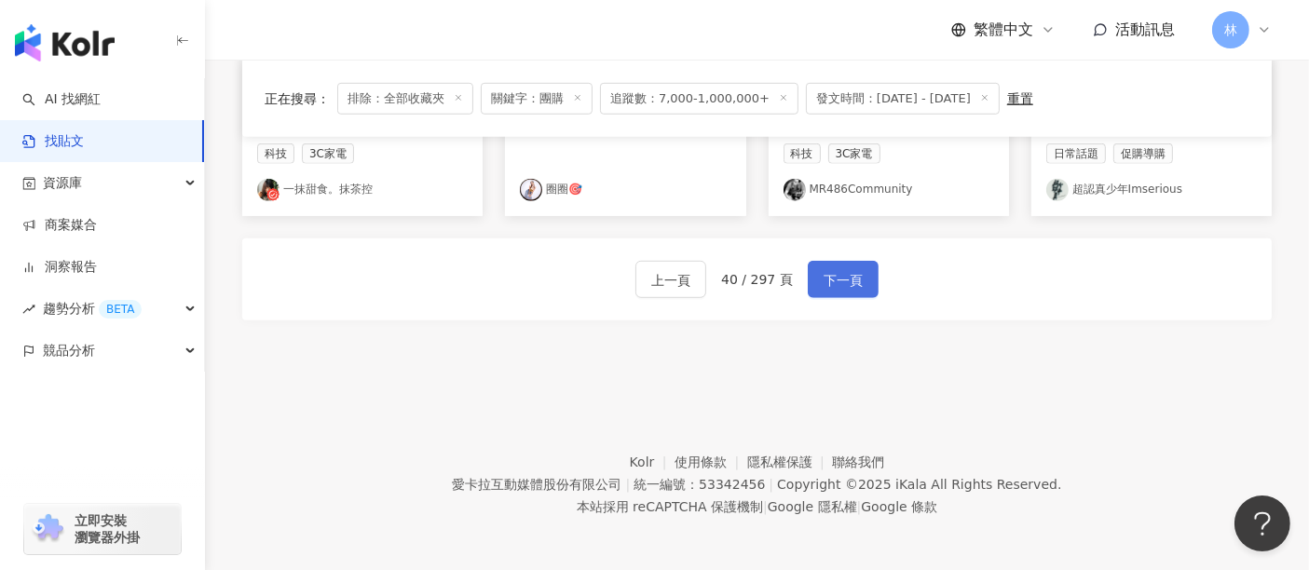
click at [835, 279] on span "下一頁" at bounding box center [843, 280] width 39 height 22
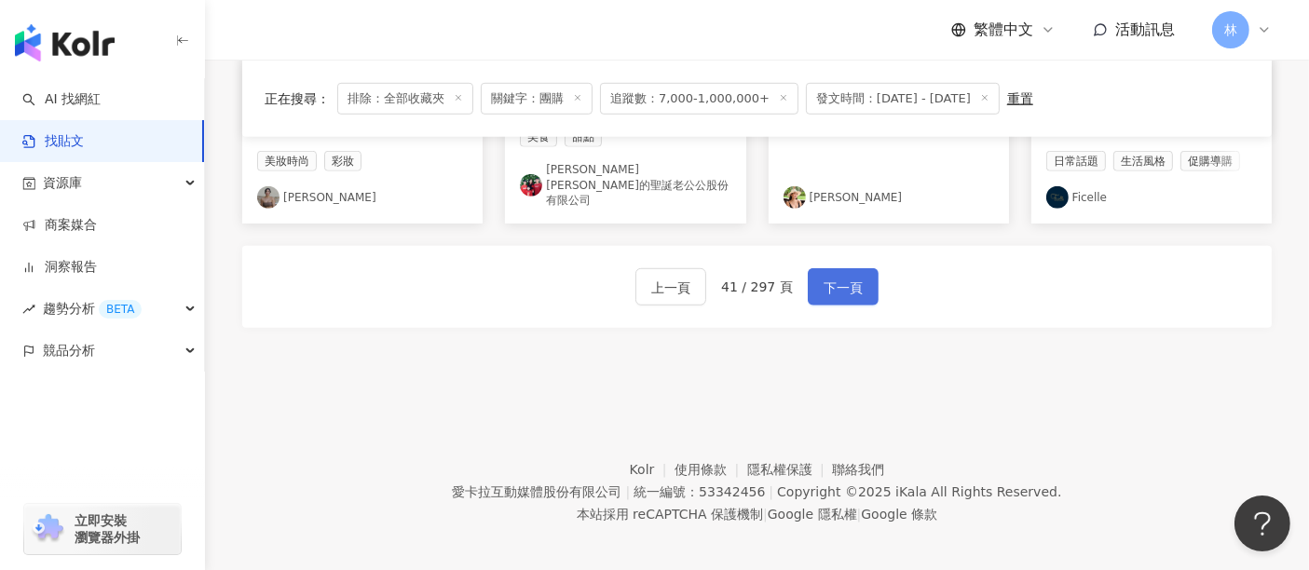
scroll to position [1227, 0]
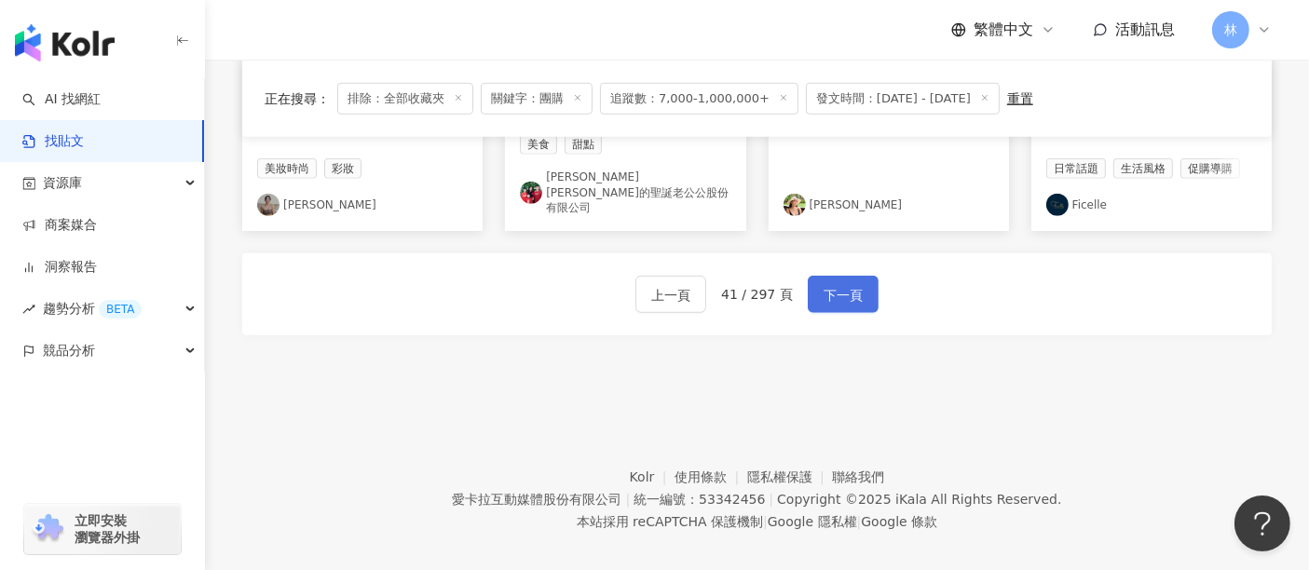
click at [835, 284] on span "下一頁" at bounding box center [843, 295] width 39 height 22
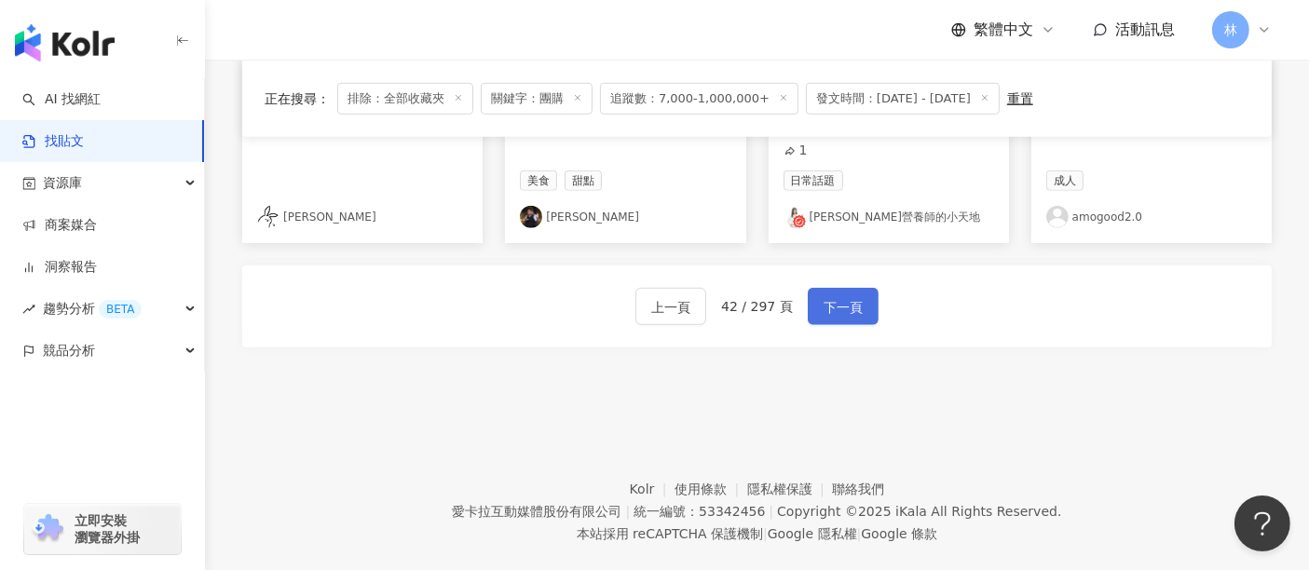
click at [835, 296] on span "下一頁" at bounding box center [843, 307] width 39 height 22
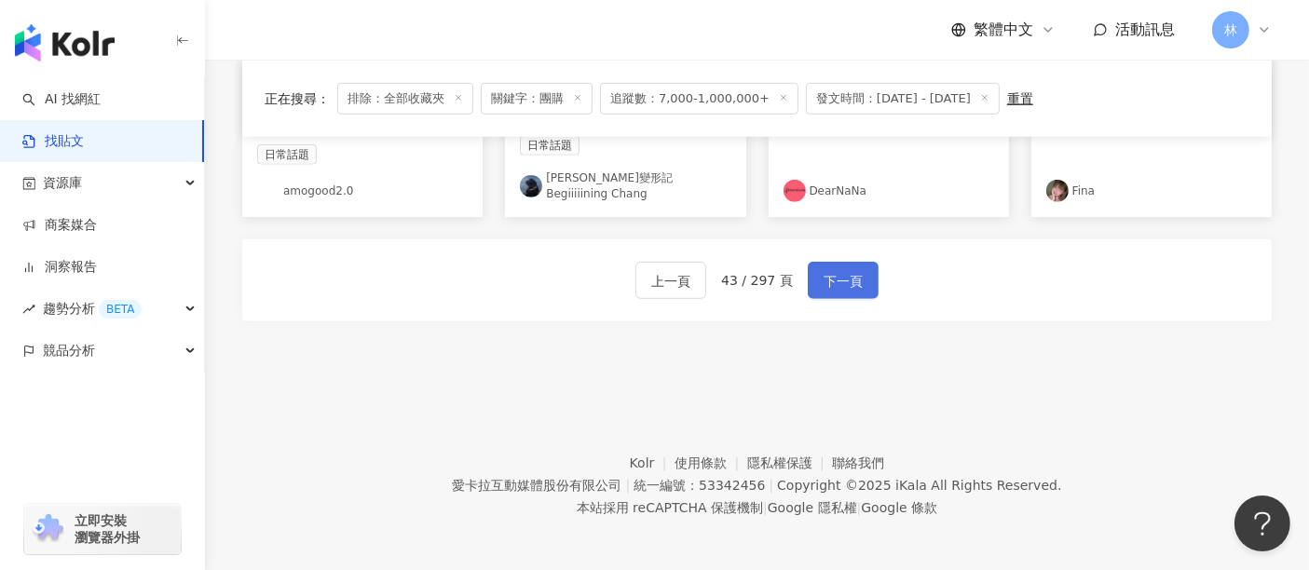
scroll to position [1218, 0]
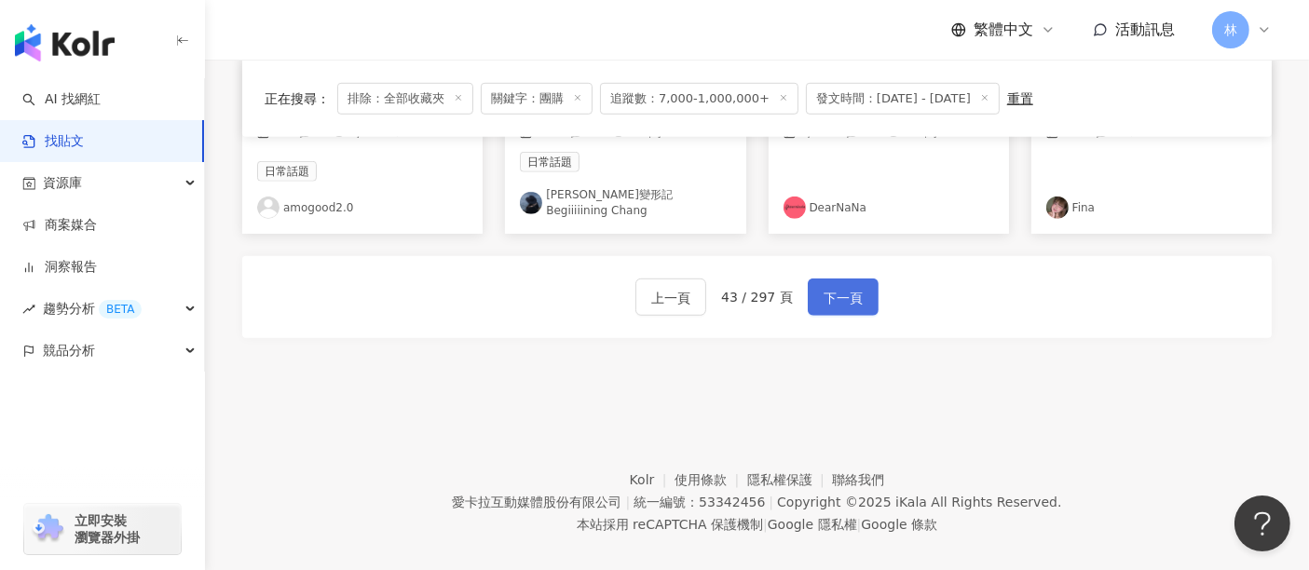
click at [835, 287] on span "下一頁" at bounding box center [843, 298] width 39 height 22
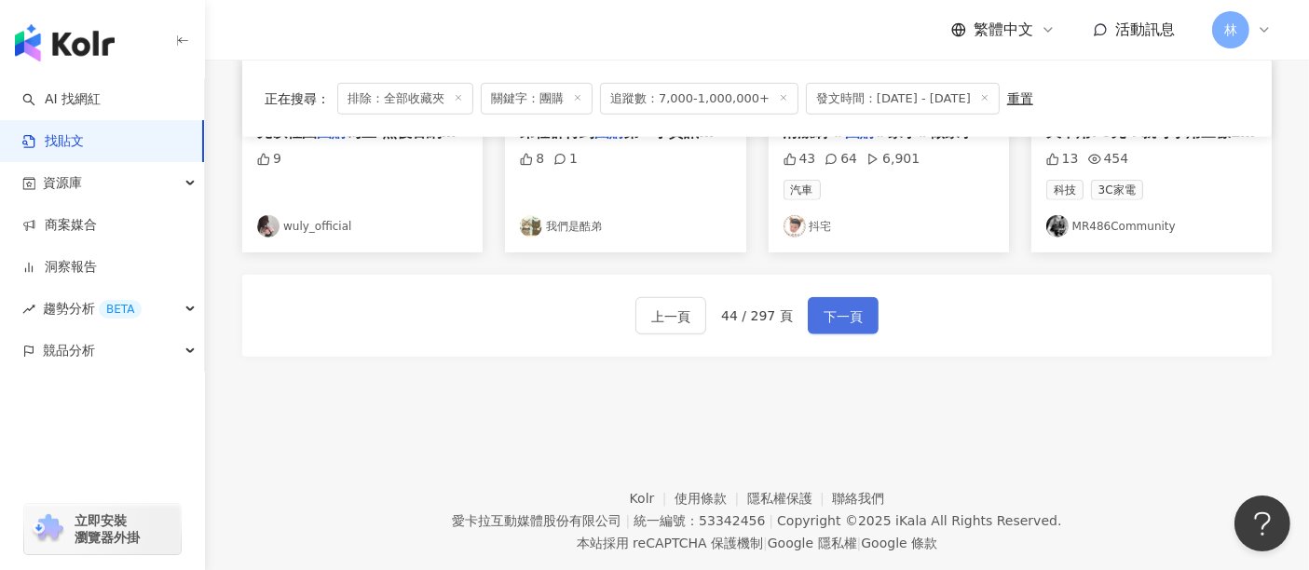
click at [835, 306] on span "下一頁" at bounding box center [843, 317] width 39 height 22
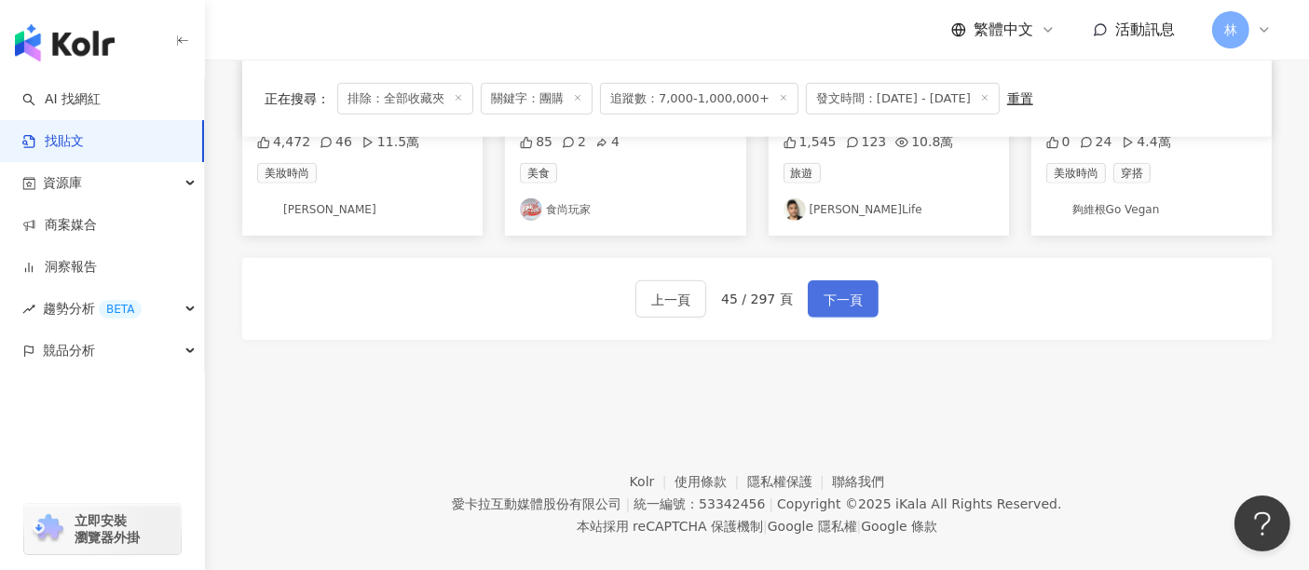
scroll to position [1246, 0]
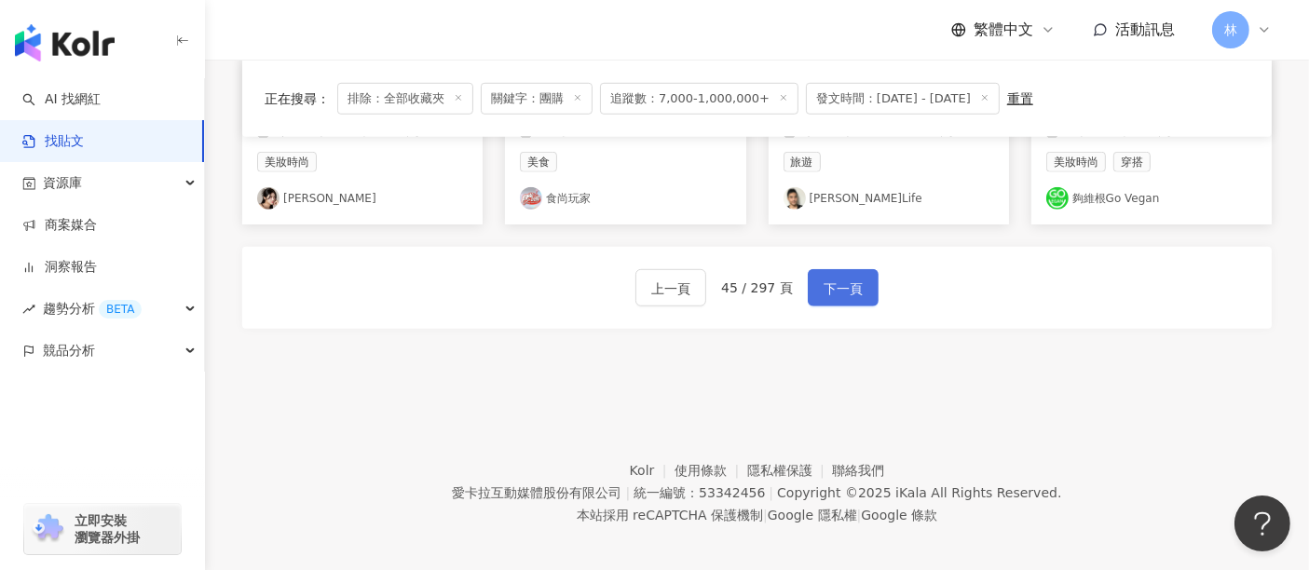
click at [835, 279] on span "下一頁" at bounding box center [843, 289] width 39 height 22
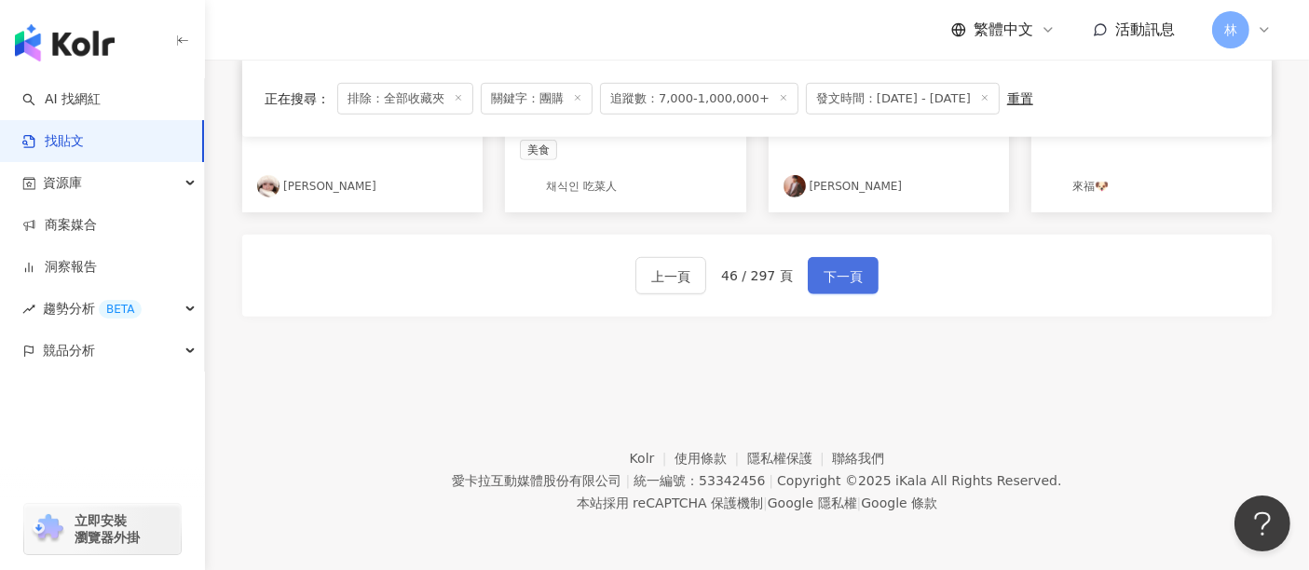
scroll to position [1218, 0]
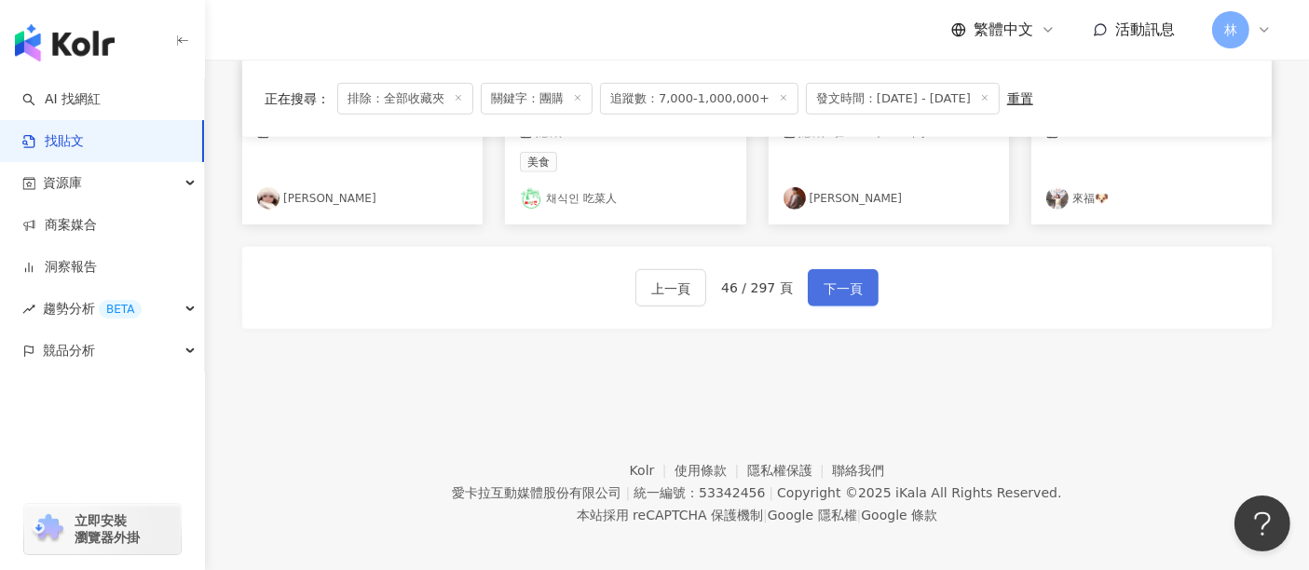
click at [835, 279] on span "下一頁" at bounding box center [843, 289] width 39 height 22
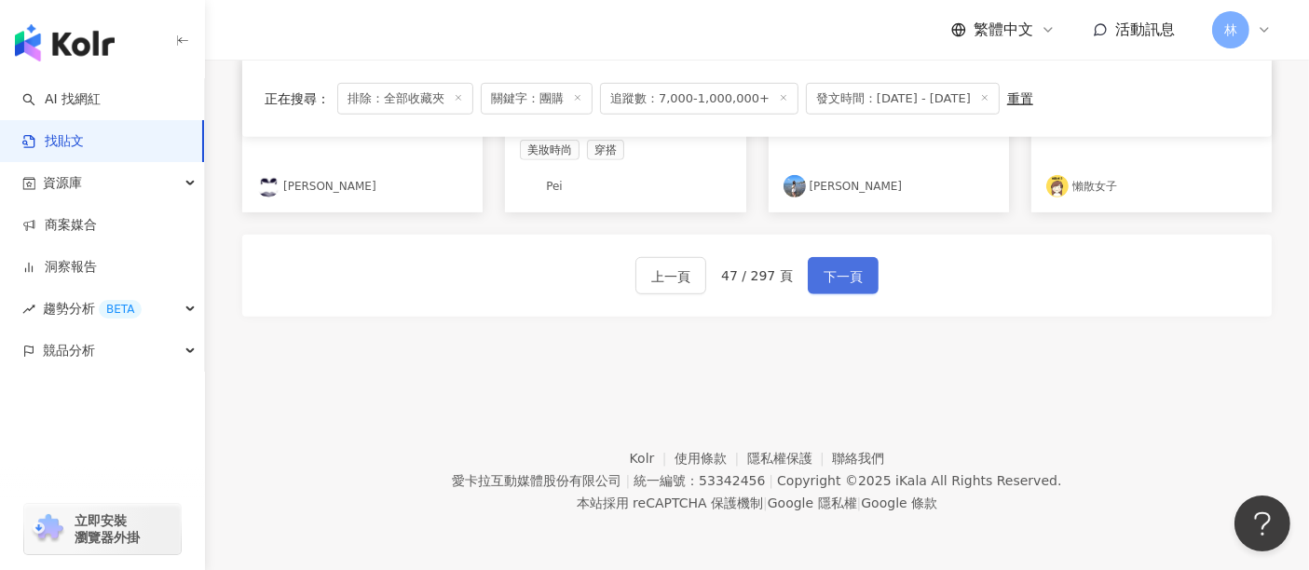
scroll to position [1227, 0]
click at [835, 279] on span "下一頁" at bounding box center [843, 279] width 39 height 22
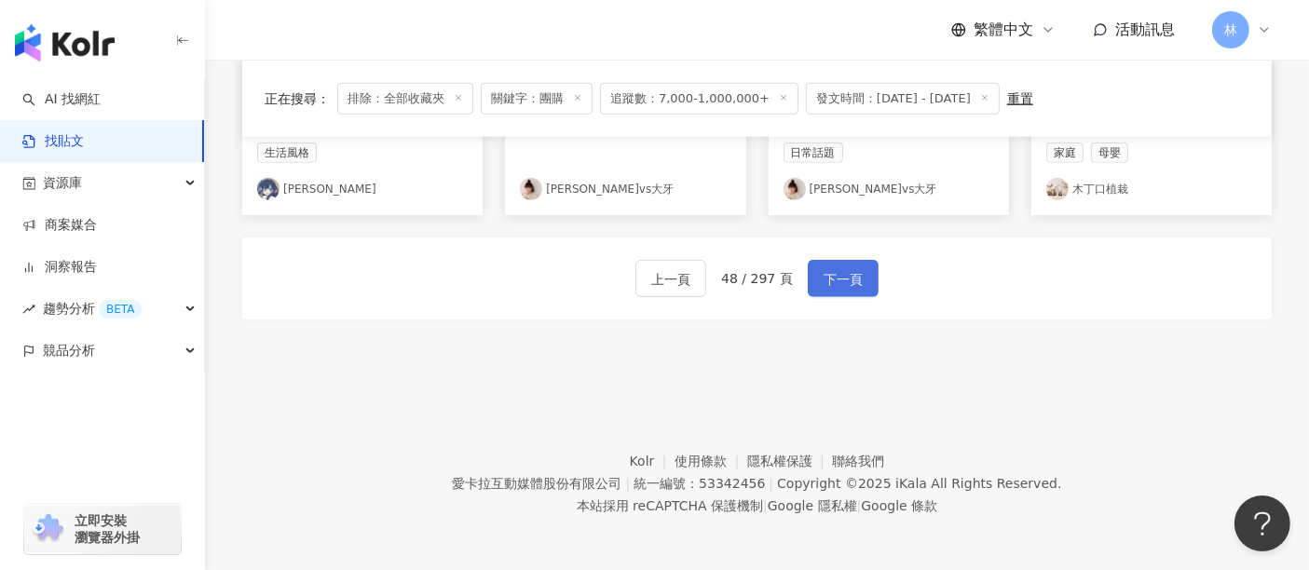
click at [835, 279] on span "下一頁" at bounding box center [843, 279] width 39 height 22
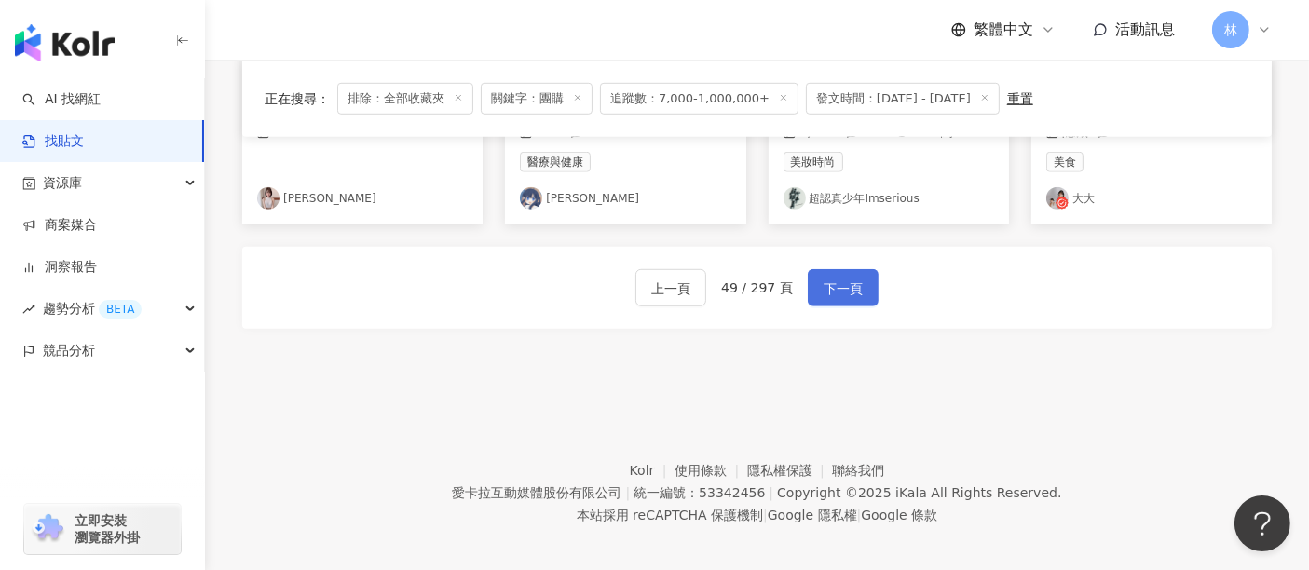
click at [835, 279] on span "下一頁" at bounding box center [843, 289] width 39 height 22
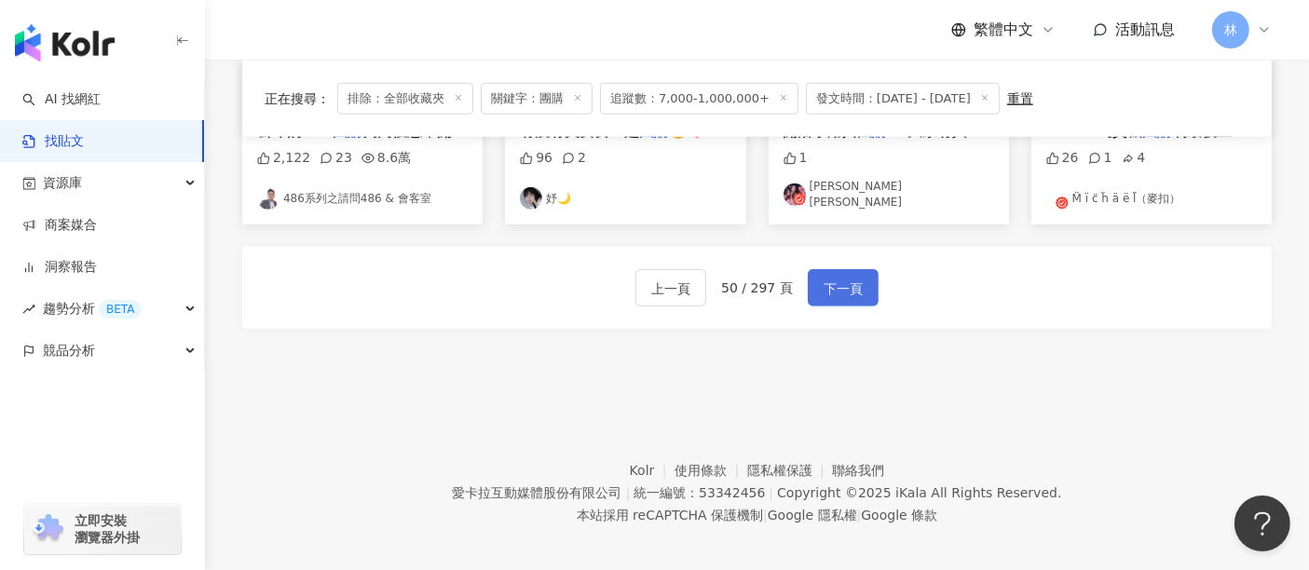
click at [835, 279] on span "下一頁" at bounding box center [843, 289] width 39 height 22
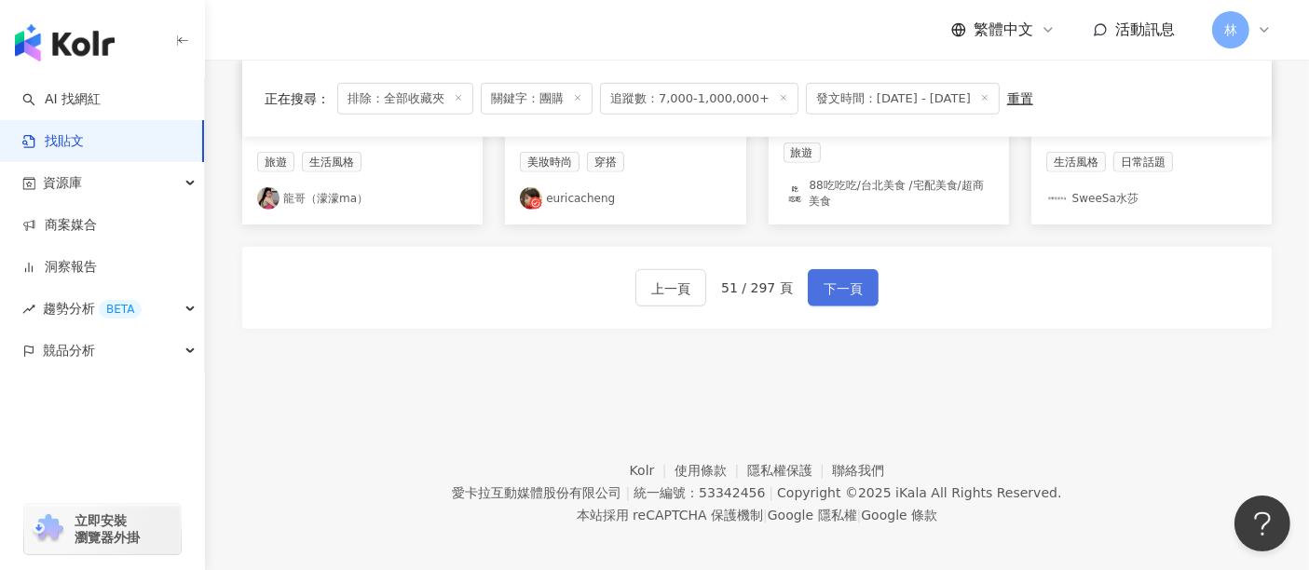
click at [835, 279] on span "下一頁" at bounding box center [843, 289] width 39 height 22
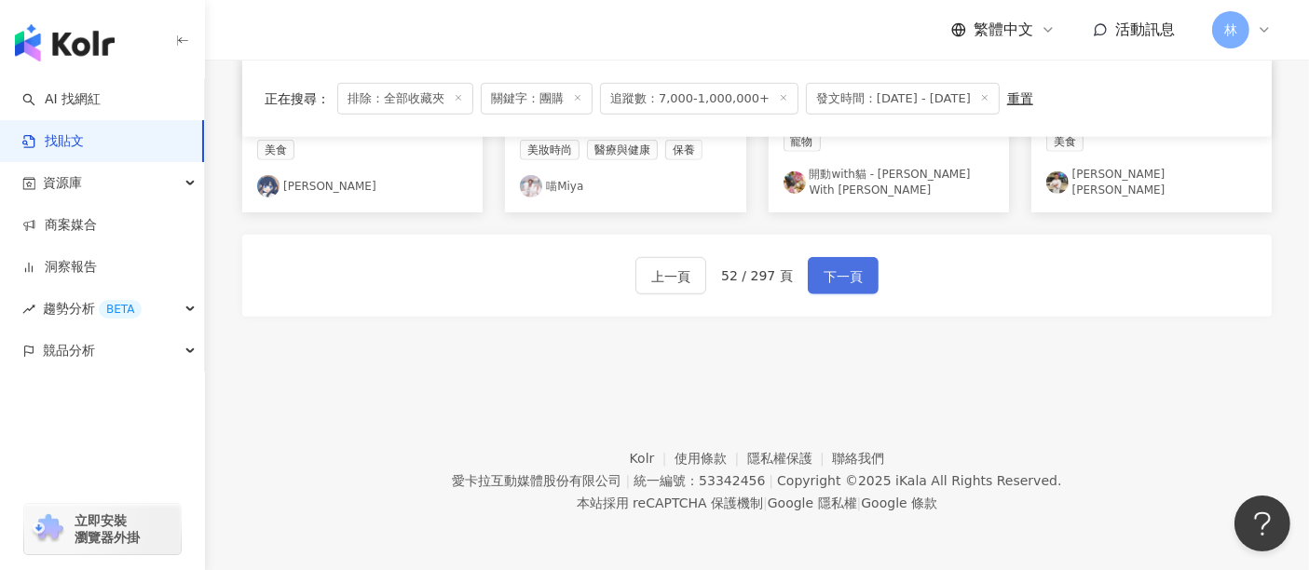
scroll to position [1218, 0]
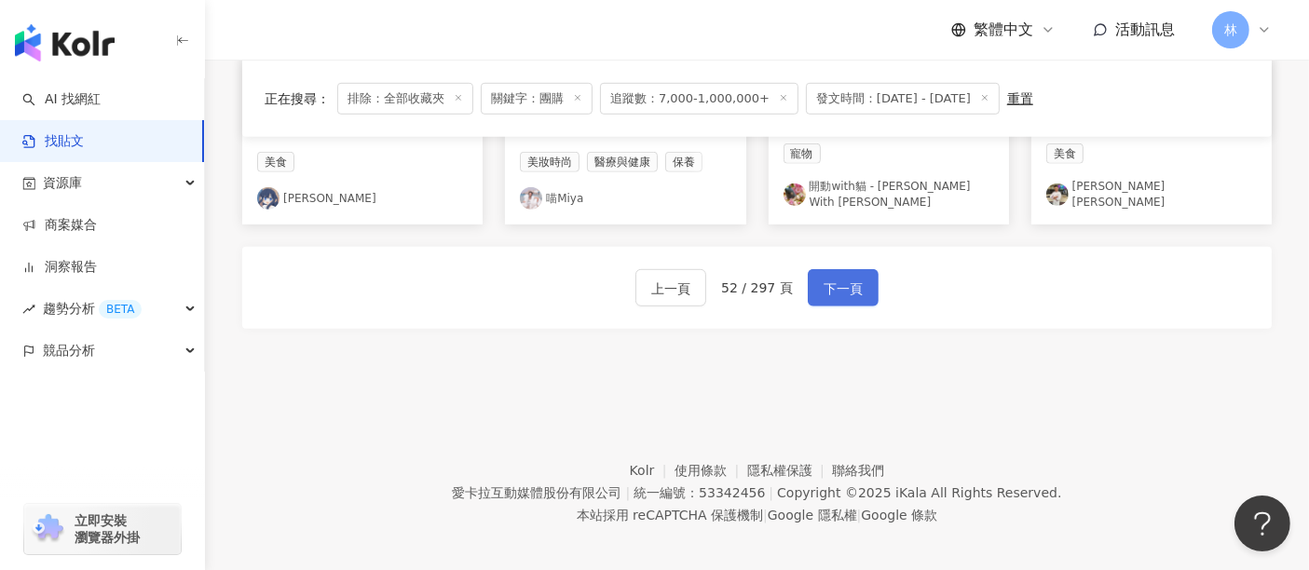
click at [834, 279] on span "下一頁" at bounding box center [843, 289] width 39 height 22
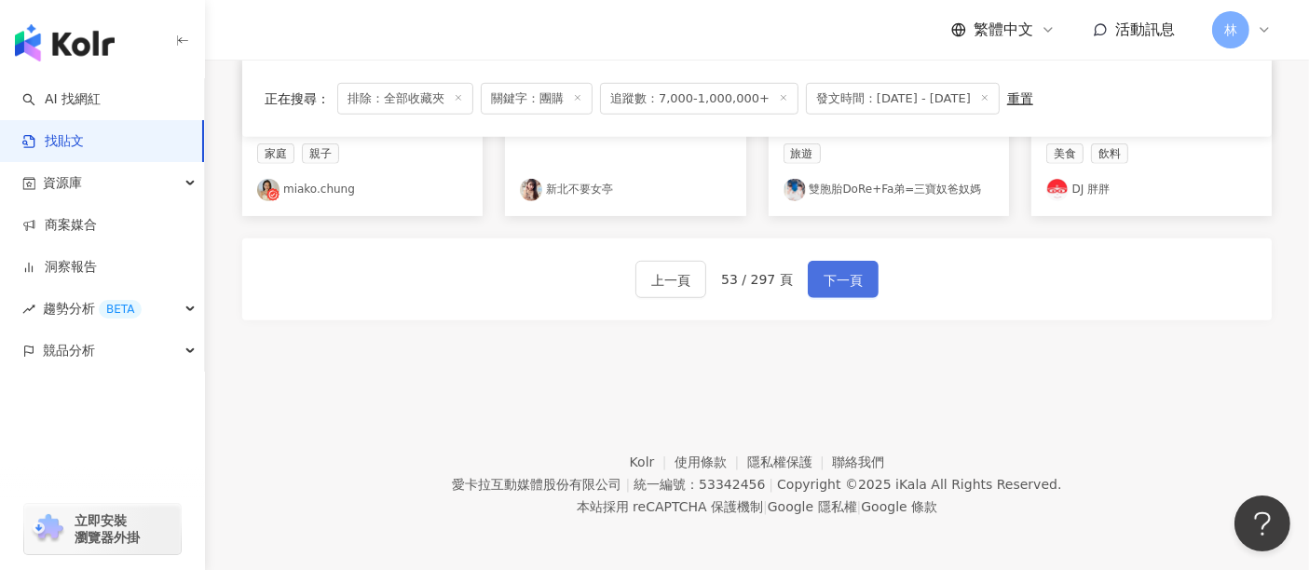
click at [834, 279] on span "下一頁" at bounding box center [843, 280] width 39 height 22
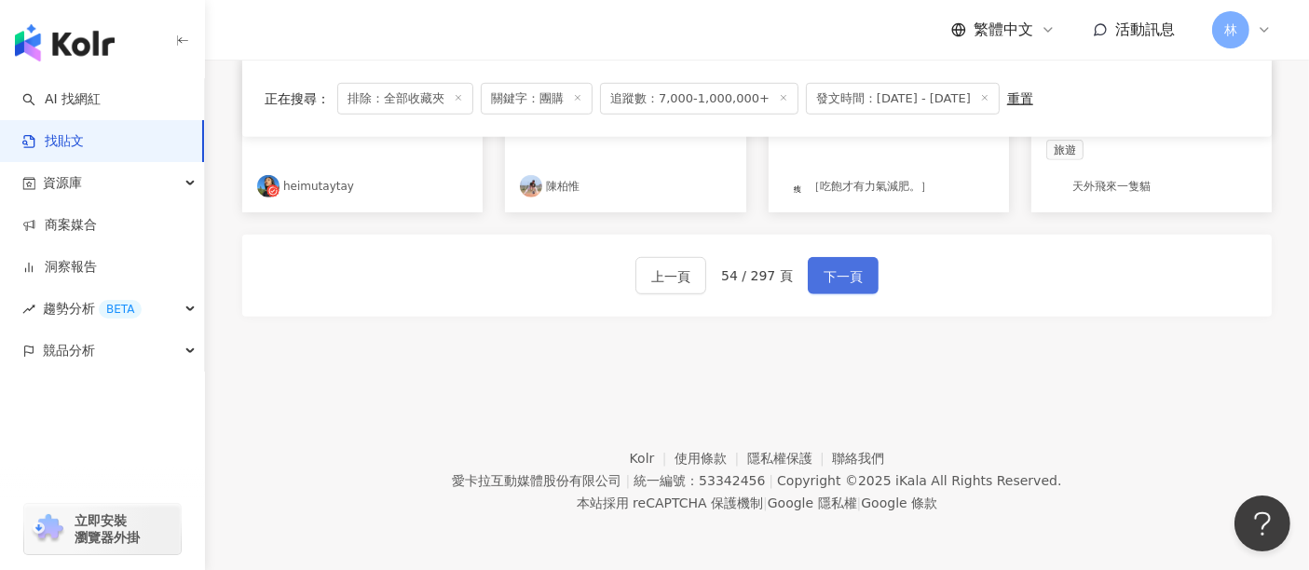
scroll to position [1227, 0]
click at [834, 279] on span "下一頁" at bounding box center [843, 279] width 39 height 22
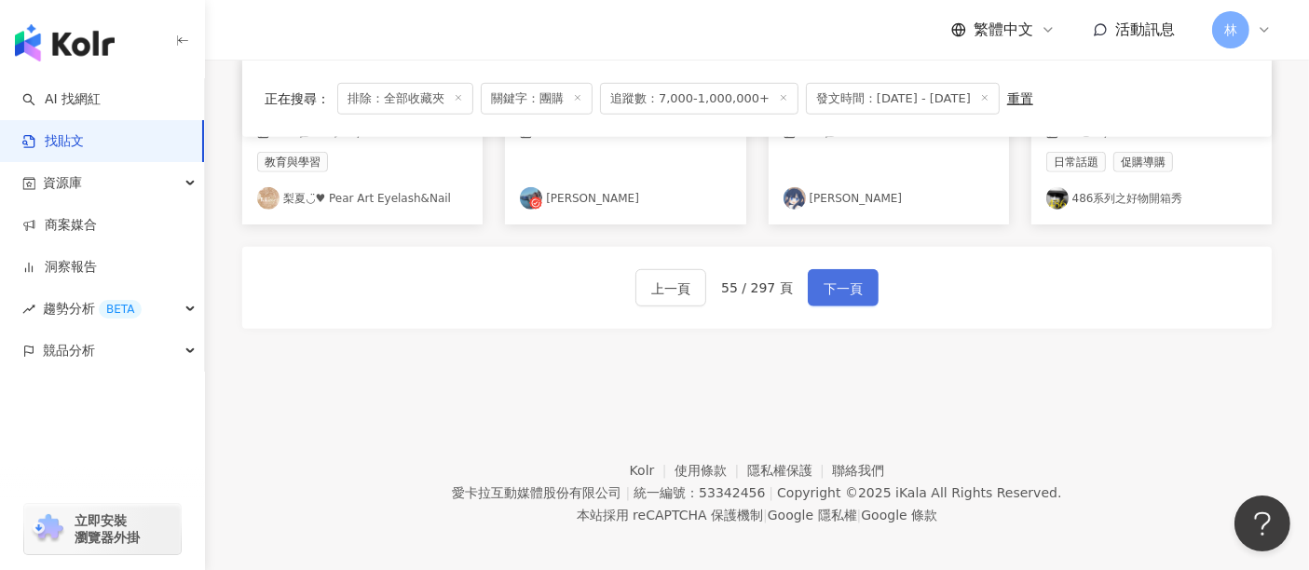
click at [834, 279] on span "下一頁" at bounding box center [843, 289] width 39 height 22
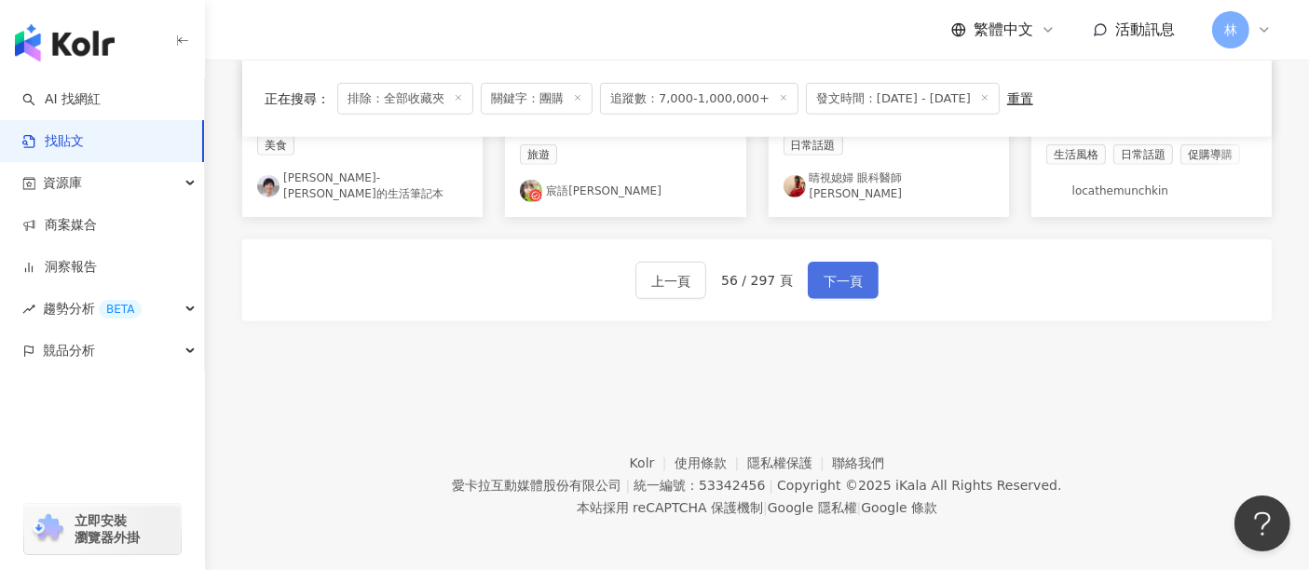
scroll to position [1218, 0]
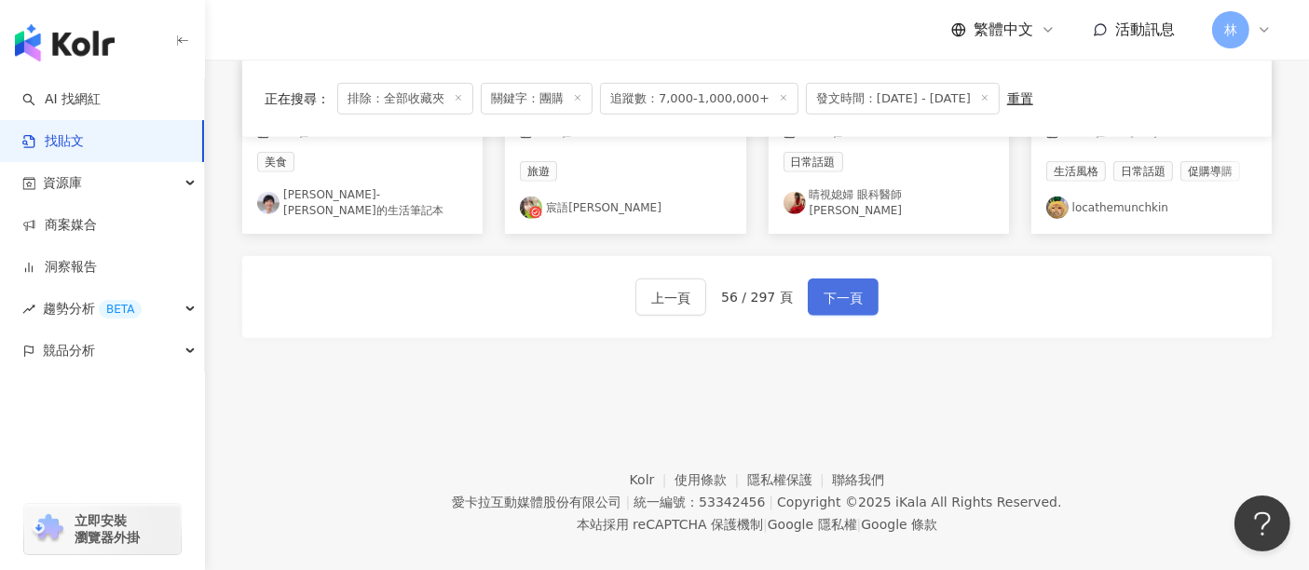
click at [834, 287] on span "下一頁" at bounding box center [843, 298] width 39 height 22
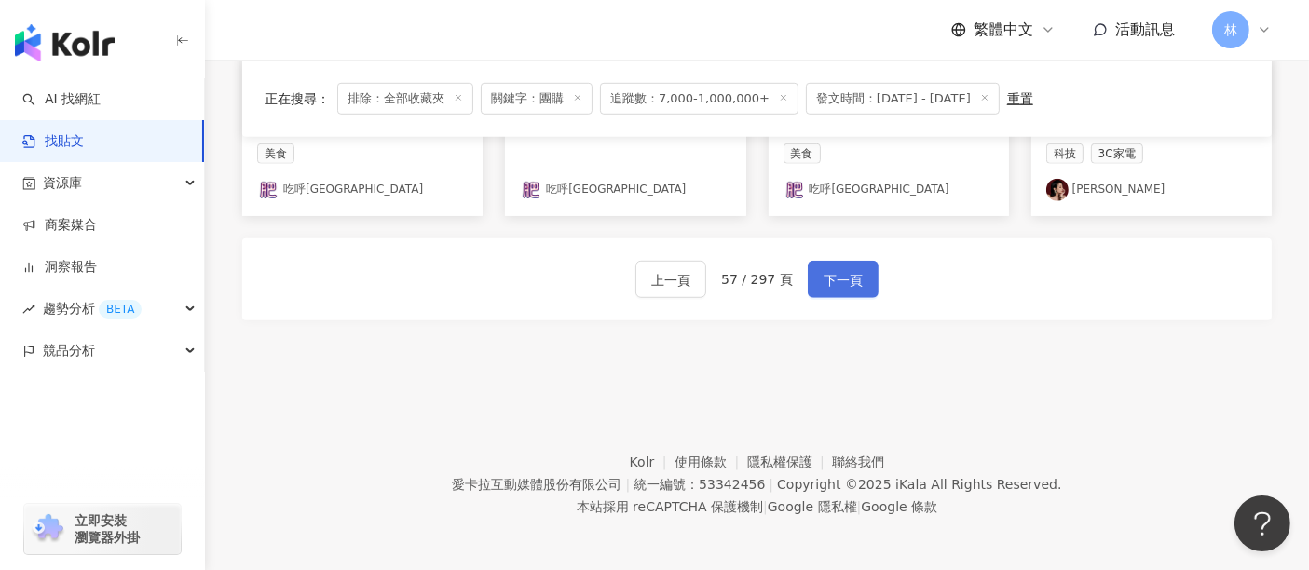
click at [834, 279] on span "下一頁" at bounding box center [843, 280] width 39 height 22
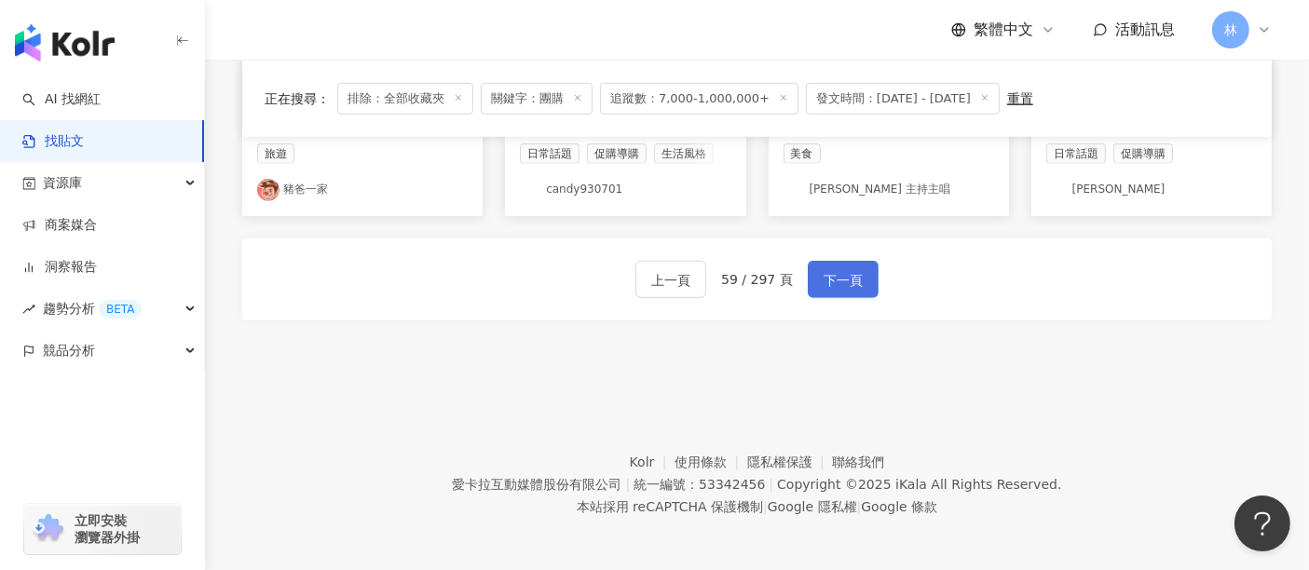
click at [834, 279] on span "下一頁" at bounding box center [843, 280] width 39 height 22
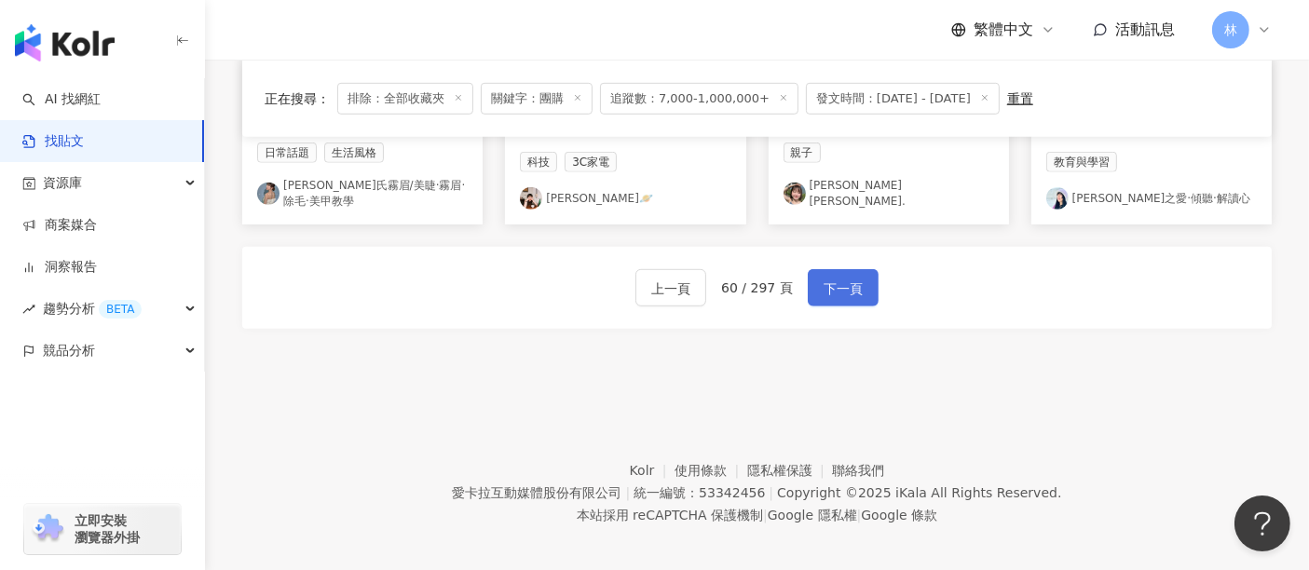
click at [834, 279] on span "下一頁" at bounding box center [843, 289] width 39 height 22
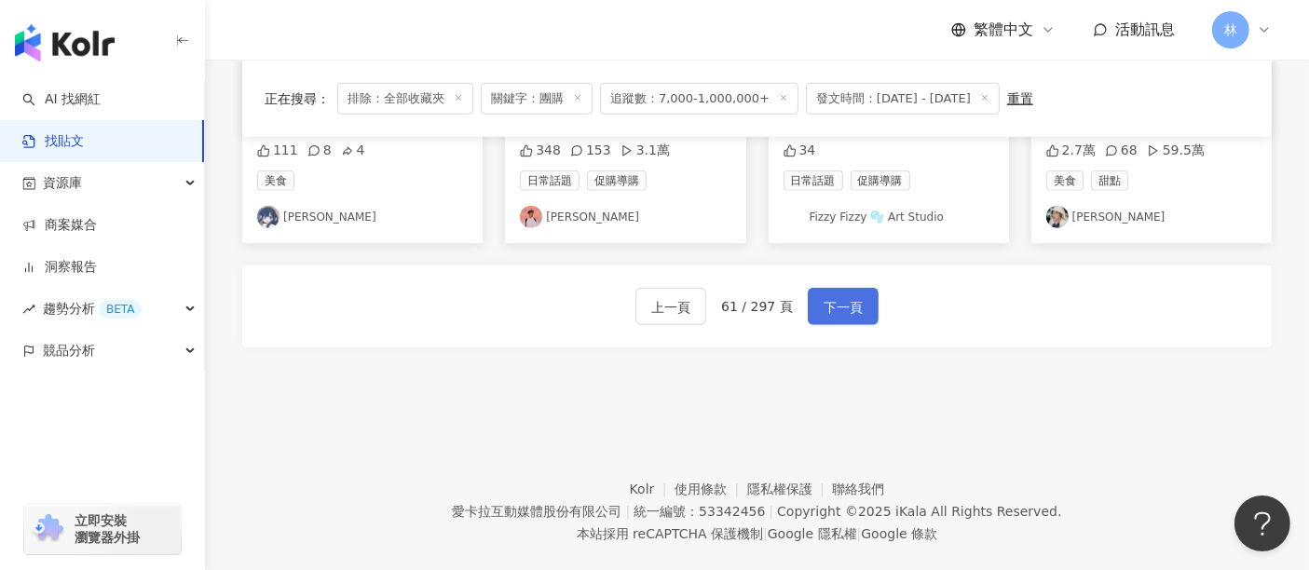
click at [834, 296] on span "下一頁" at bounding box center [843, 307] width 39 height 22
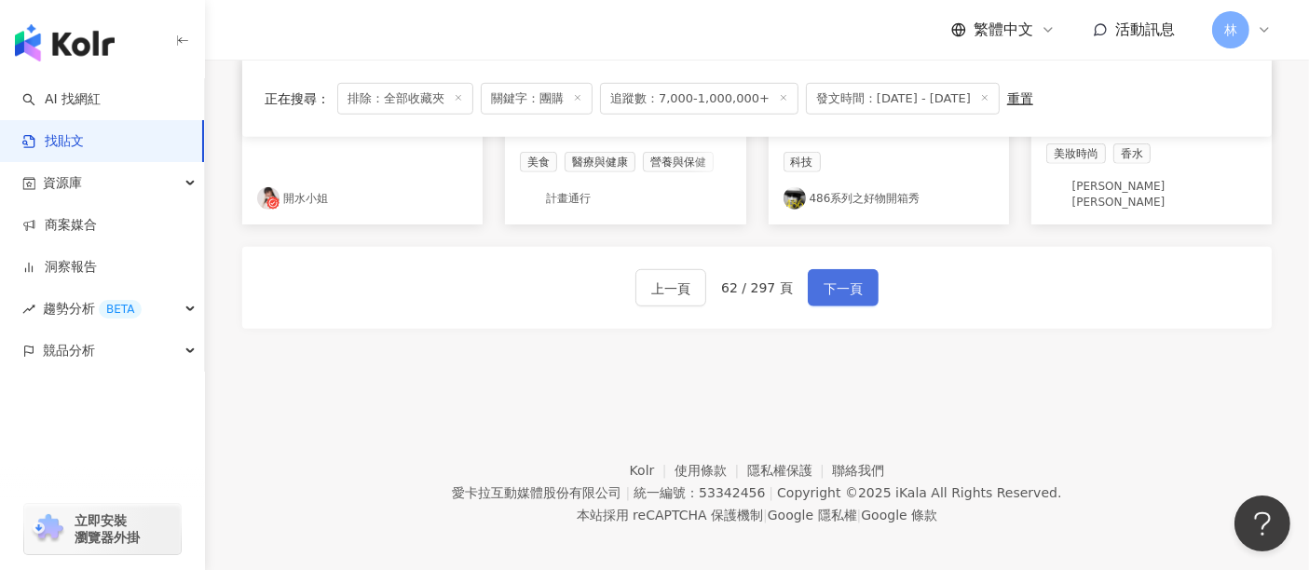
click at [834, 279] on span "下一頁" at bounding box center [843, 289] width 39 height 22
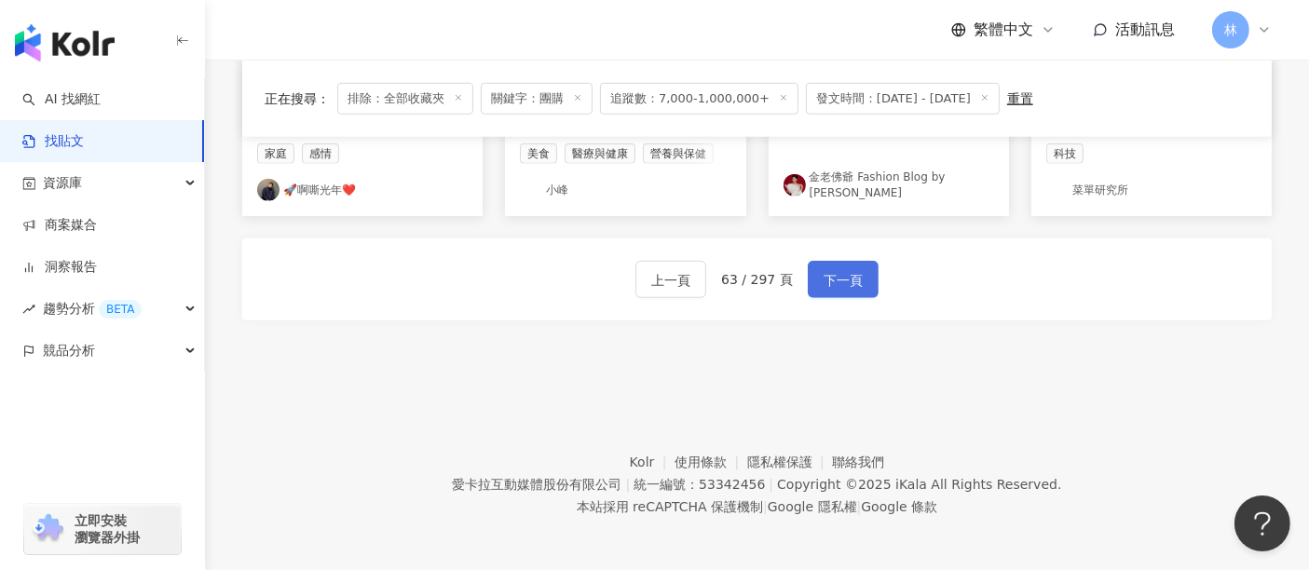
click at [834, 279] on span "下一頁" at bounding box center [843, 280] width 39 height 22
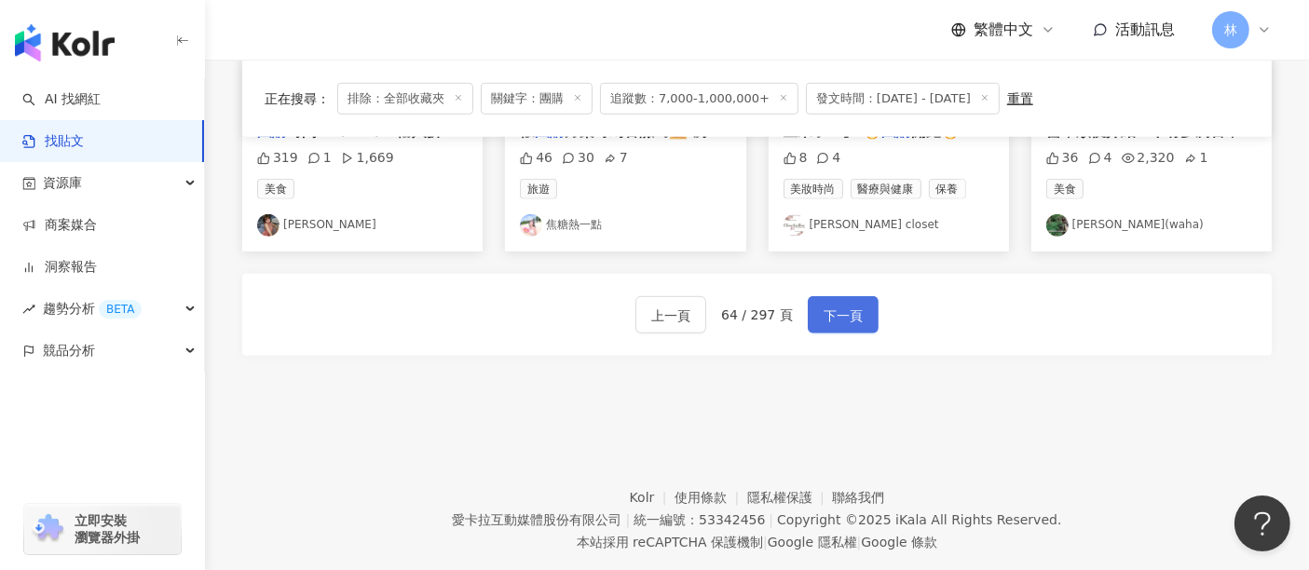
scroll to position [1254, 0]
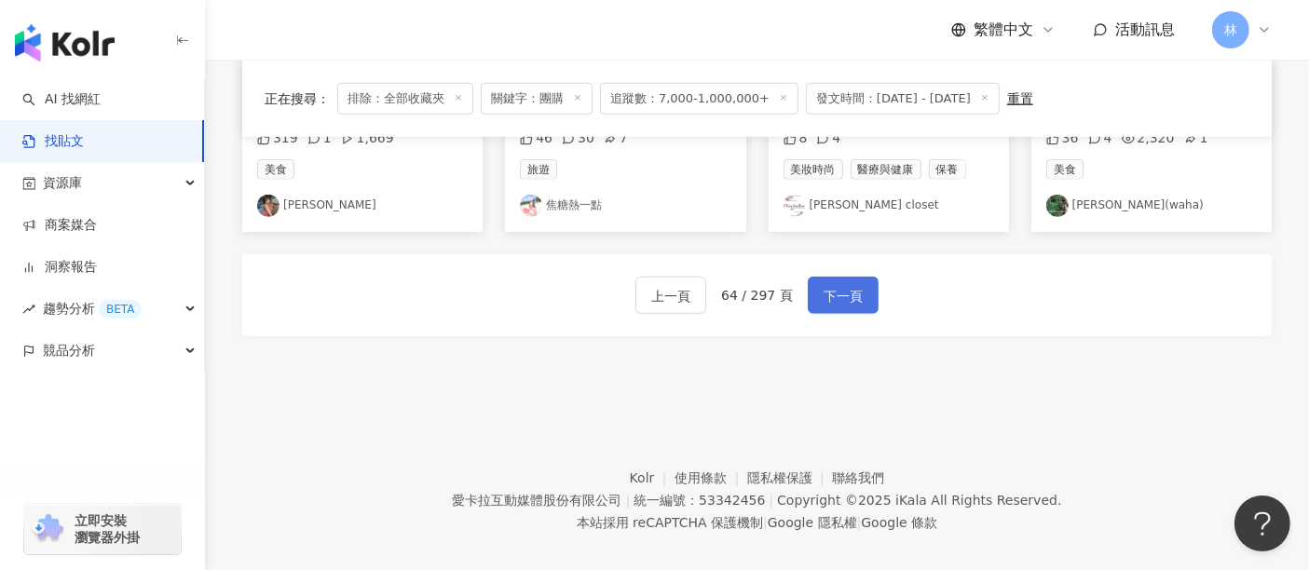
click at [834, 285] on span "下一頁" at bounding box center [843, 296] width 39 height 22
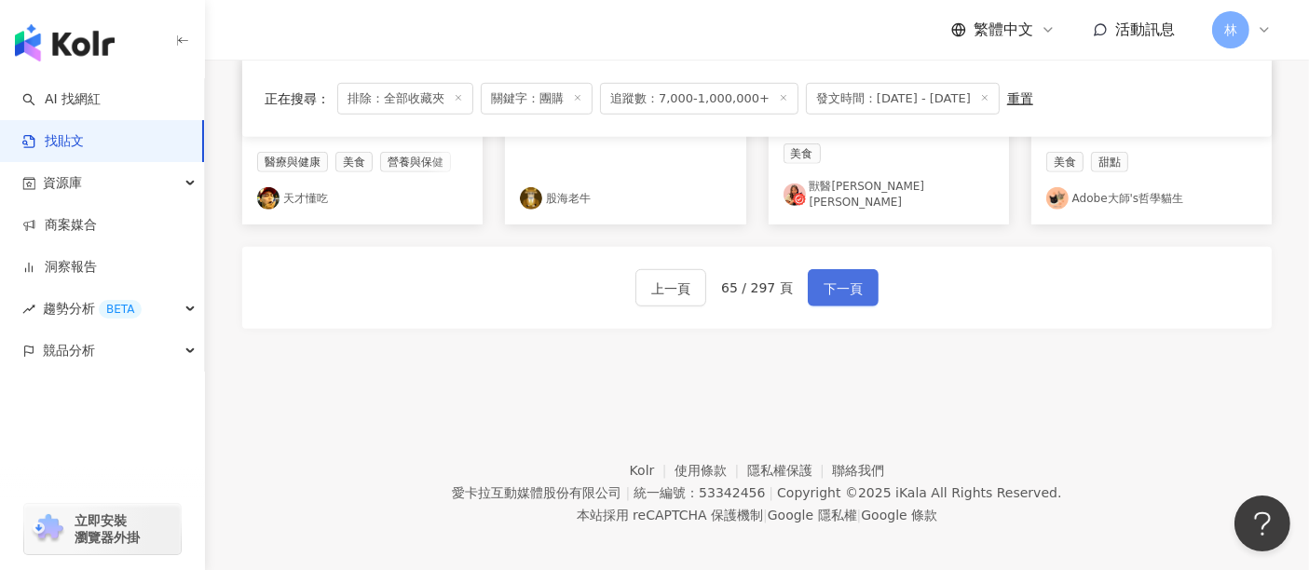
click at [834, 279] on span "下一頁" at bounding box center [843, 289] width 39 height 22
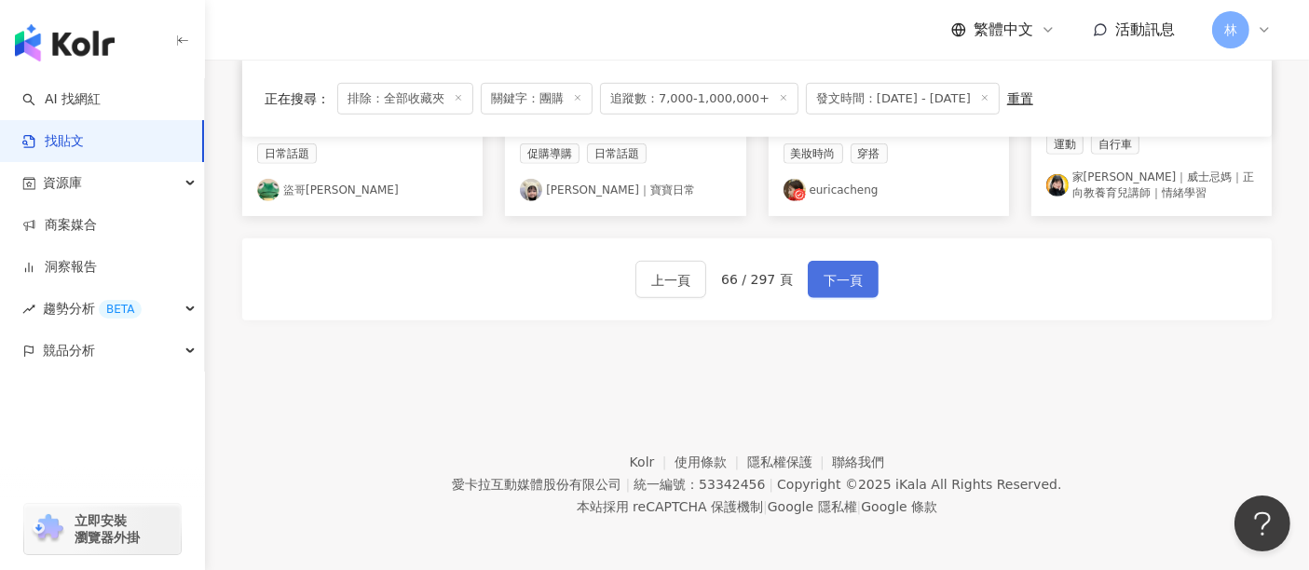
click at [831, 281] on span "下一頁" at bounding box center [843, 280] width 39 height 22
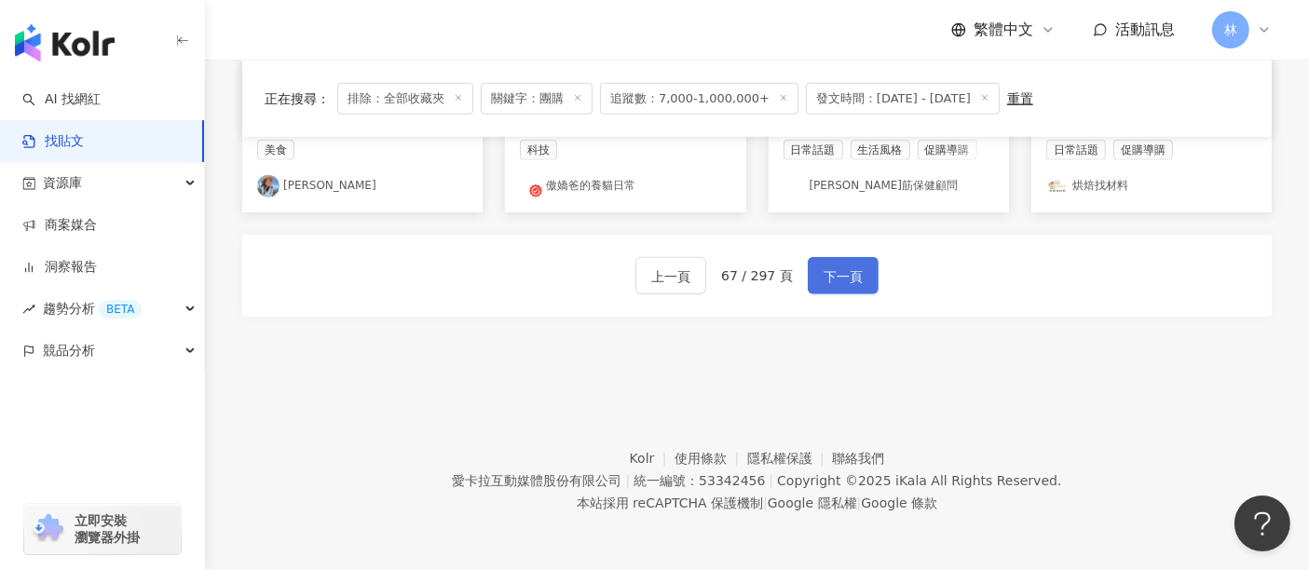
scroll to position [1218, 0]
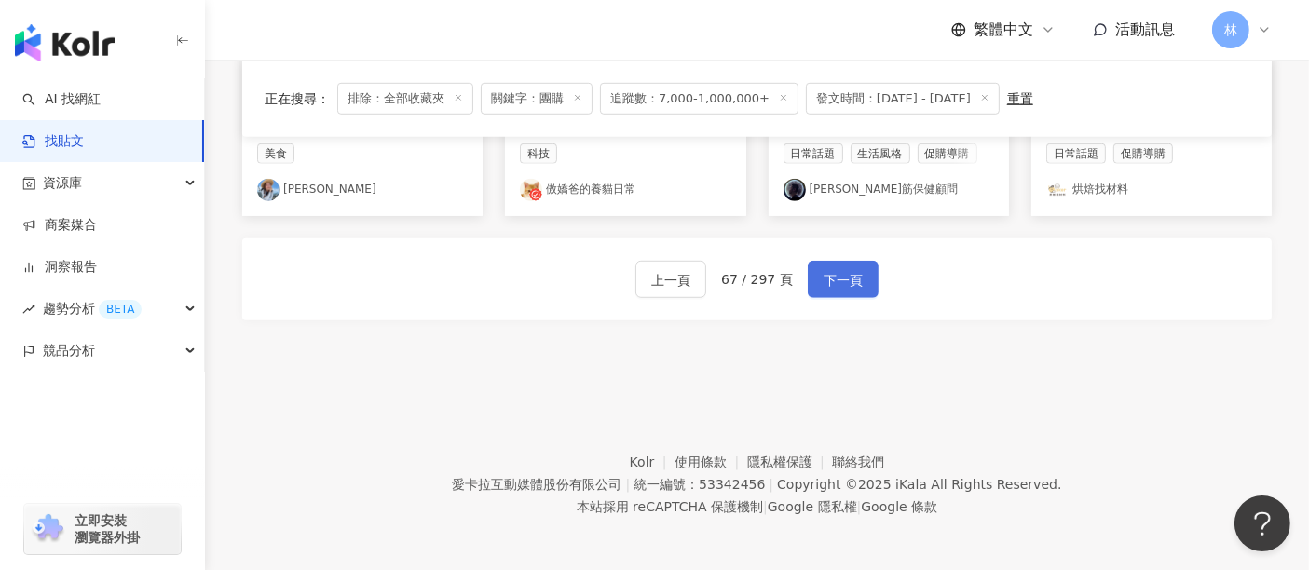
click at [831, 281] on span "下一頁" at bounding box center [843, 280] width 39 height 22
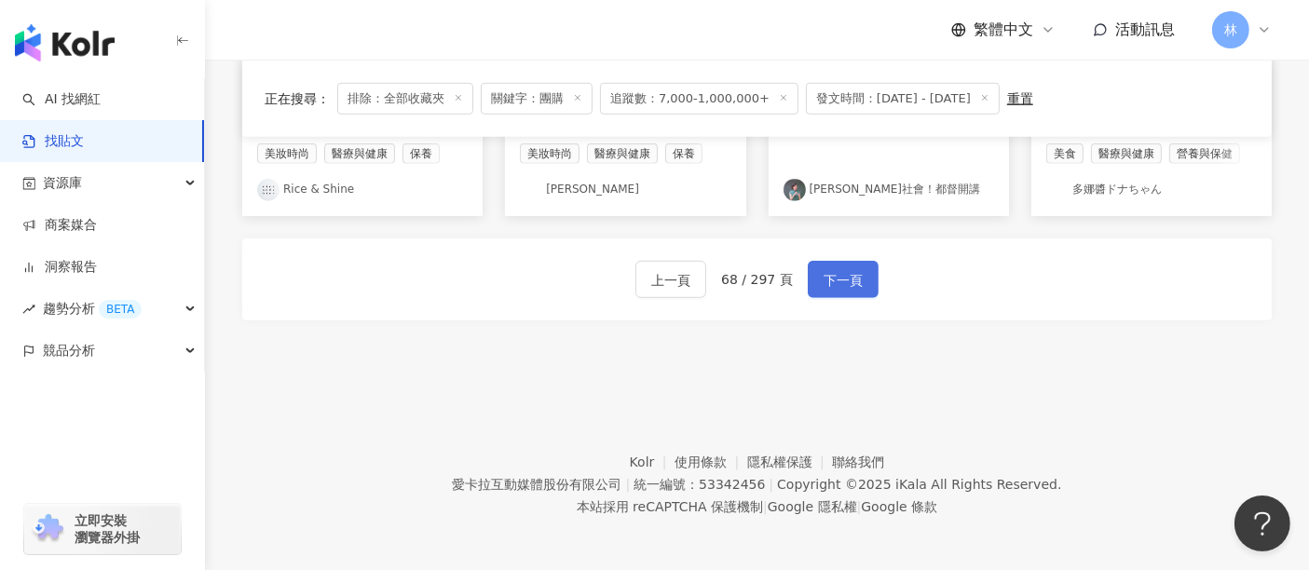
click at [831, 281] on span "下一頁" at bounding box center [843, 280] width 39 height 22
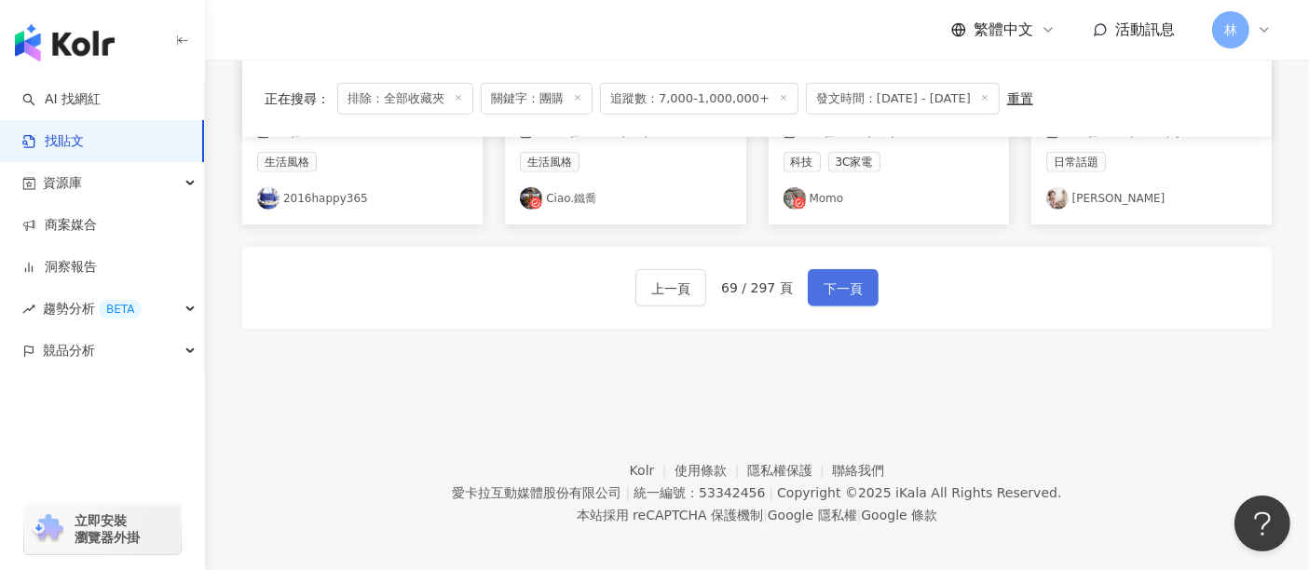
click at [831, 281] on span "下一頁" at bounding box center [843, 289] width 39 height 22
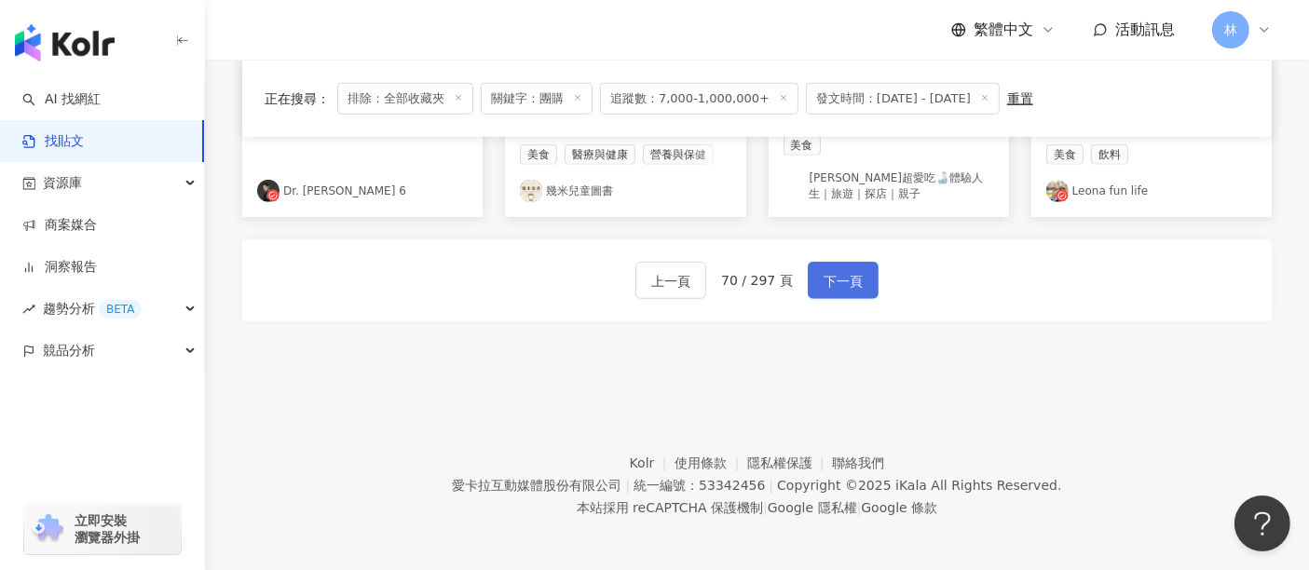
scroll to position [1235, 0]
click at [830, 283] on span "下一頁" at bounding box center [843, 280] width 39 height 22
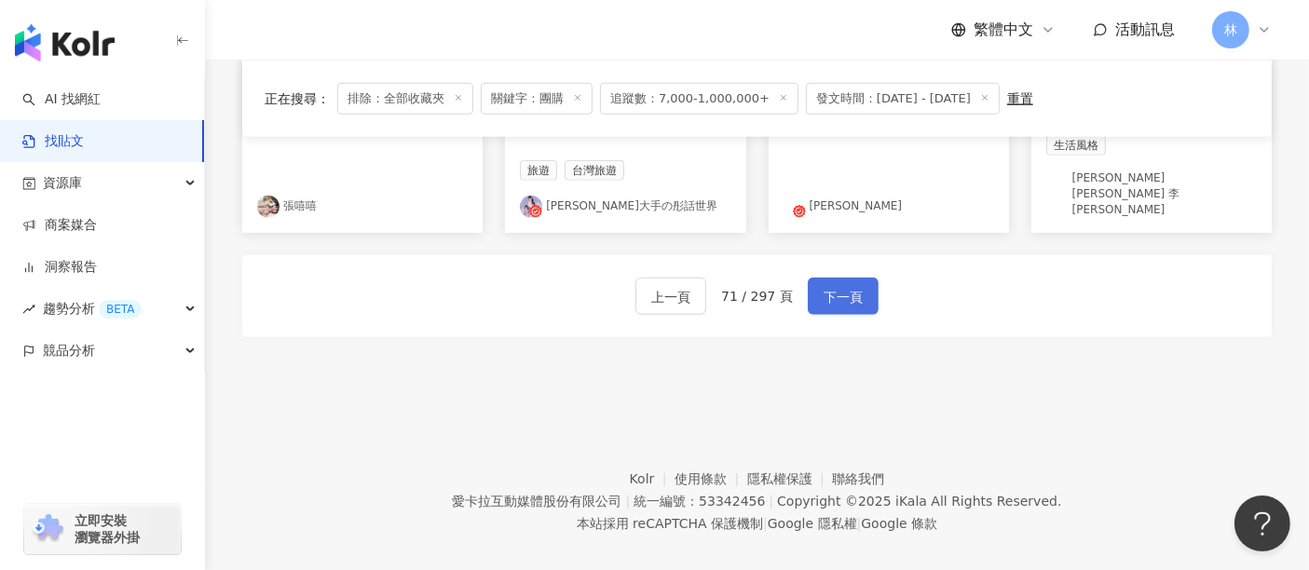
scroll to position [1227, 0]
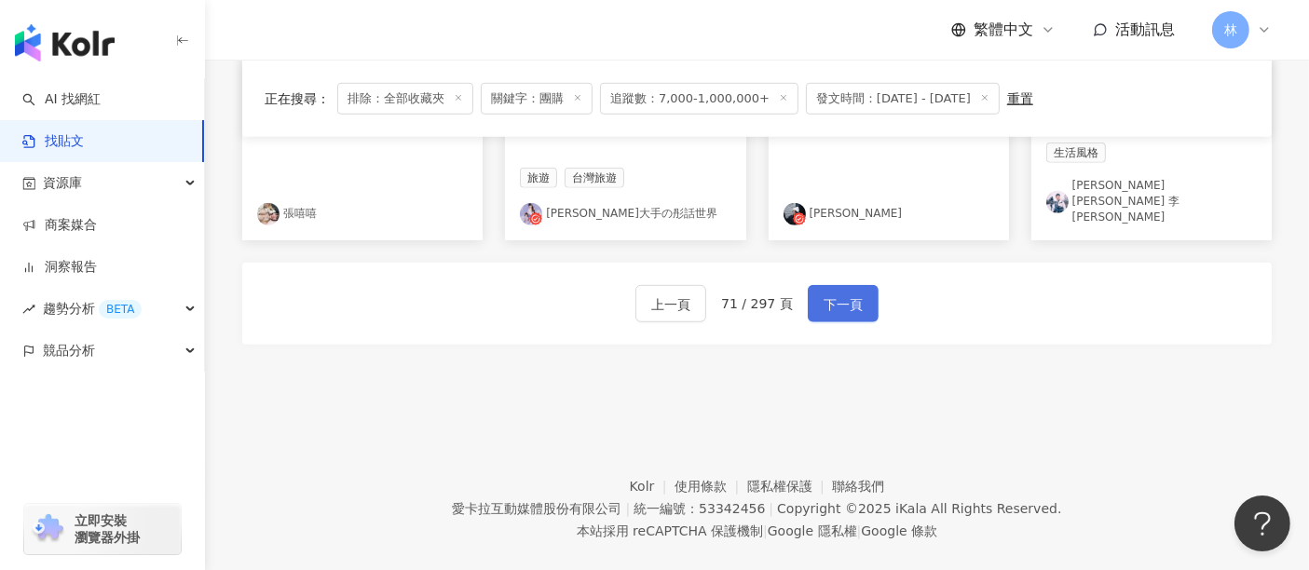
click at [830, 293] on span "下一頁" at bounding box center [843, 304] width 39 height 22
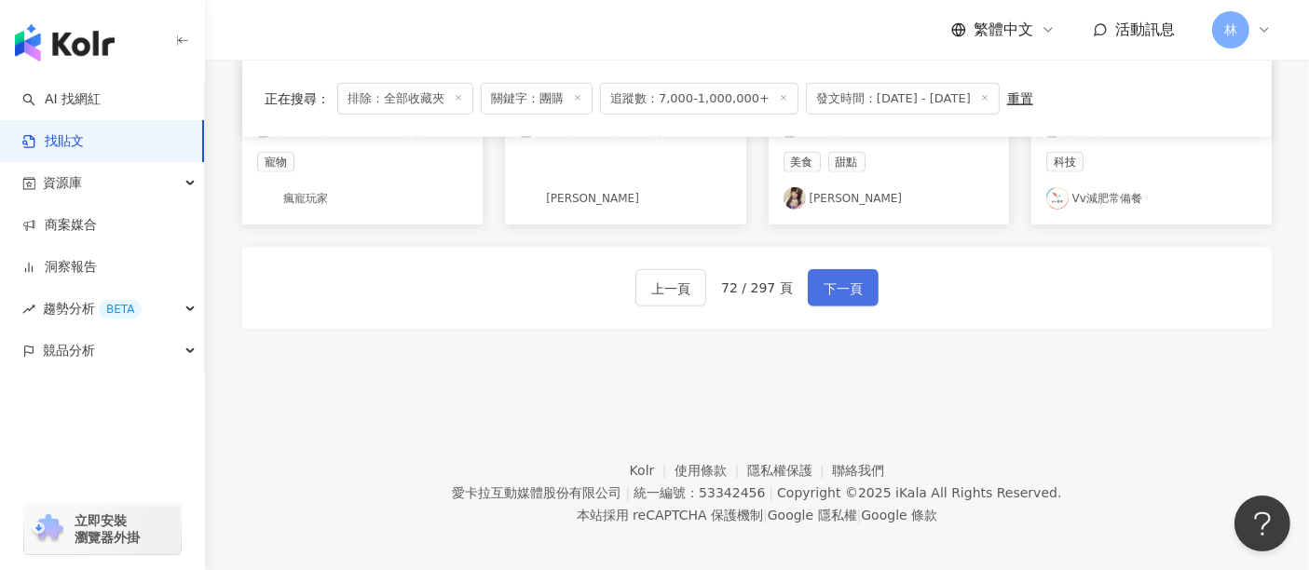
click at [830, 283] on span "下一頁" at bounding box center [843, 289] width 39 height 22
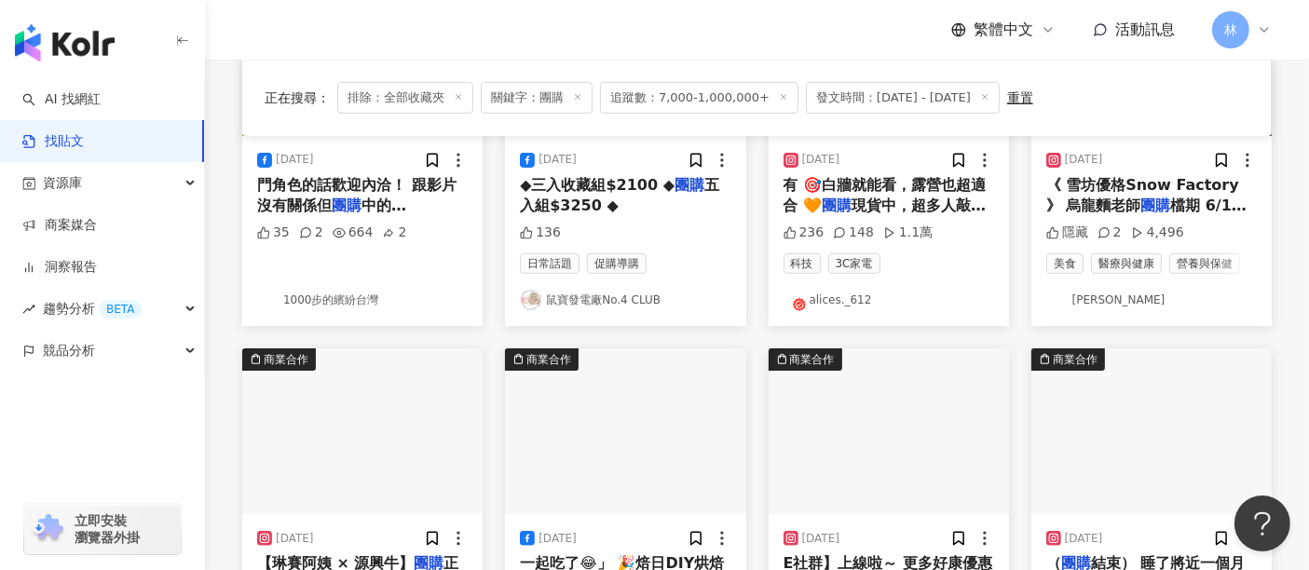
scroll to position [207, 0]
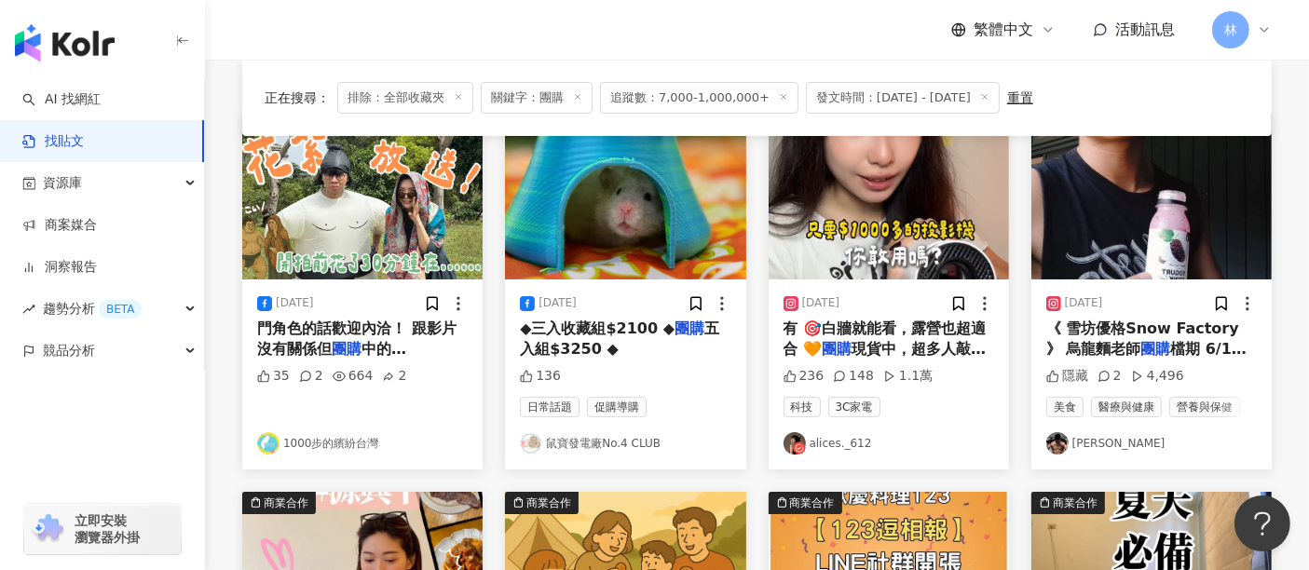
click at [831, 166] on img at bounding box center [889, 197] width 240 height 166
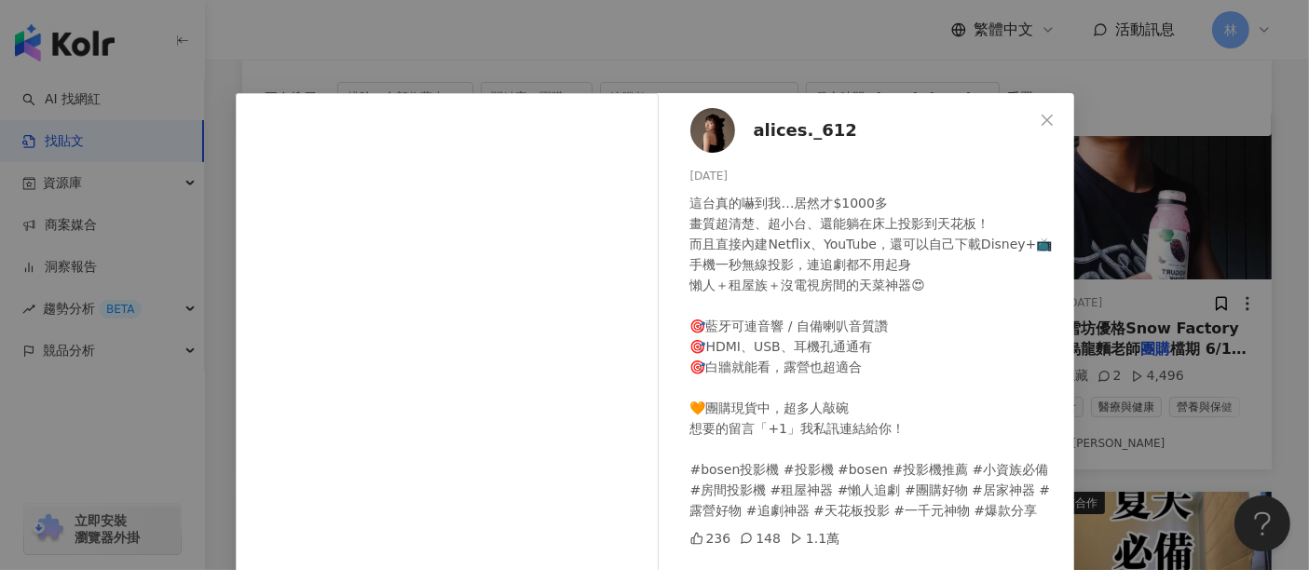
click at [1137, 215] on div "alices._612 2025/6/29 這台真的嚇到我…居然才$1000多 畫質超清楚、超小台、還能躺在床上投影到天花板！ 而且直接內建Netflix、Y…" at bounding box center [654, 285] width 1309 height 570
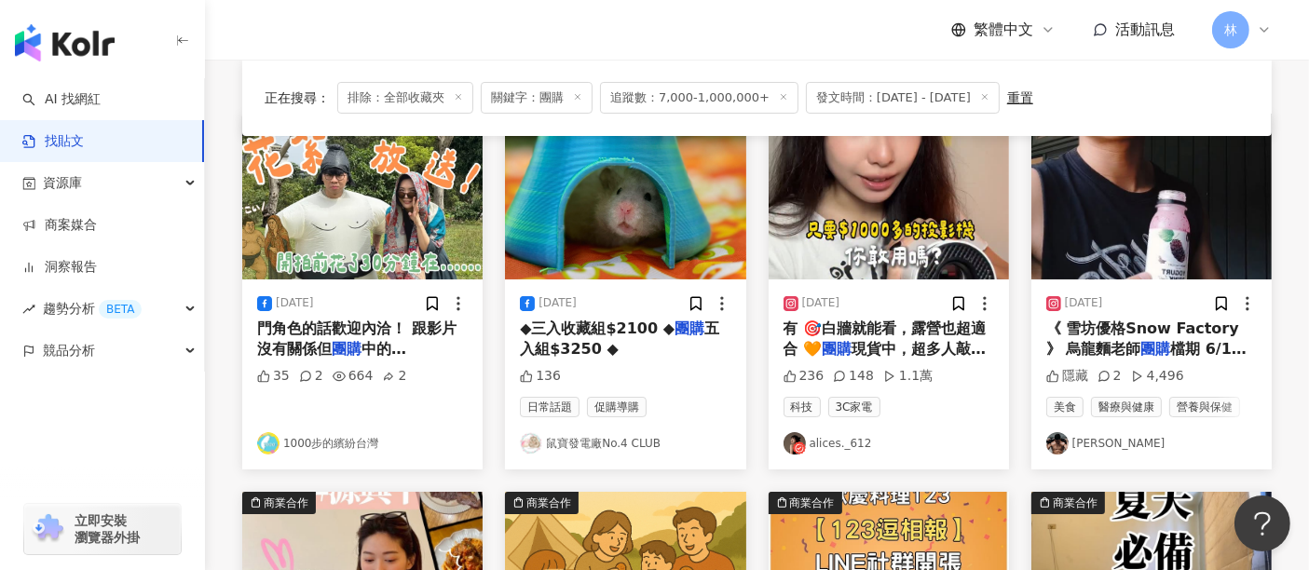
click at [1137, 215] on img at bounding box center [1151, 197] width 240 height 166
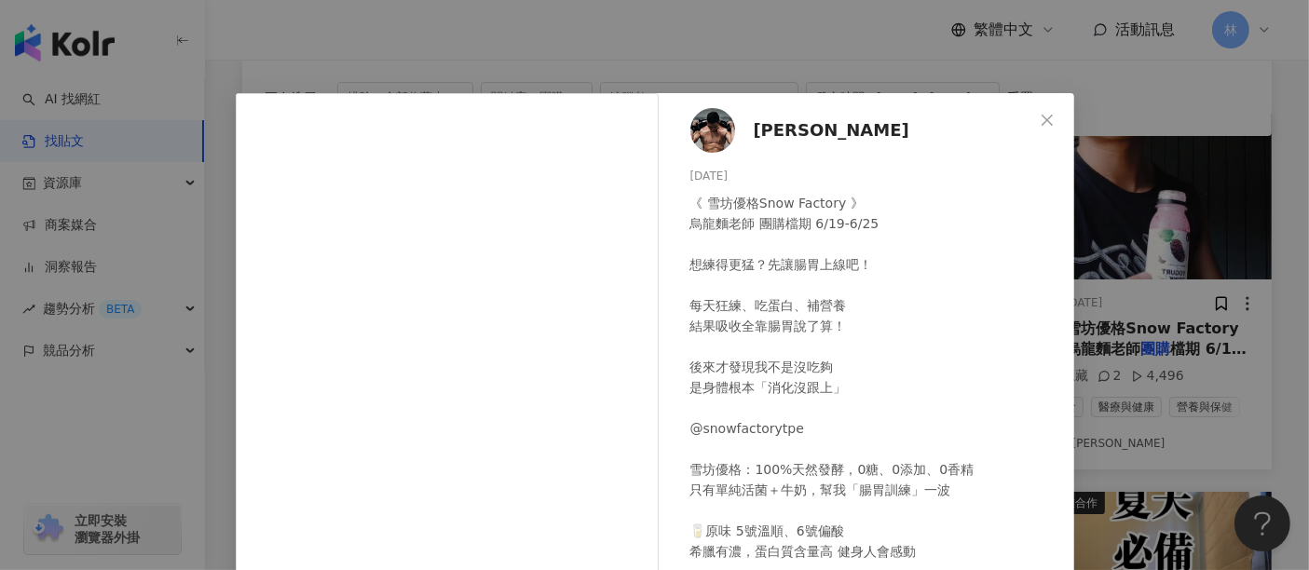
click at [1137, 215] on div "馮𝙕 2025/6/19 《 雪坊優格Snow Factory 》 烏龍麵老師 團購檔期 6/19-6/25 想練得更猛？先讓腸胃上線吧！ 每天狂練、吃蛋白、…" at bounding box center [654, 285] width 1309 height 570
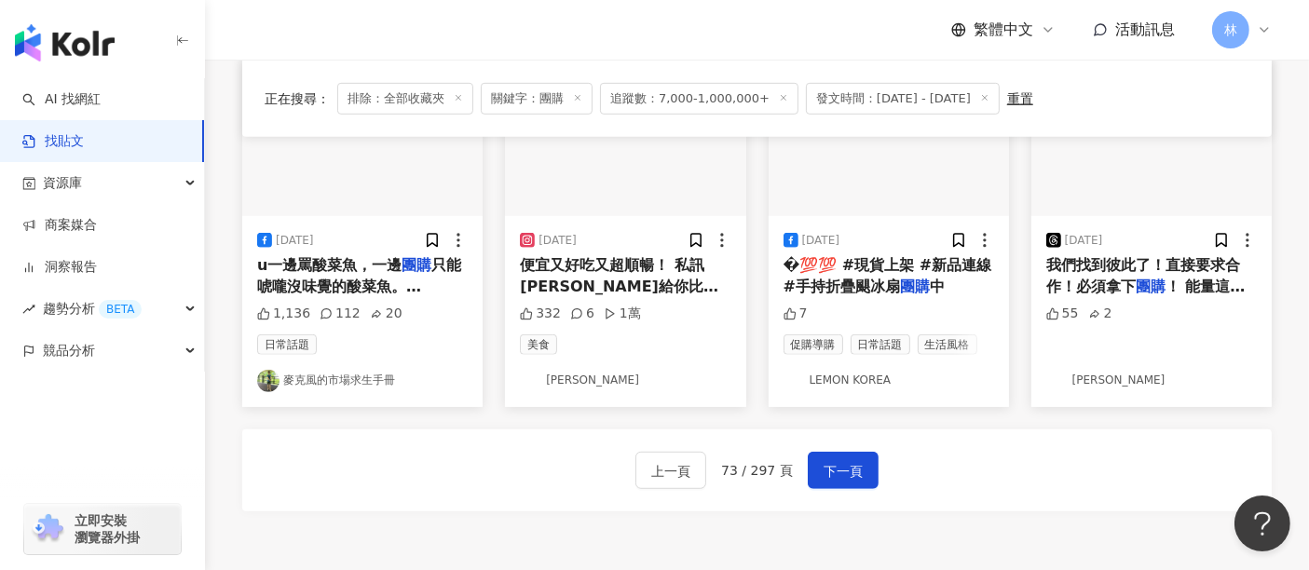
scroll to position [1035, 0]
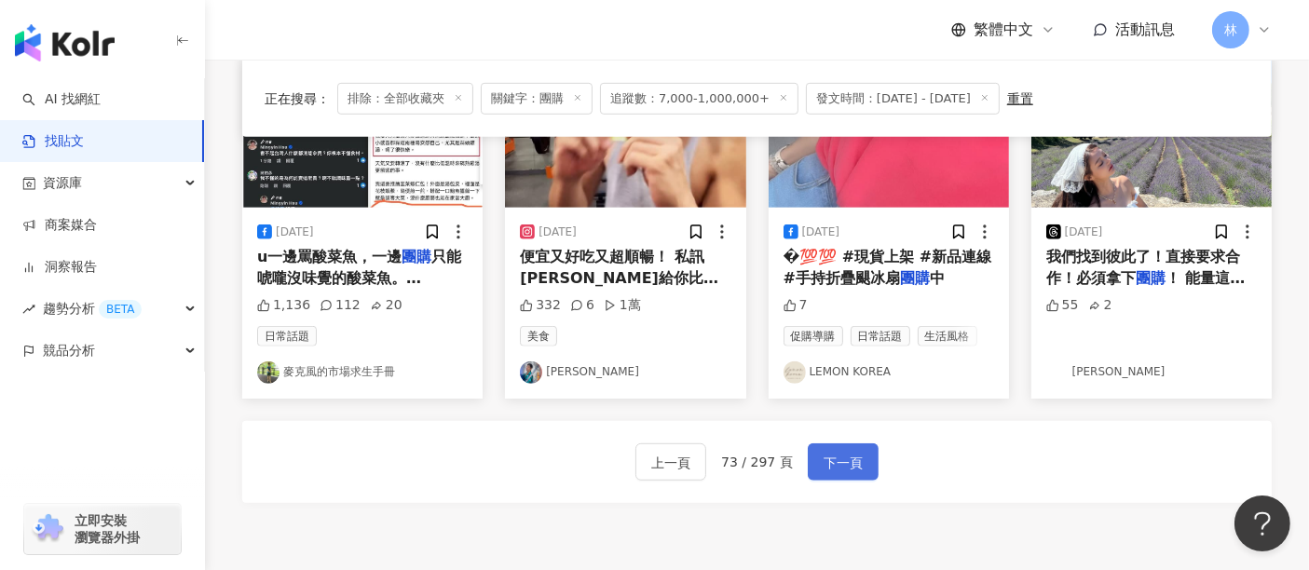
click at [832, 464] on span "下一頁" at bounding box center [843, 463] width 39 height 22
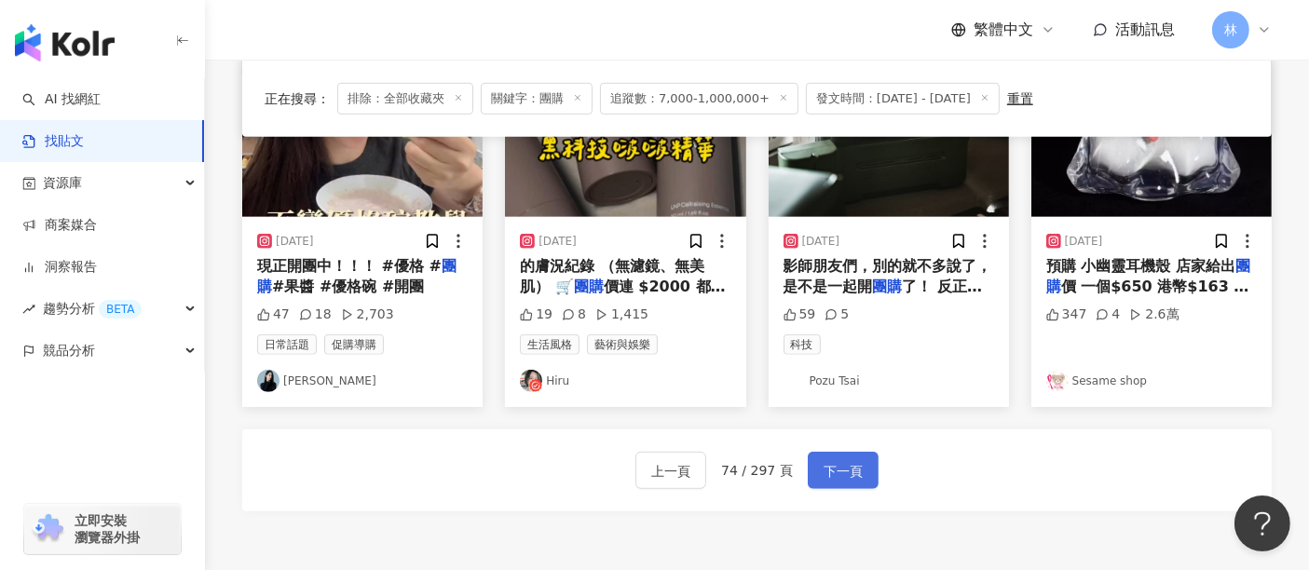
click at [842, 463] on span "下一頁" at bounding box center [843, 471] width 39 height 22
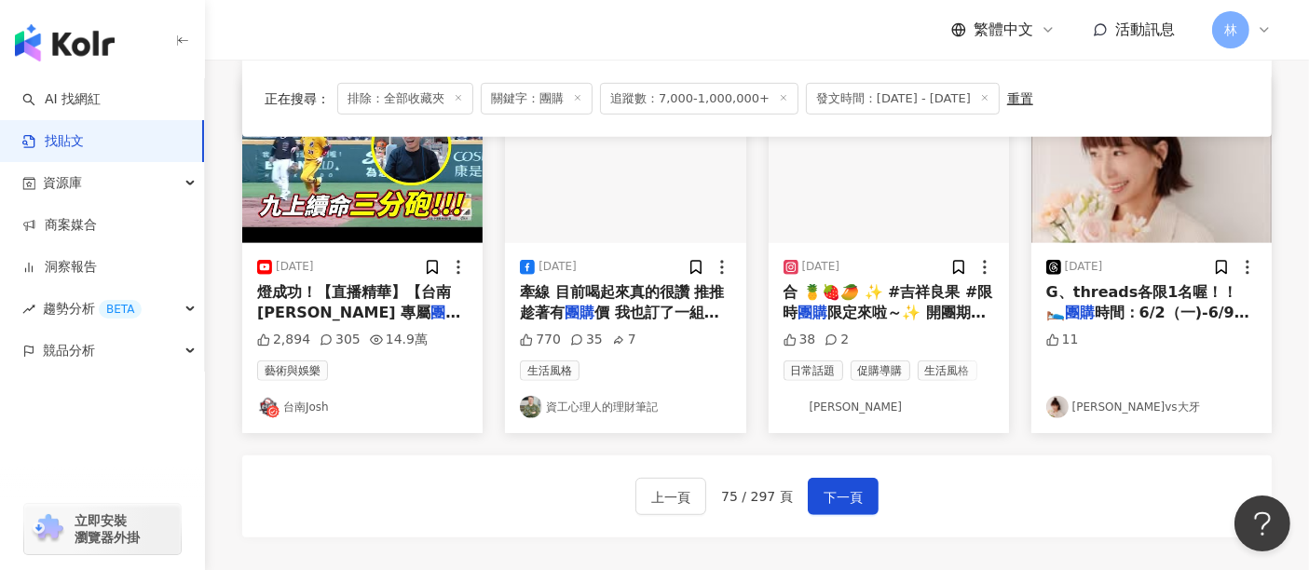
scroll to position [1139, 0]
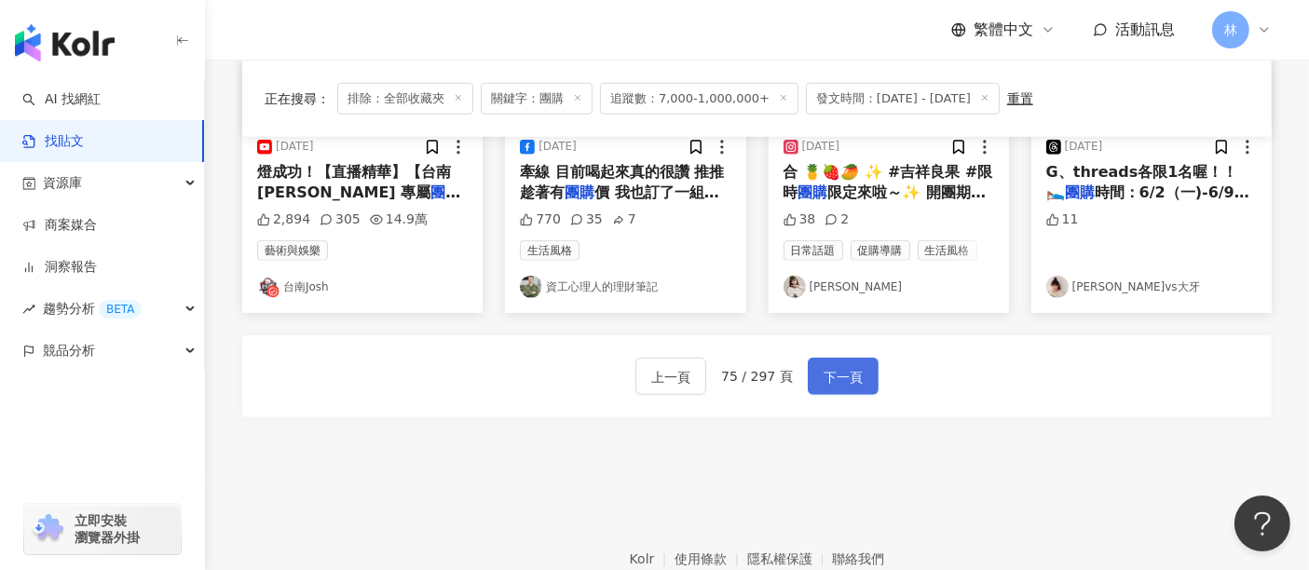
click at [828, 366] on span "下一頁" at bounding box center [843, 377] width 39 height 22
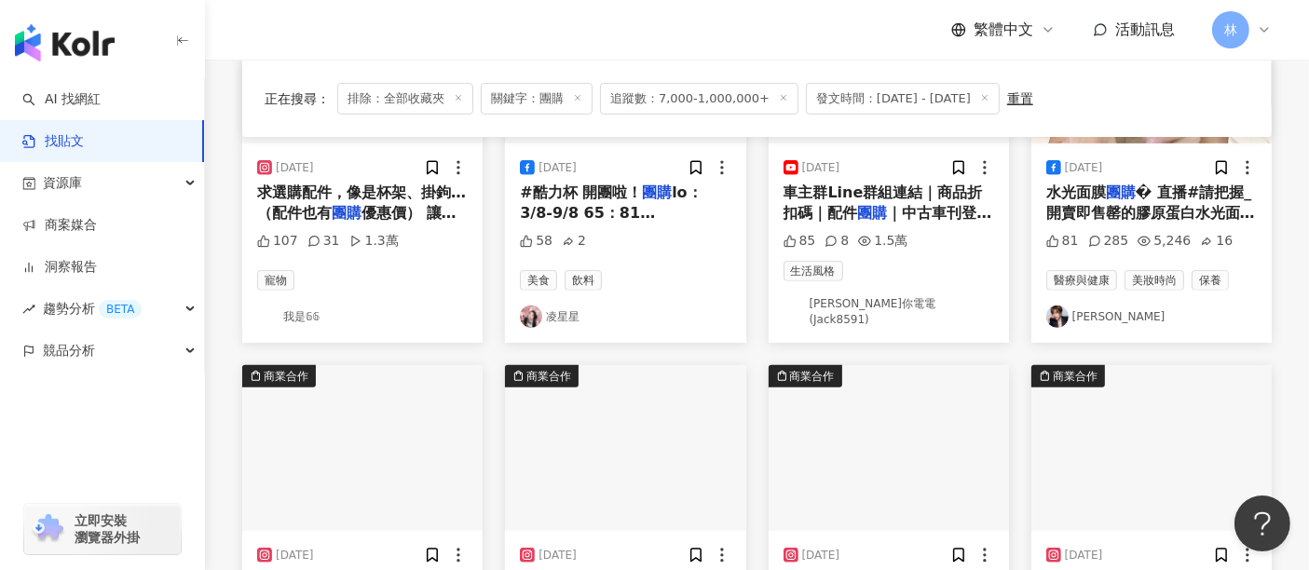
scroll to position [932, 0]
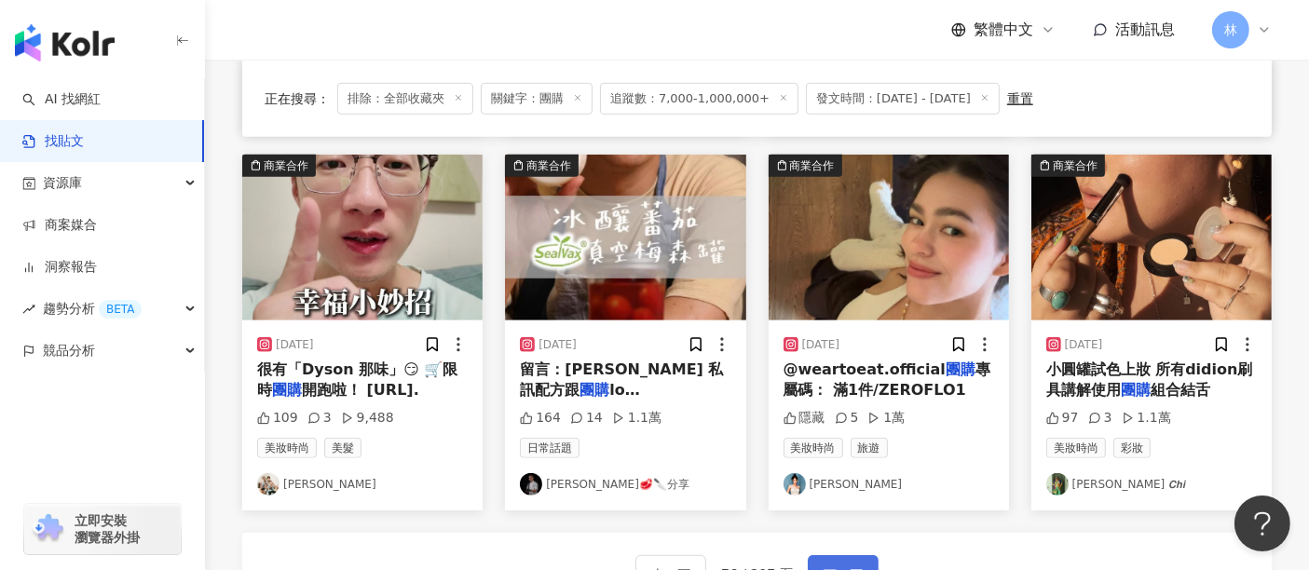
click at [833, 553] on span "下一頁" at bounding box center [843, 575] width 39 height 22
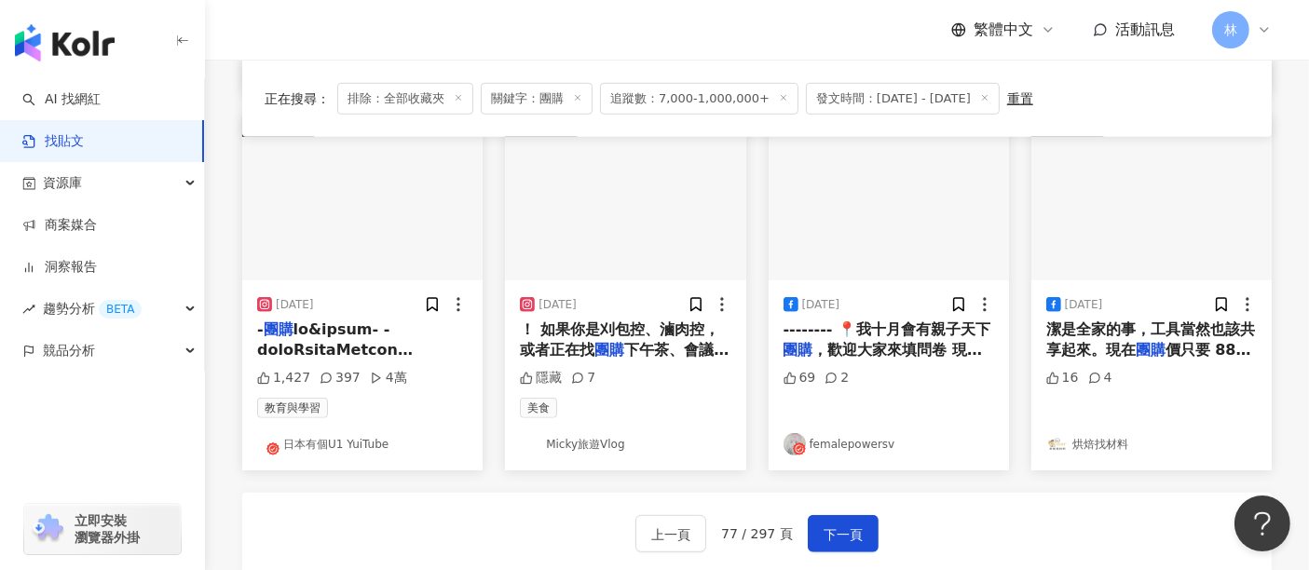
scroll to position [1035, 0]
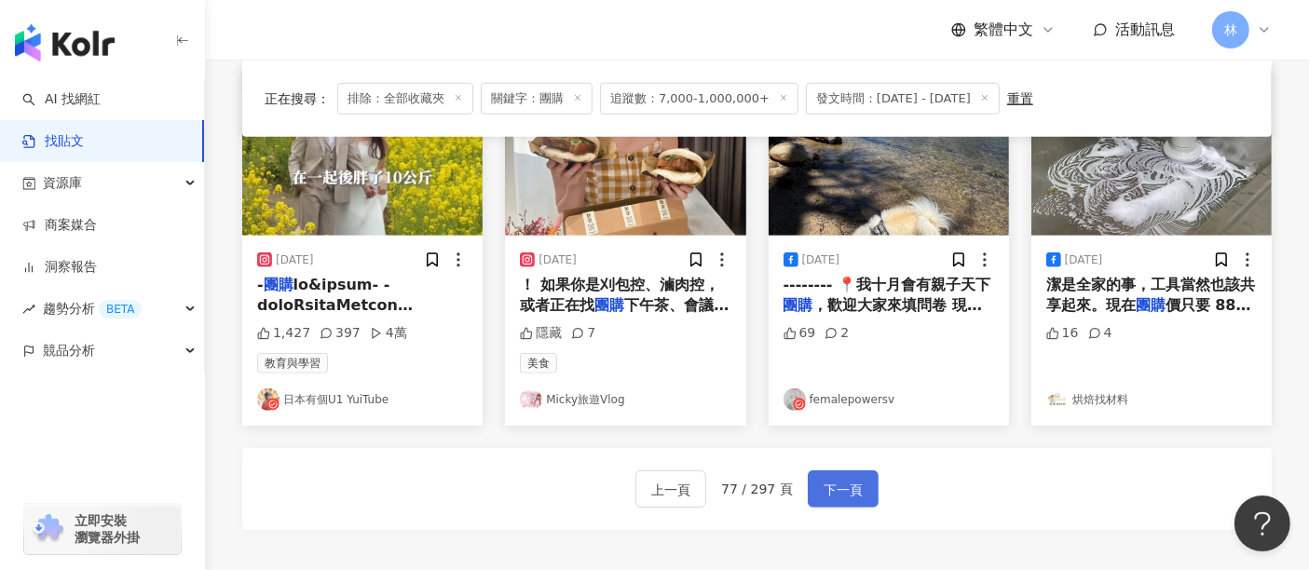
click at [833, 479] on span "下一頁" at bounding box center [843, 490] width 39 height 22
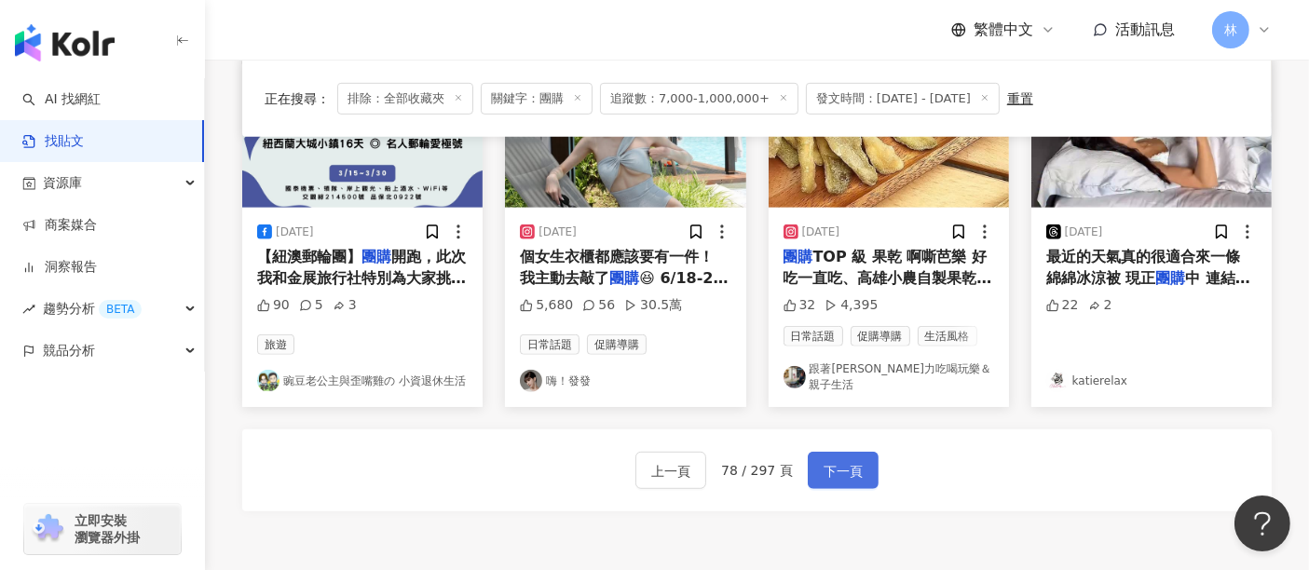
click at [834, 460] on span "下一頁" at bounding box center [843, 471] width 39 height 22
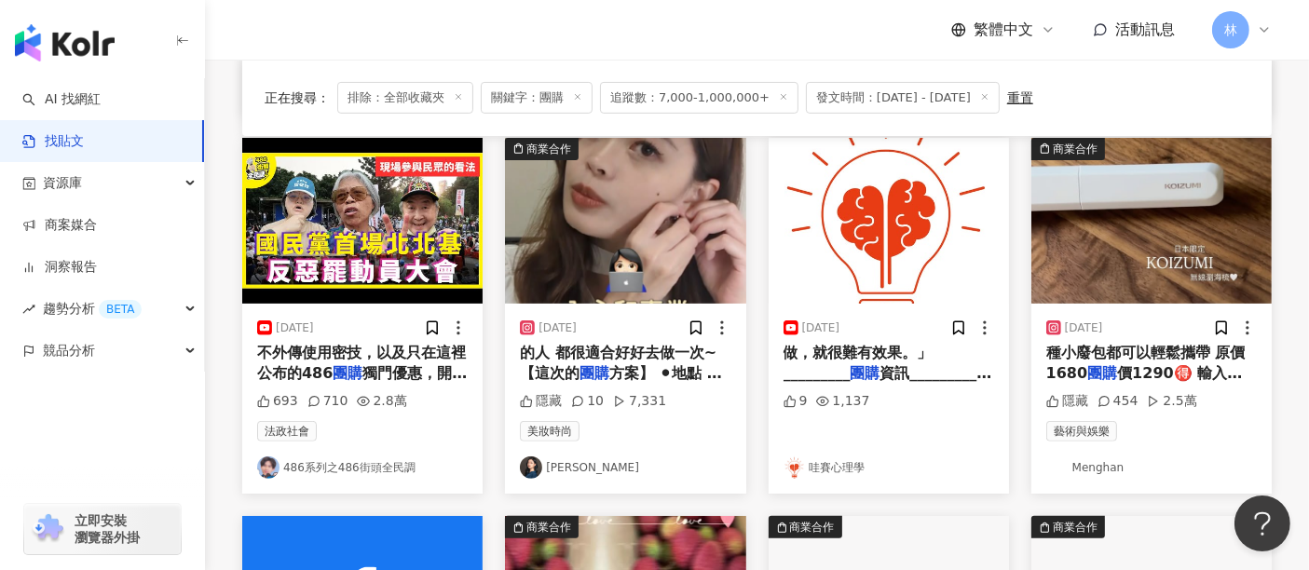
scroll to position [517, 0]
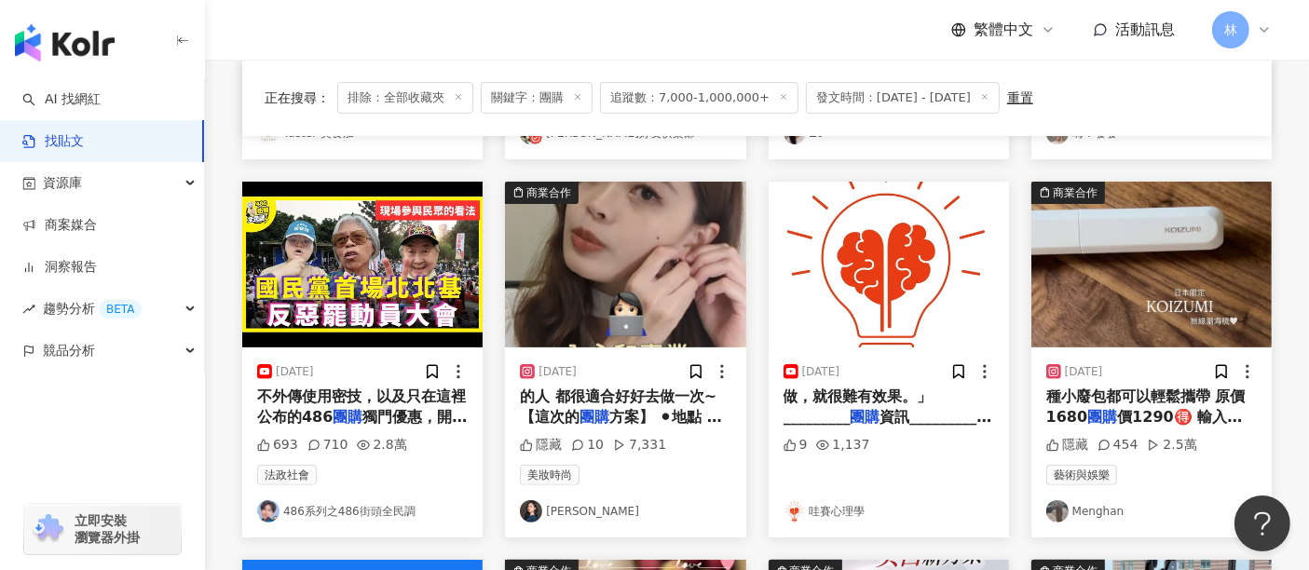
click at [1145, 265] on img at bounding box center [1151, 265] width 240 height 166
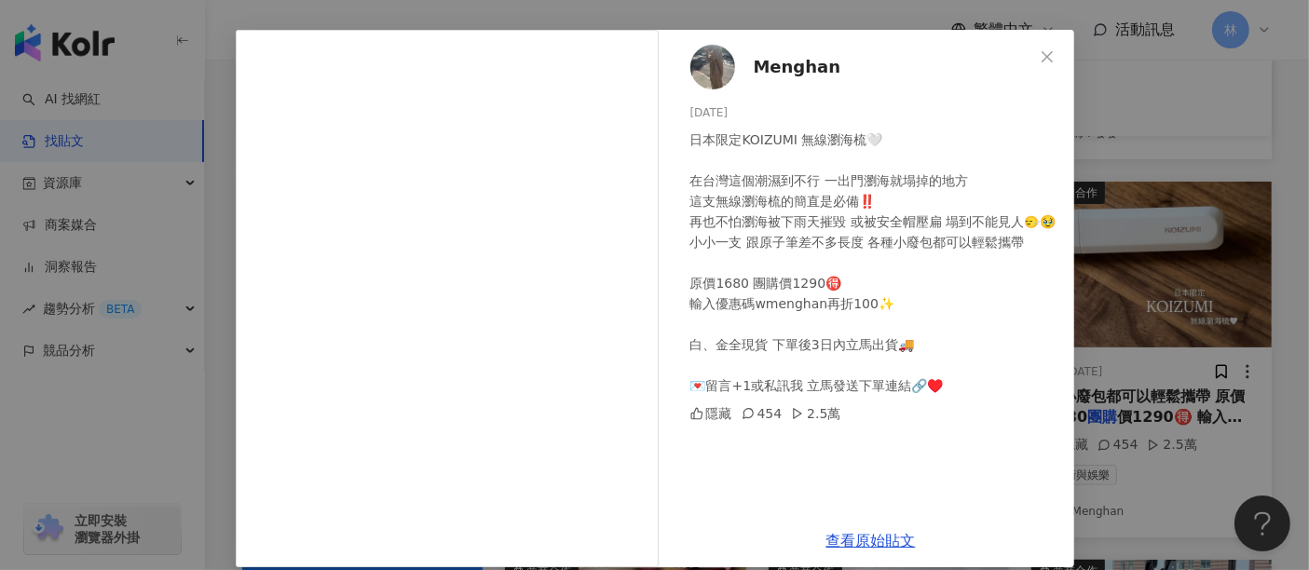
scroll to position [82, 0]
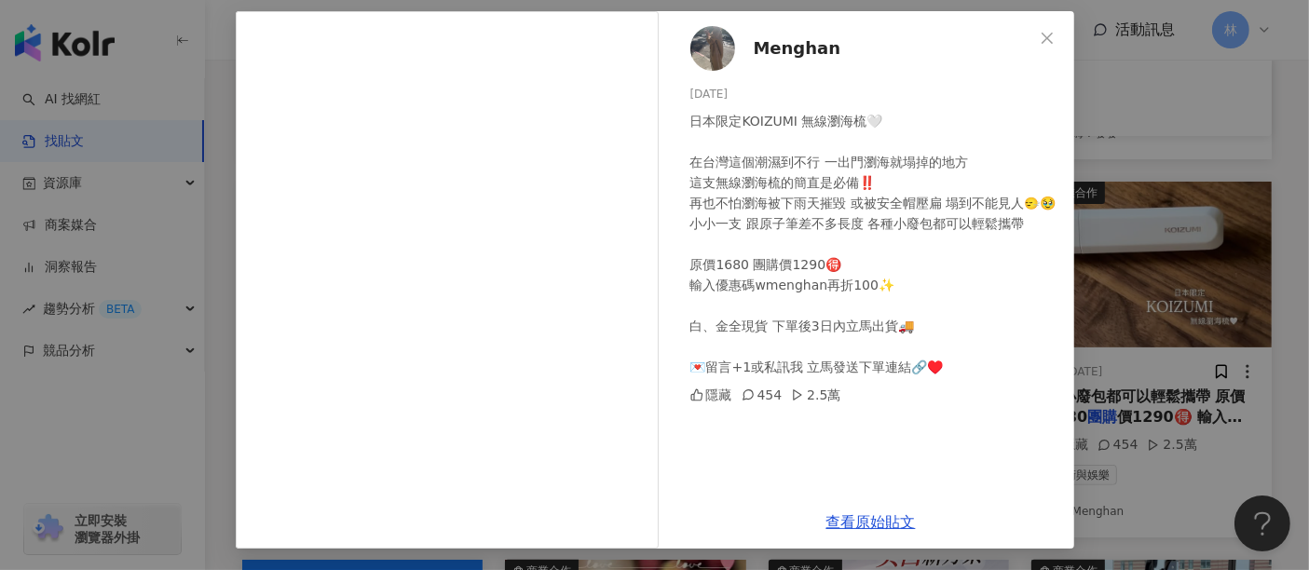
click at [1107, 219] on div "Menghan 2025/6/16 日本限定KOIZUMI 無線瀏海梳🤍 在台灣這個潮濕到不行 一出門瀏海就塌掉的地方 這支無線瀏海梳的簡直是必備‼️ 再也不…" at bounding box center [654, 285] width 1309 height 570
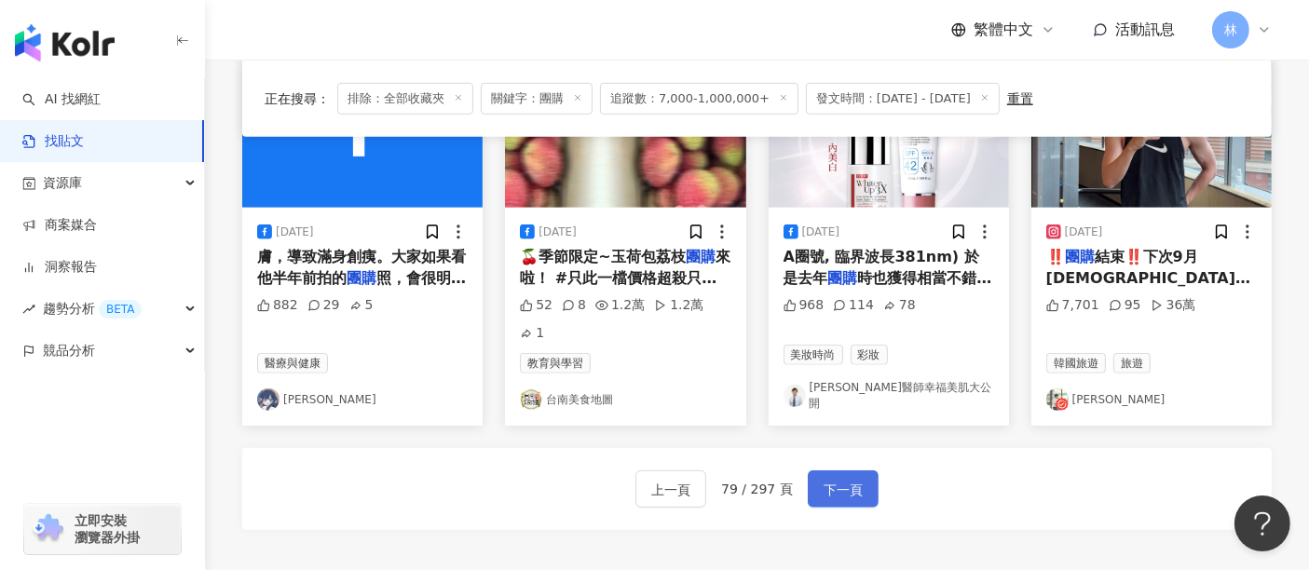
scroll to position [932, 0]
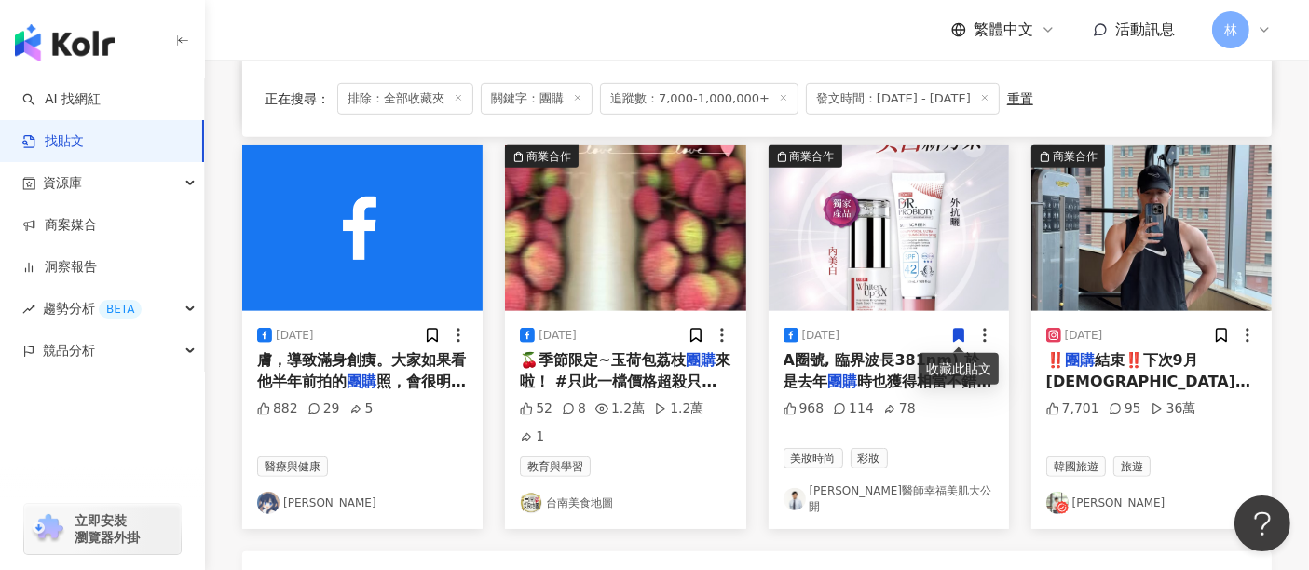
click at [1084, 270] on img at bounding box center [1151, 228] width 240 height 166
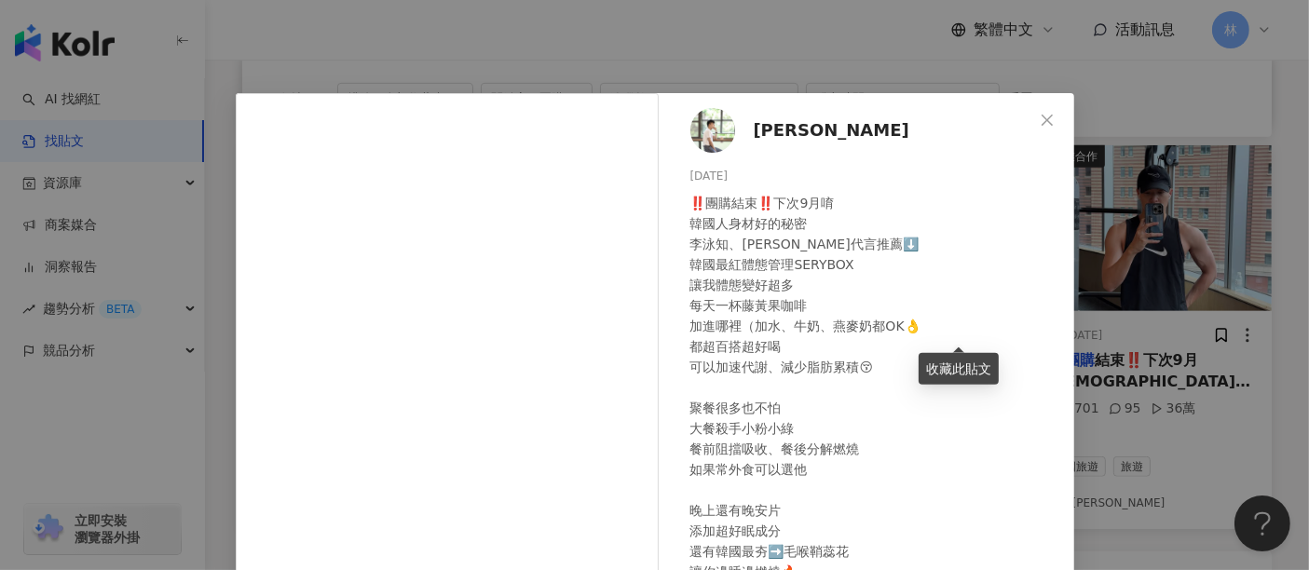
click at [1141, 253] on div "阿侖 Alun 2025/6/19 ‼️團購結束‼️下次9月唷 韓國人身材好的秘密 李泳知、宋雨琦代言推薦⬇️ 韓國最紅體態管理SERYBOX 讓我體態變好超…" at bounding box center [654, 285] width 1309 height 570
click at [1141, 253] on img at bounding box center [1151, 228] width 240 height 166
click at [1145, 234] on div "阿侖 Alun 2025/6/19 ‼️團購結束‼️下次9月唷 韓國人身材好的秘密 李泳知、宋雨琦代言推薦⬇️ 韓國最紅體態管理SERYBOX 讓我體態變好超…" at bounding box center [654, 285] width 1309 height 570
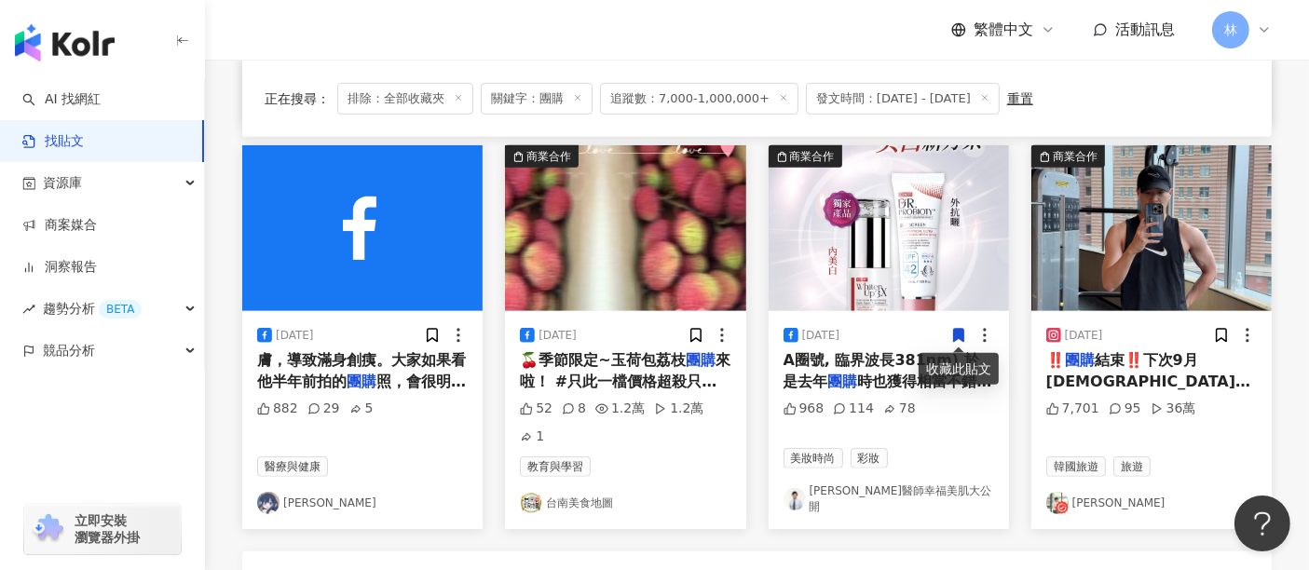
scroll to position [1139, 0]
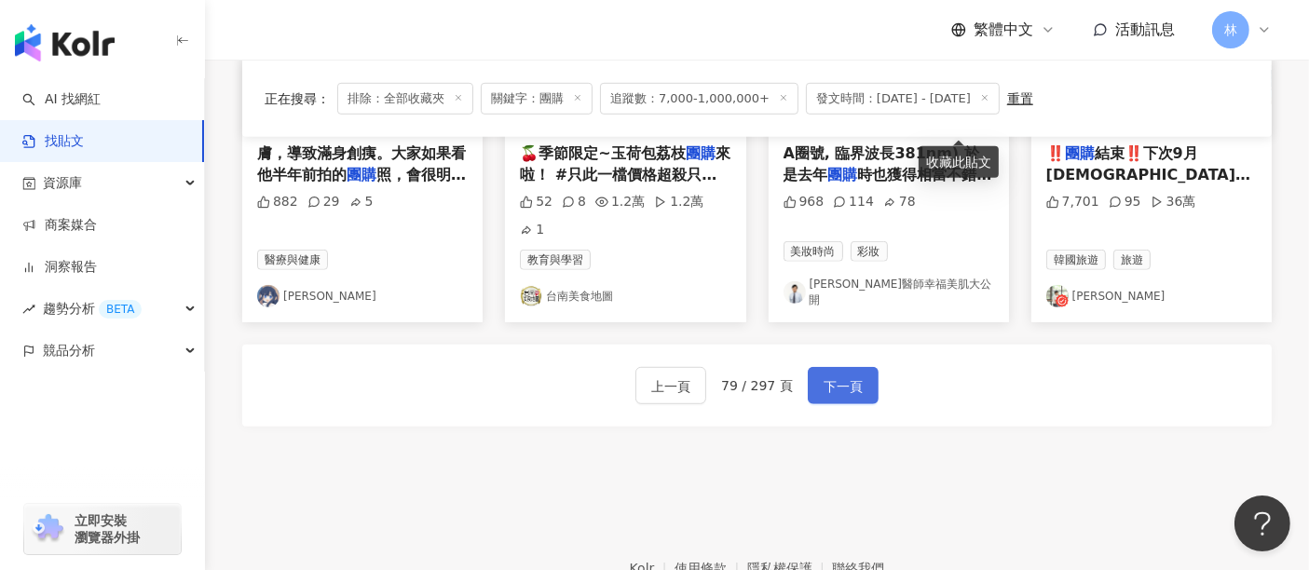
click at [854, 375] on span "下一頁" at bounding box center [843, 386] width 39 height 22
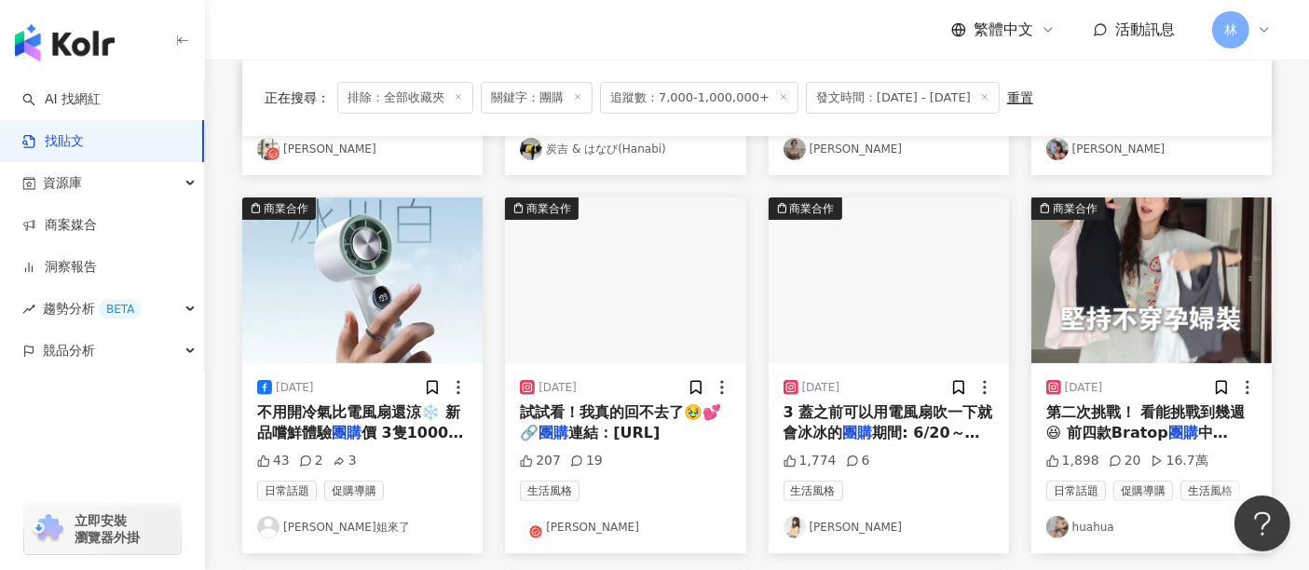
scroll to position [546, 0]
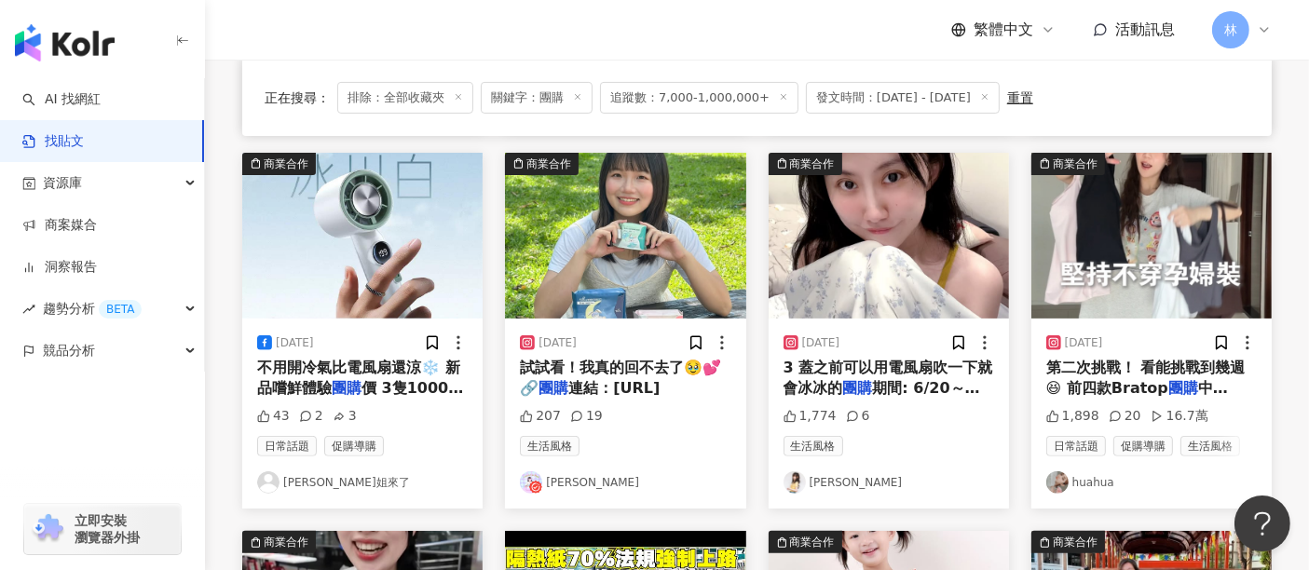
click at [587, 277] on img at bounding box center [625, 236] width 240 height 166
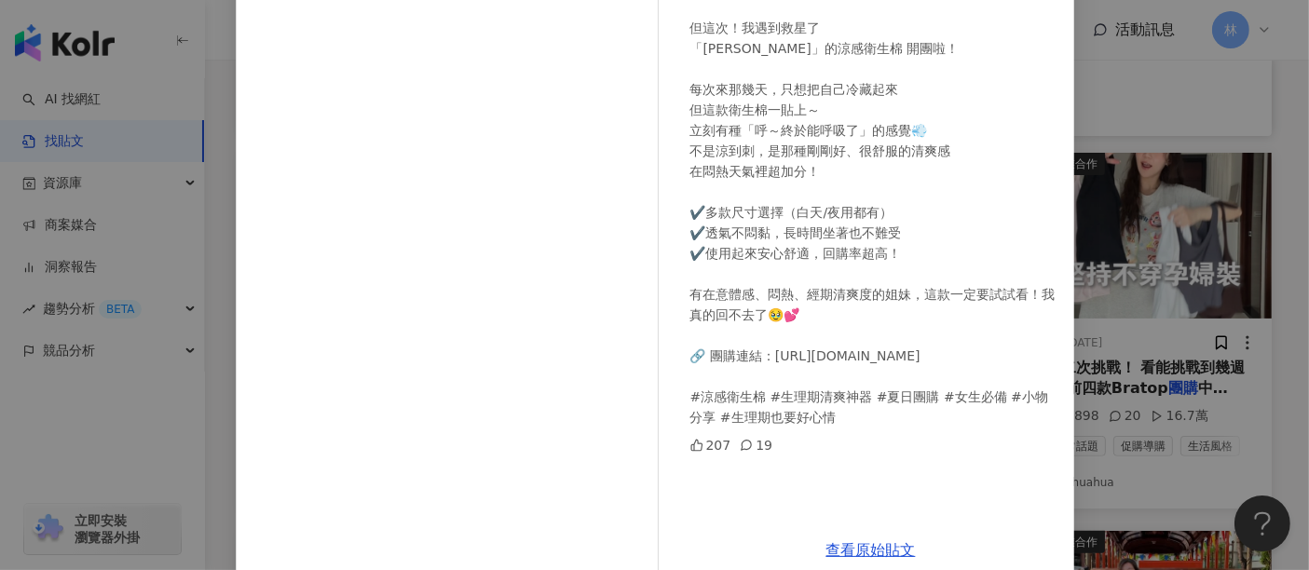
scroll to position [265, 0]
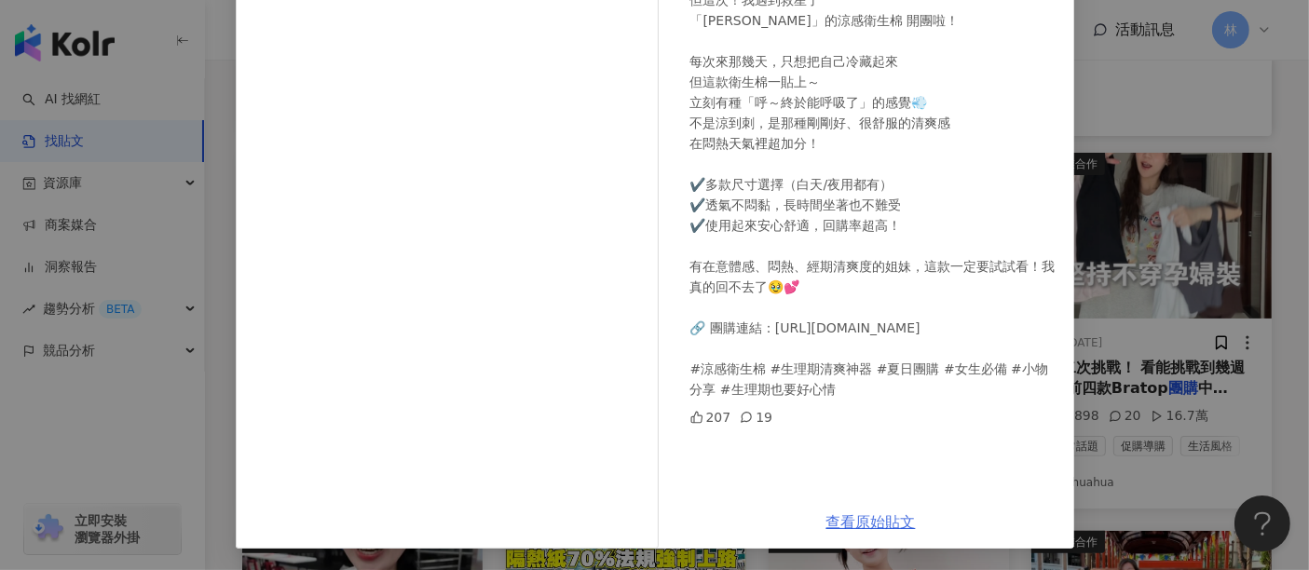
click at [847, 518] on link "查看原始貼文" at bounding box center [870, 522] width 89 height 18
click at [1133, 229] on div "嘉婧 2025/6/20 夏天已經夠悶熱了 生理期還來湊熱鬧…真的崩潰 💢 但這次！我遇到救星了 「芙若菈」的涼感衛生棉 開團啦！ 每次來那幾天，只想把自己冷…" at bounding box center [654, 285] width 1309 height 570
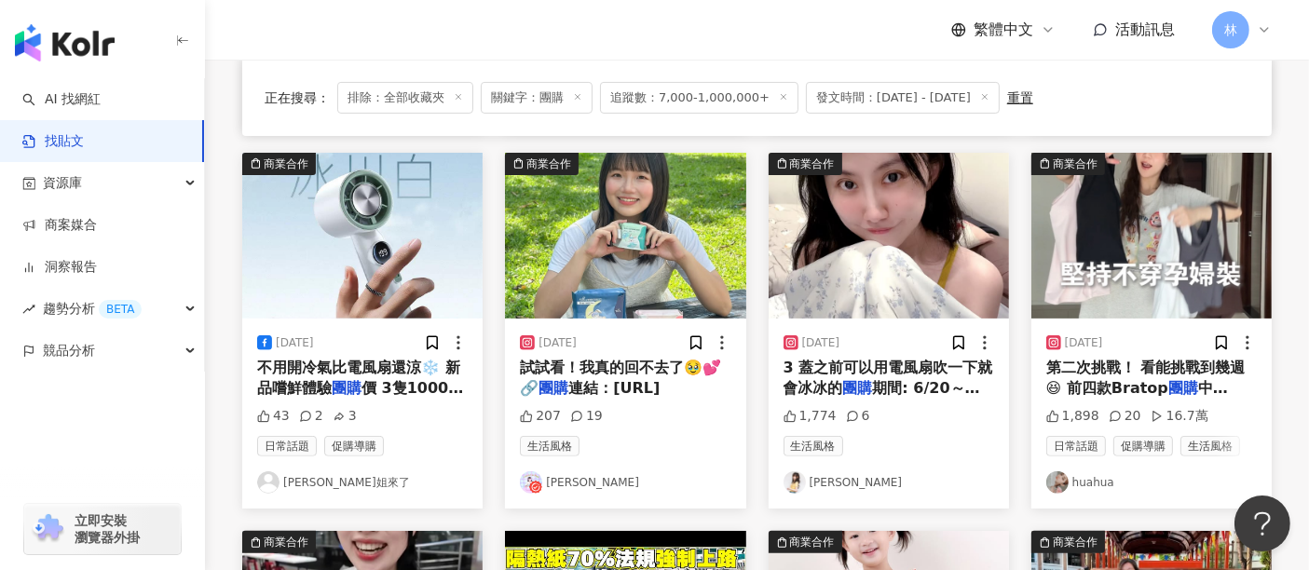
click at [941, 219] on img at bounding box center [889, 236] width 240 height 166
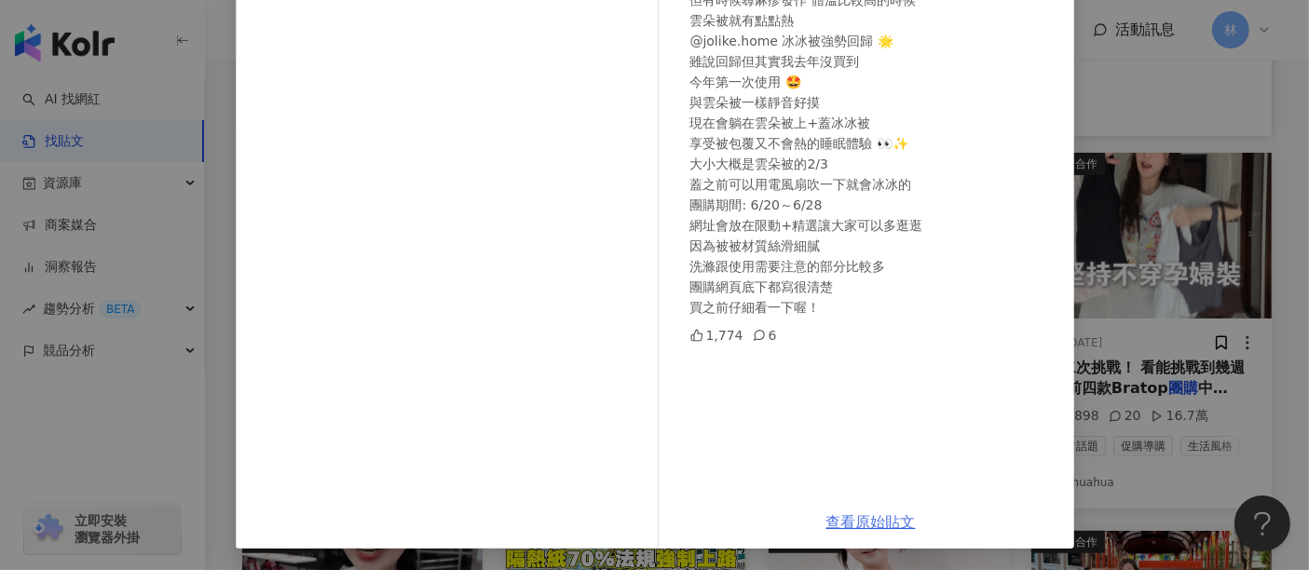
click at [854, 519] on link "查看原始貼文" at bounding box center [870, 522] width 89 height 18
